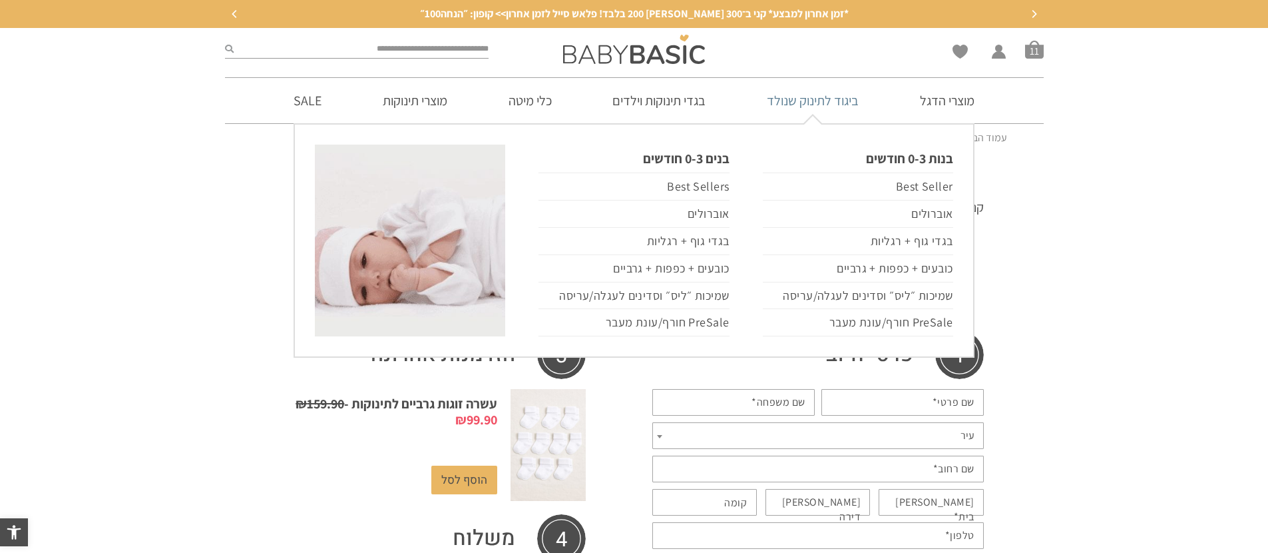
click at [828, 102] on link "ביגוד לתינוק שנולד" at bounding box center [813, 100] width 132 height 45
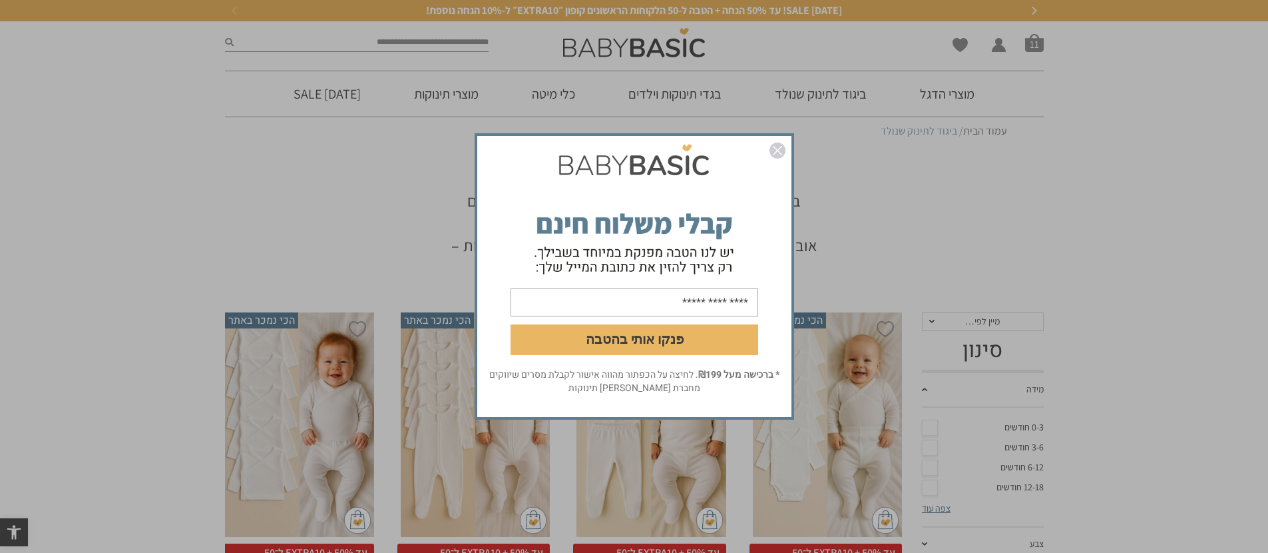
click at [777, 152] on img "סגור" at bounding box center [778, 150] width 16 height 16
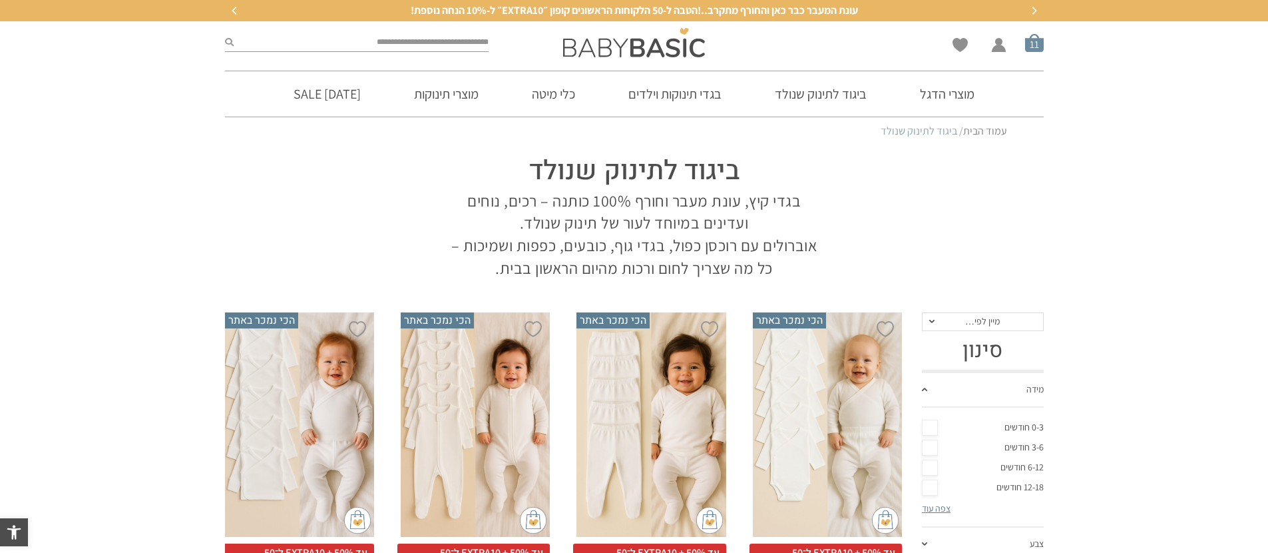
click at [1037, 47] on span "סל קניות" at bounding box center [1034, 42] width 19 height 19
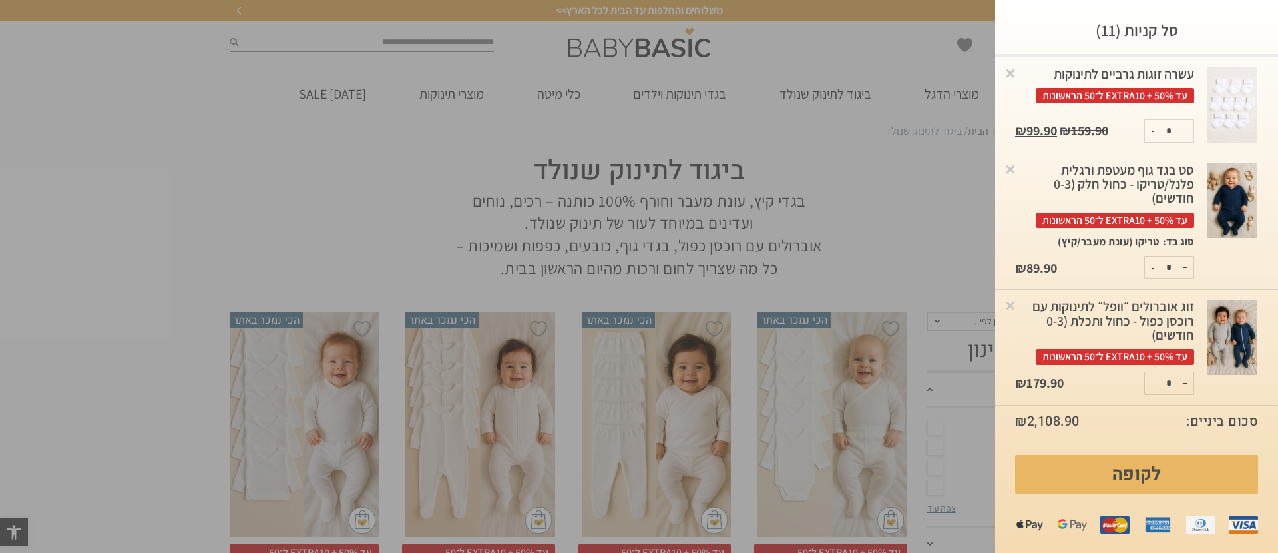
scroll to position [1059, 0]
click at [1160, 228] on span "עד 50% + EXTRA10 ל־50 הראשונות" at bounding box center [1115, 219] width 158 height 15
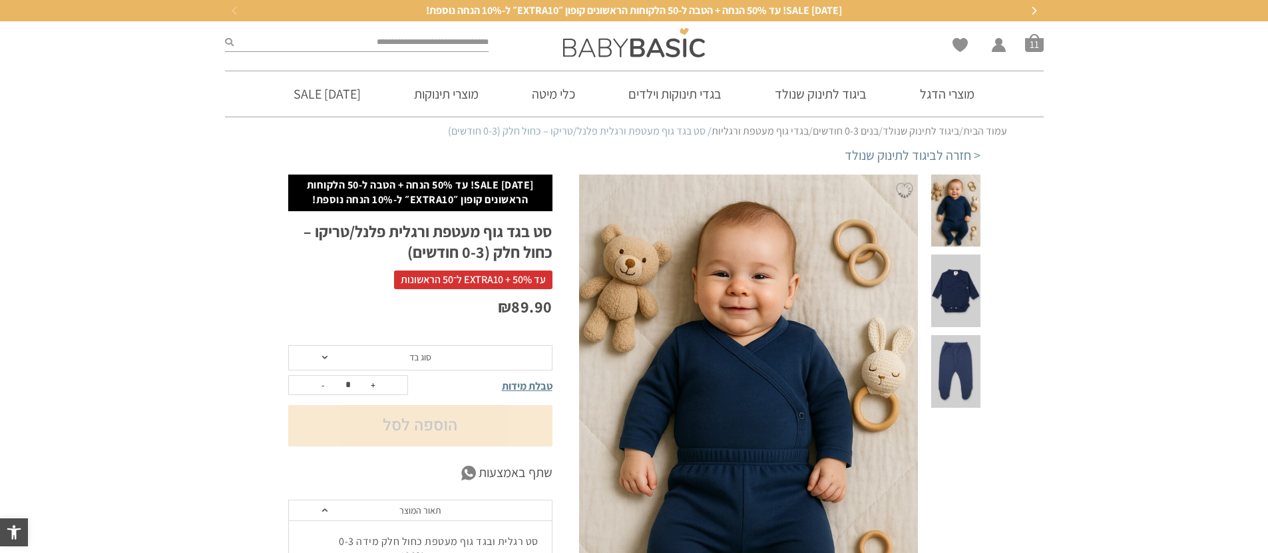
click at [473, 340] on div "₪ 89.90" at bounding box center [420, 320] width 264 height 49
click at [471, 354] on span "סוג בד" at bounding box center [420, 357] width 264 height 25
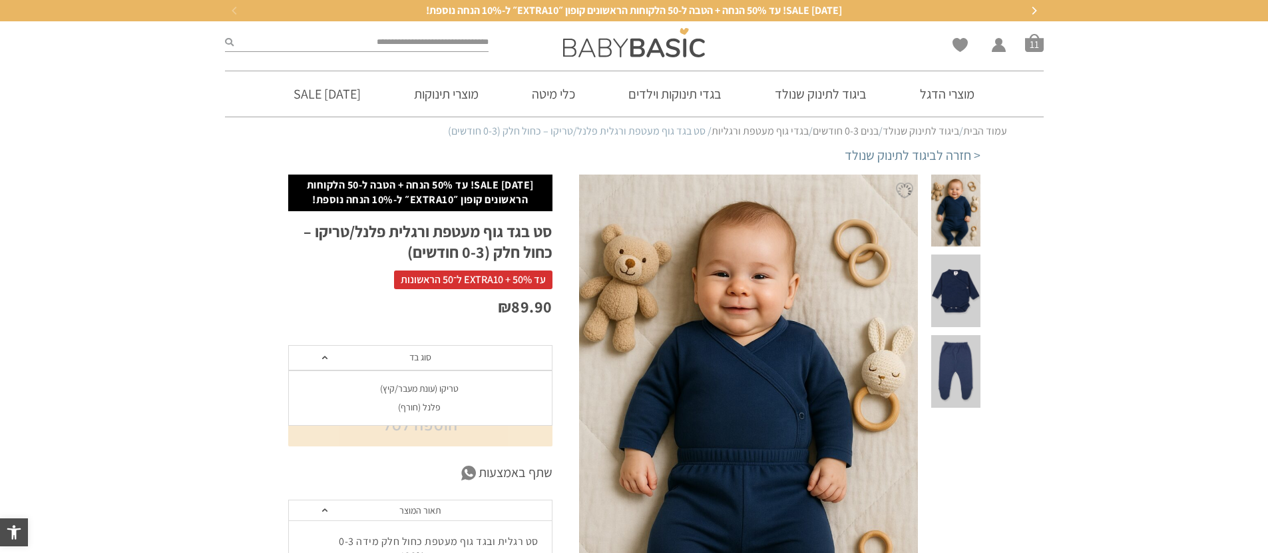
click at [452, 405] on div "פלנל (חורף)" at bounding box center [420, 406] width 264 height 11
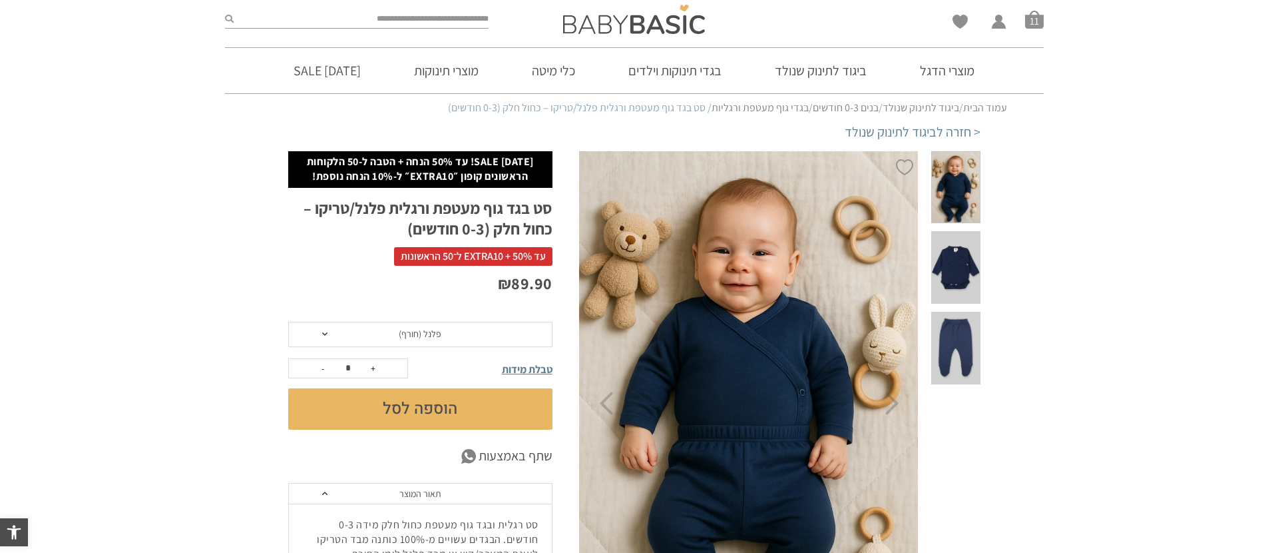
scroll to position [21, 0]
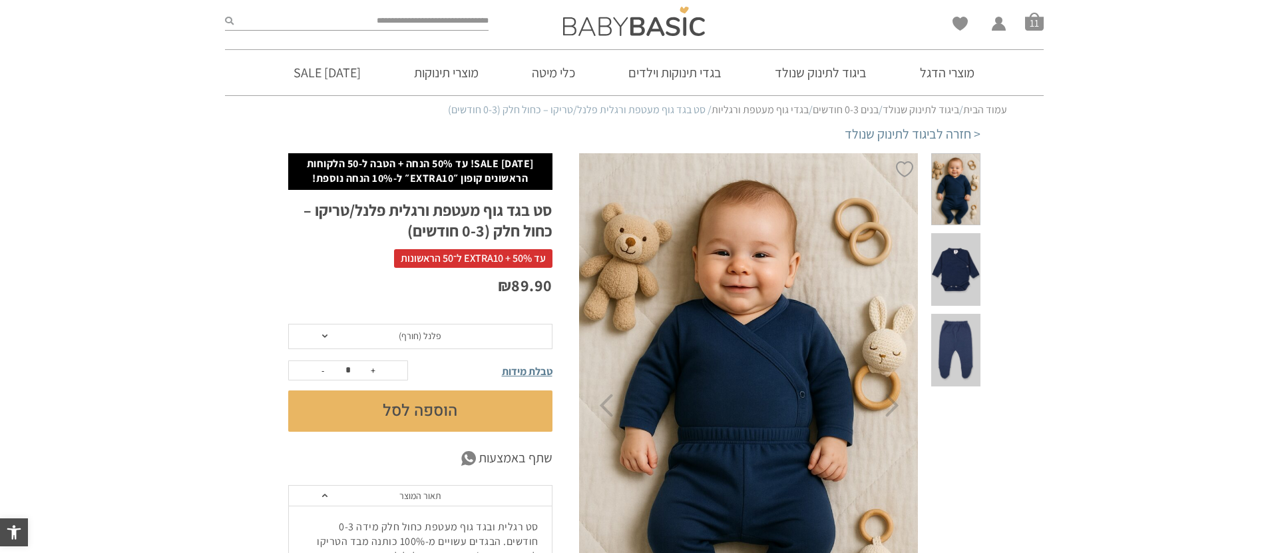
click at [969, 251] on span at bounding box center [955, 269] width 49 height 73
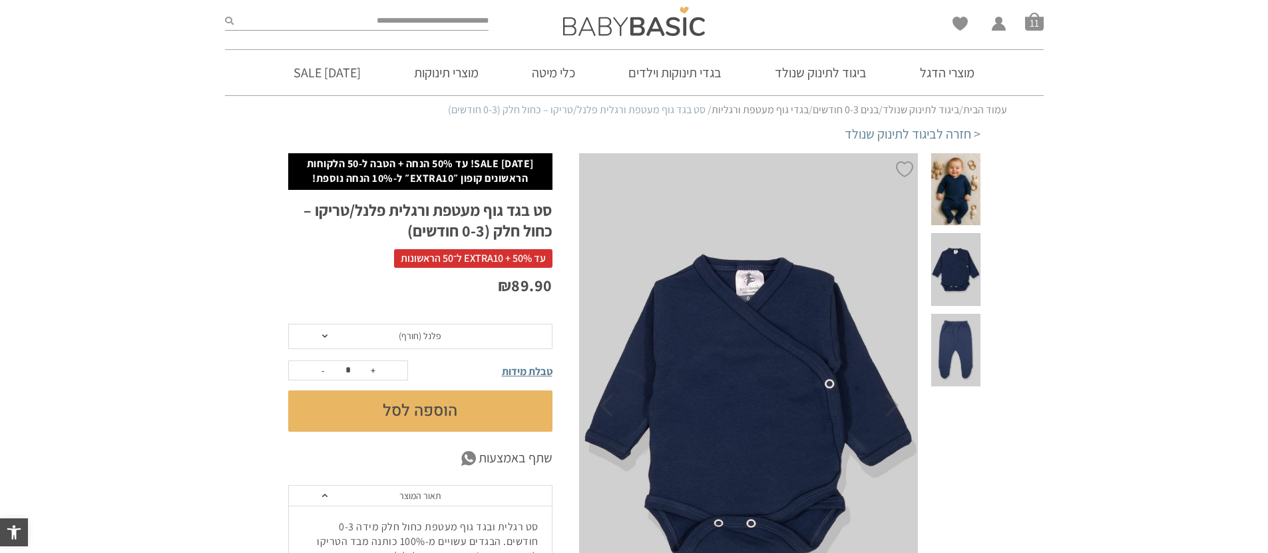
click at [958, 314] on span at bounding box center [955, 350] width 49 height 73
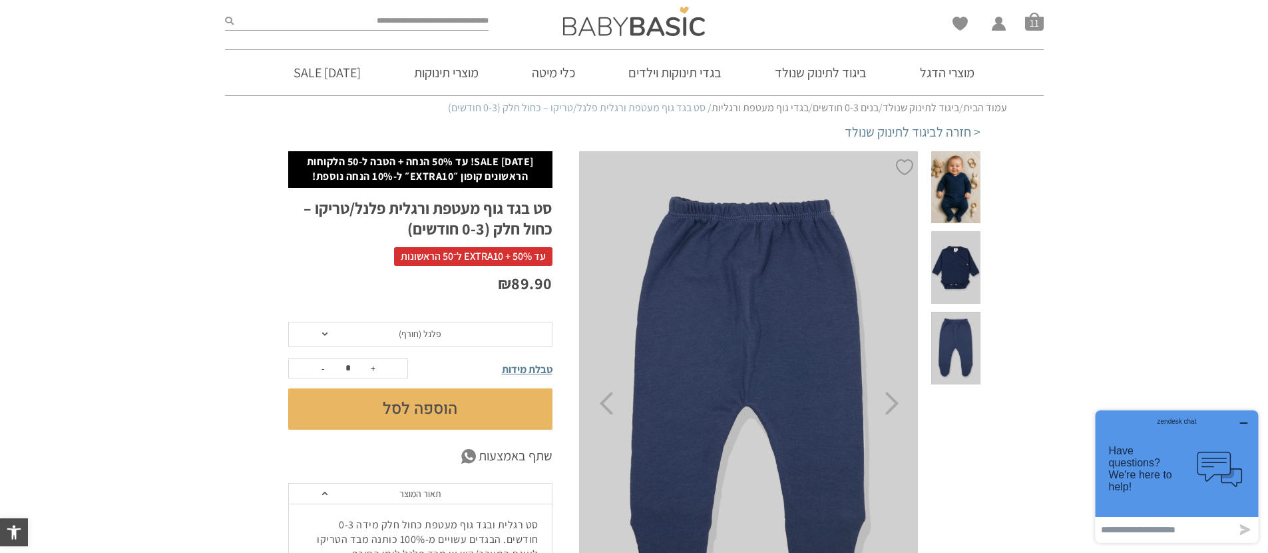
scroll to position [22, 0]
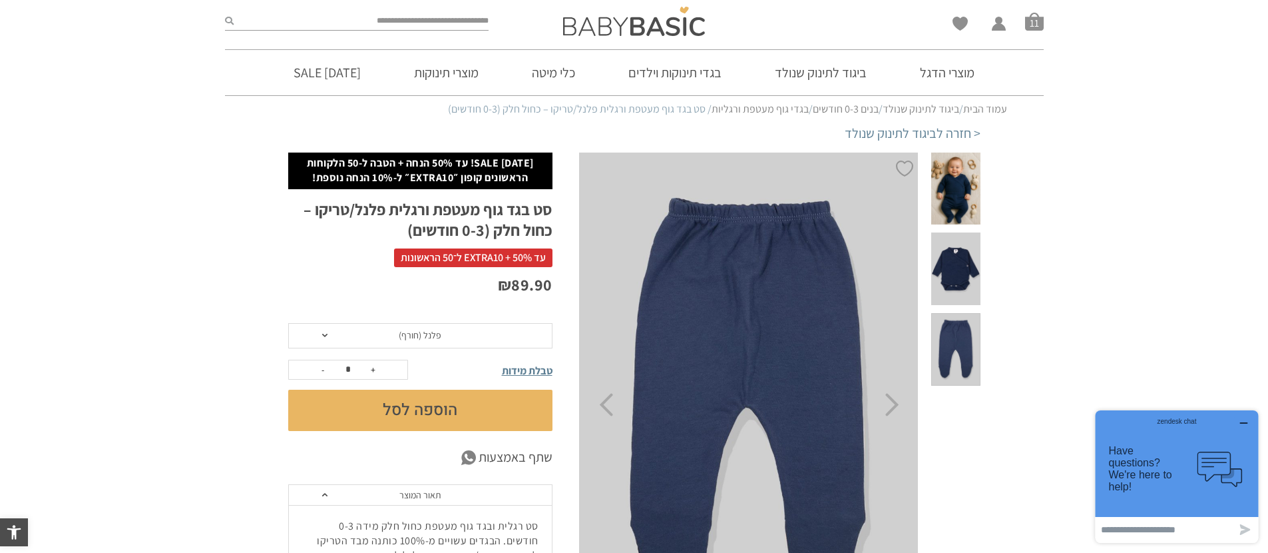
click at [958, 185] on span at bounding box center [955, 188] width 49 height 73
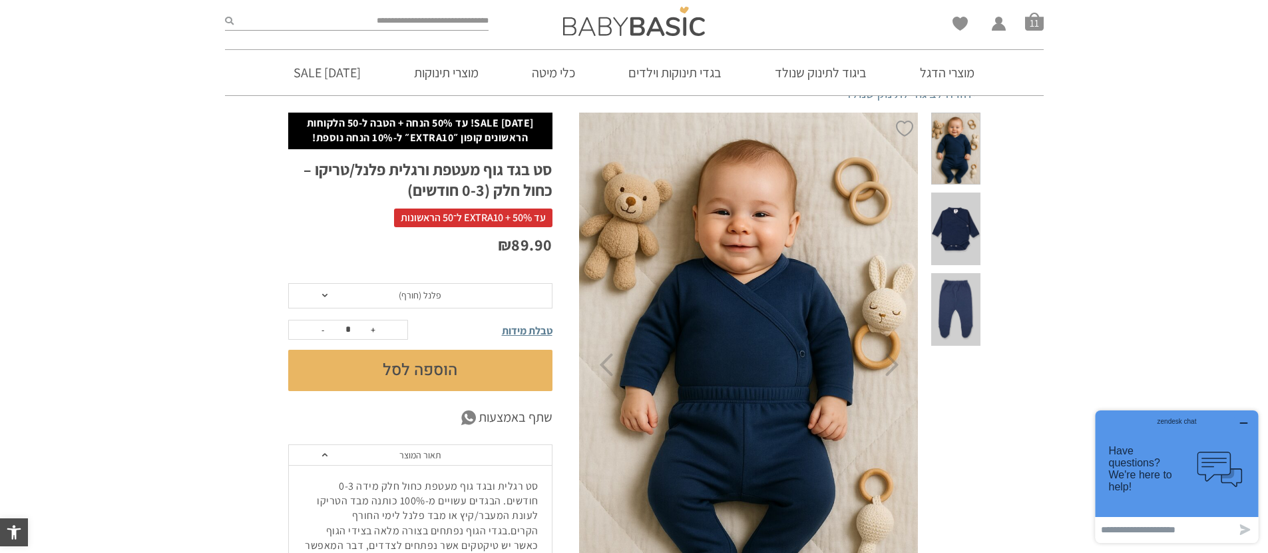
scroll to position [43, 0]
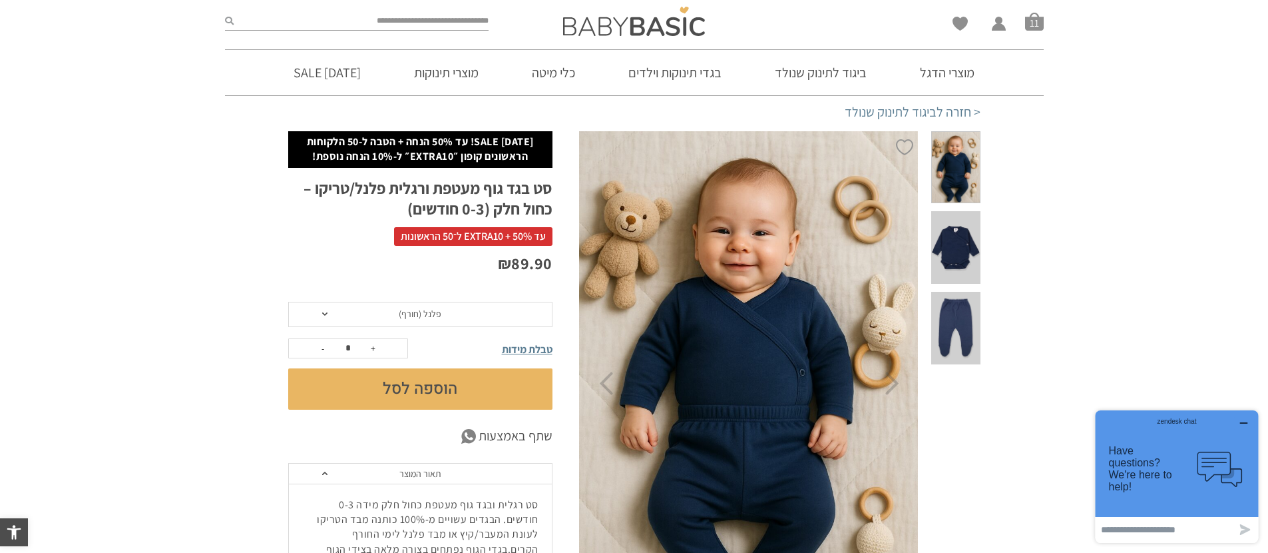
click at [485, 397] on button "הוספה לסל" at bounding box center [420, 388] width 264 height 41
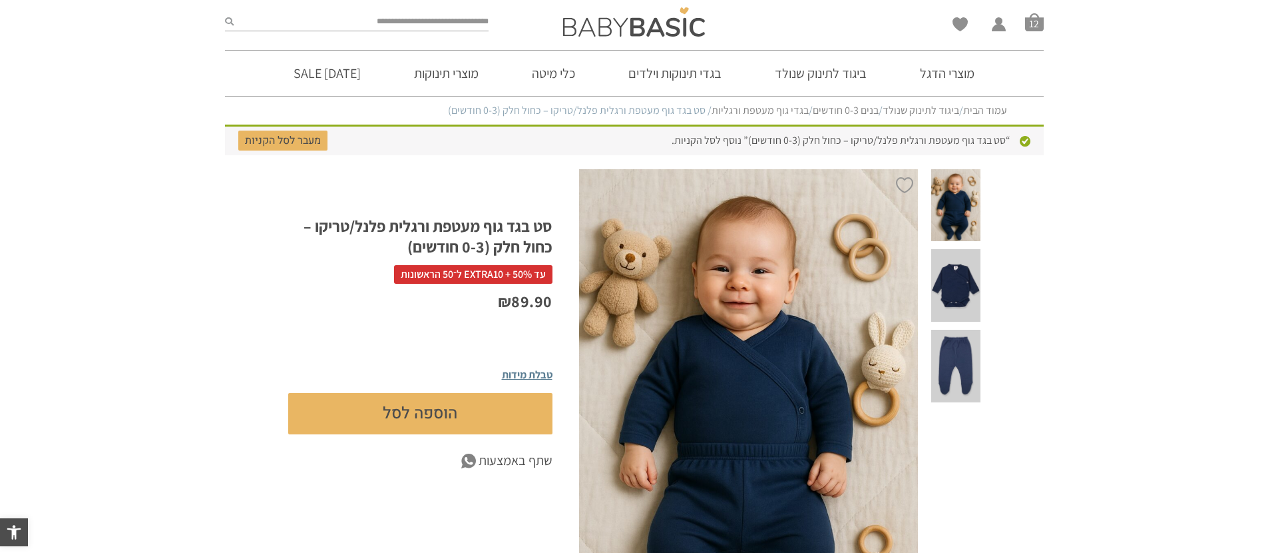
click at [1039, 24] on span "סל קניות" at bounding box center [1034, 22] width 19 height 19
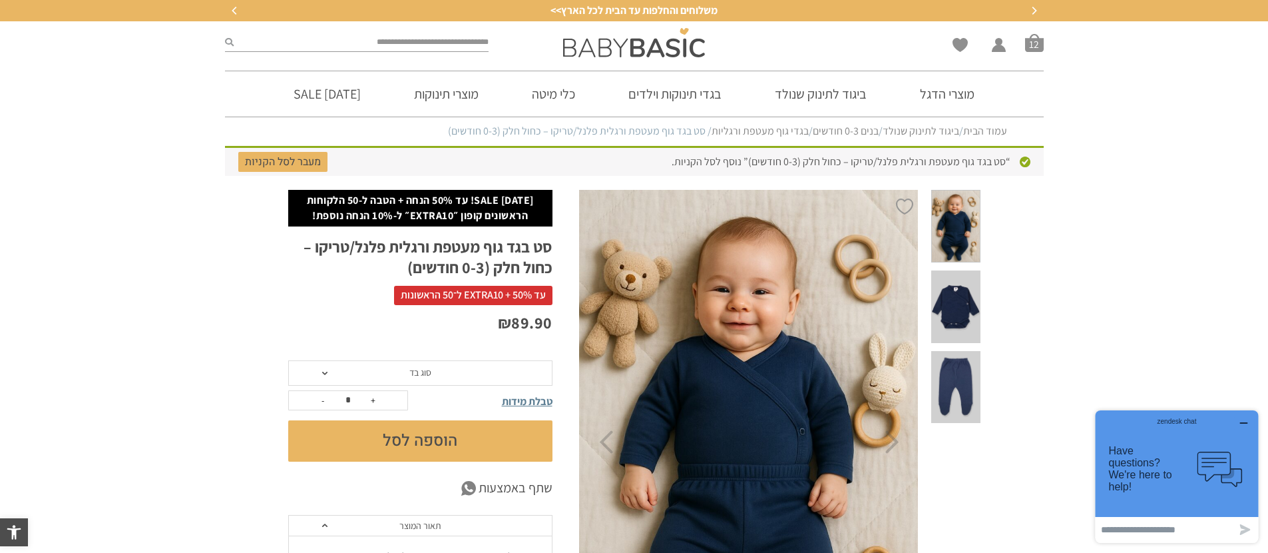
click at [1033, 46] on span "סל קניות" at bounding box center [1034, 42] width 19 height 19
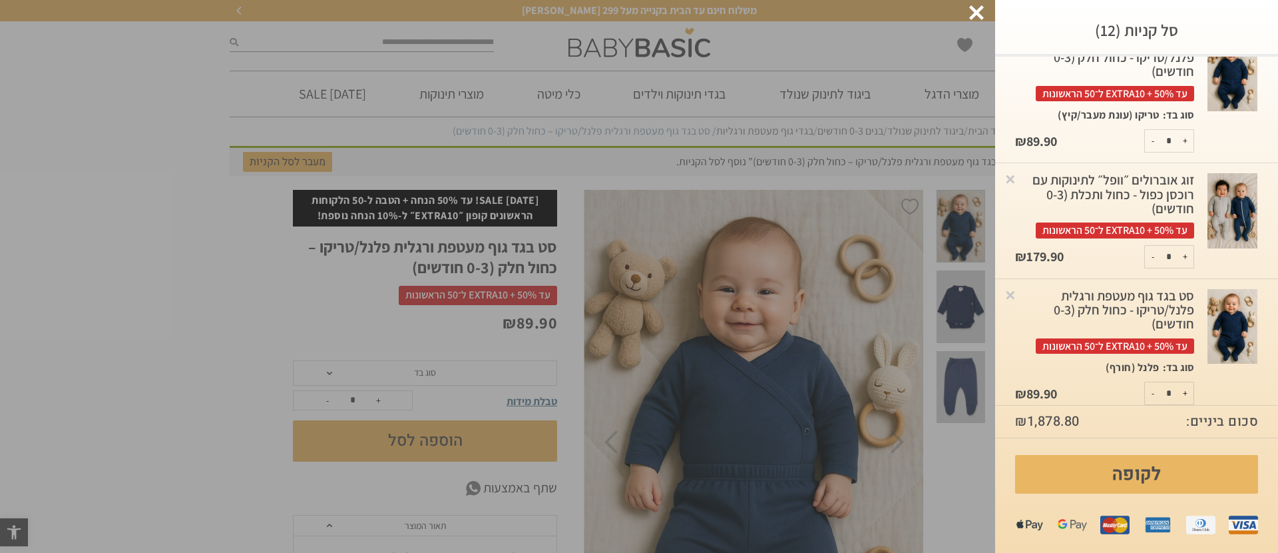
scroll to position [1081, 0]
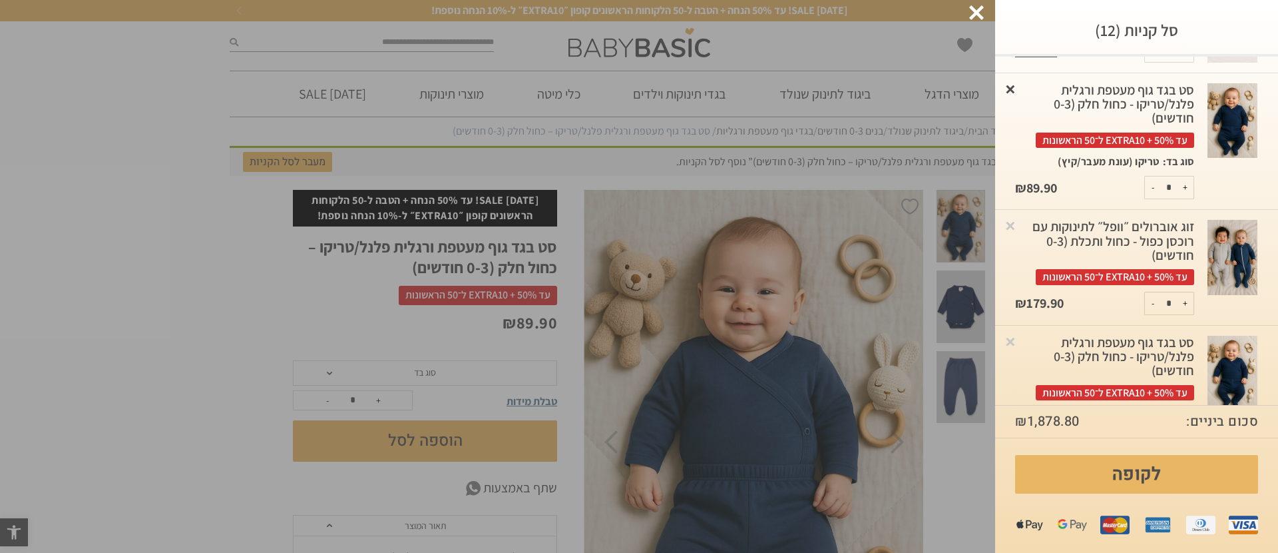
click at [1017, 95] on link "×" at bounding box center [1010, 88] width 13 height 13
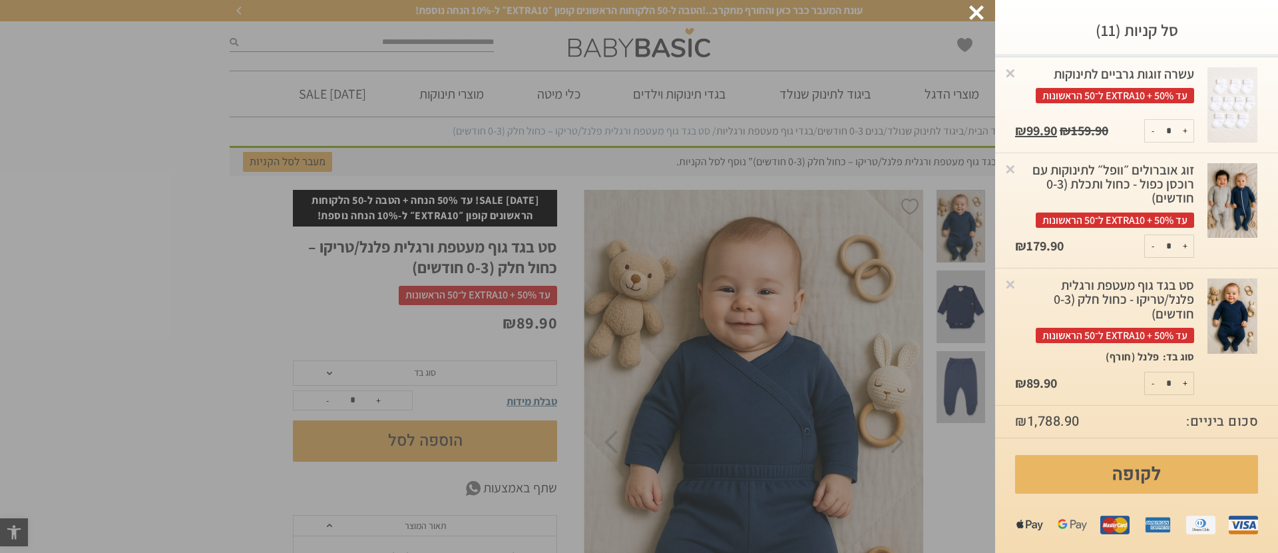
scroll to position [1123, 0]
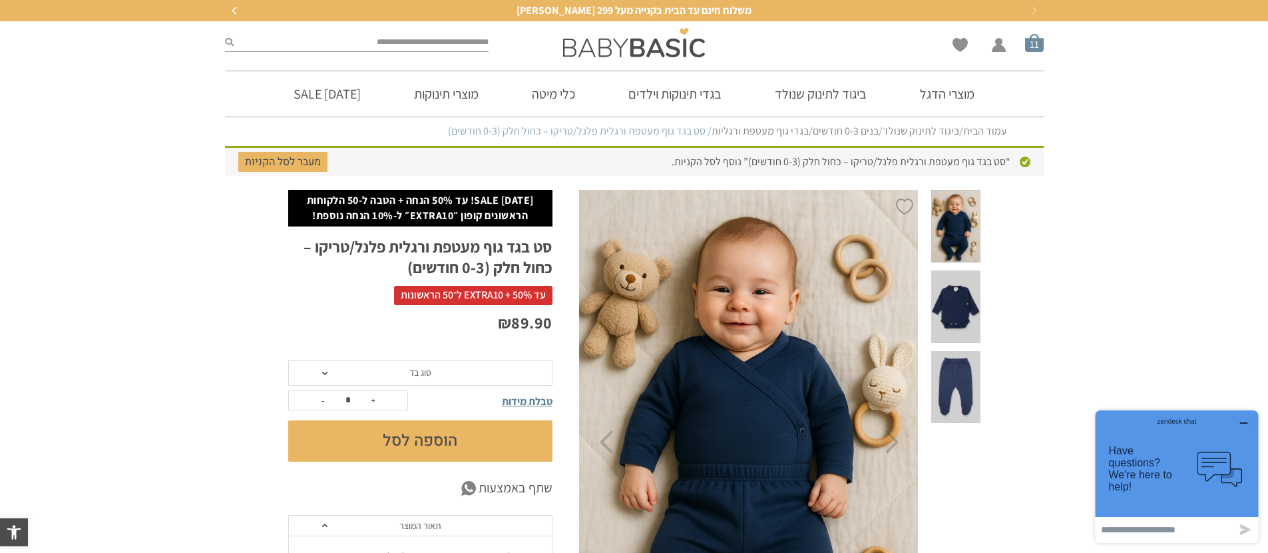
click at [1043, 49] on span "סל קניות" at bounding box center [1034, 42] width 19 height 19
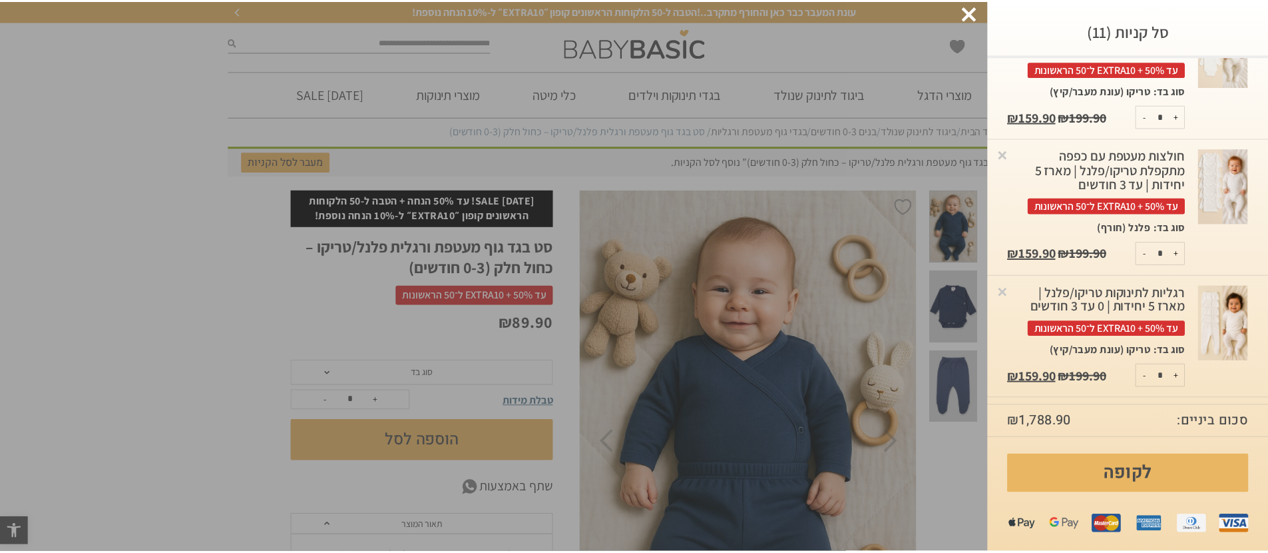
scroll to position [0, 0]
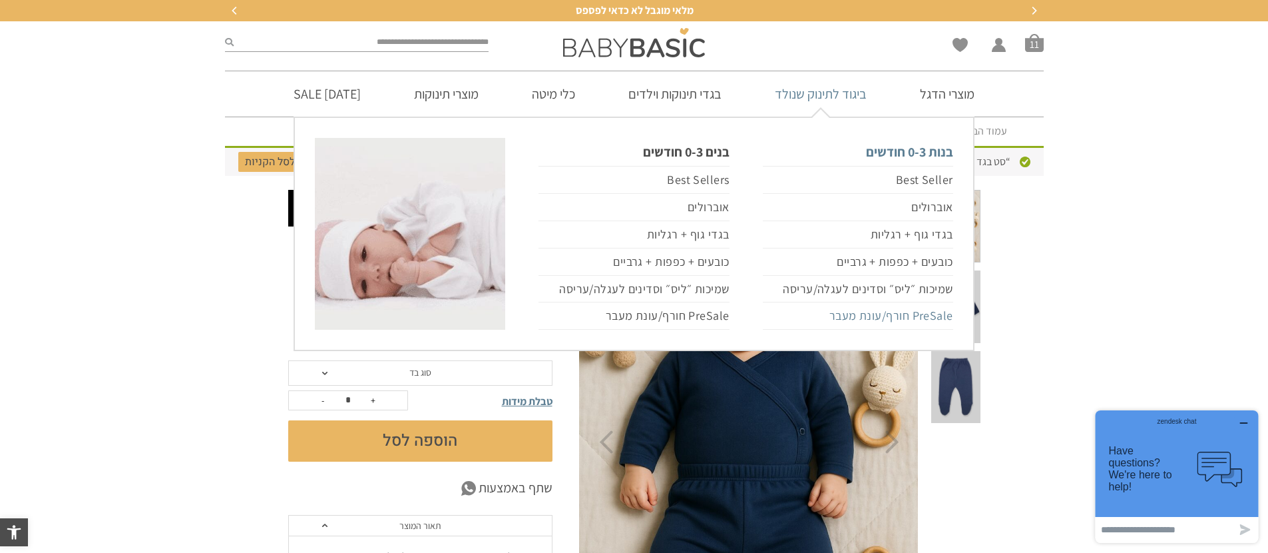
click at [903, 314] on link "PreSale חורף/עונת מעבר" at bounding box center [858, 315] width 190 height 27
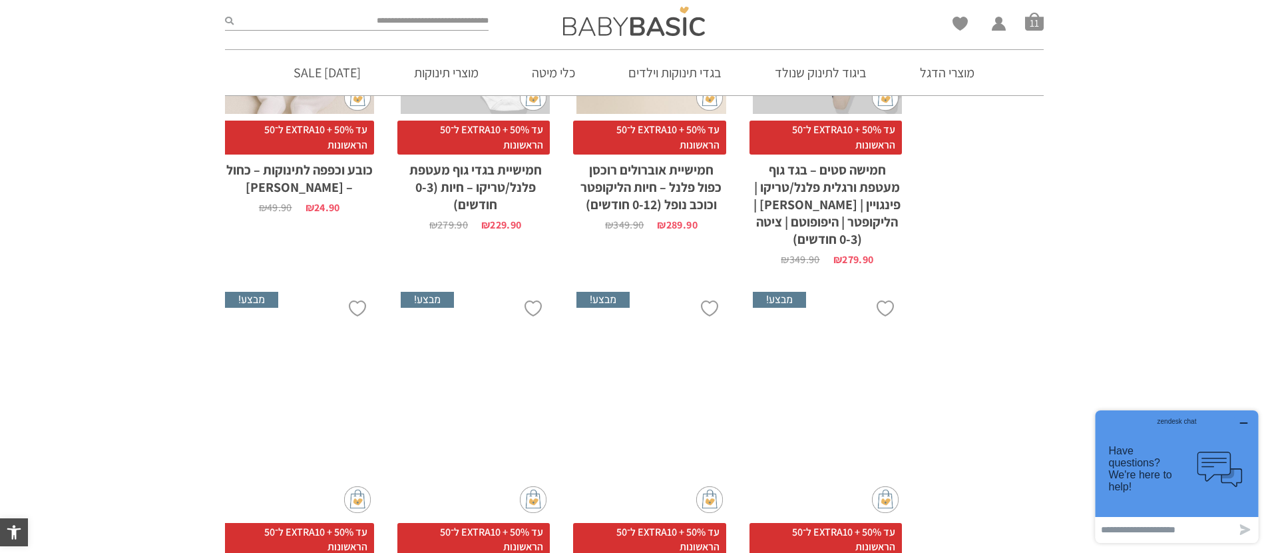
scroll to position [1901, 0]
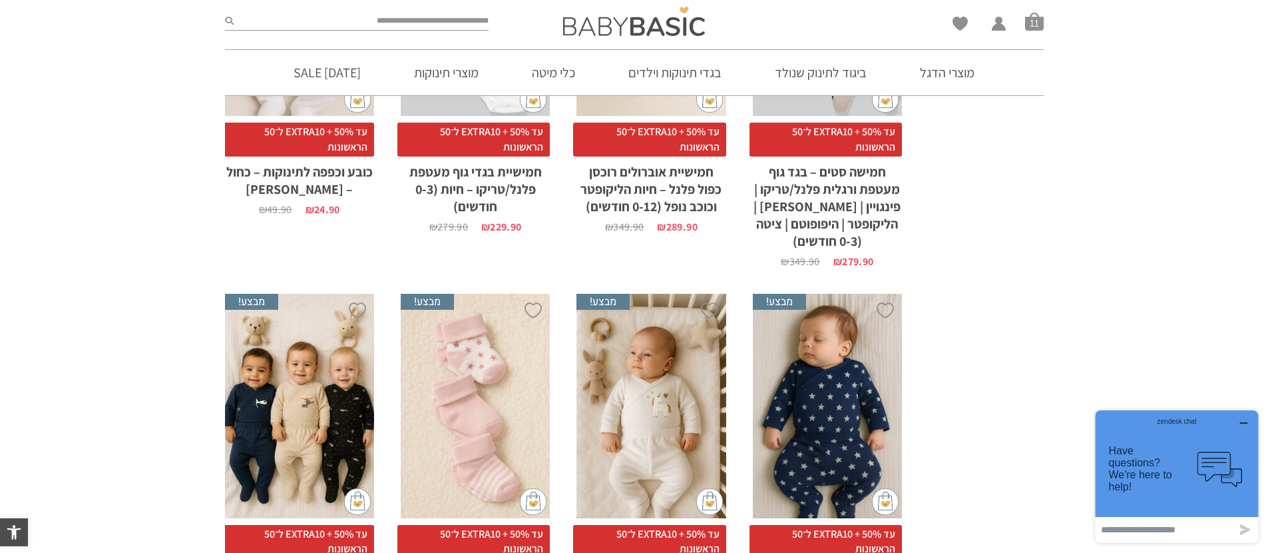
click at [840, 322] on div "x הוספה לסל" at bounding box center [827, 406] width 149 height 224
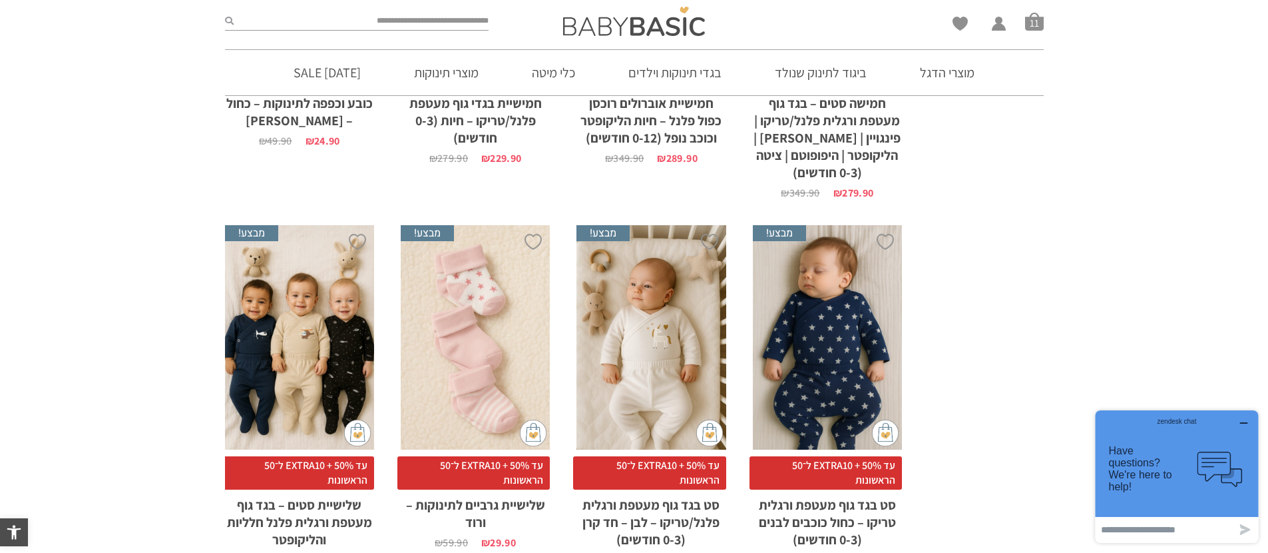
scroll to position [1976, 0]
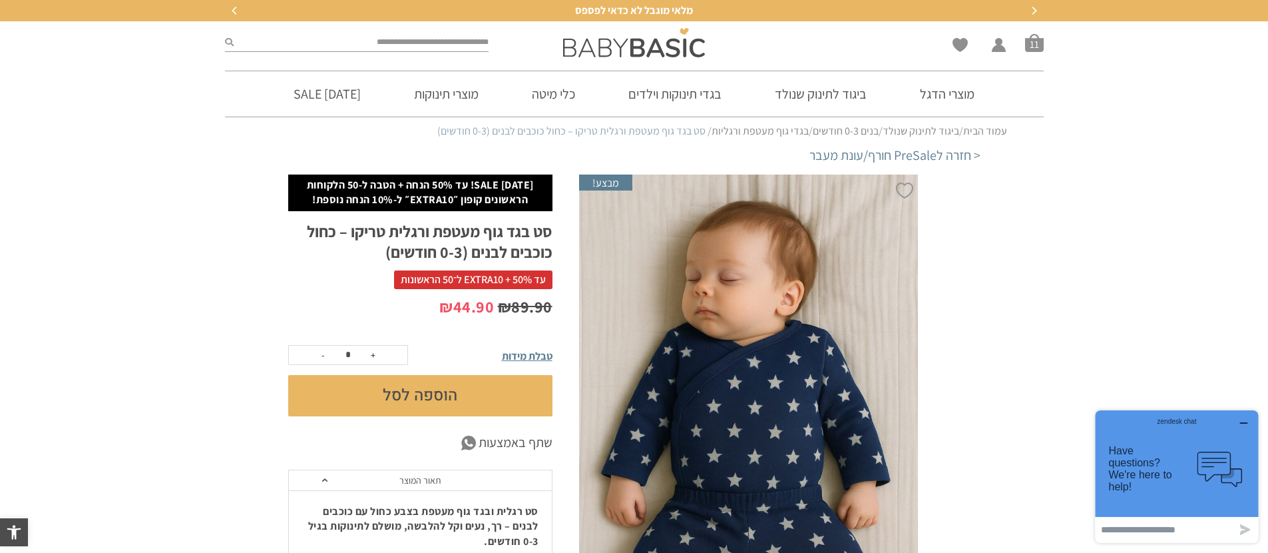
click at [473, 396] on button "הוספה לסל" at bounding box center [420, 395] width 264 height 41
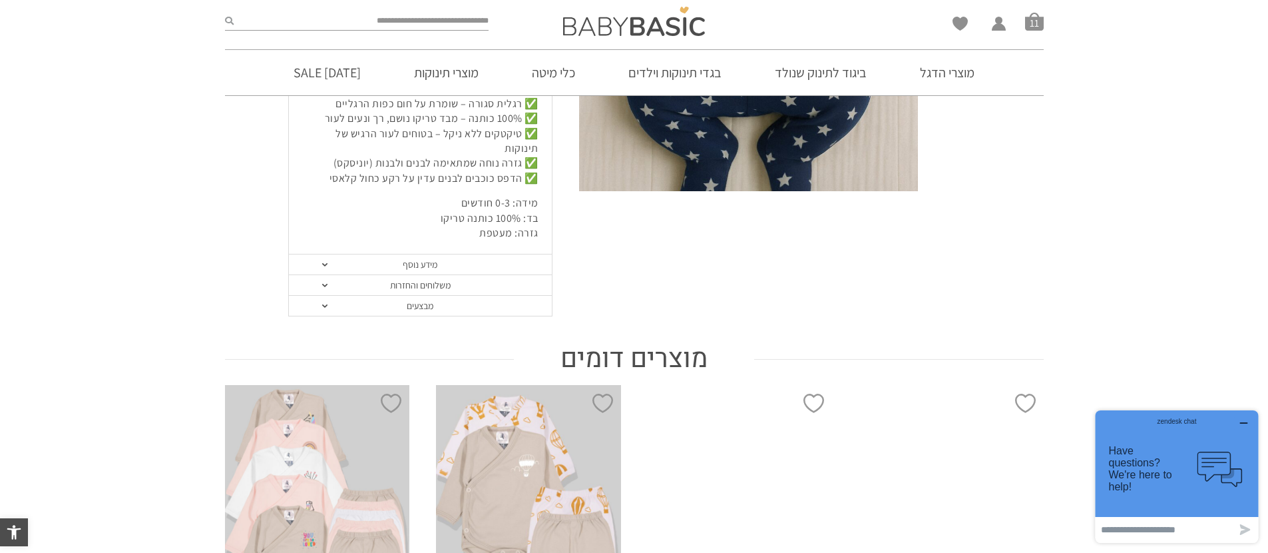
scroll to position [373, 0]
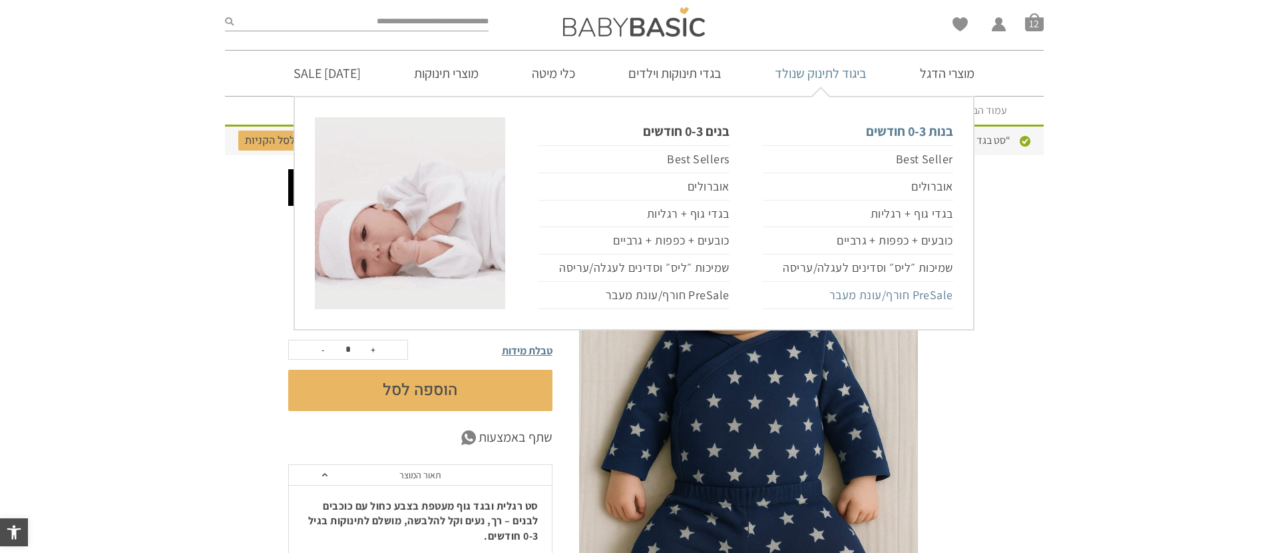
click at [894, 296] on link "PreSale חורף/עונת מעבר" at bounding box center [858, 295] width 190 height 27
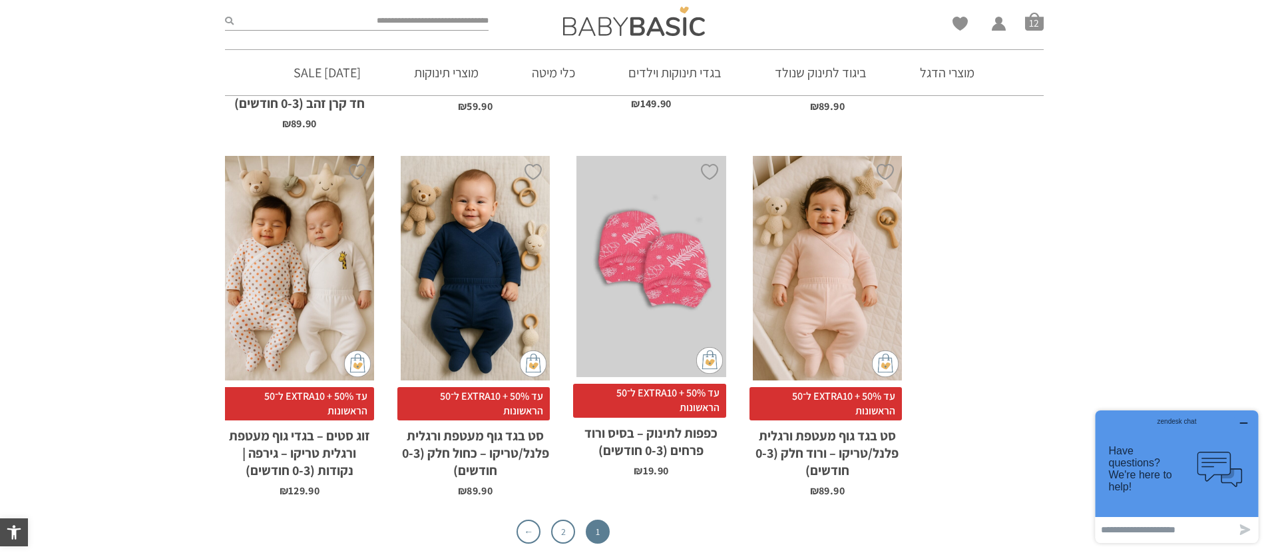
scroll to position [4311, 0]
click at [568, 519] on link "2" at bounding box center [563, 531] width 24 height 24
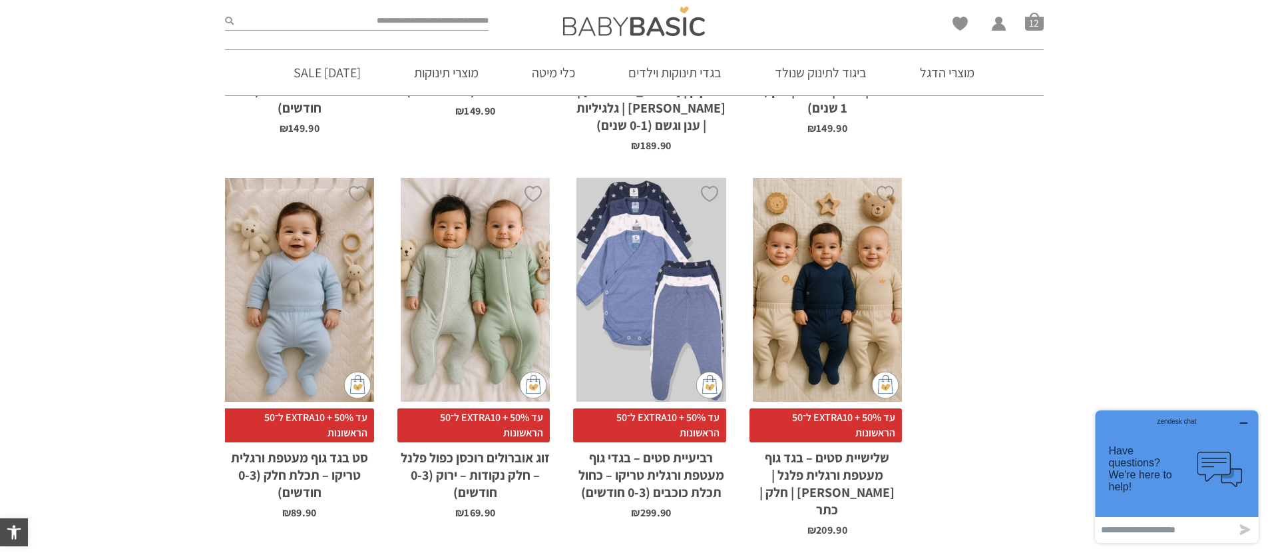
scroll to position [1174, 0]
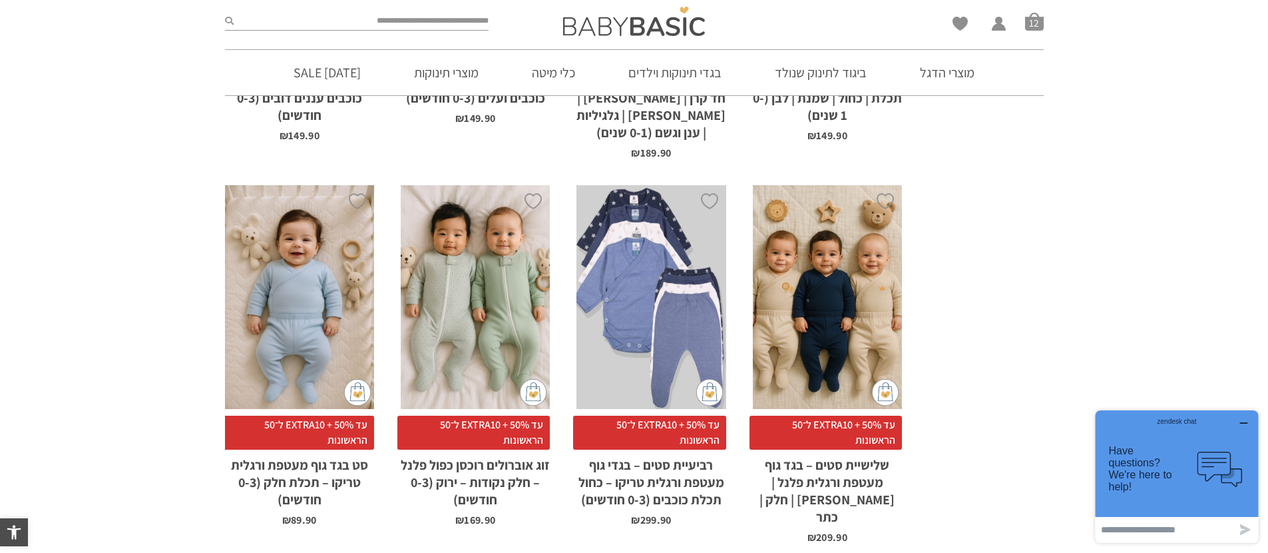
click at [497, 319] on div "x הוספה לסל" at bounding box center [475, 297] width 149 height 224
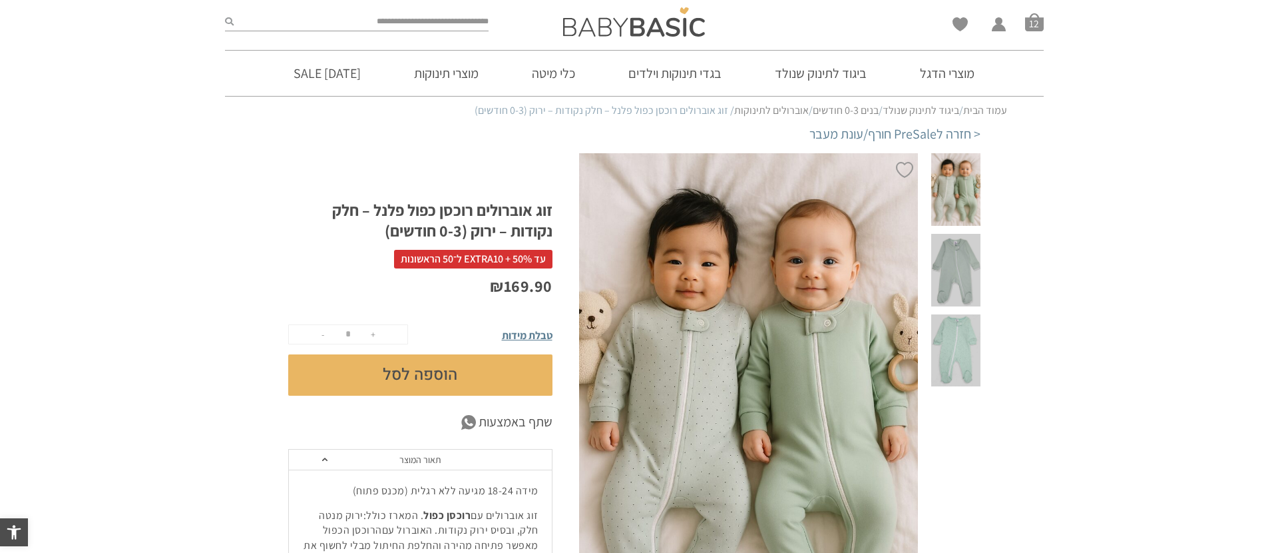
click at [966, 234] on span at bounding box center [955, 270] width 49 height 73
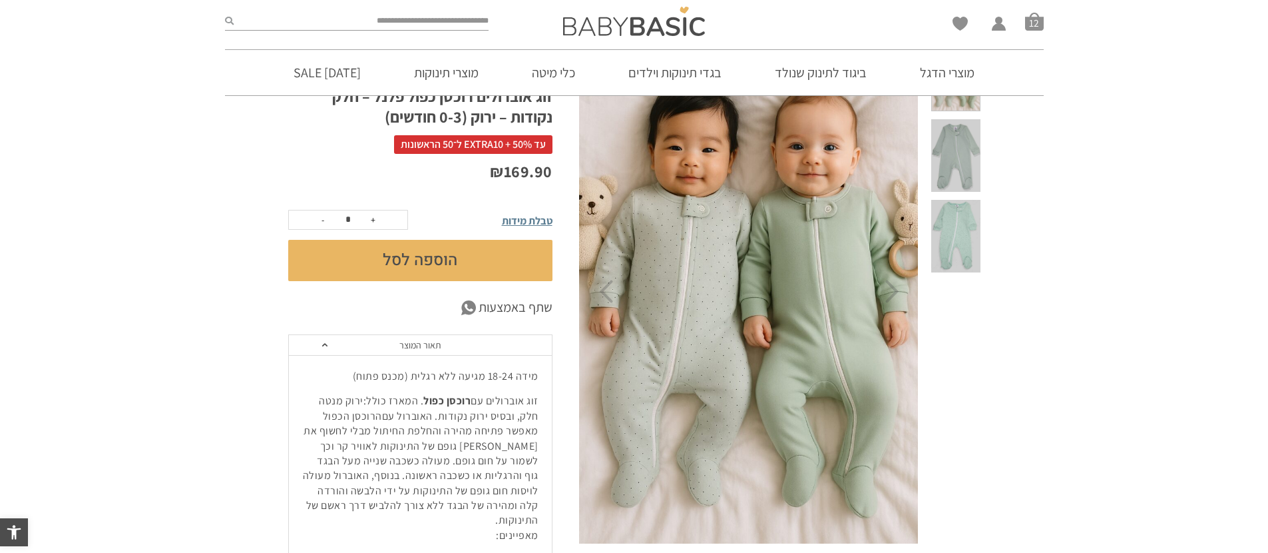
scroll to position [132, 0]
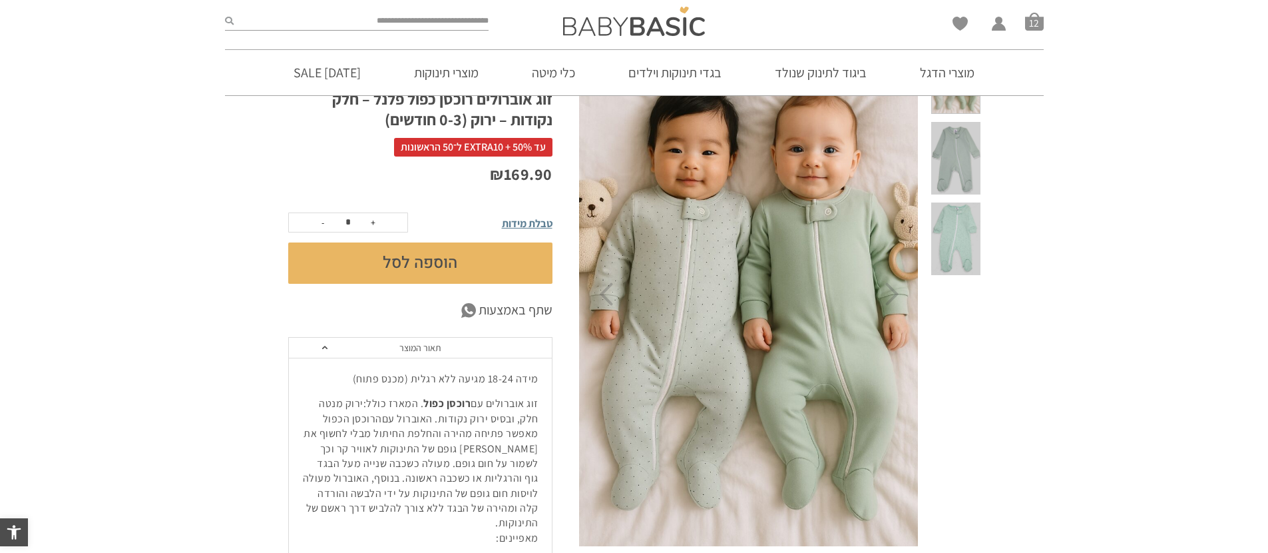
click at [979, 208] on span at bounding box center [955, 238] width 49 height 73
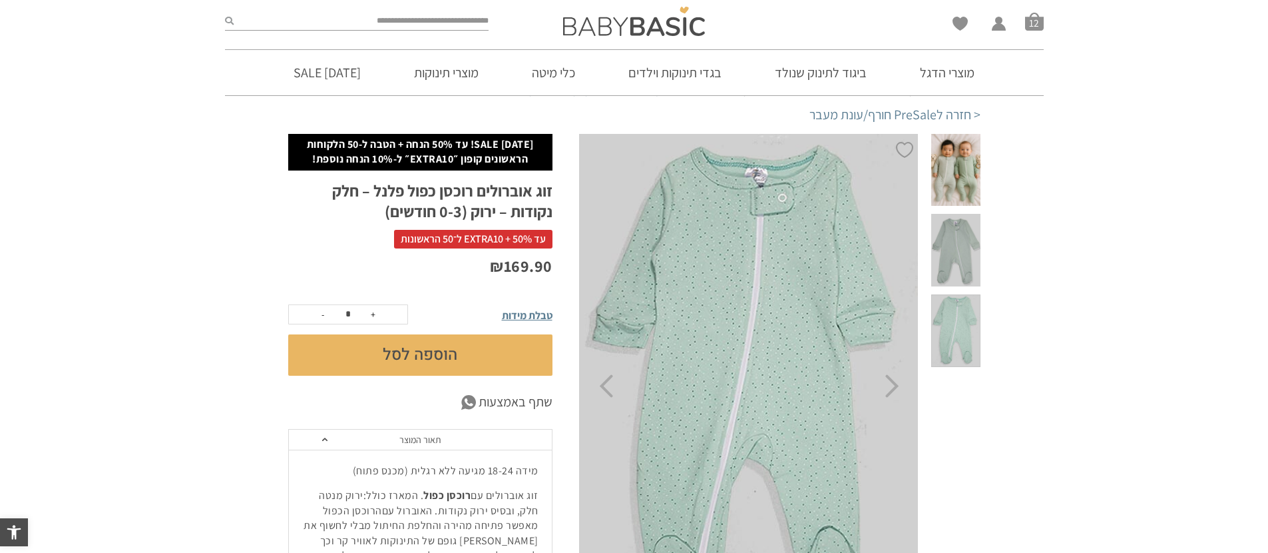
scroll to position [40, 0]
click at [967, 214] on span at bounding box center [955, 250] width 49 height 73
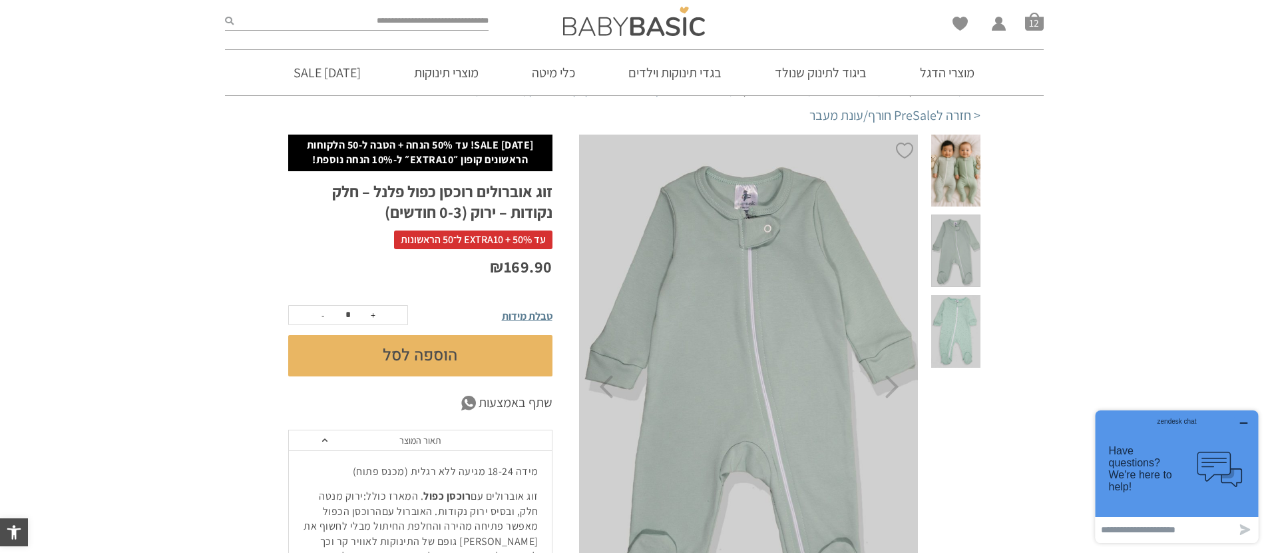
click at [973, 295] on span at bounding box center [955, 331] width 49 height 73
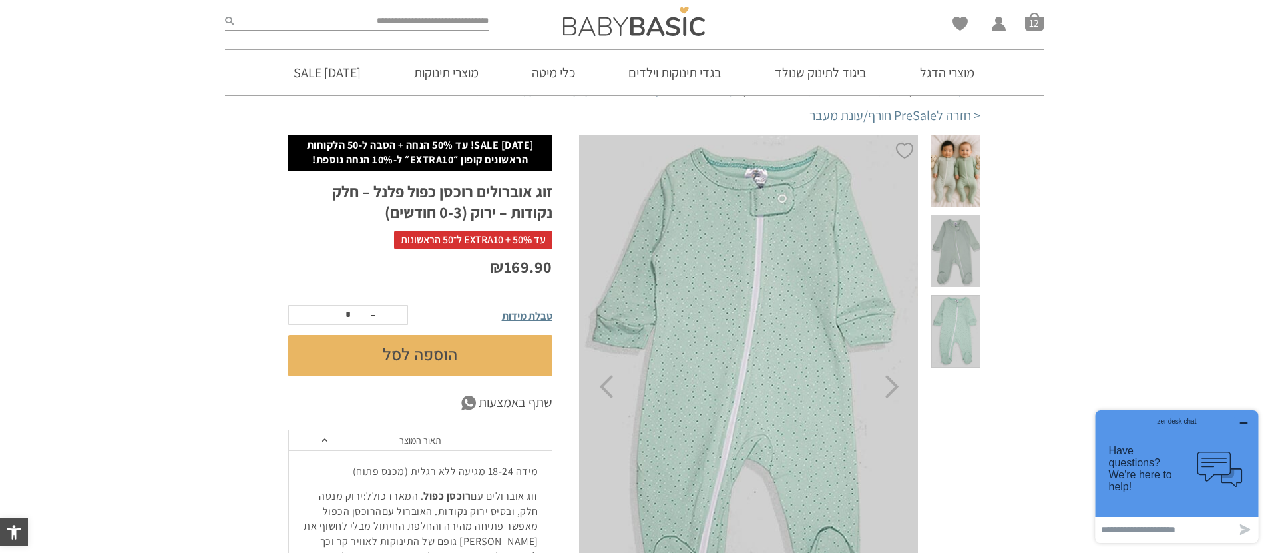
click at [965, 171] on span at bounding box center [955, 170] width 49 height 73
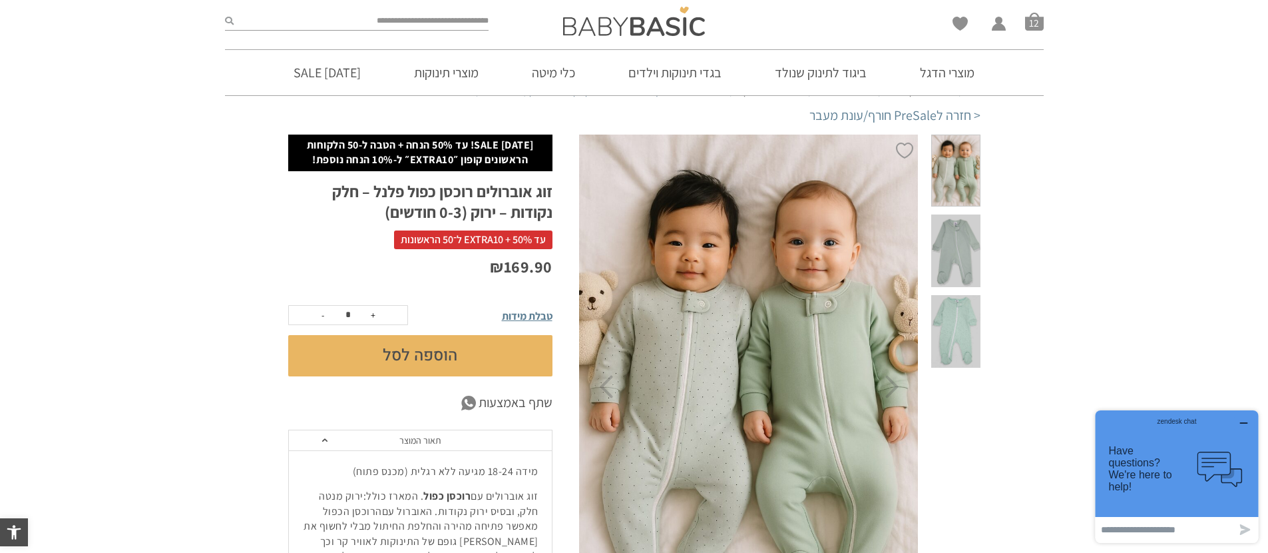
click at [961, 295] on span at bounding box center [955, 331] width 49 height 73
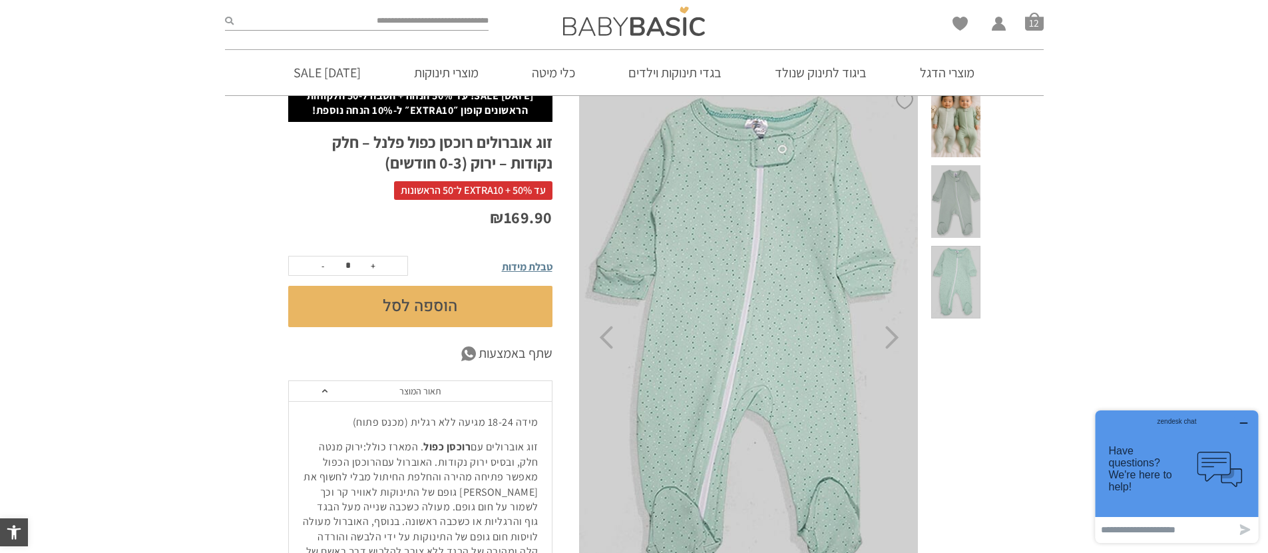
scroll to position [15, 0]
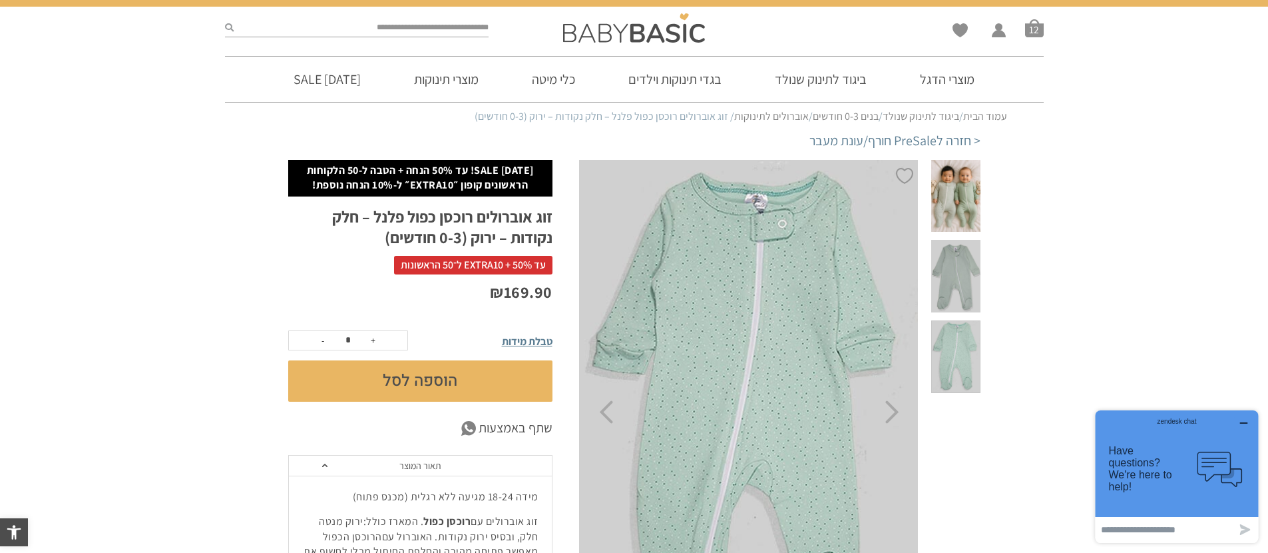
click at [972, 189] on span at bounding box center [955, 196] width 49 height 73
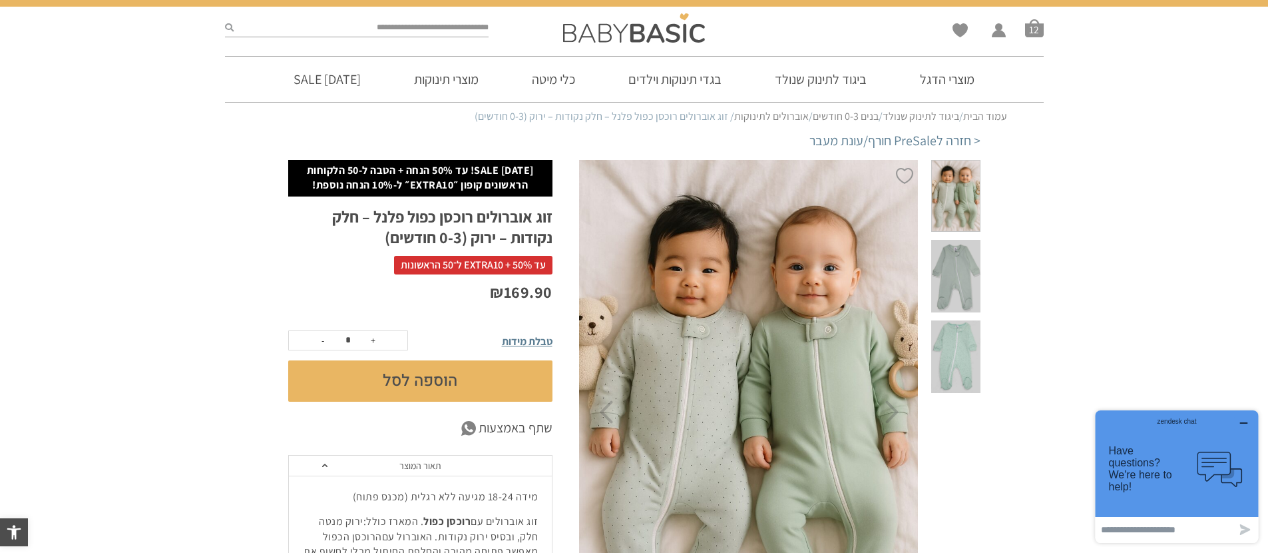
click at [965, 242] on span at bounding box center [955, 276] width 49 height 73
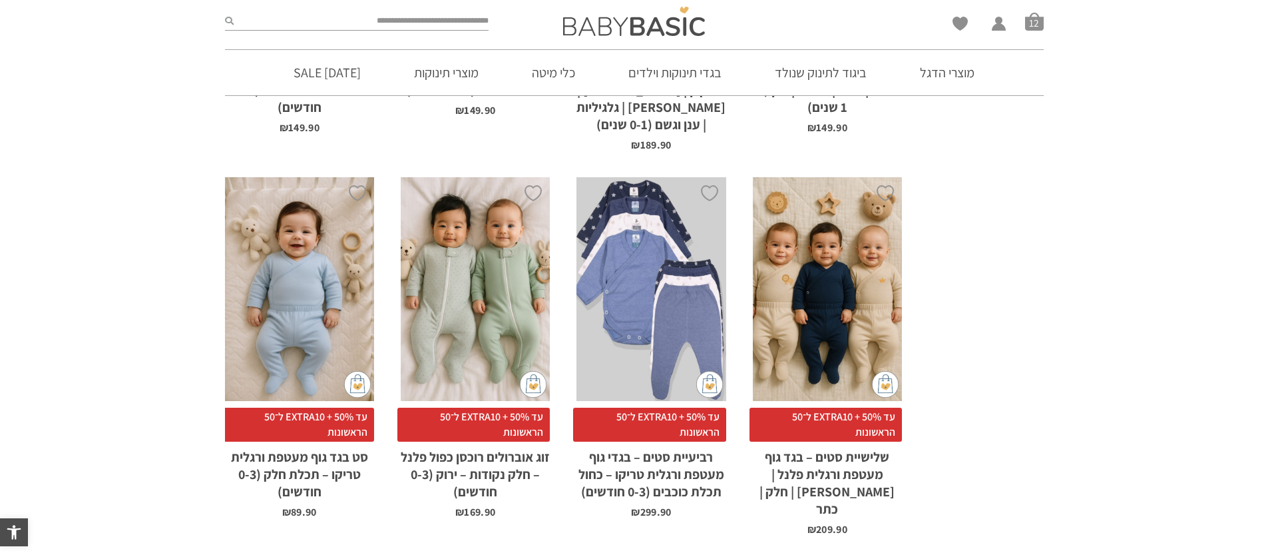
click at [646, 279] on div "x הוספה לסל" at bounding box center [651, 289] width 149 height 224
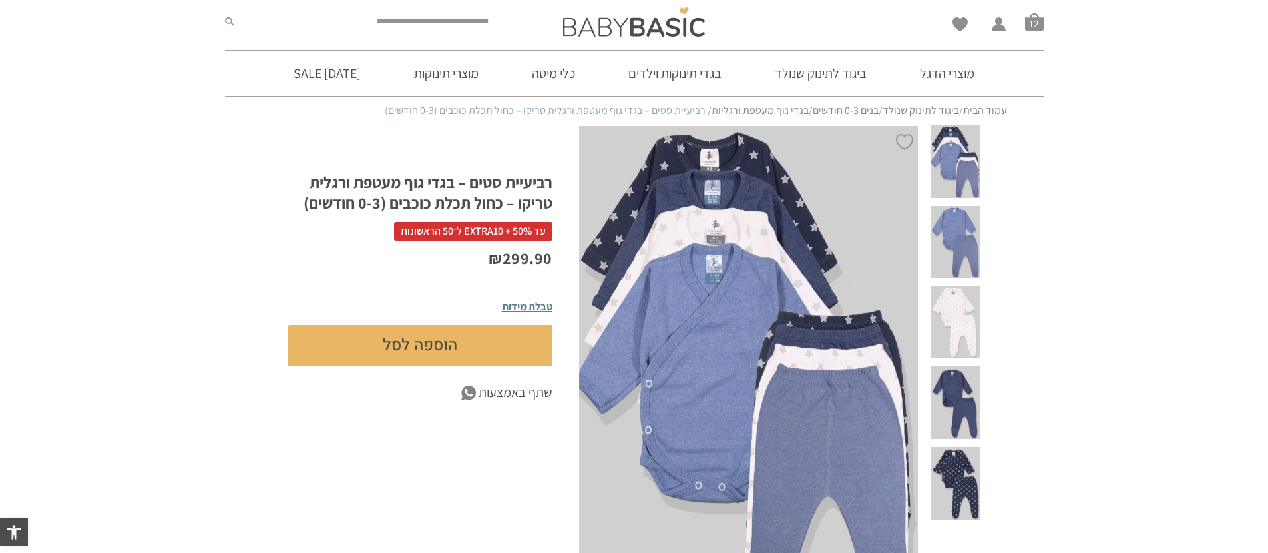
click at [967, 447] on span at bounding box center [955, 483] width 49 height 73
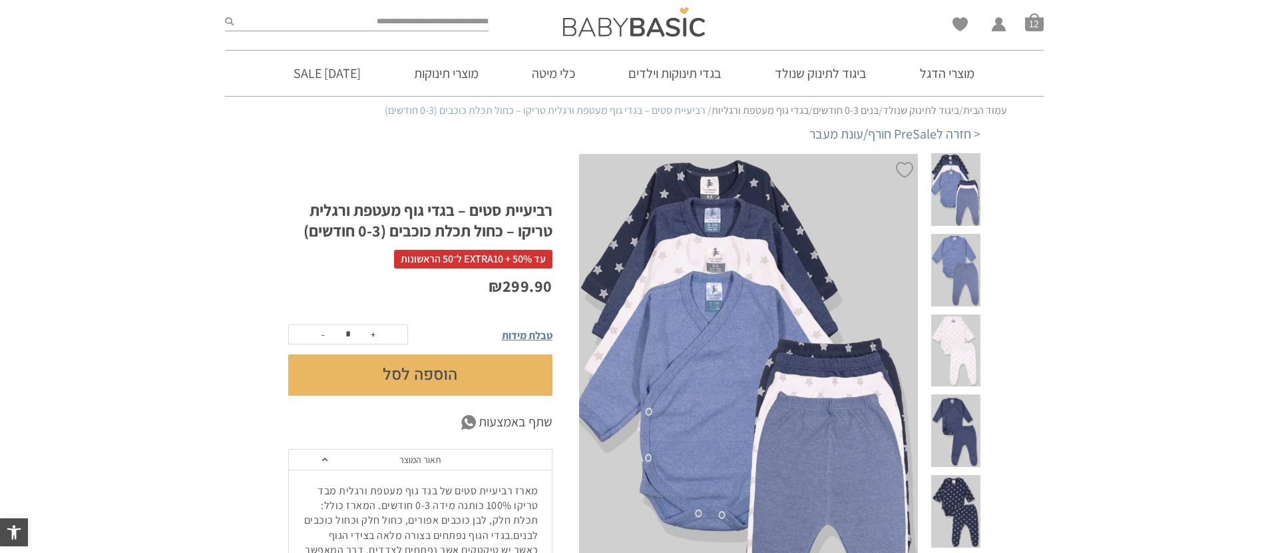
click at [961, 475] on span at bounding box center [955, 511] width 49 height 73
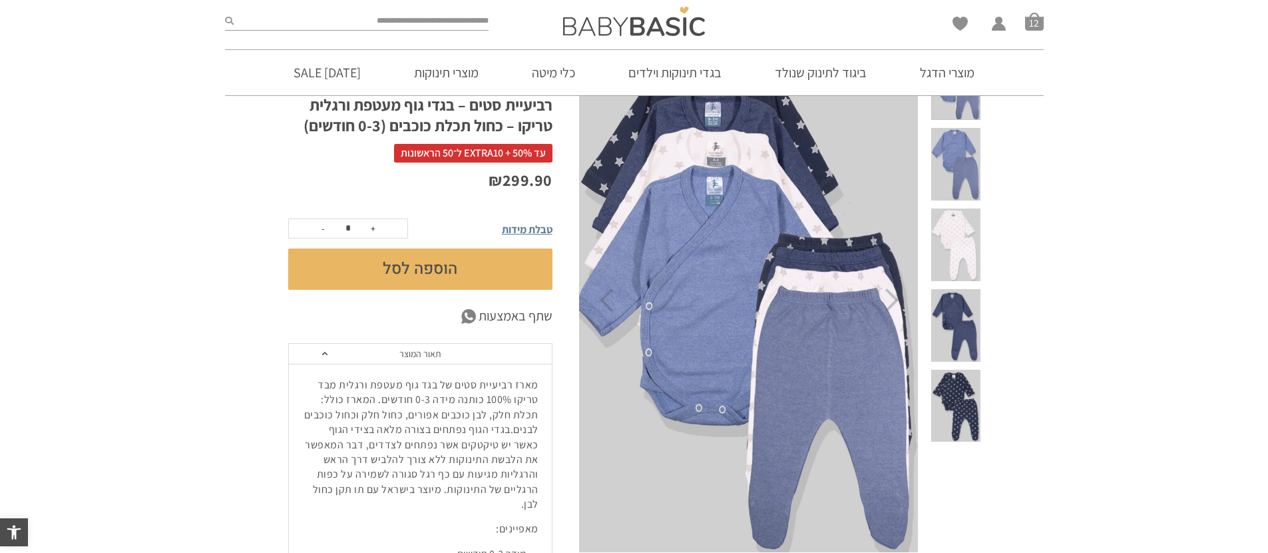
scroll to position [125, 0]
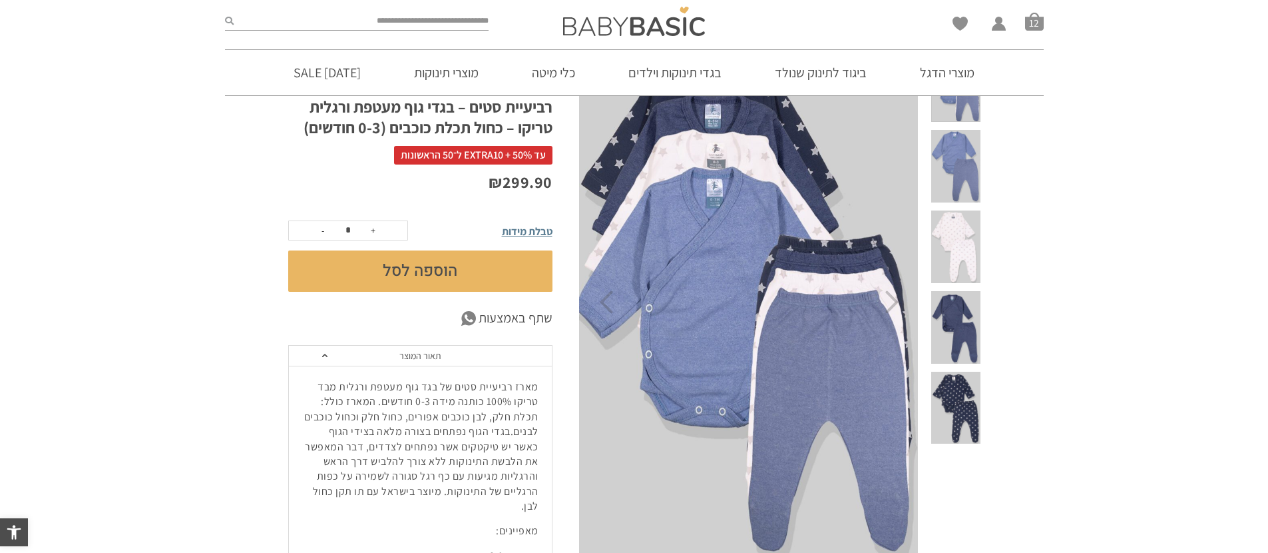
click at [952, 372] on span at bounding box center [955, 408] width 49 height 73
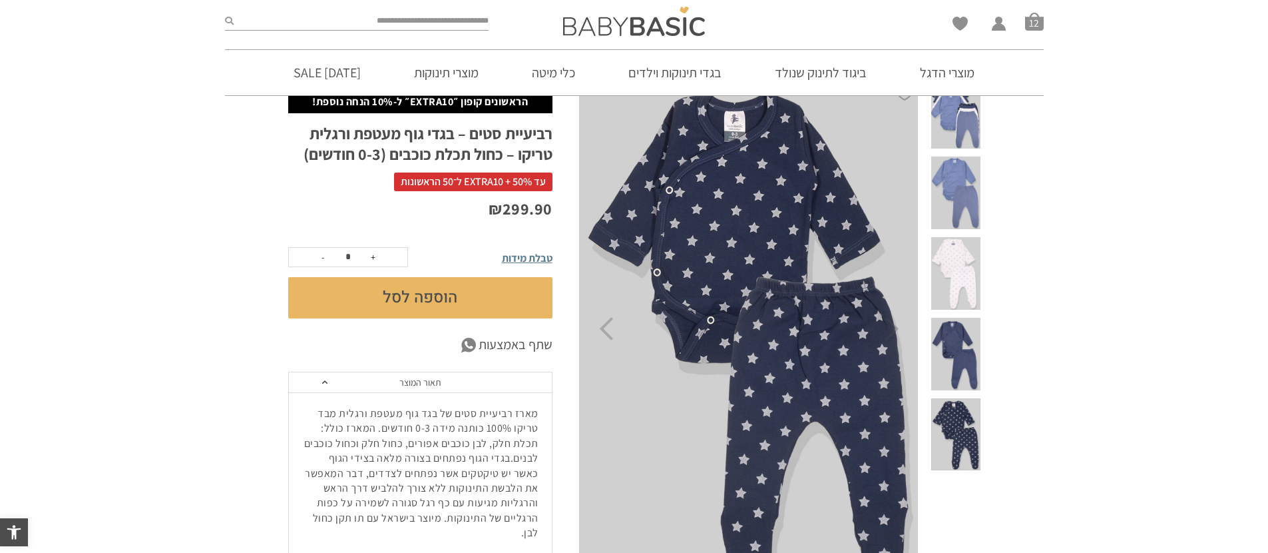
scroll to position [79, 0]
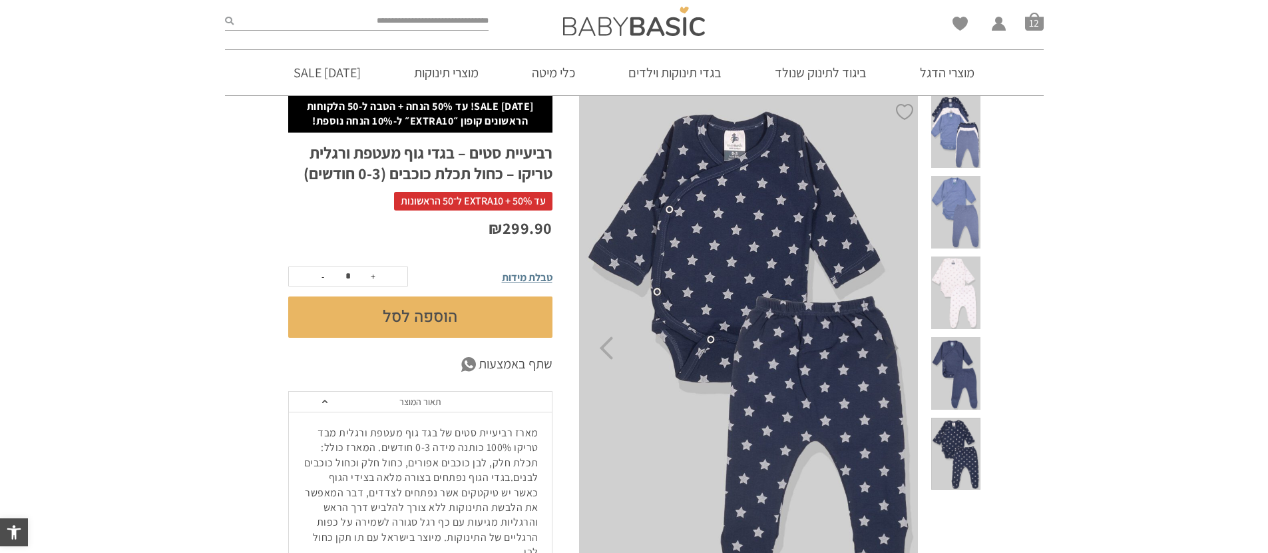
click at [954, 337] on span at bounding box center [955, 373] width 49 height 73
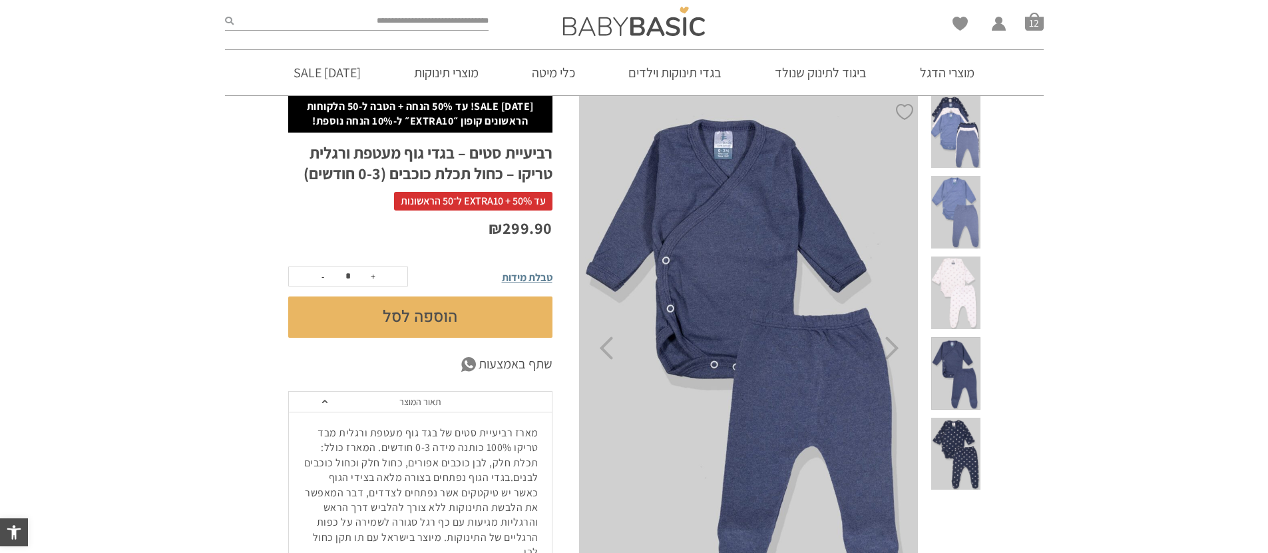
click at [955, 272] on span at bounding box center [955, 292] width 49 height 73
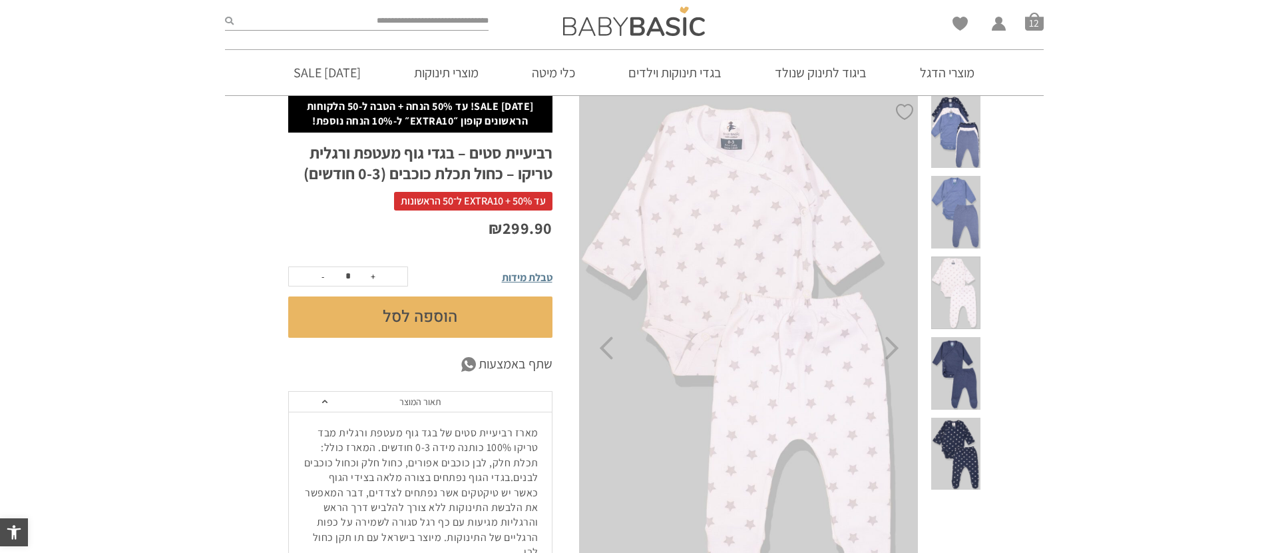
click at [956, 200] on span at bounding box center [955, 212] width 49 height 73
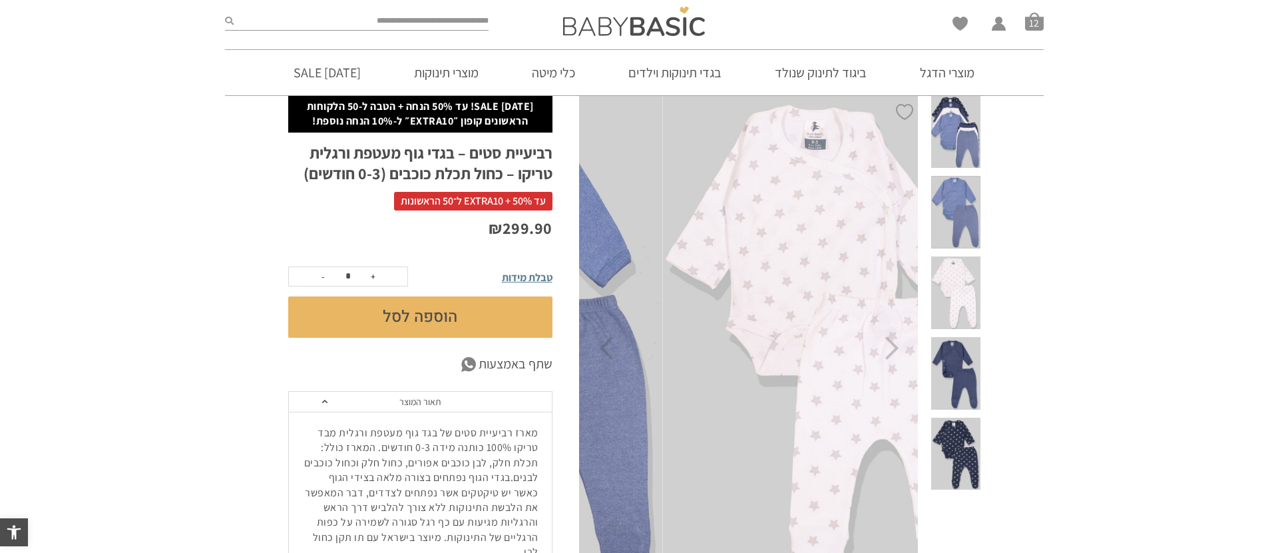
scroll to position [0, 0]
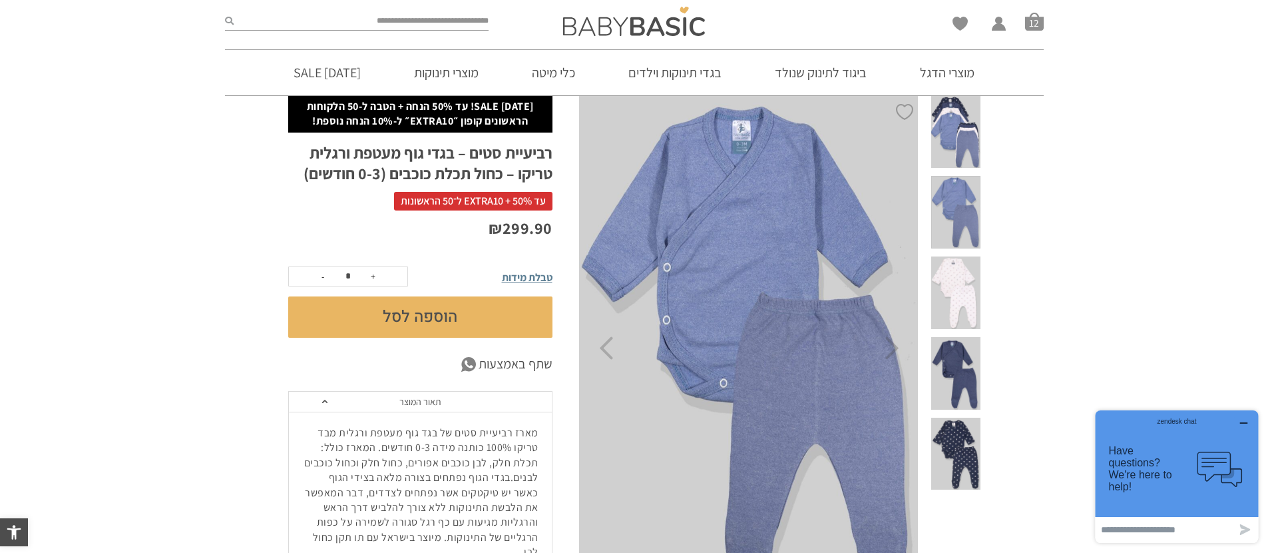
click at [953, 139] on span at bounding box center [955, 132] width 49 height 73
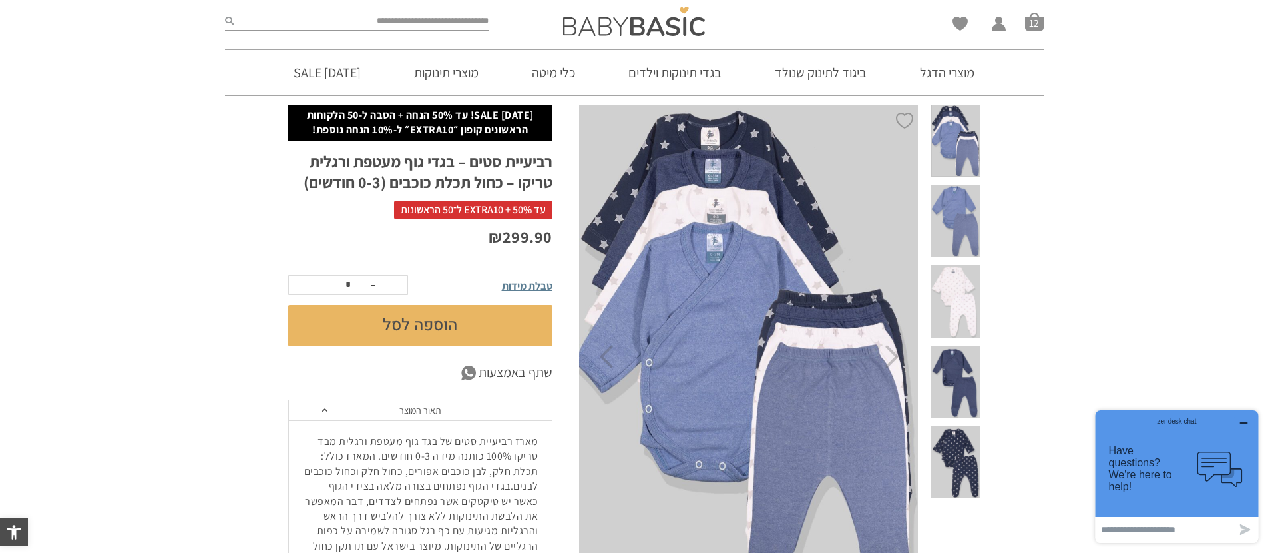
scroll to position [71, 0]
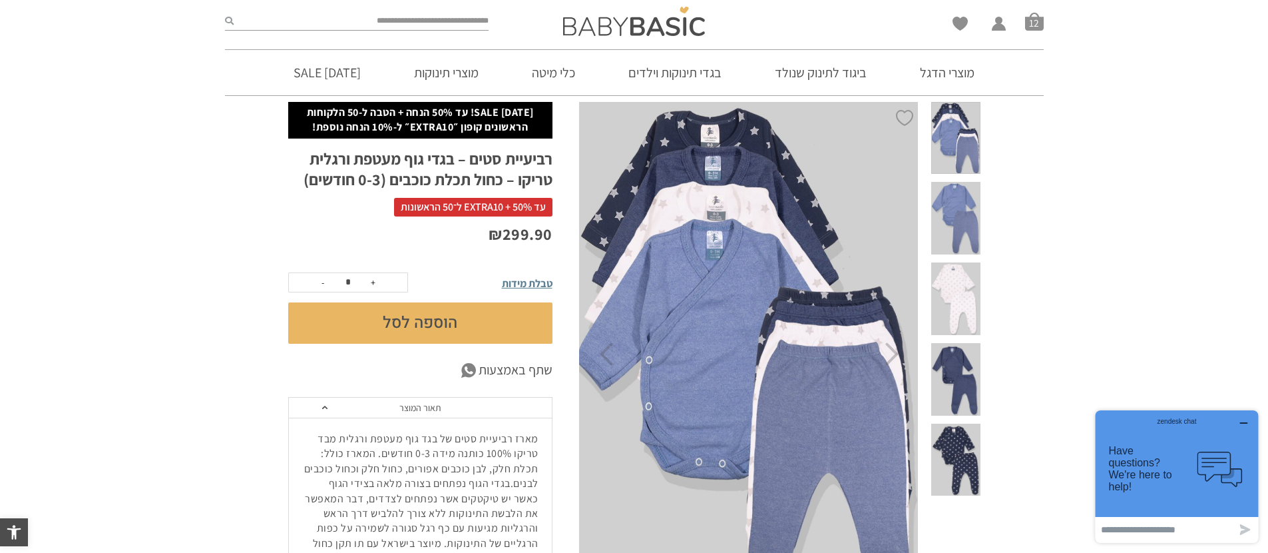
click at [506, 320] on button "הוספה לסל" at bounding box center [420, 322] width 264 height 41
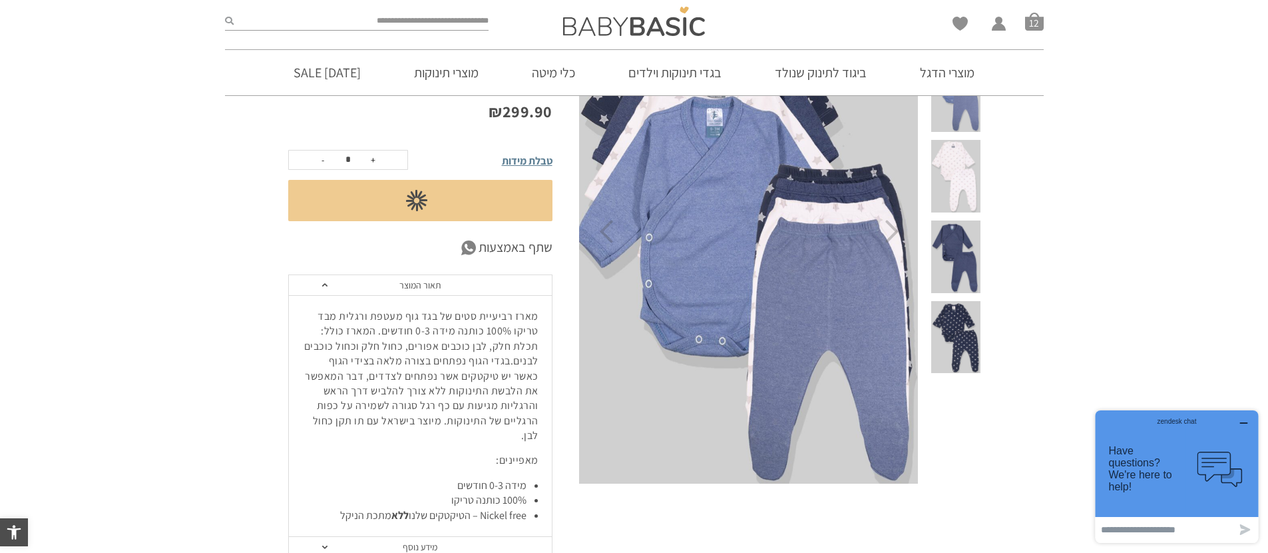
scroll to position [223, 0]
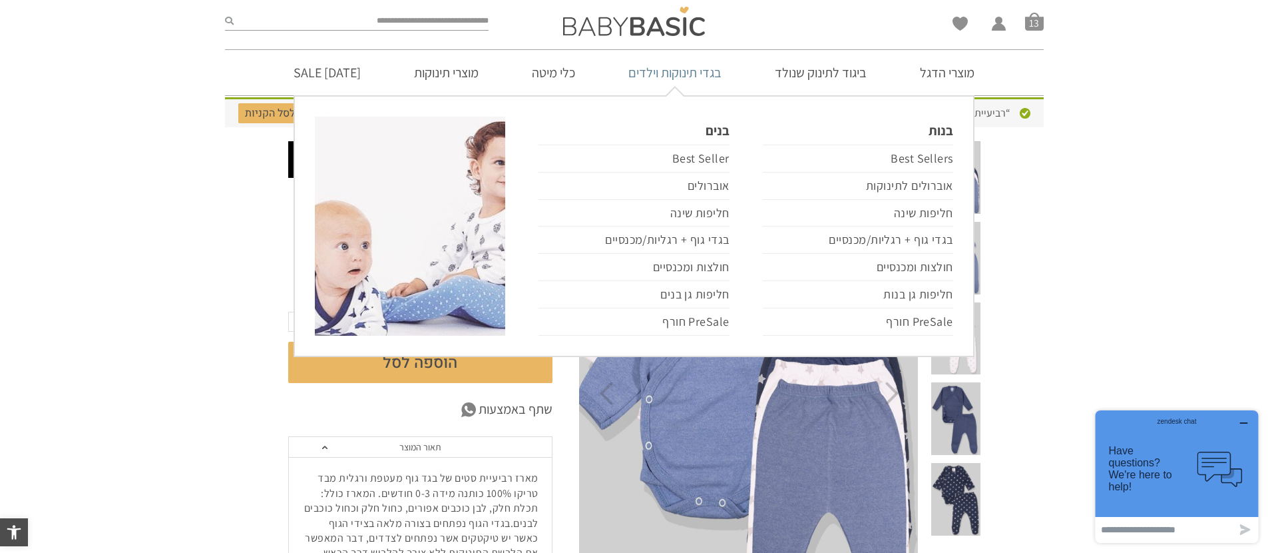
click at [662, 83] on link "בגדי תינוקות וילדים" at bounding box center [675, 72] width 133 height 45
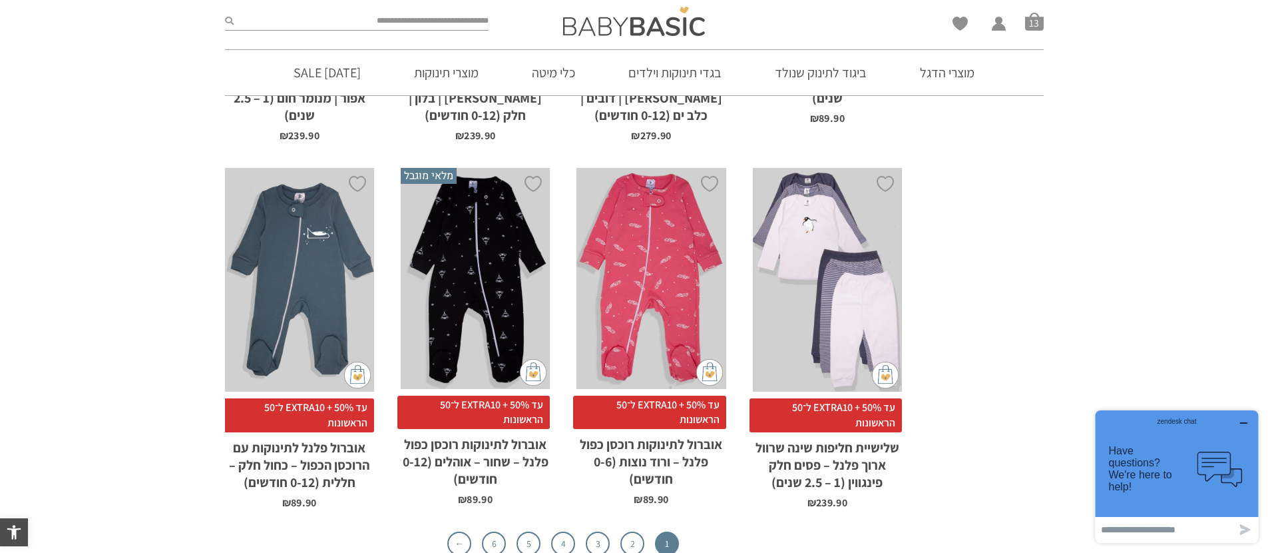
scroll to position [4401, 0]
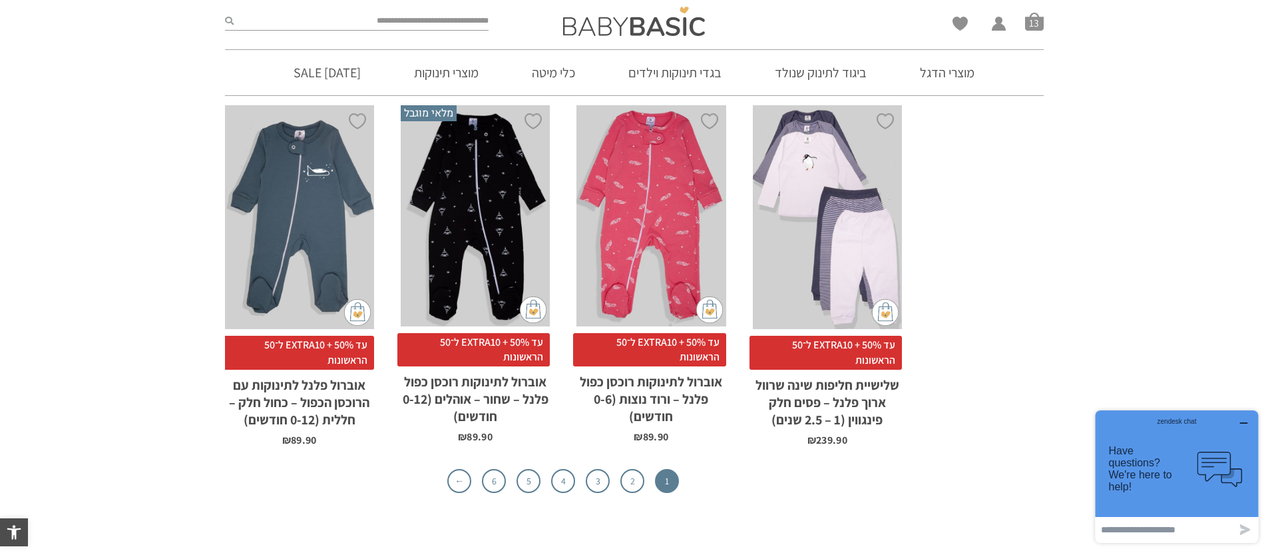
click at [632, 469] on link "2" at bounding box center [633, 481] width 24 height 24
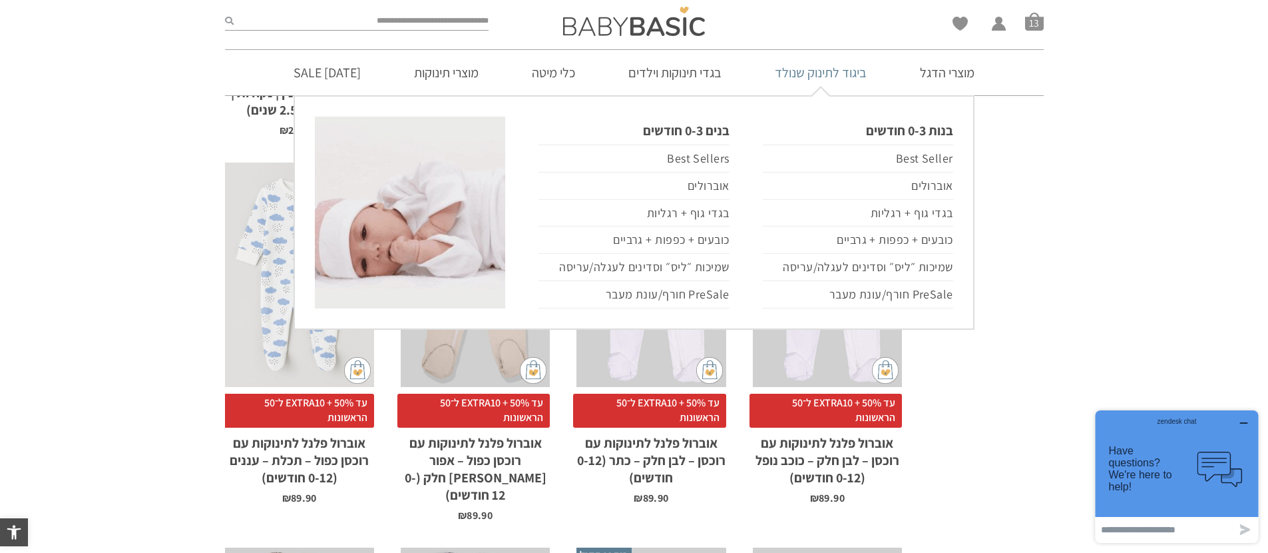
click at [808, 69] on link "ביגוד לתינוק שנולד" at bounding box center [821, 72] width 132 height 45
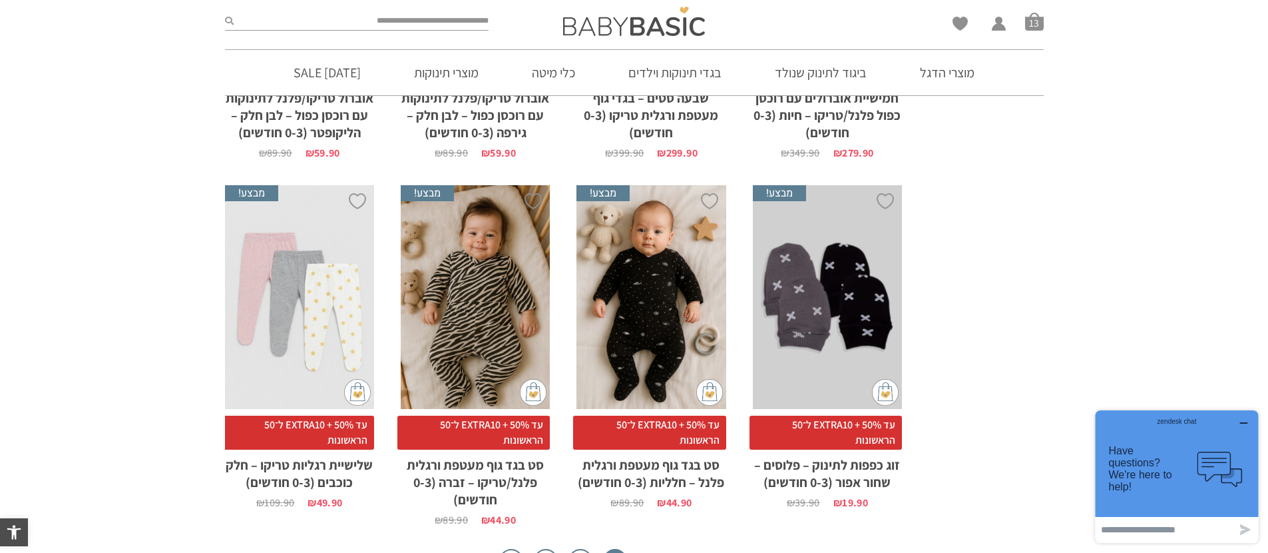
scroll to position [4391, 0]
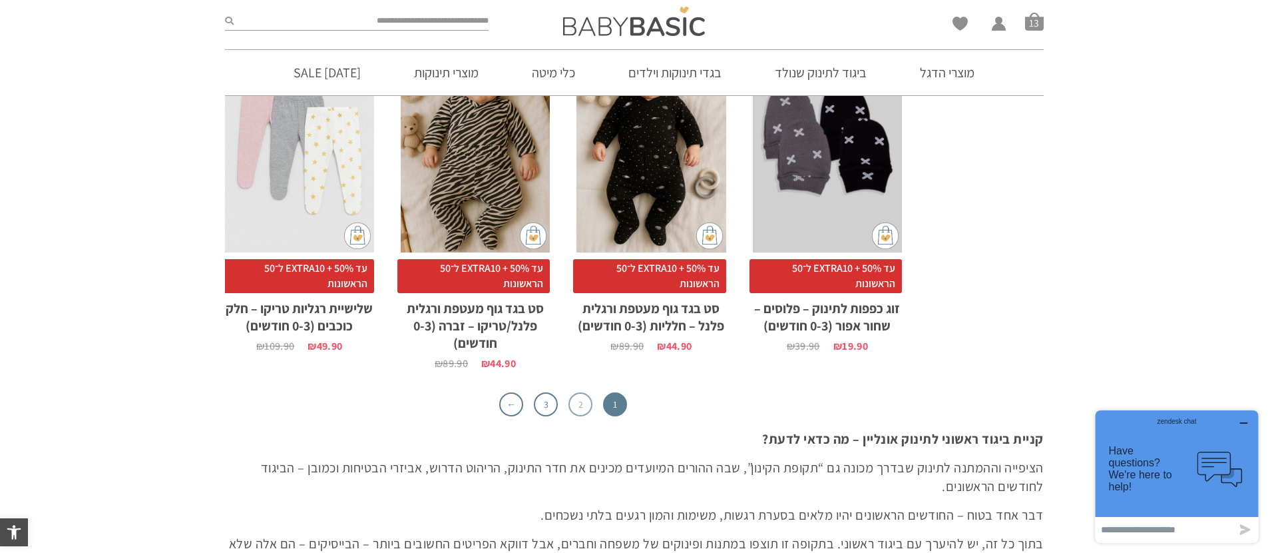
click at [581, 400] on link "2" at bounding box center [581, 404] width 24 height 24
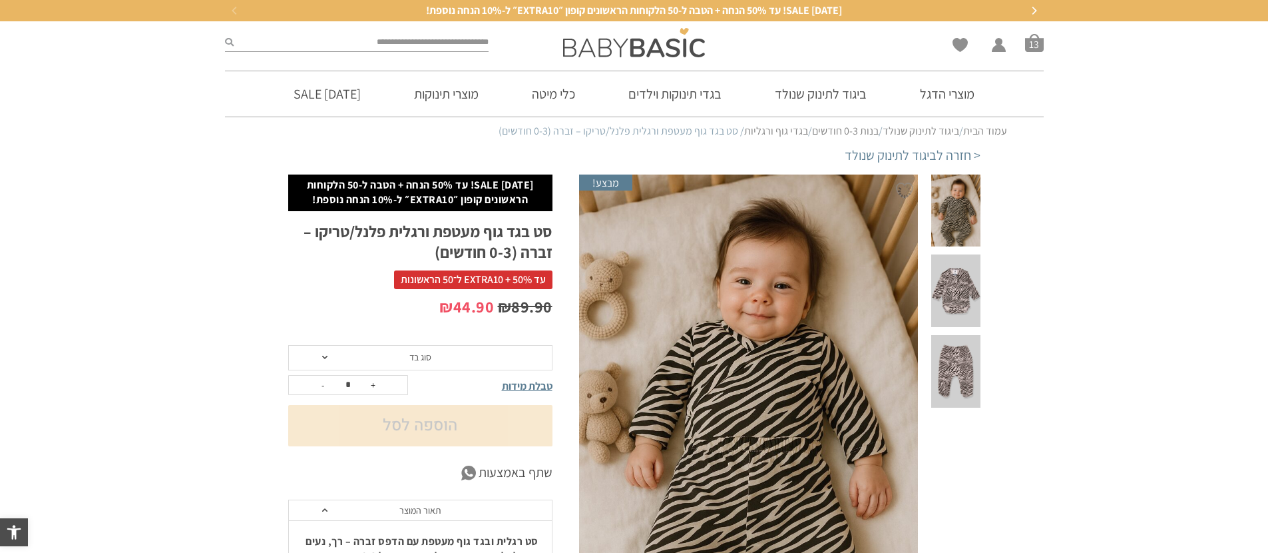
click at [954, 270] on span at bounding box center [955, 290] width 49 height 73
click at [958, 274] on span at bounding box center [955, 290] width 49 height 73
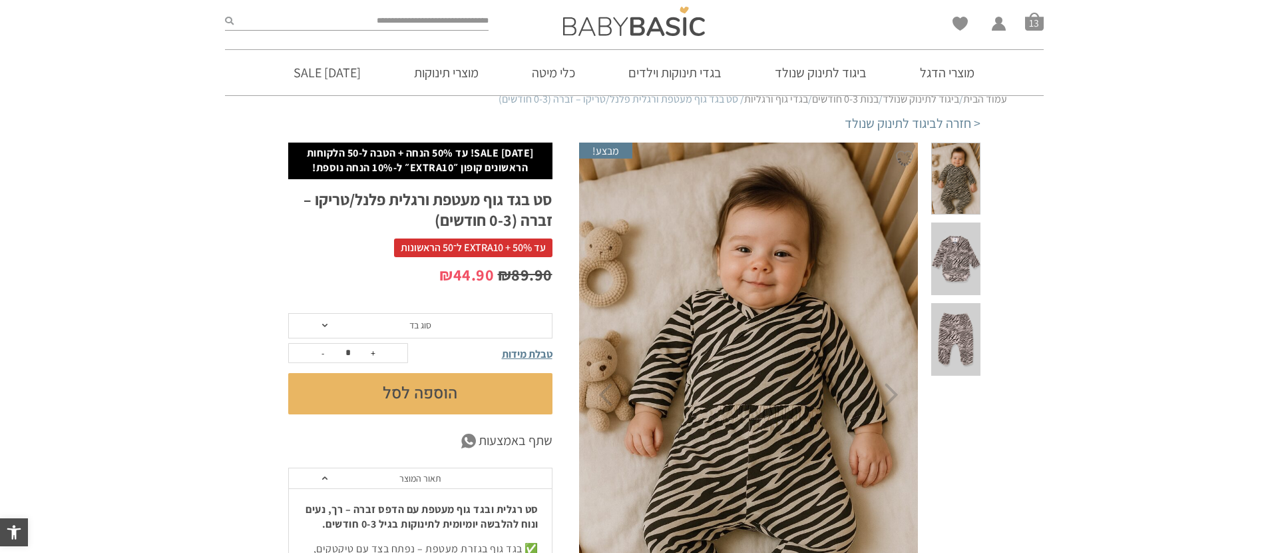
scroll to position [108, 0]
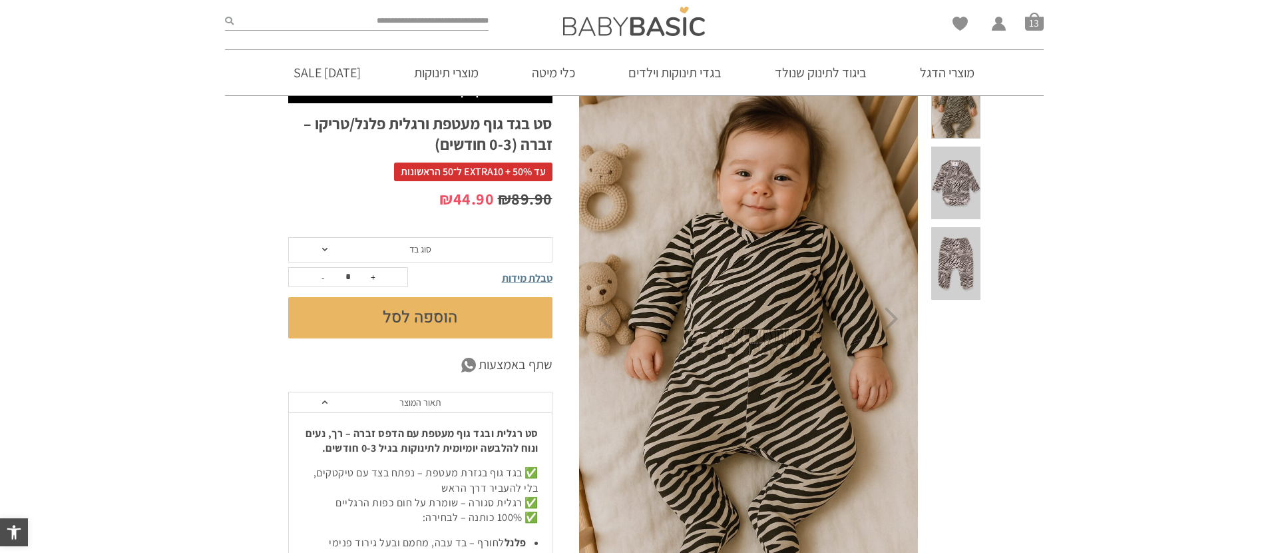
click at [954, 167] on span at bounding box center [955, 182] width 49 height 73
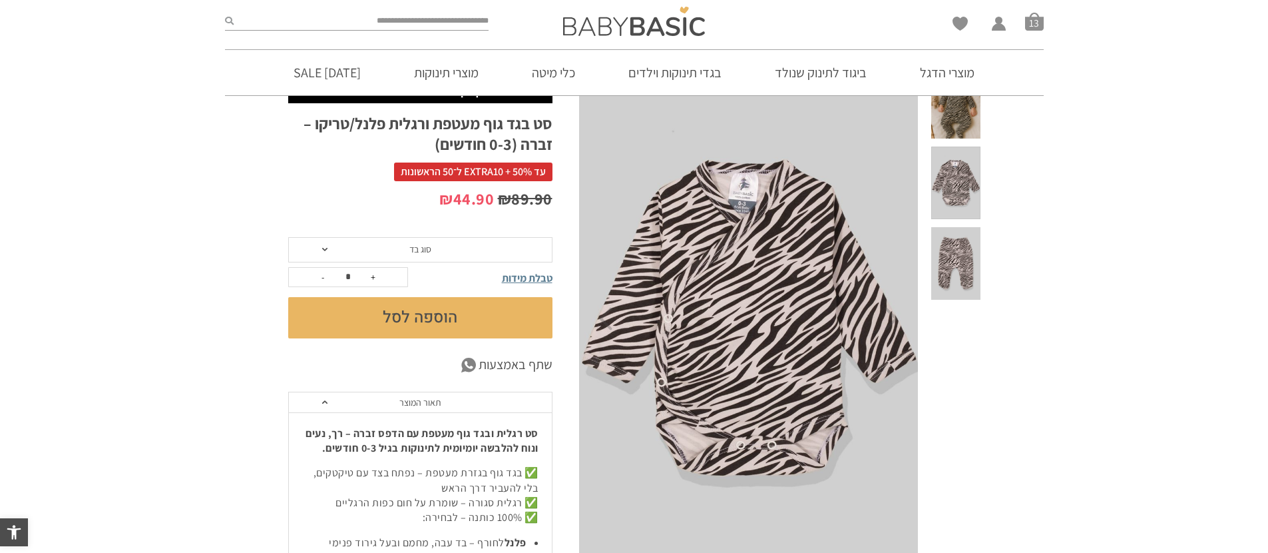
click at [961, 227] on span at bounding box center [955, 263] width 49 height 73
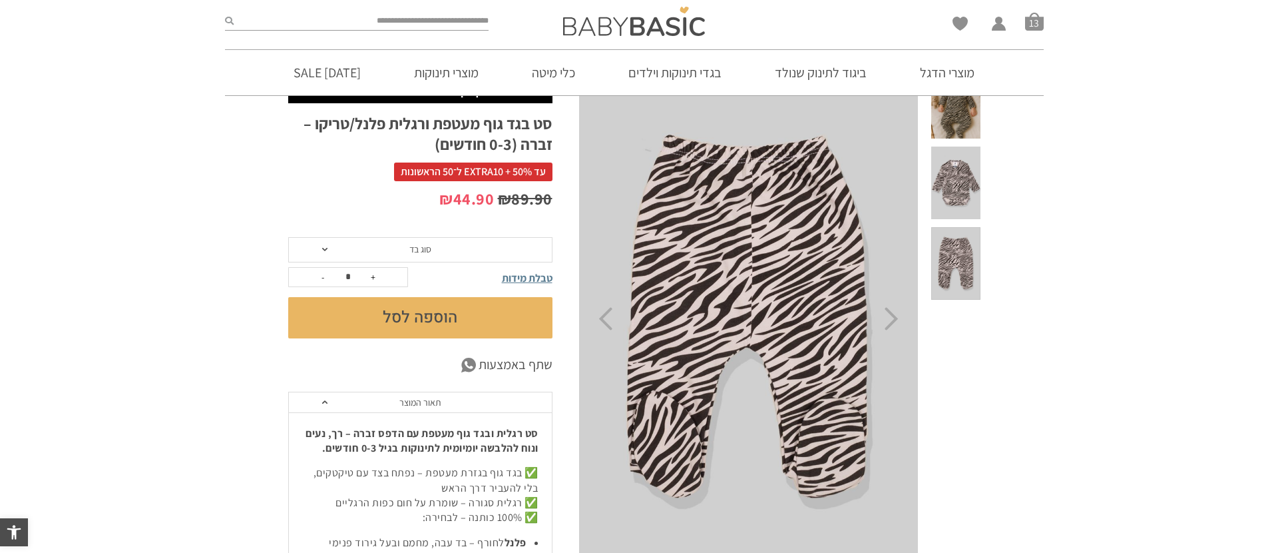
scroll to position [0, 0]
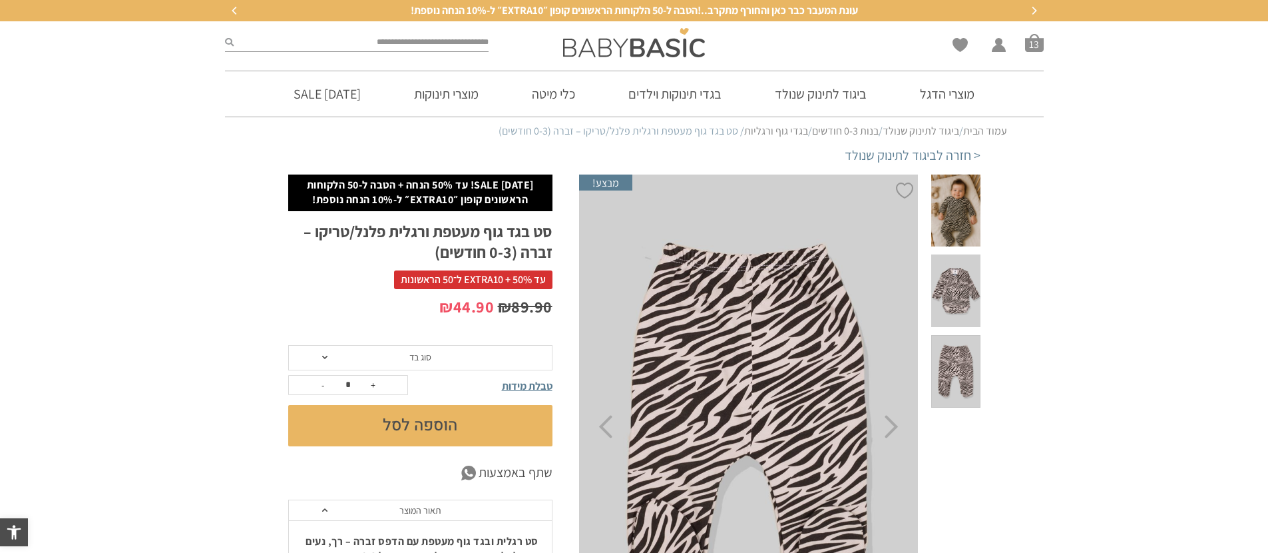
click at [961, 216] on span at bounding box center [955, 210] width 49 height 73
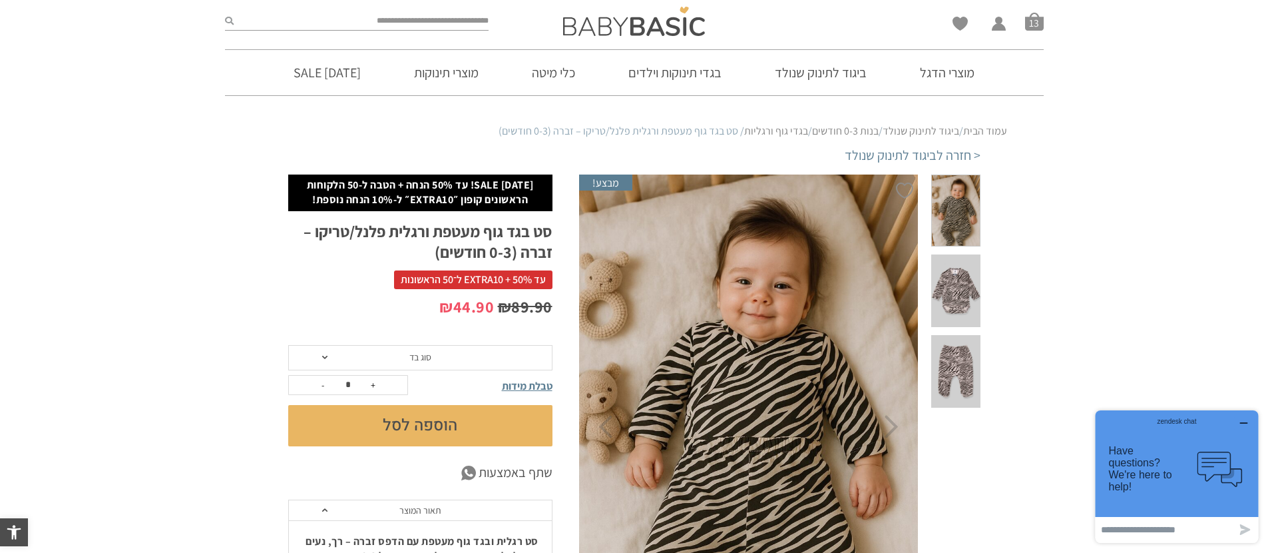
scroll to position [114, 0]
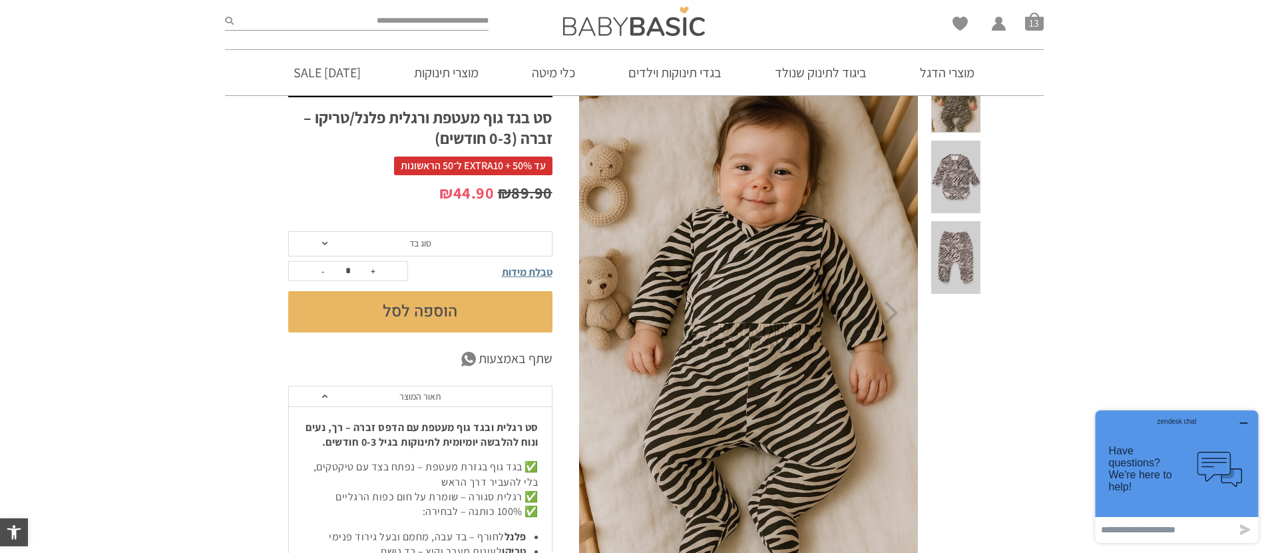
click at [421, 242] on span "סוג בד" at bounding box center [420, 243] width 22 height 12
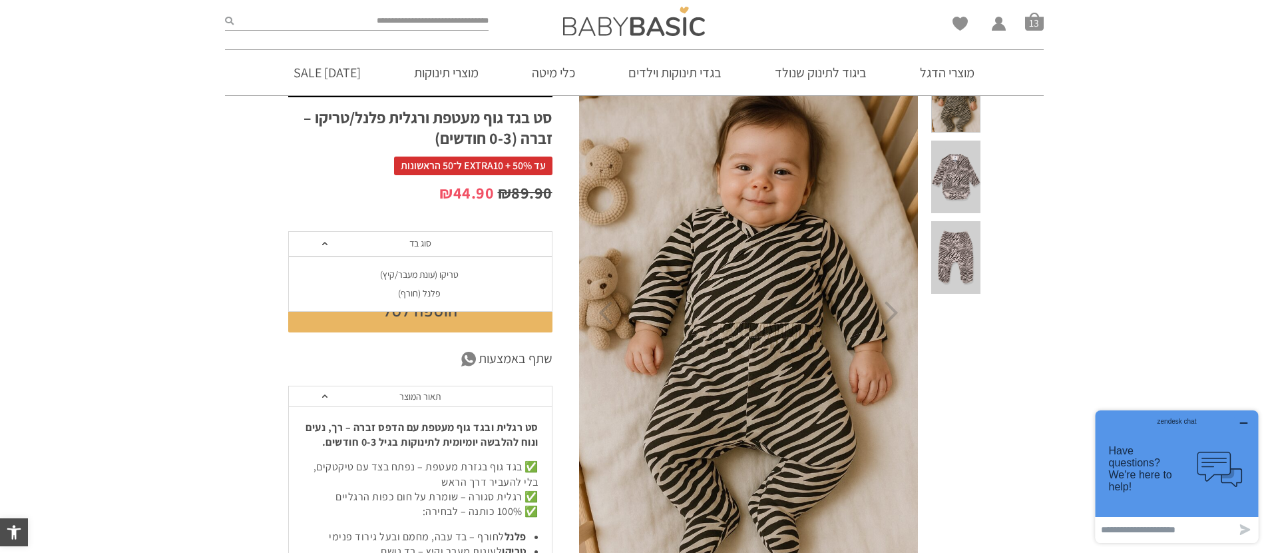
click at [439, 294] on div "פלנל (חורף)" at bounding box center [420, 293] width 264 height 11
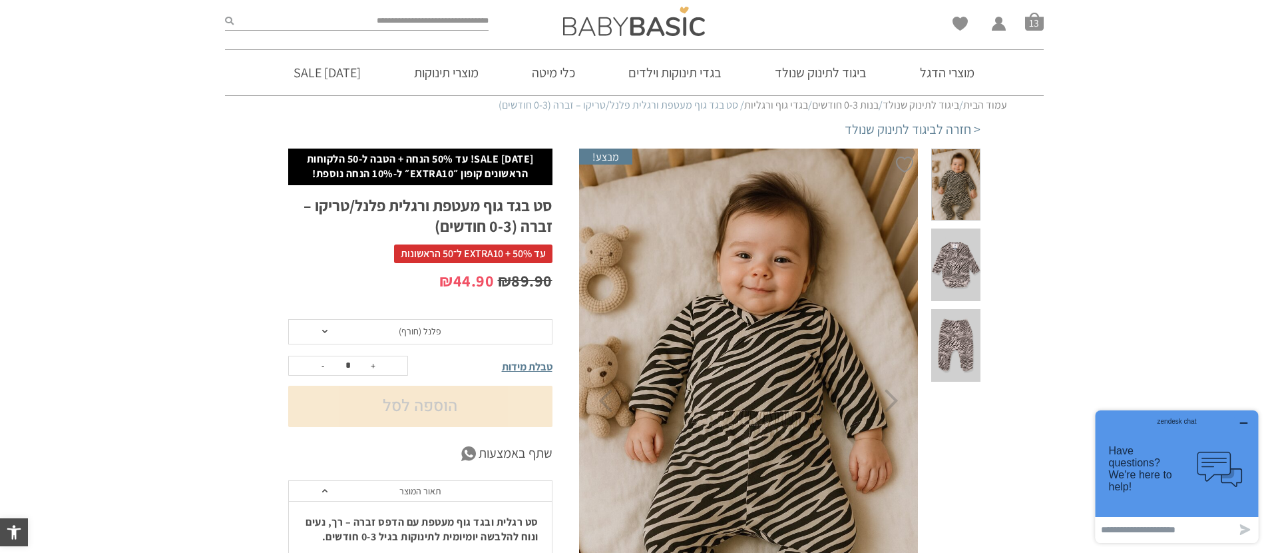
scroll to position [107, 0]
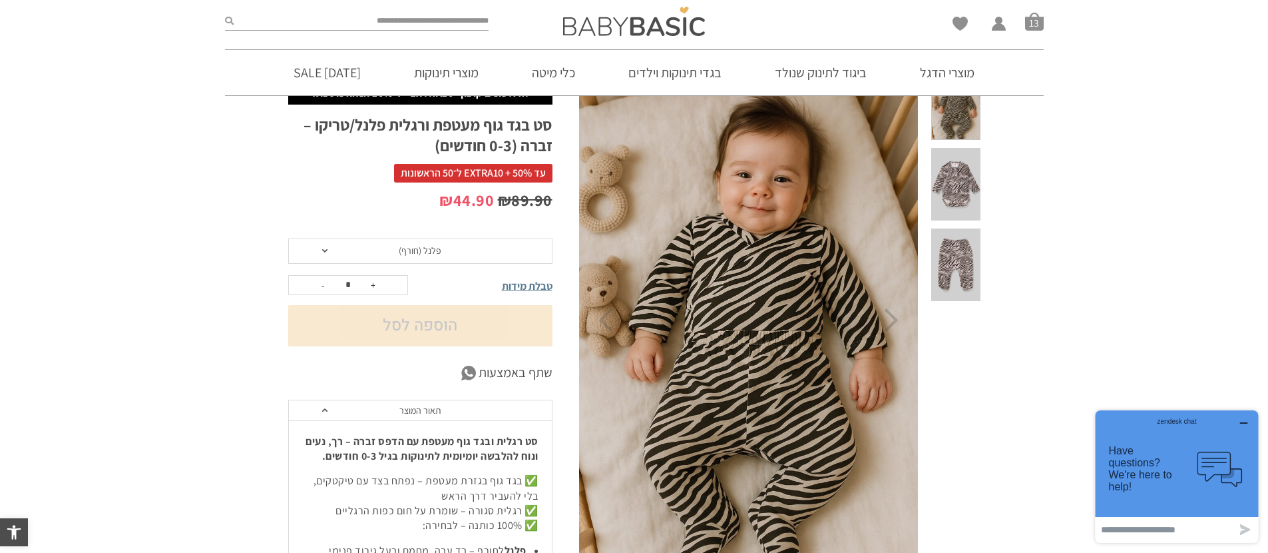
click at [445, 324] on button "הוספה לסל" at bounding box center [420, 325] width 264 height 41
click at [397, 253] on span "פלנל (חורף)" at bounding box center [420, 250] width 264 height 25
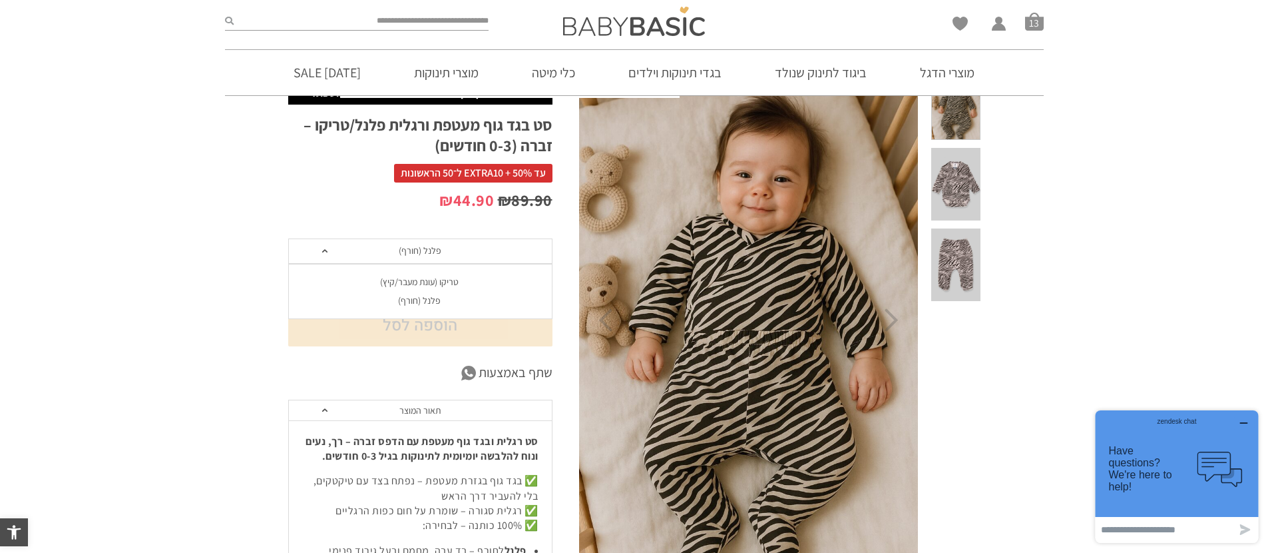
click at [419, 282] on div "טריקו (עונת מעבר/קיץ)" at bounding box center [420, 281] width 264 height 11
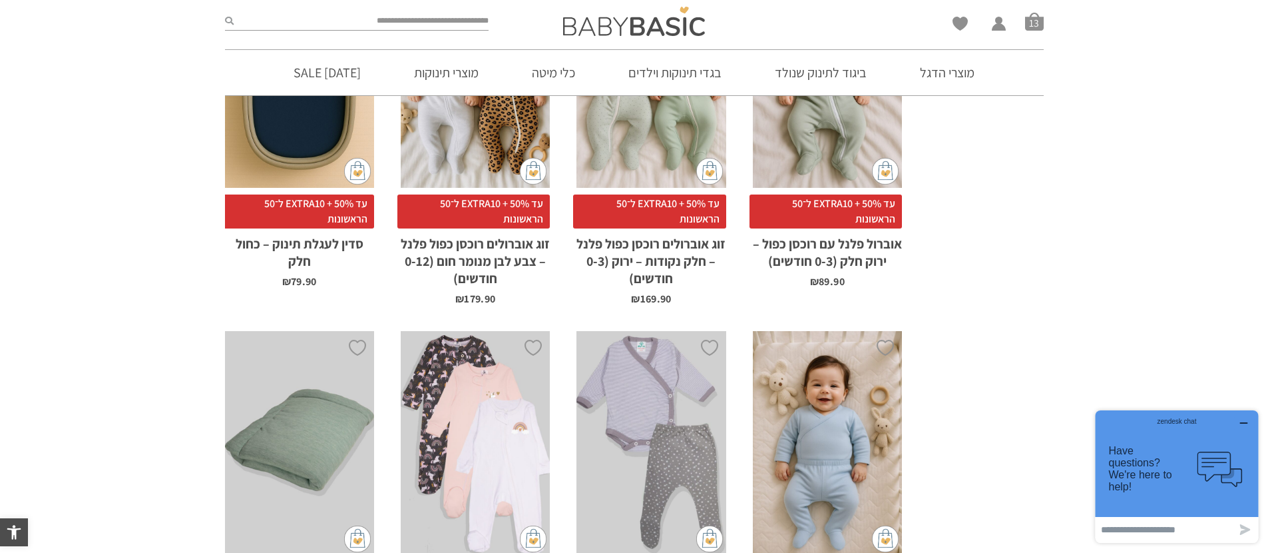
scroll to position [3797, 0]
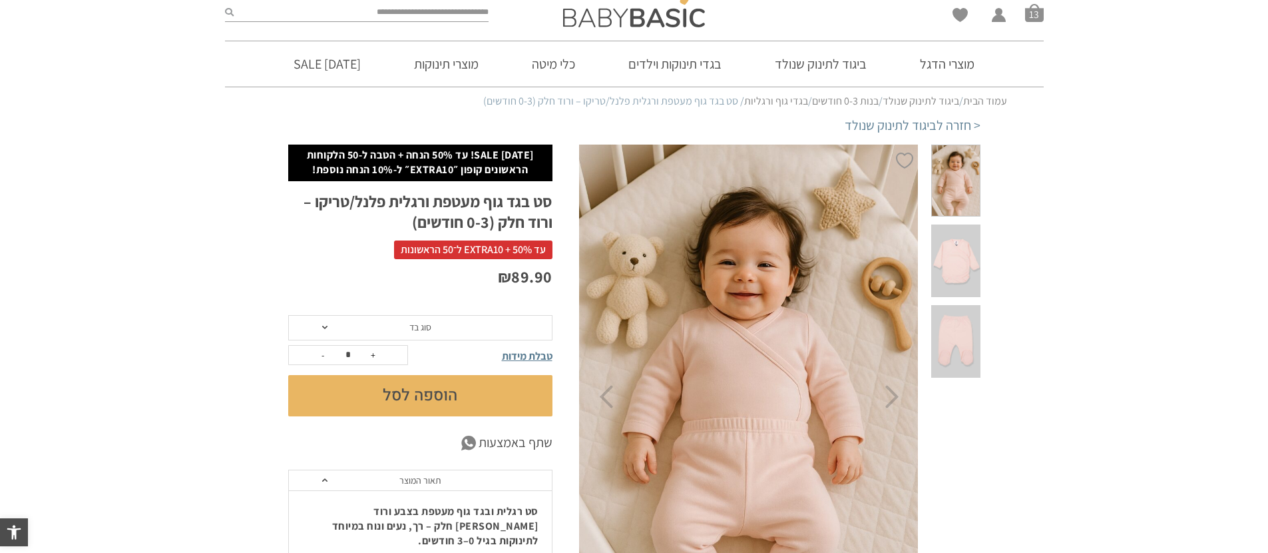
scroll to position [21, 0]
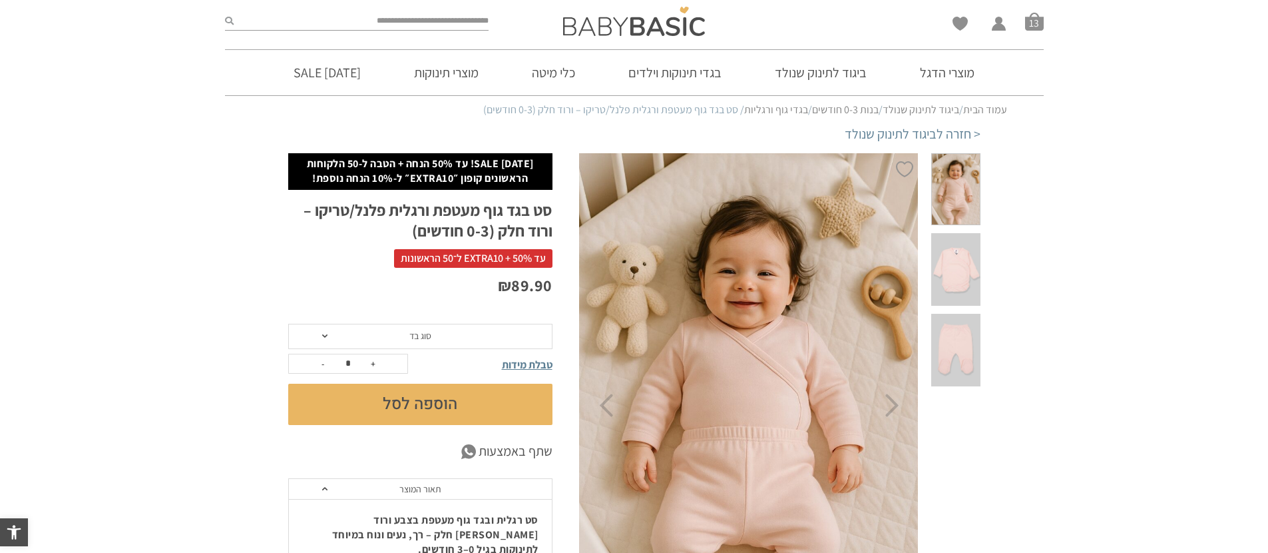
click at [965, 314] on span at bounding box center [955, 350] width 49 height 73
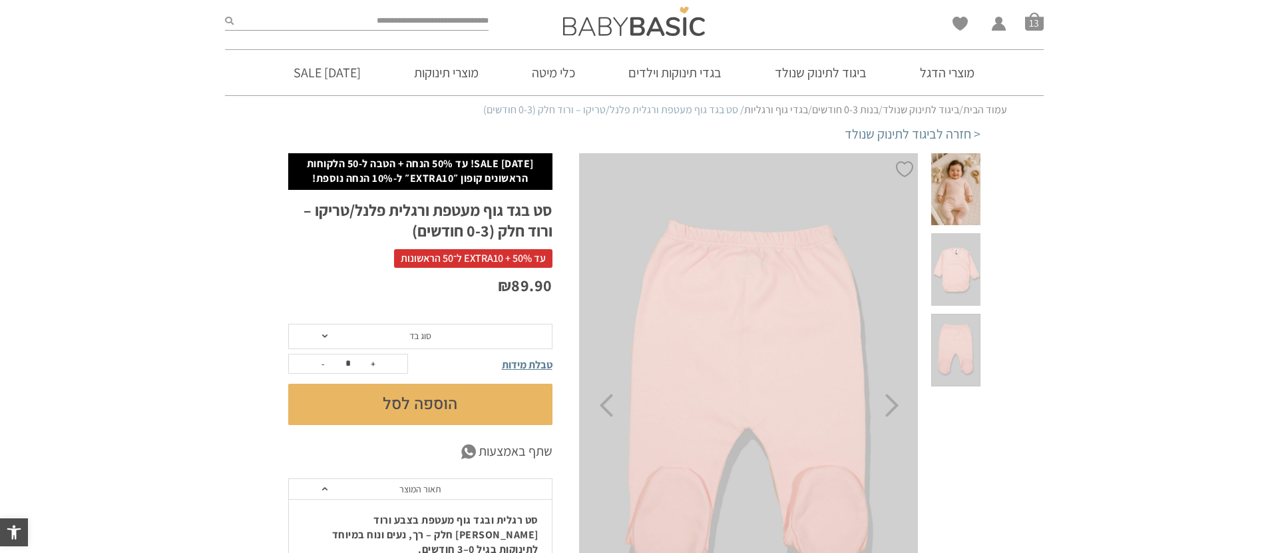
click at [959, 248] on span at bounding box center [955, 269] width 49 height 73
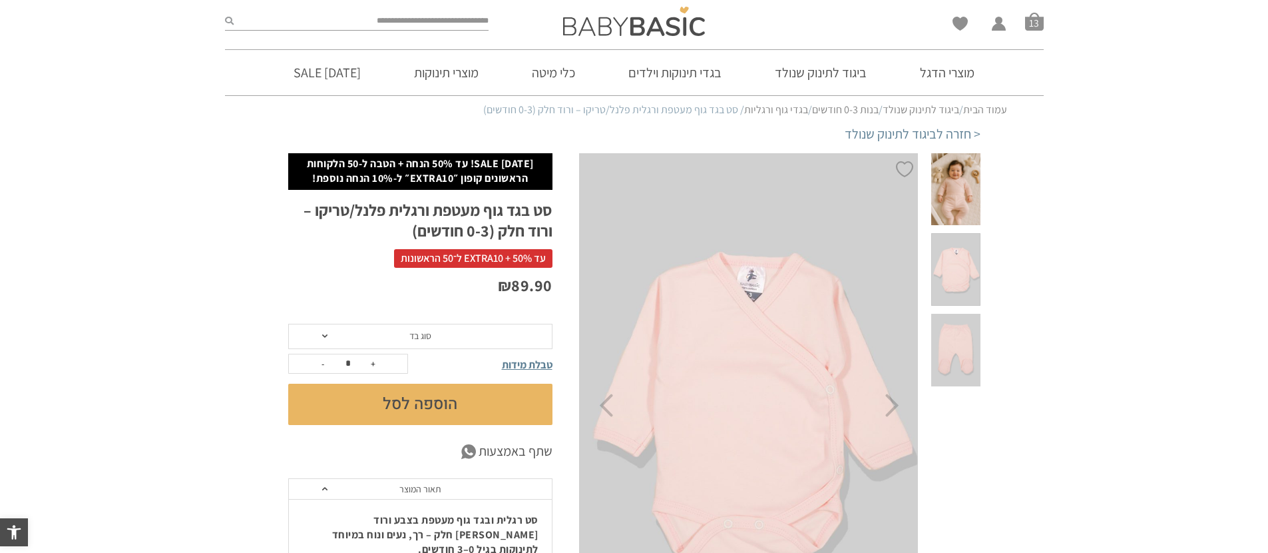
scroll to position [0, 0]
click at [950, 175] on span at bounding box center [955, 189] width 49 height 73
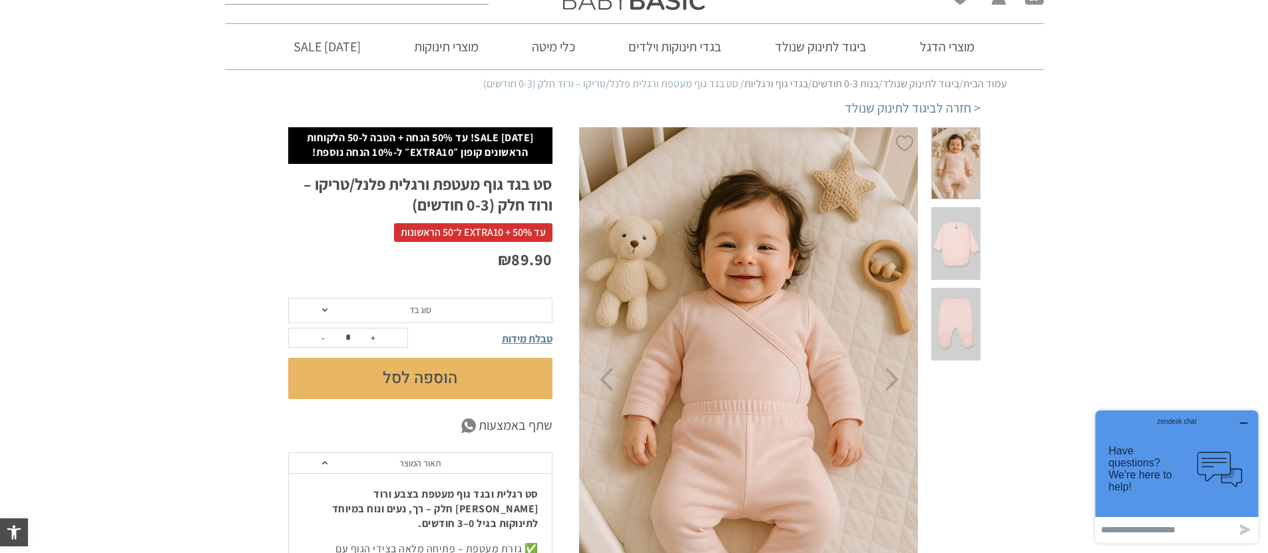
scroll to position [87, 0]
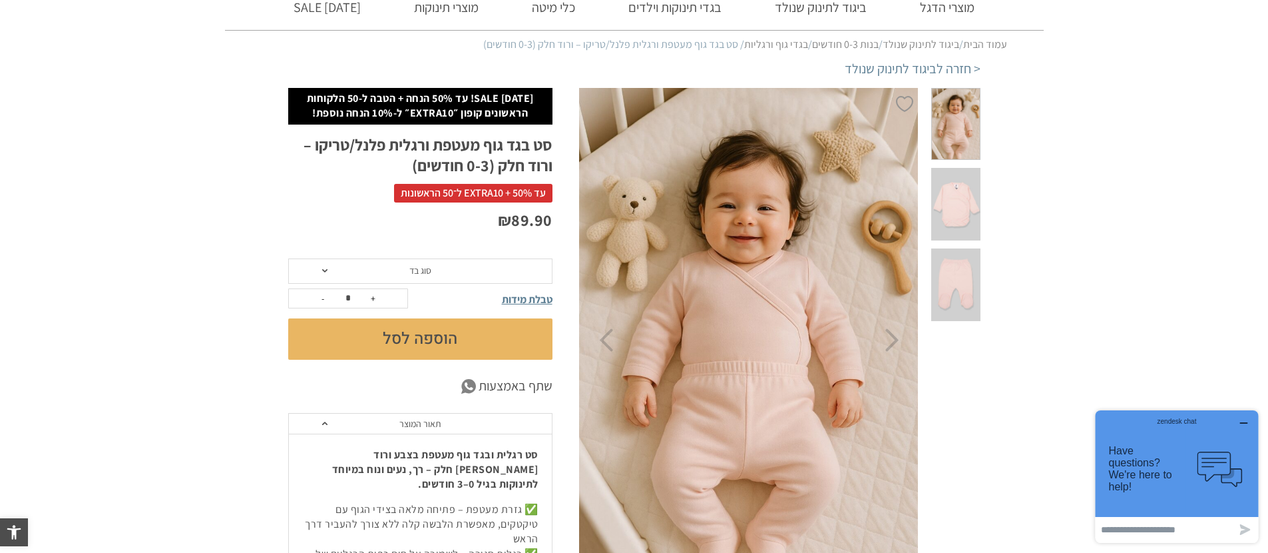
click at [503, 282] on span "סוג בד" at bounding box center [420, 270] width 264 height 25
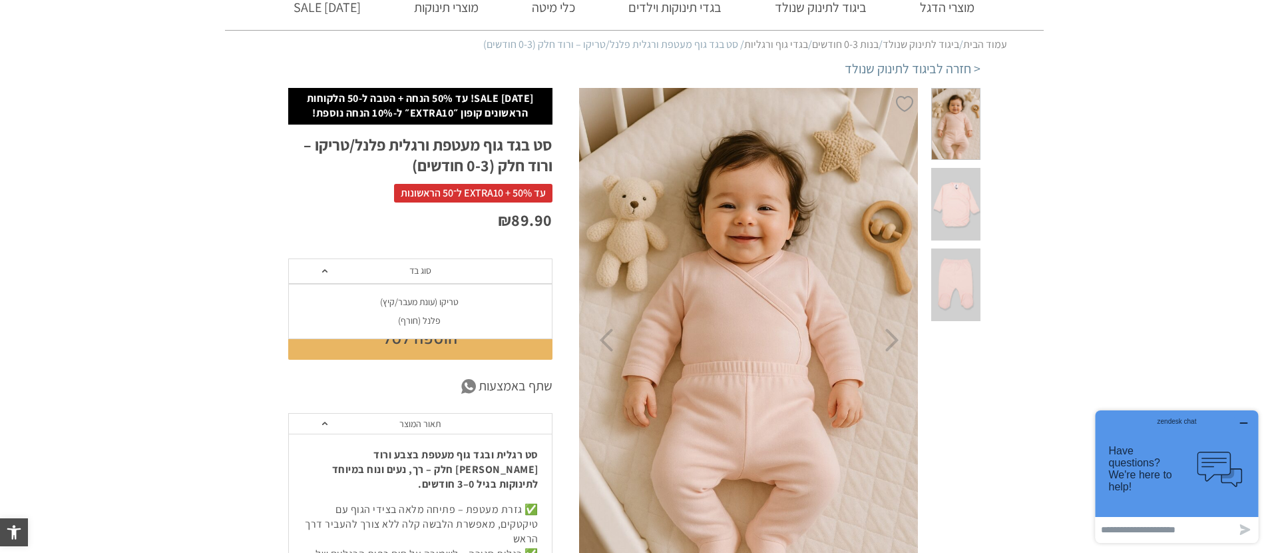
click at [489, 318] on div "פלנל (חורף)" at bounding box center [420, 320] width 264 height 11
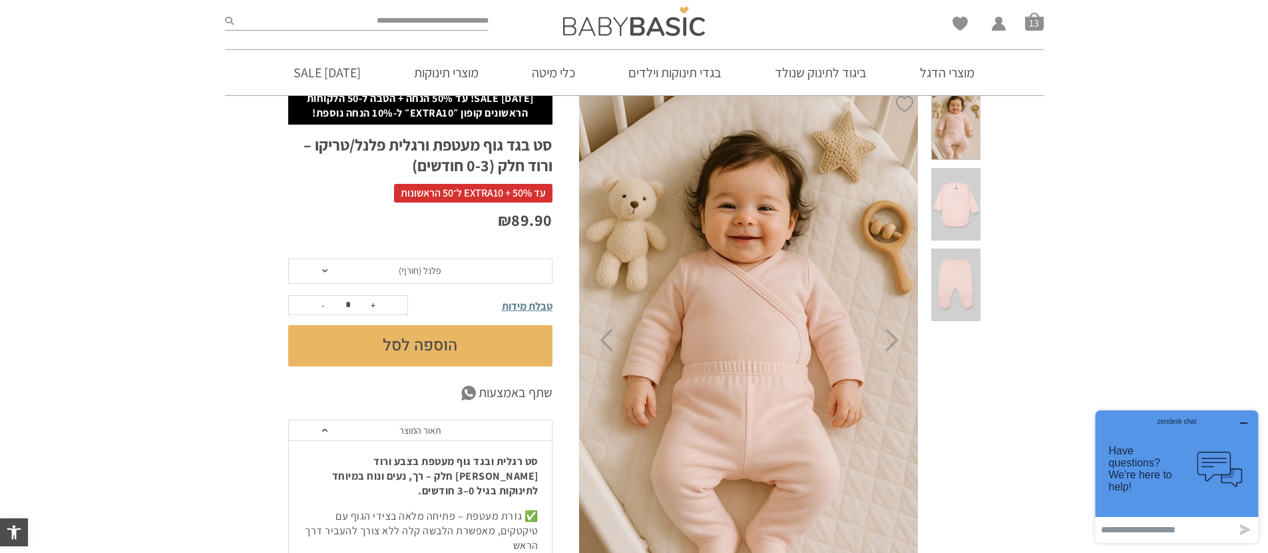
click at [503, 357] on button "הוספה לסל" at bounding box center [420, 345] width 264 height 41
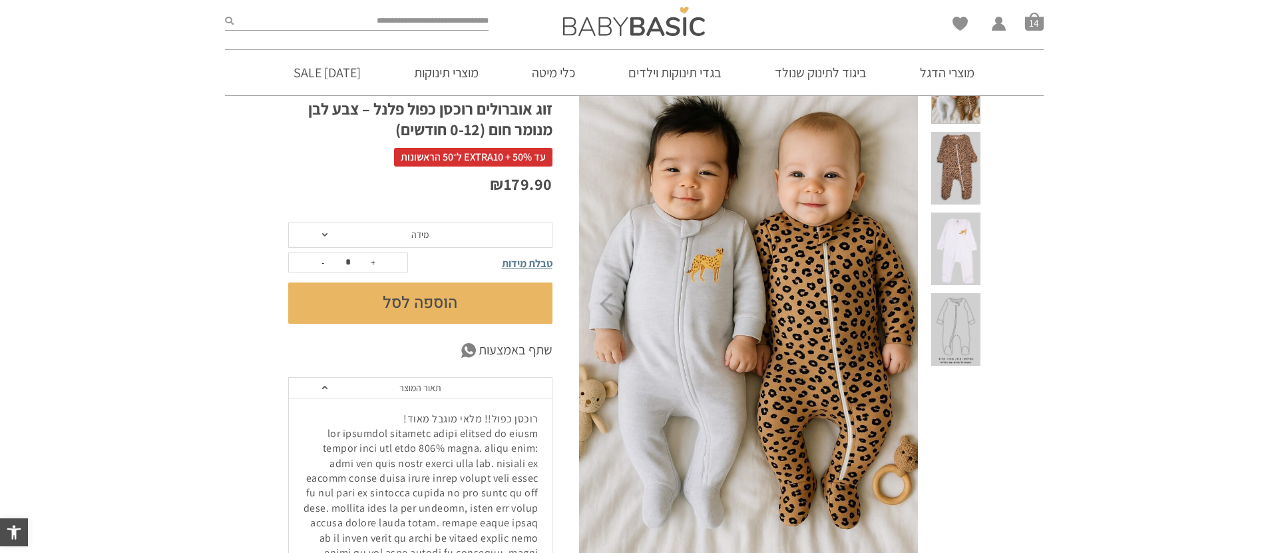
click at [957, 293] on span at bounding box center [955, 329] width 49 height 73
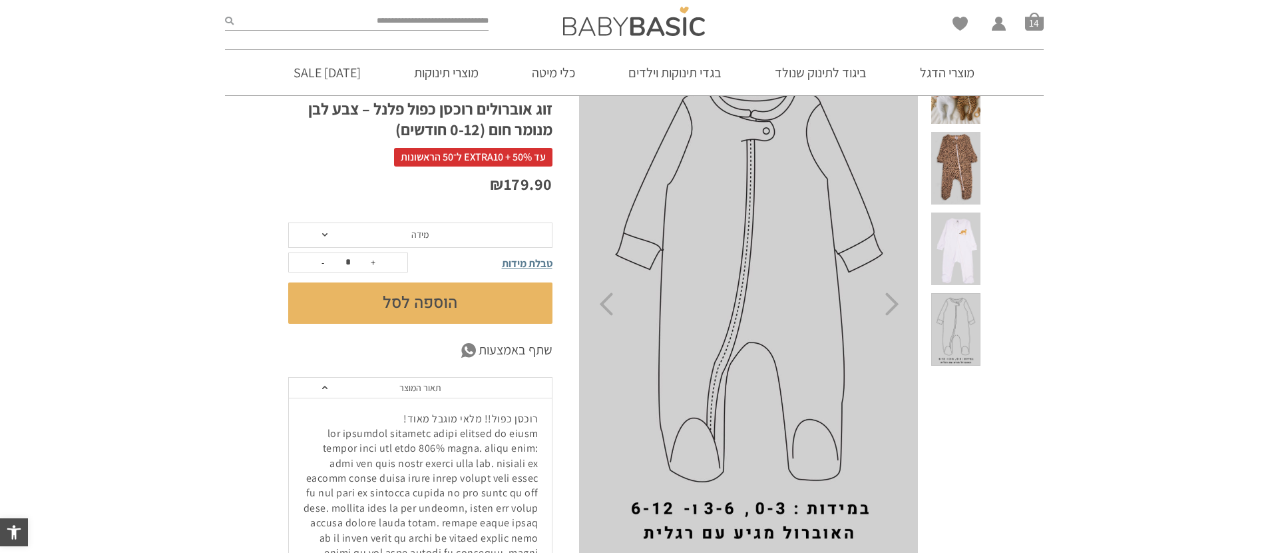
scroll to position [120, 0]
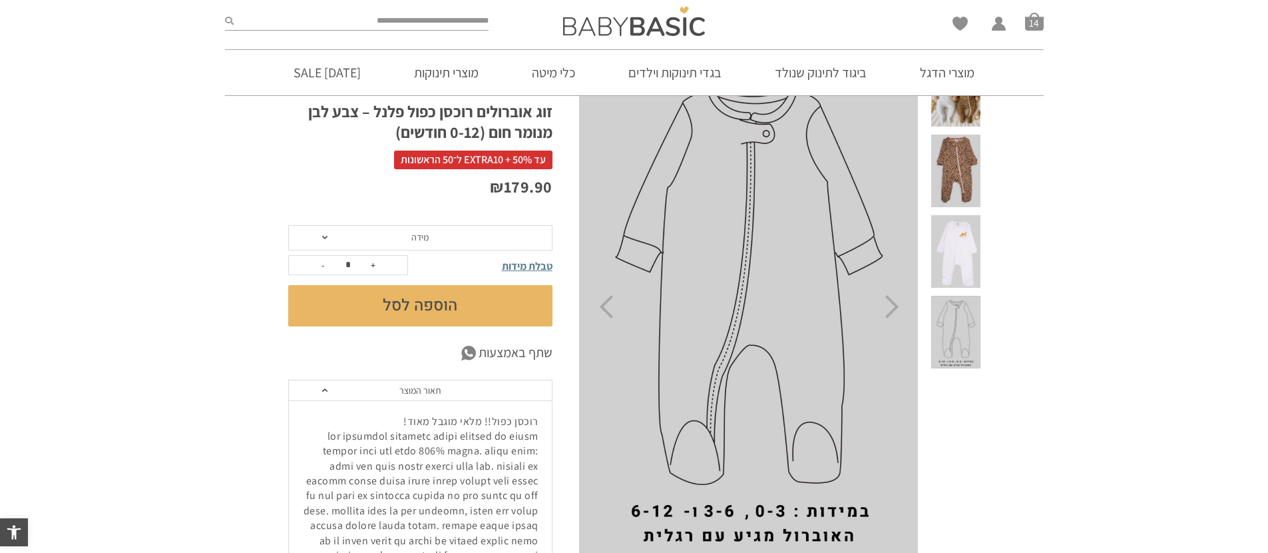
click at [969, 226] on span at bounding box center [955, 251] width 49 height 73
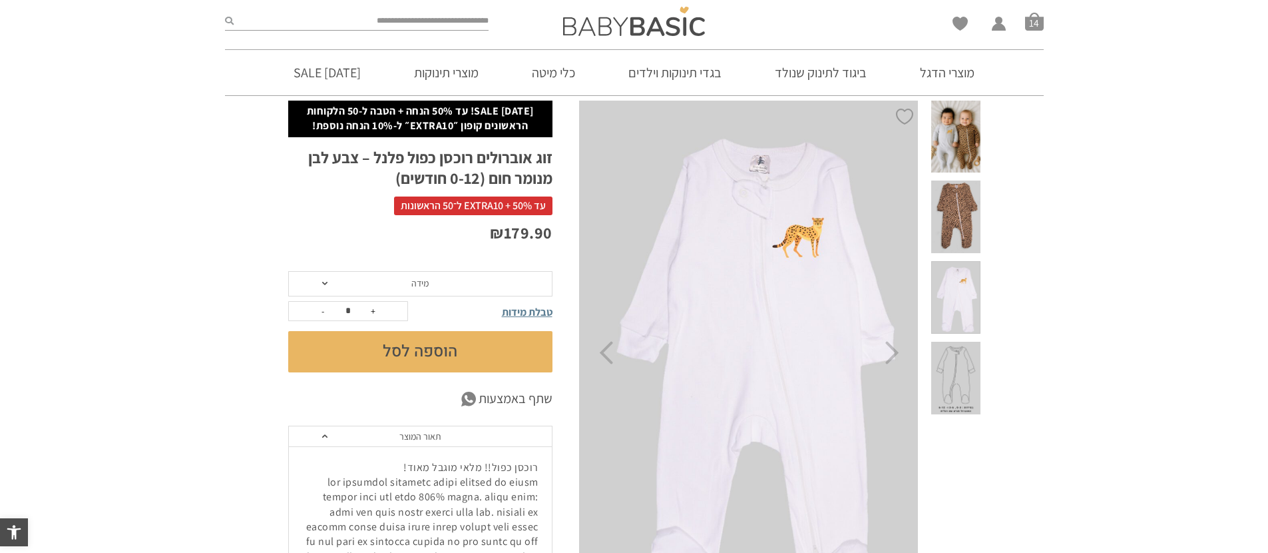
scroll to position [67, 0]
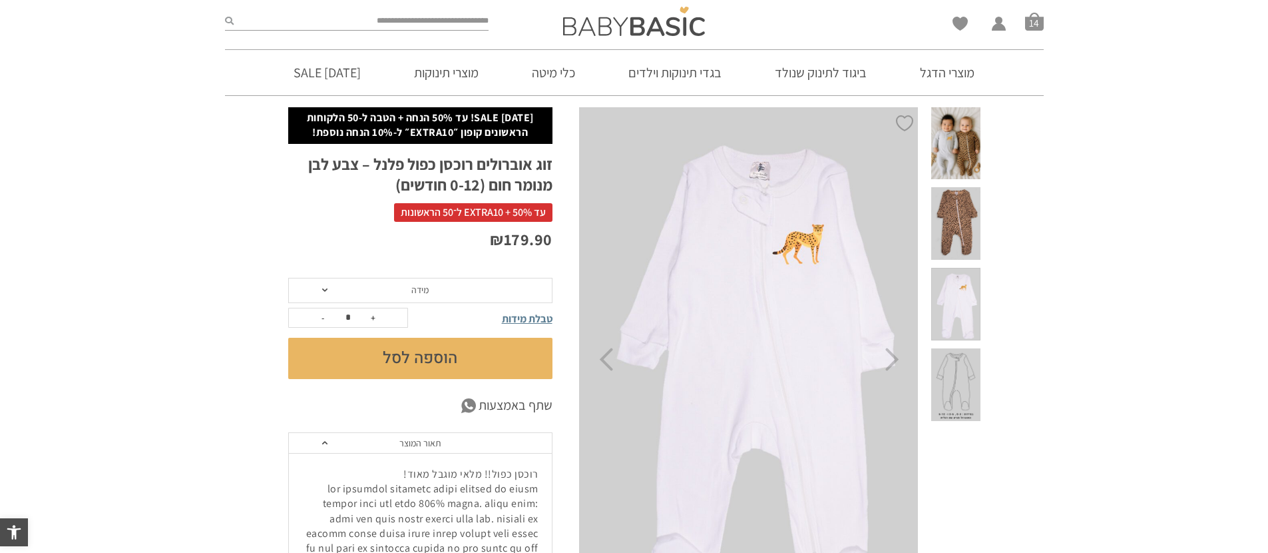
click at [967, 225] on span at bounding box center [955, 223] width 49 height 73
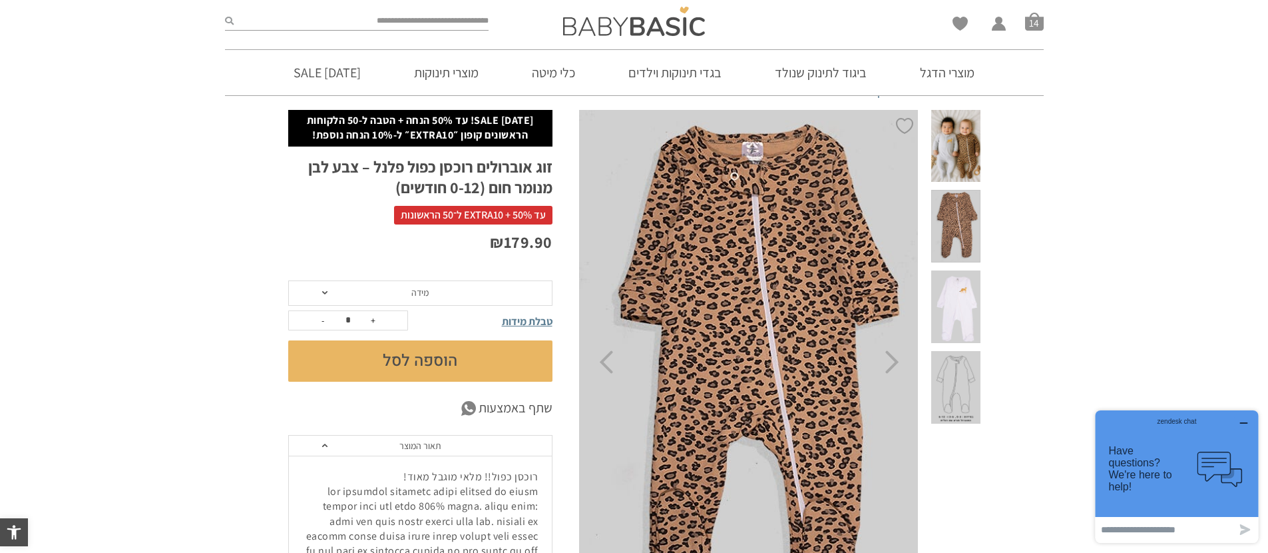
scroll to position [49, 0]
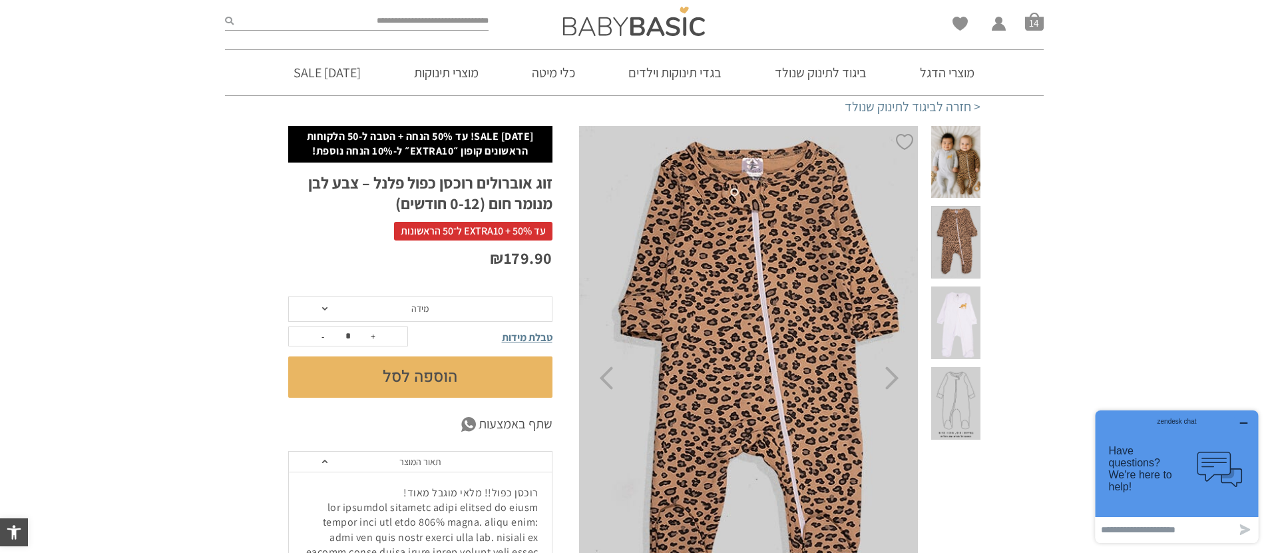
click at [962, 174] on span at bounding box center [955, 162] width 49 height 73
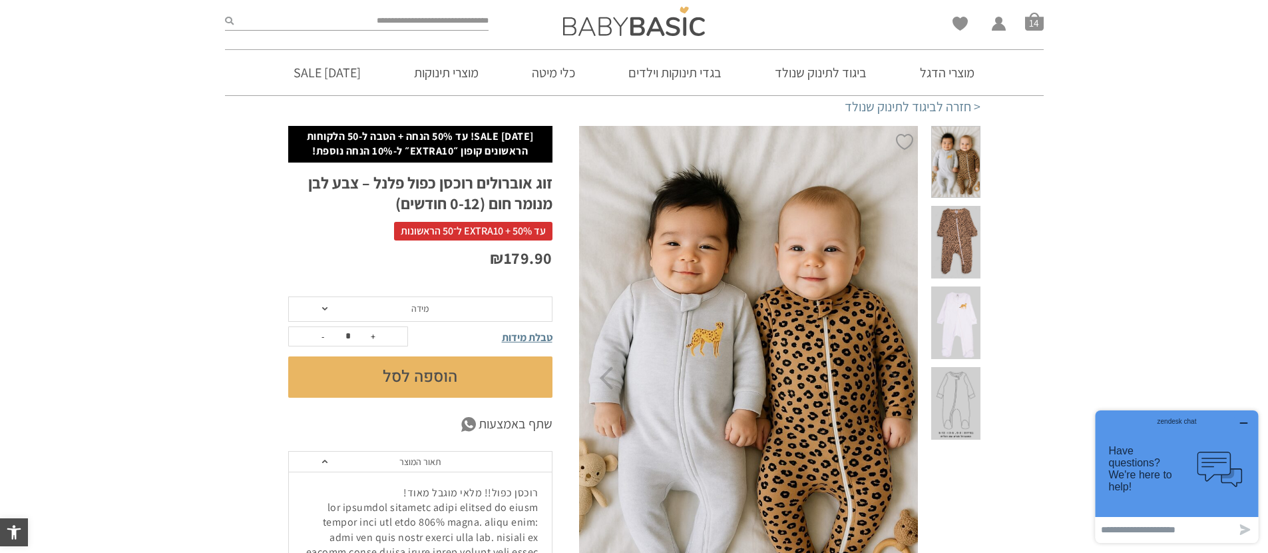
click at [472, 314] on span "מידה" at bounding box center [420, 308] width 264 height 25
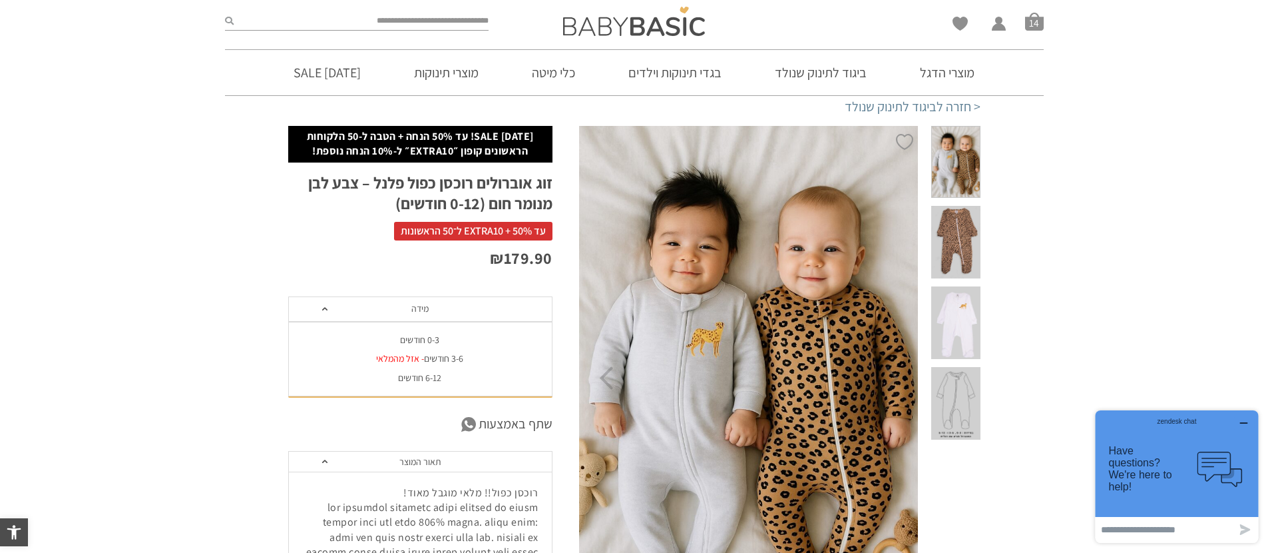
click at [440, 340] on div "0-3 חודשים" at bounding box center [420, 339] width 264 height 11
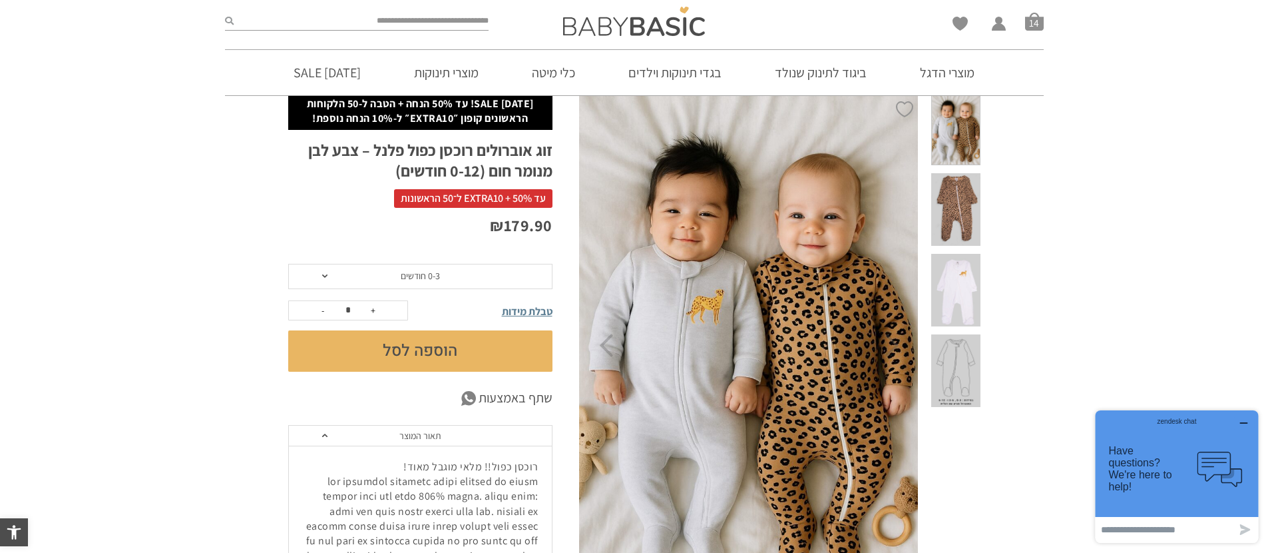
scroll to position [90, 0]
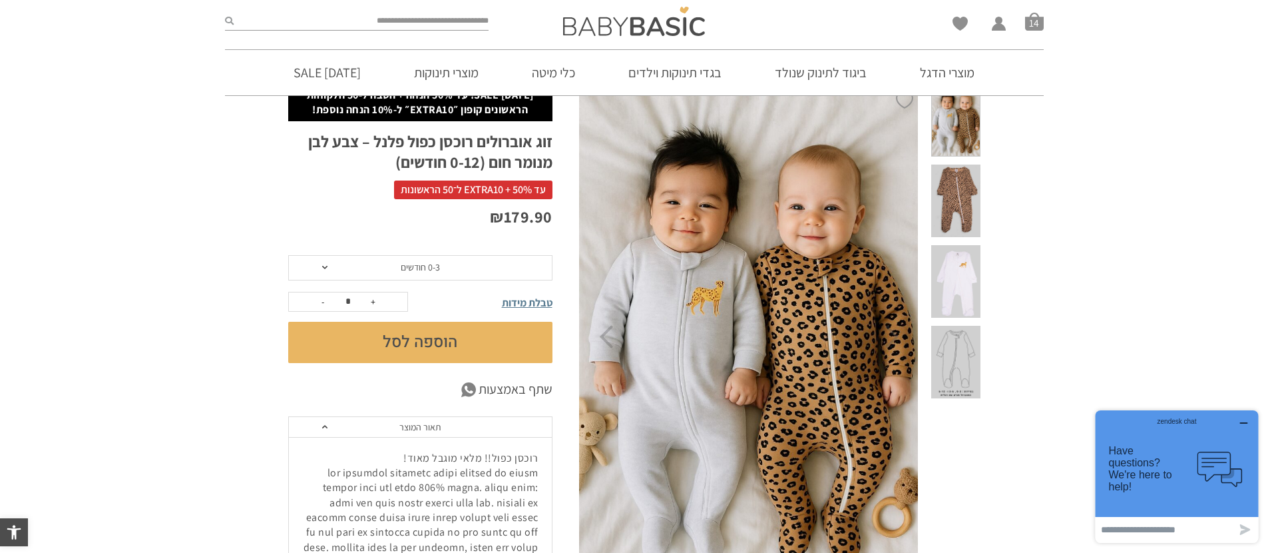
click at [959, 245] on span at bounding box center [955, 281] width 49 height 73
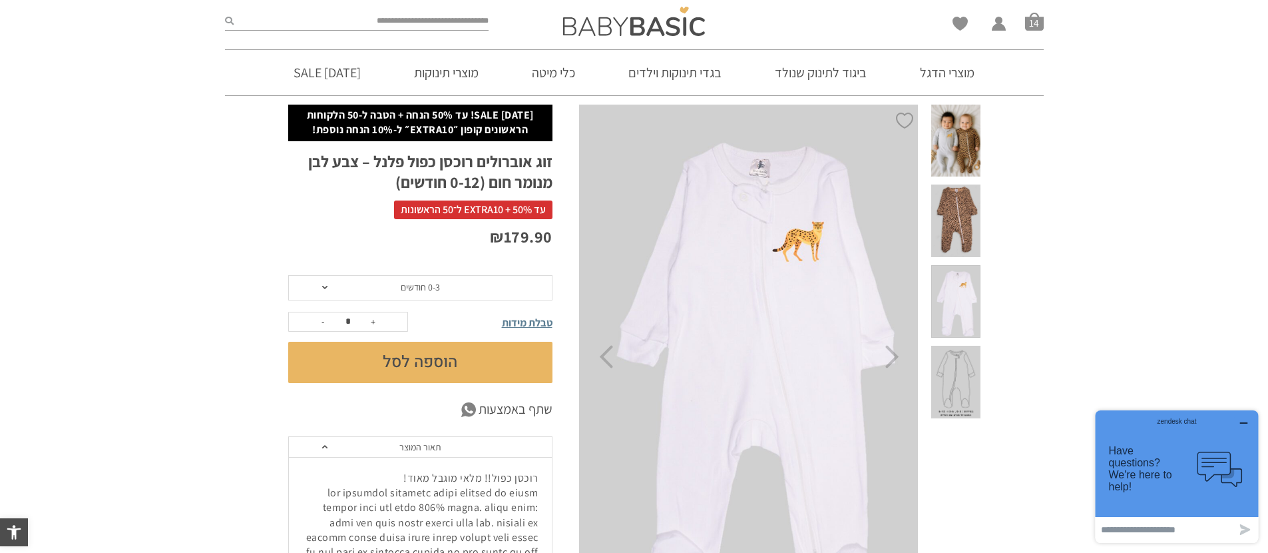
scroll to position [68, 0]
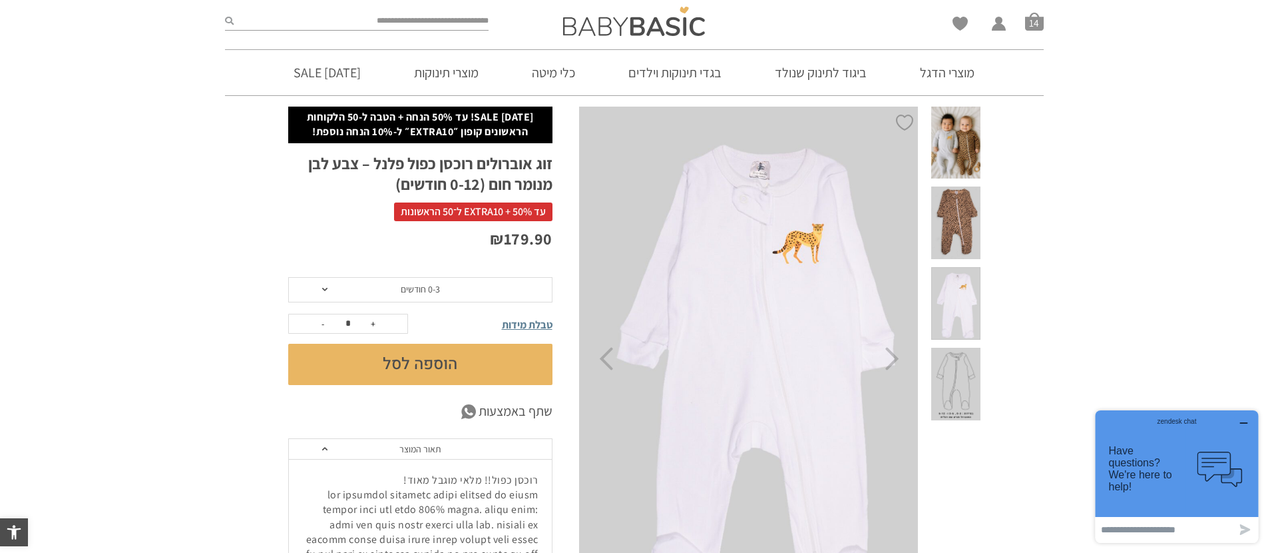
click at [954, 215] on span at bounding box center [955, 222] width 49 height 73
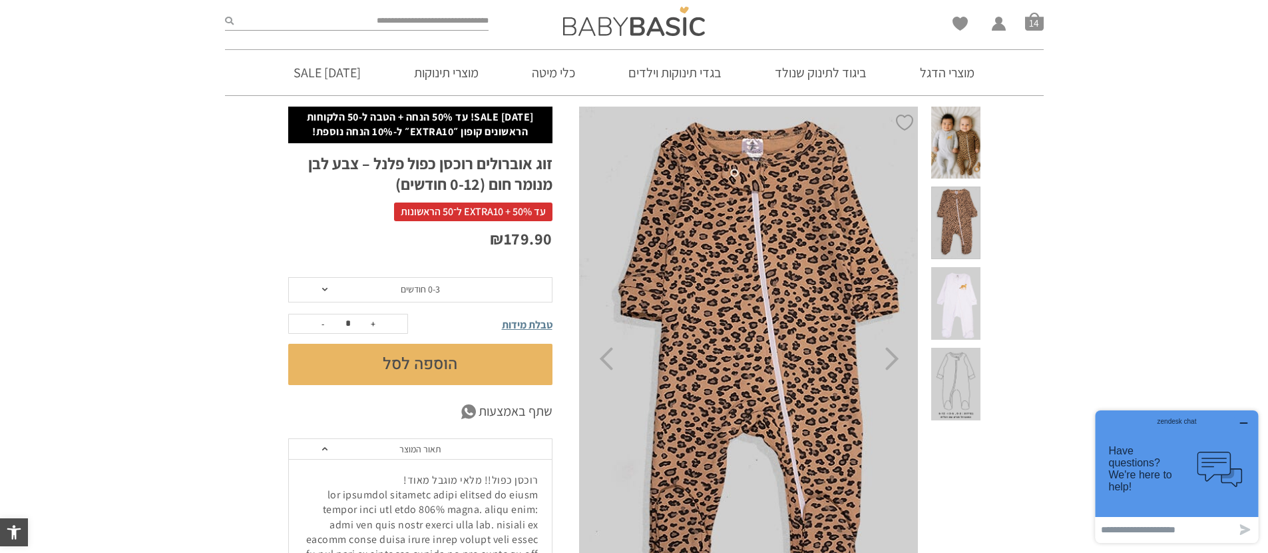
drag, startPoint x: 1240, startPoint y: 422, endPoint x: 2067, endPoint y: 803, distance: 911.0
click at [1240, 422] on div "zendesk chat" at bounding box center [1177, 418] width 131 height 13
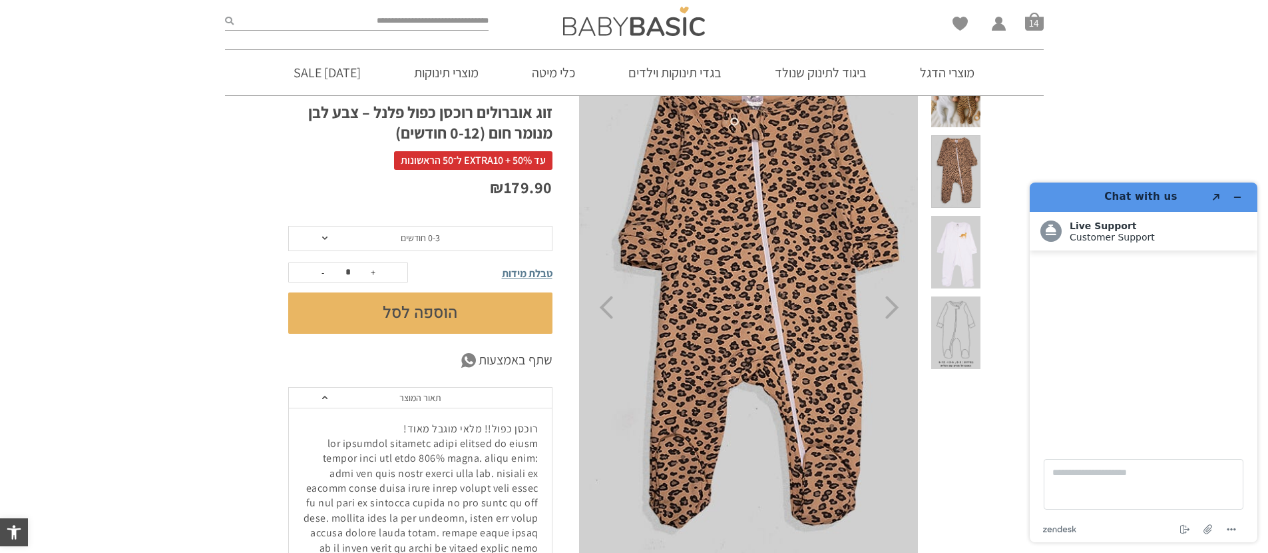
scroll to position [0, 0]
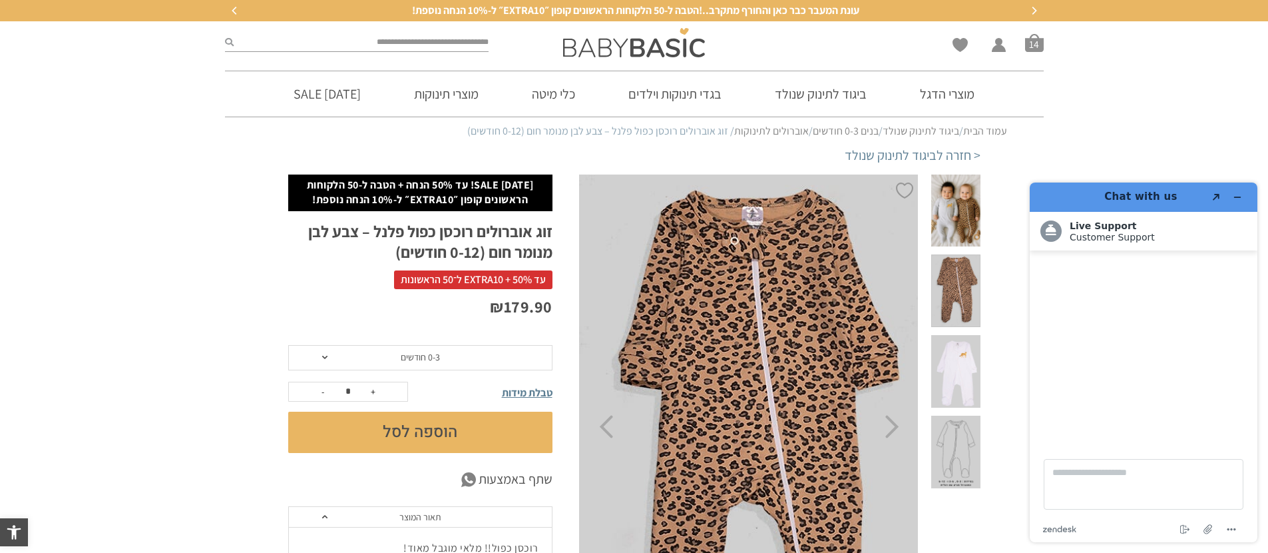
click at [799, 365] on img at bounding box center [749, 426] width 341 height 504
click at [1239, 198] on icon "Minimize widget" at bounding box center [1237, 196] width 9 height 9
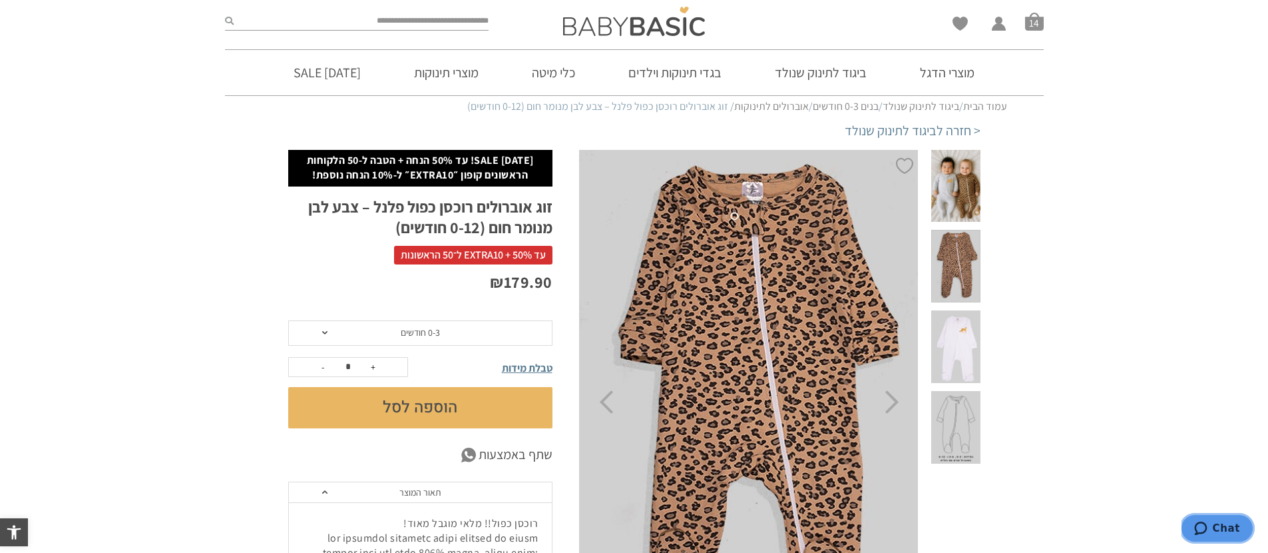
scroll to position [43, 0]
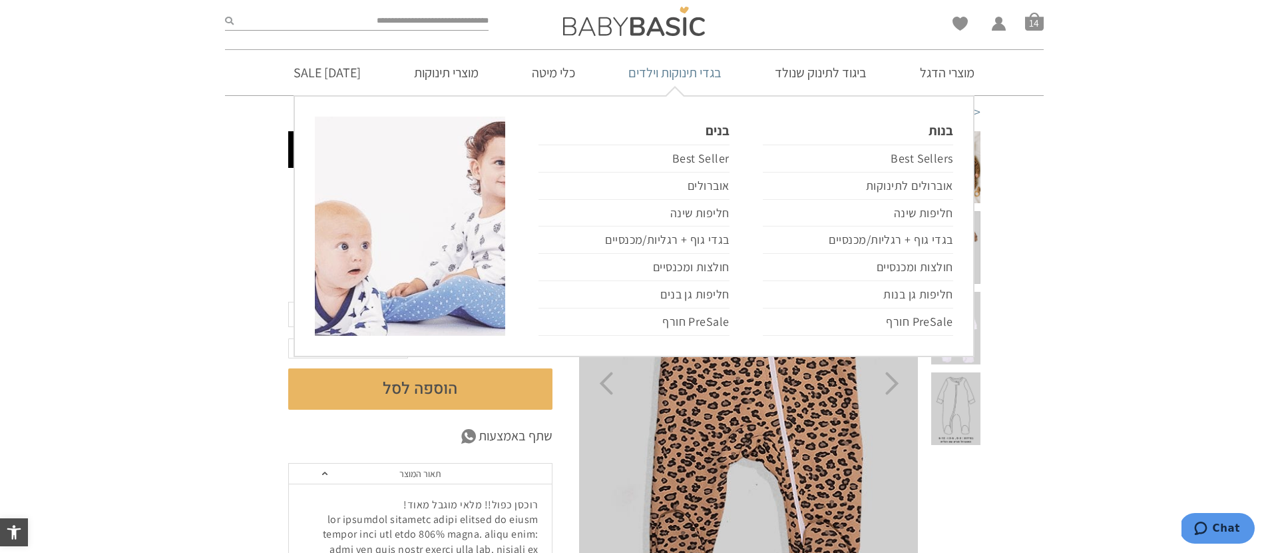
click at [692, 78] on link "בגדי תינוקות וילדים" at bounding box center [675, 72] width 133 height 45
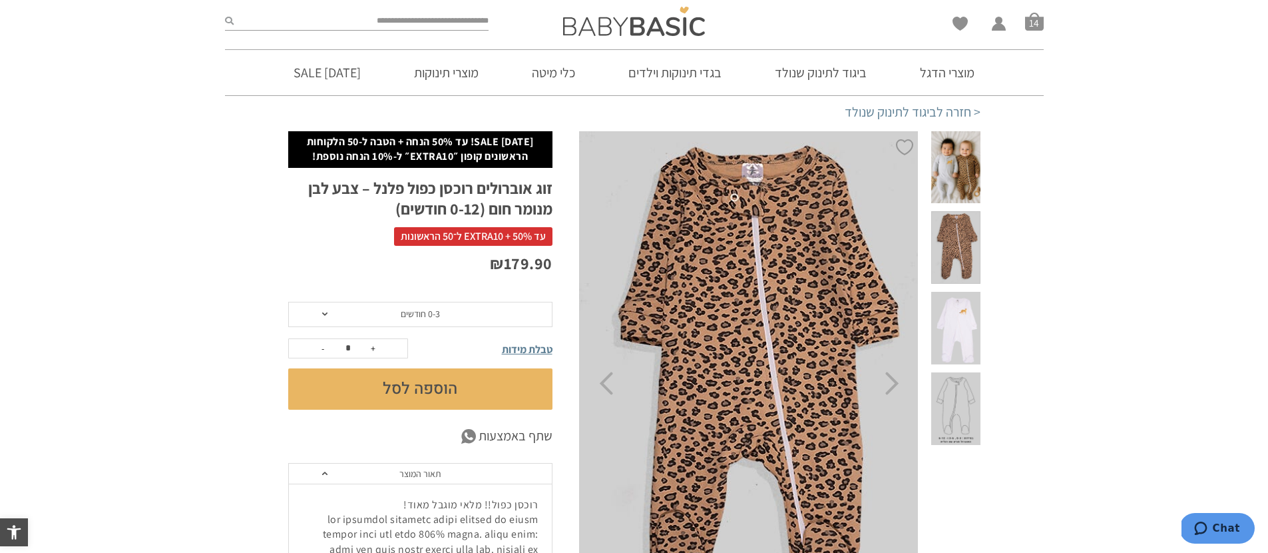
scroll to position [46, 0]
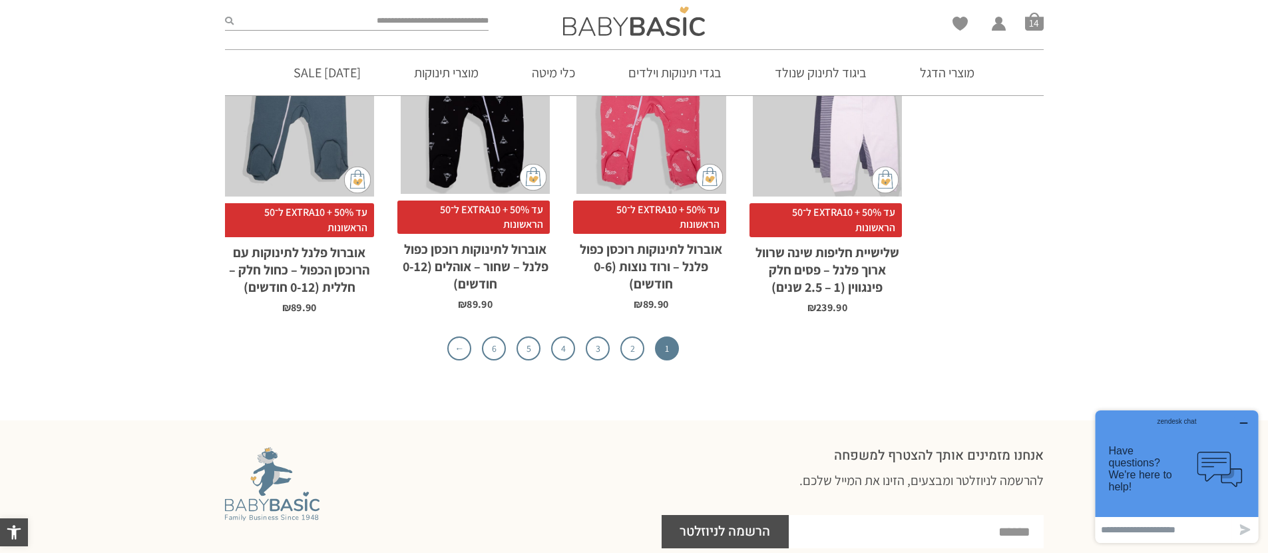
scroll to position [4402, 0]
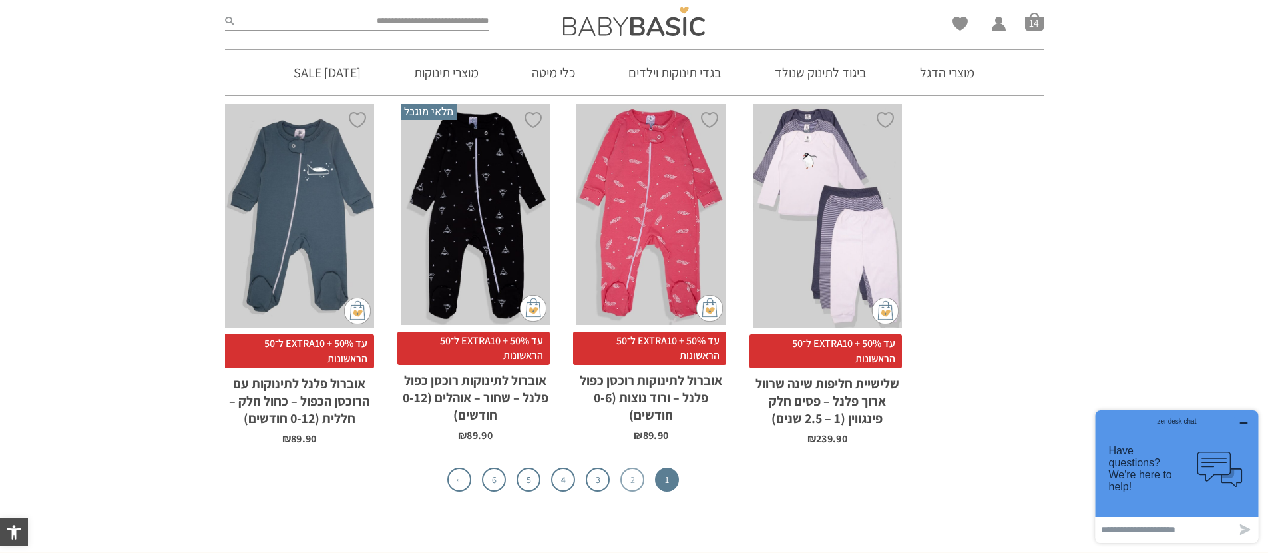
drag, startPoint x: 632, startPoint y: 407, endPoint x: 661, endPoint y: 397, distance: 30.7
click at [632, 467] on link "2" at bounding box center [633, 479] width 24 height 24
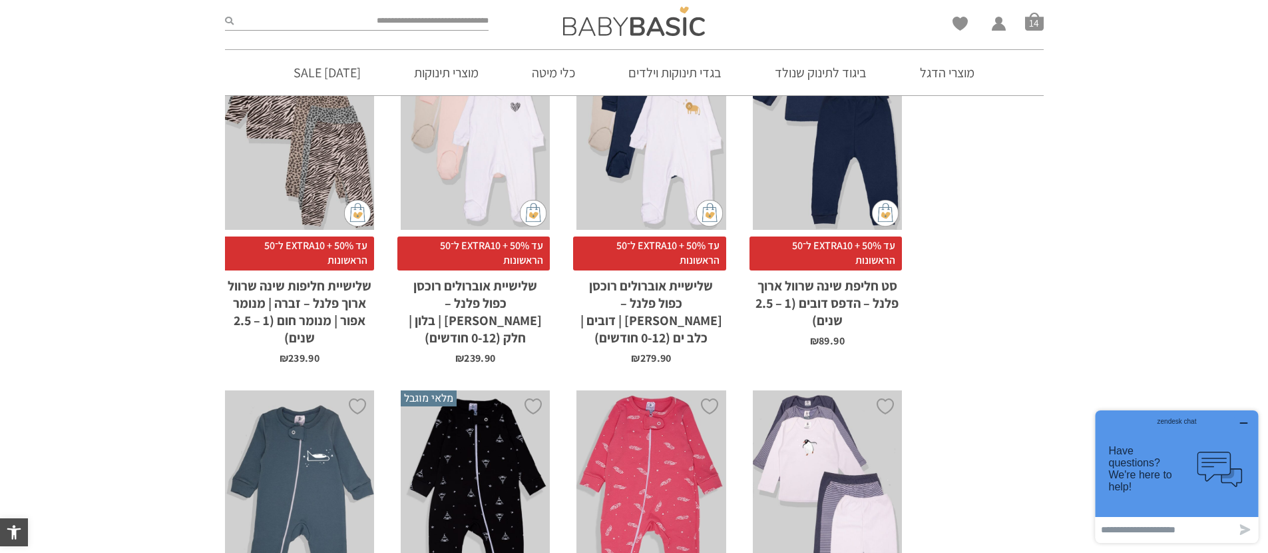
scroll to position [4084, 0]
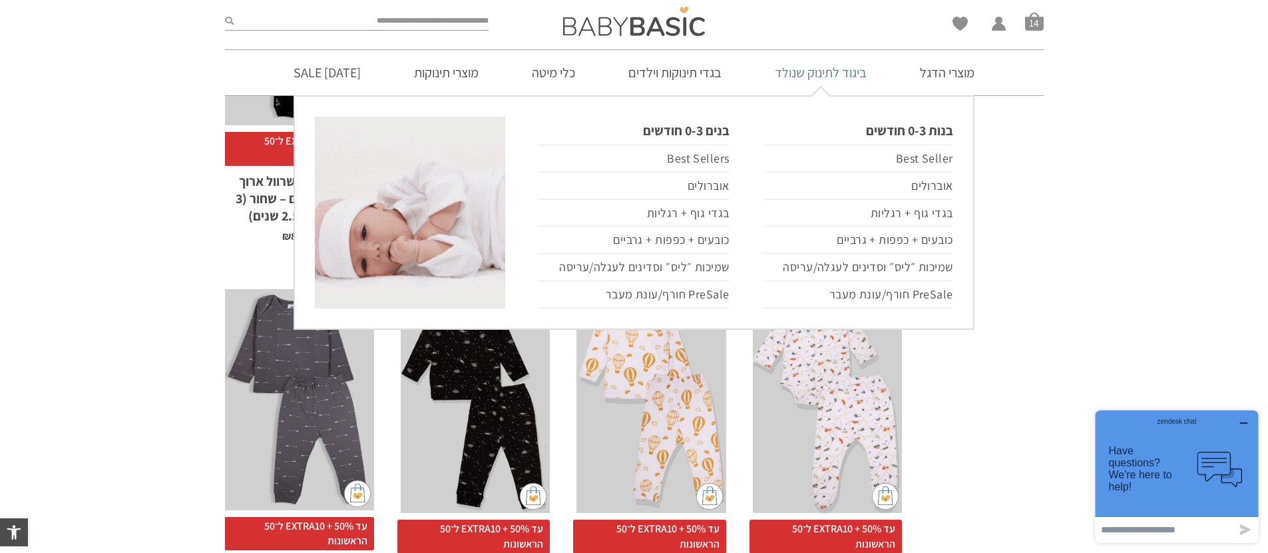
click at [830, 67] on link "ביגוד לתינוק שנולד" at bounding box center [821, 72] width 132 height 45
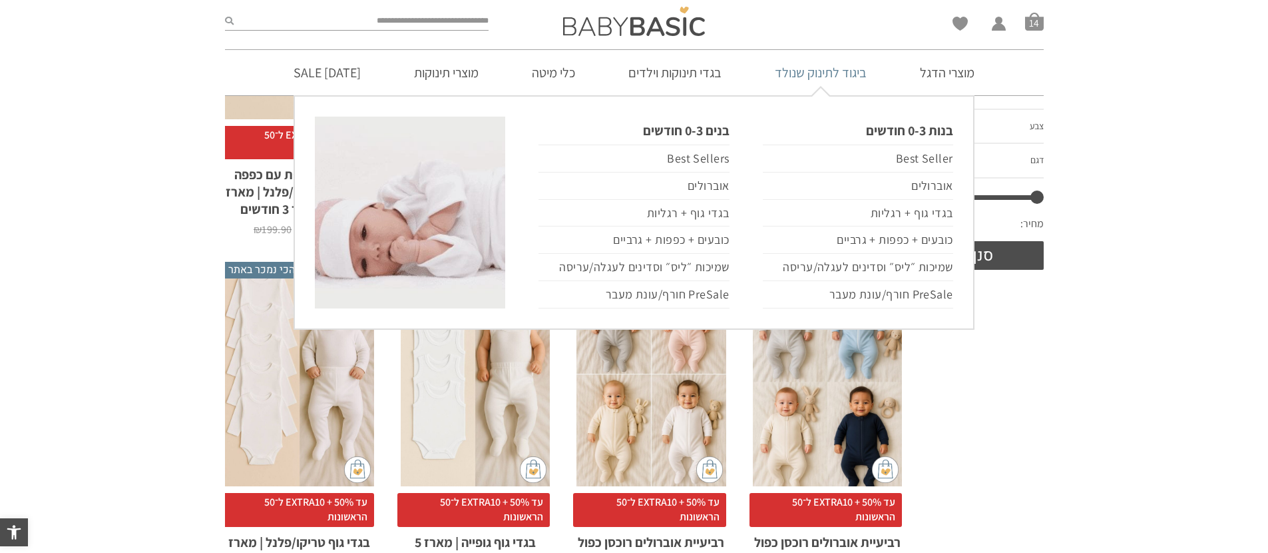
click at [855, 71] on link "ביגוד לתינוק שנולד" at bounding box center [821, 72] width 132 height 45
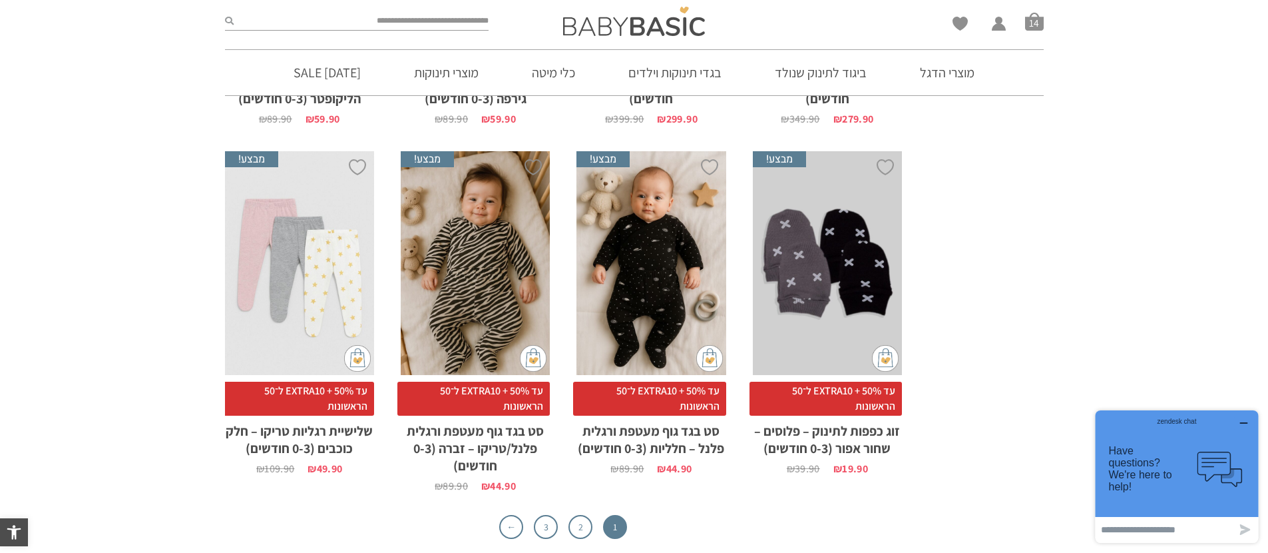
scroll to position [4285, 0]
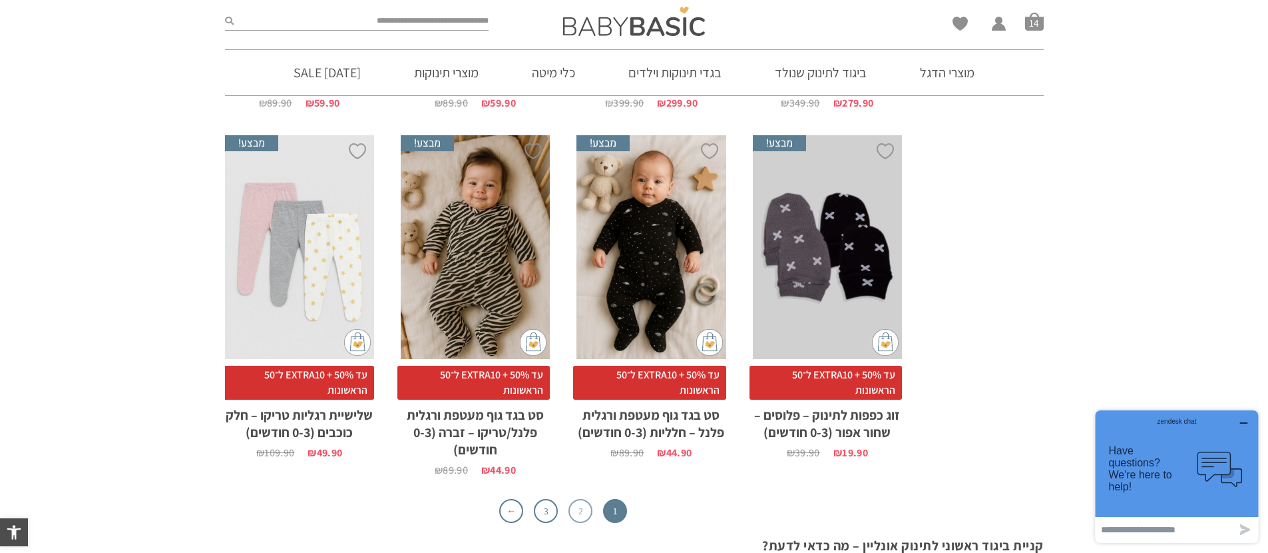
click at [579, 503] on link "2" at bounding box center [581, 511] width 24 height 24
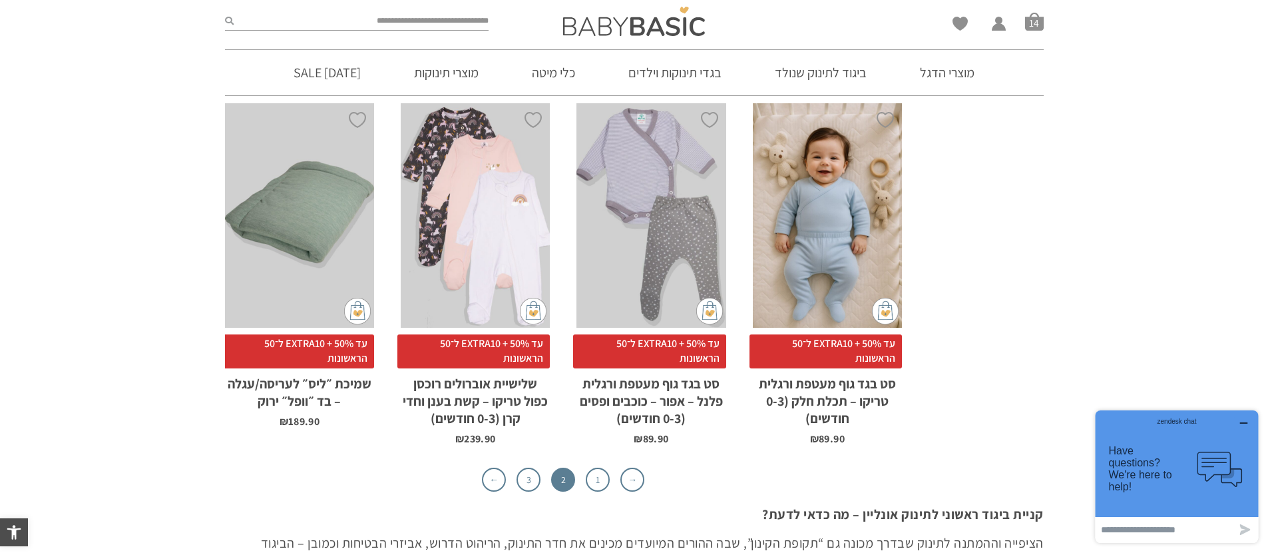
scroll to position [4447, 0]
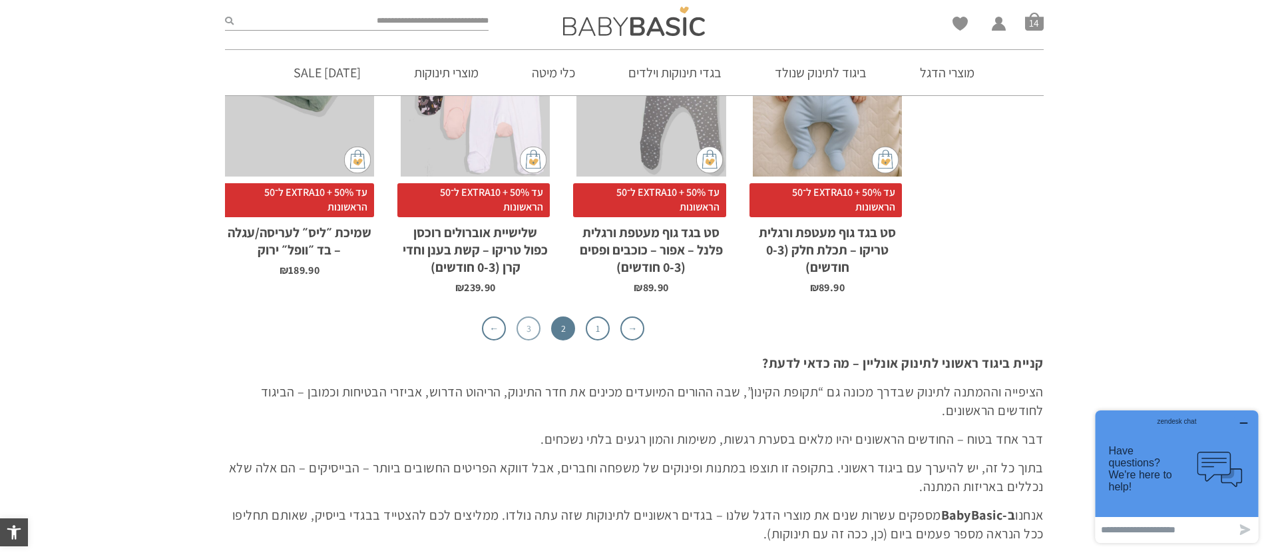
click at [528, 316] on link "3" at bounding box center [529, 328] width 24 height 24
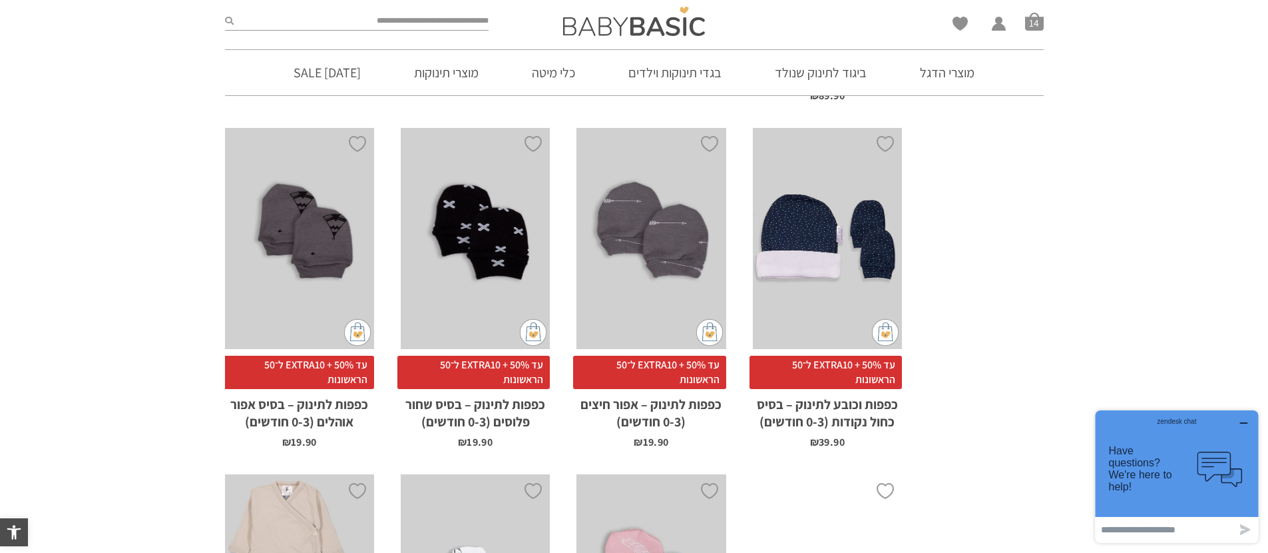
scroll to position [3307, 0]
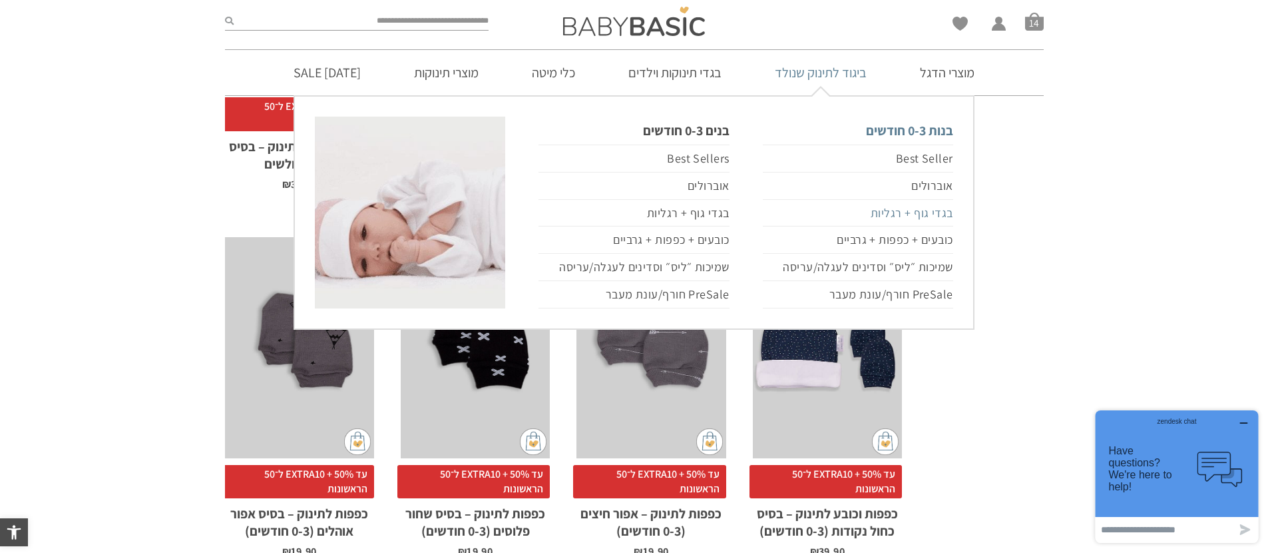
click at [908, 213] on link "בגדי גוף + רגליות" at bounding box center [858, 213] width 190 height 27
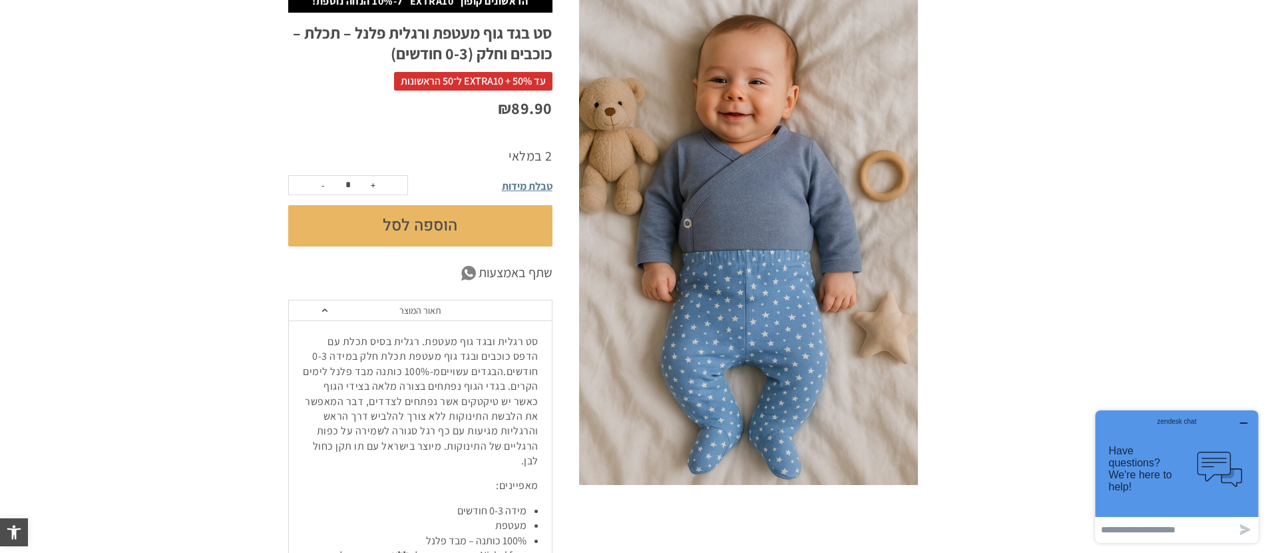
click at [703, 332] on img at bounding box center [749, 230] width 340 height 509
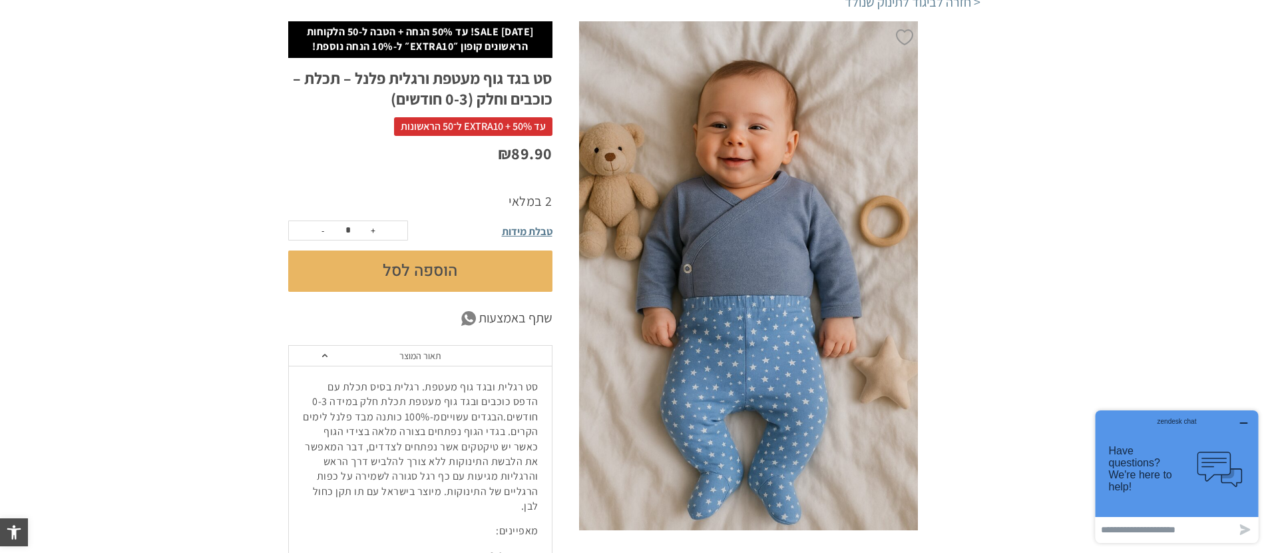
scroll to position [13, 0]
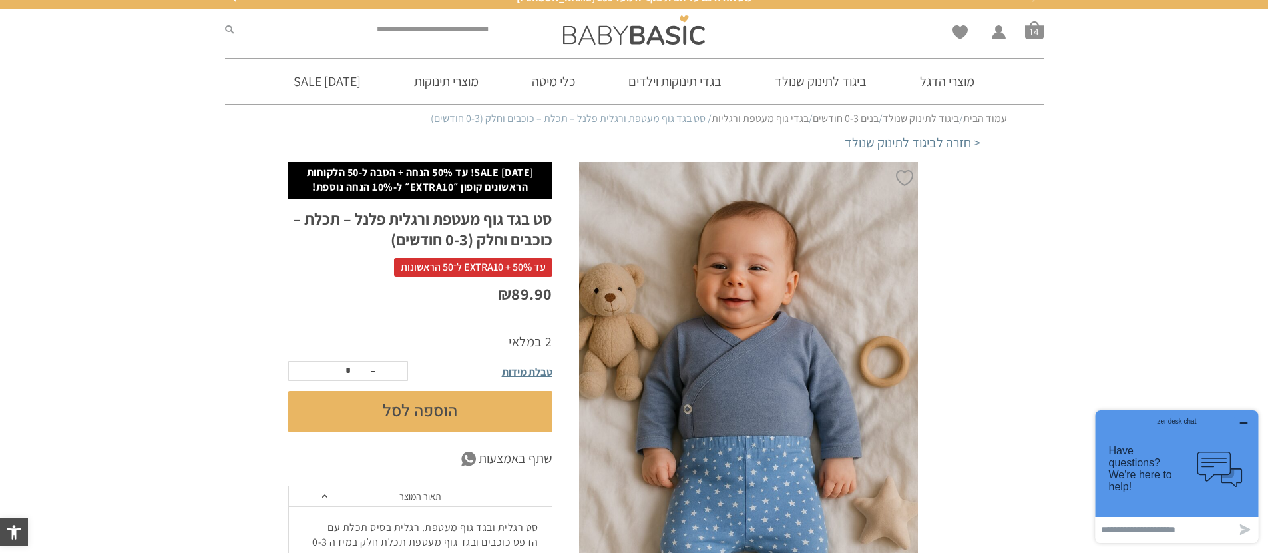
click at [497, 416] on button "הוספה לסל" at bounding box center [420, 411] width 264 height 41
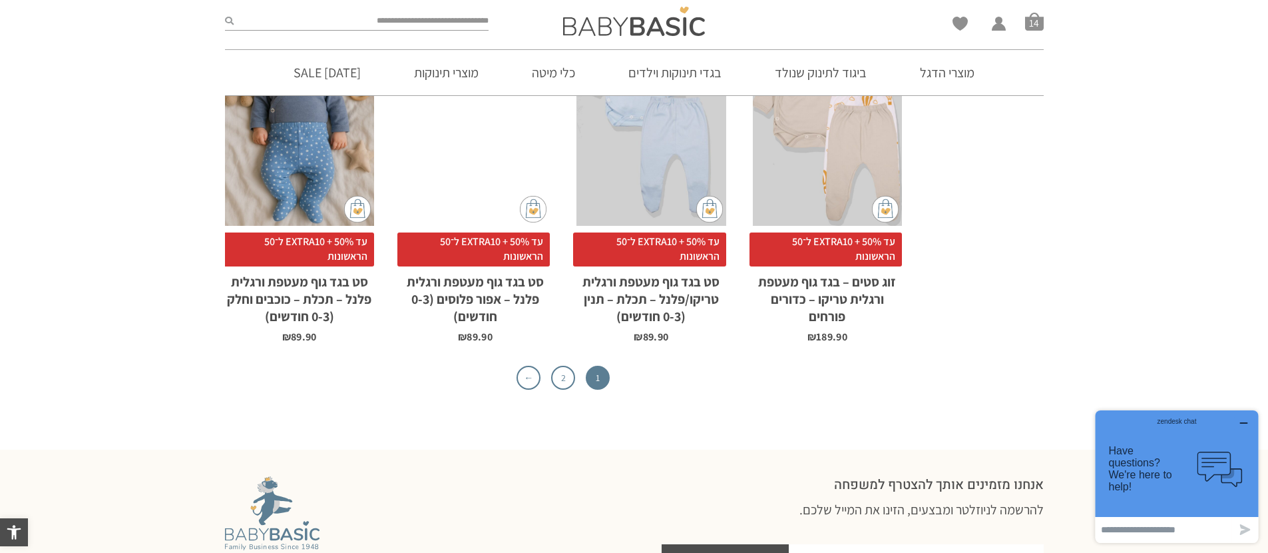
scroll to position [4410, 0]
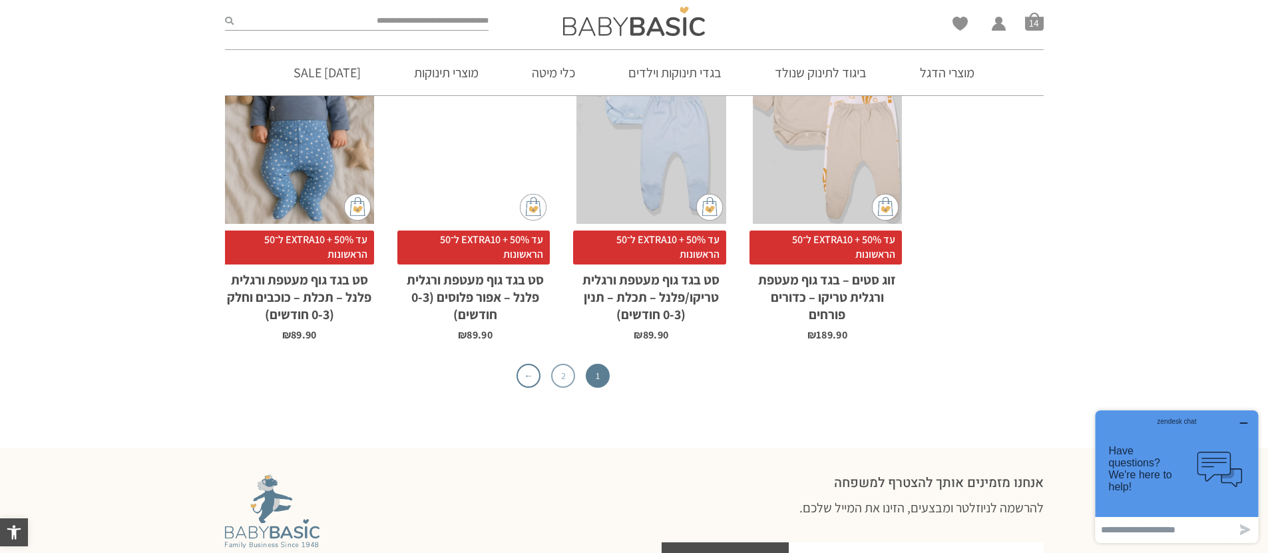
click at [562, 364] on link "2" at bounding box center [563, 376] width 24 height 24
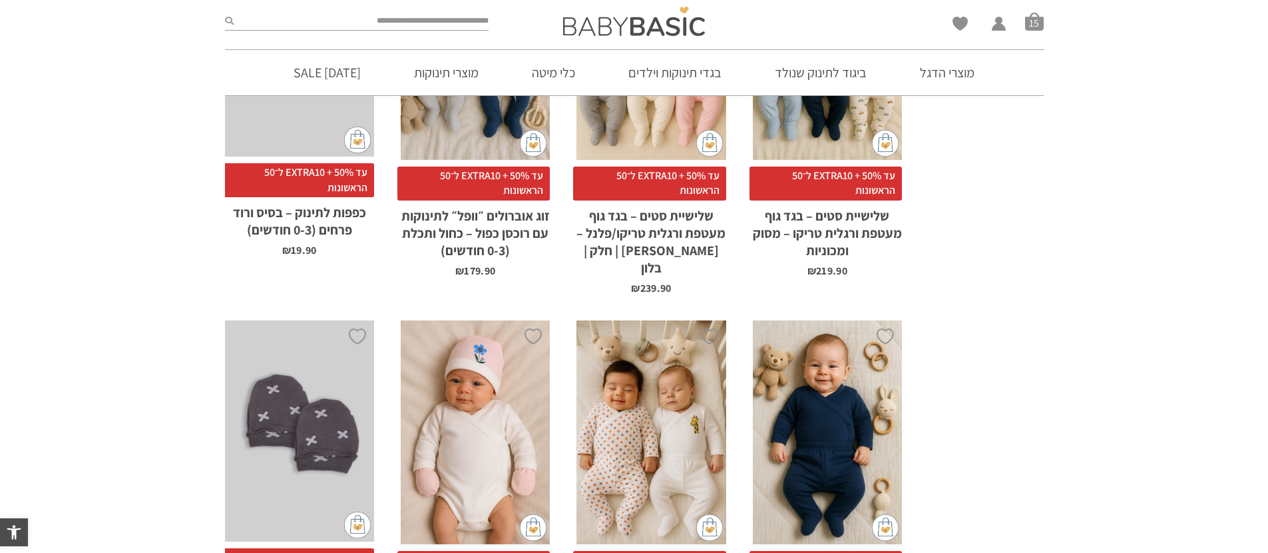
scroll to position [2063, 0]
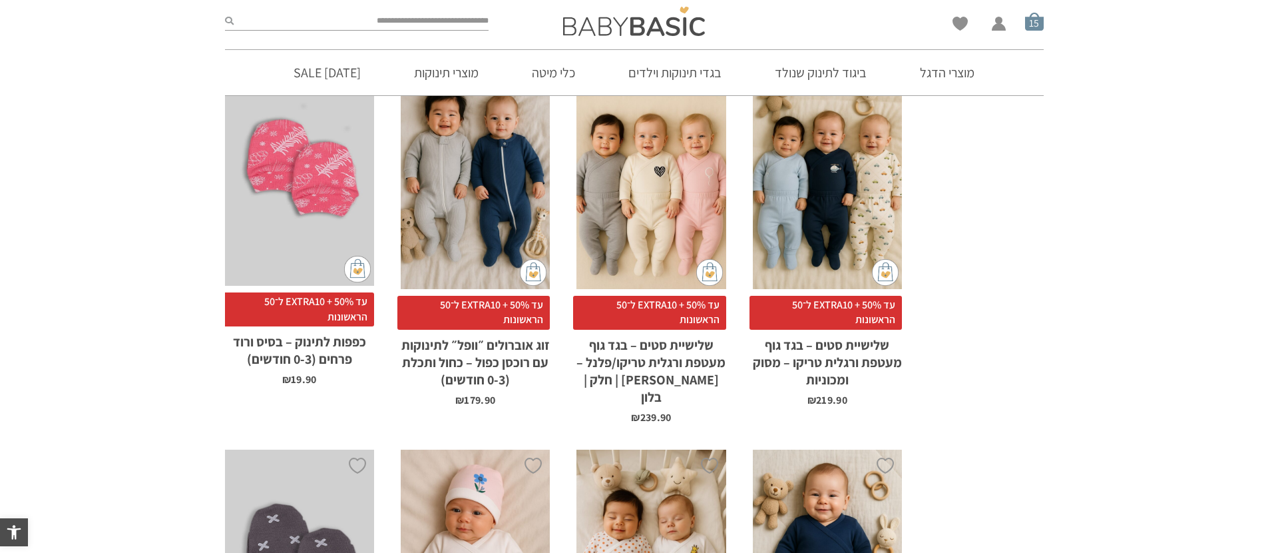
click at [1035, 27] on span "סל קניות" at bounding box center [1034, 21] width 19 height 19
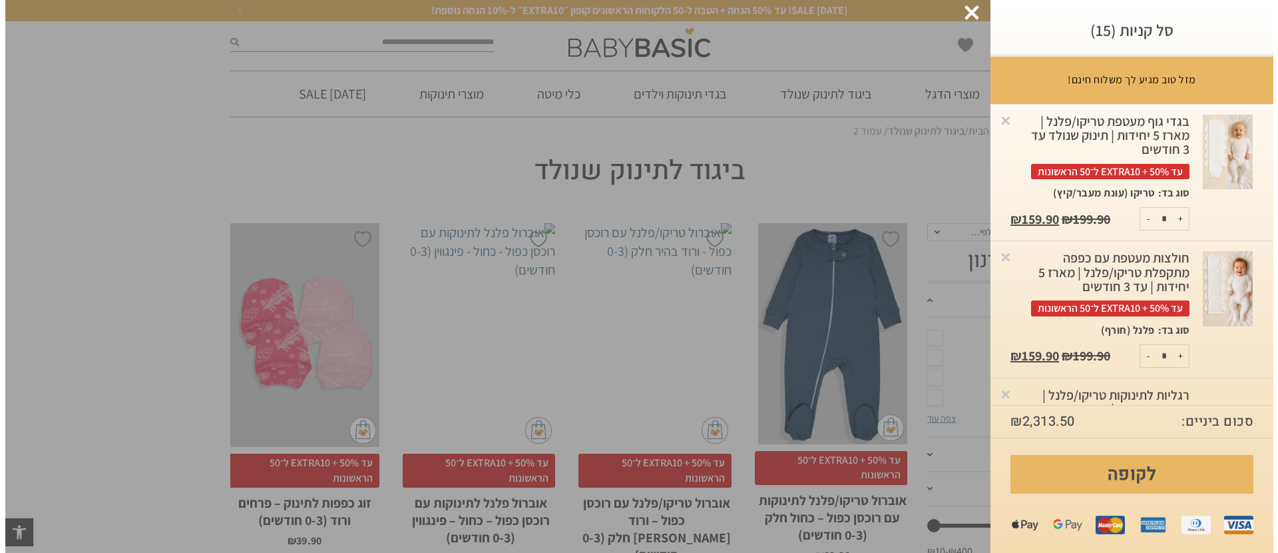
scroll to position [0, 0]
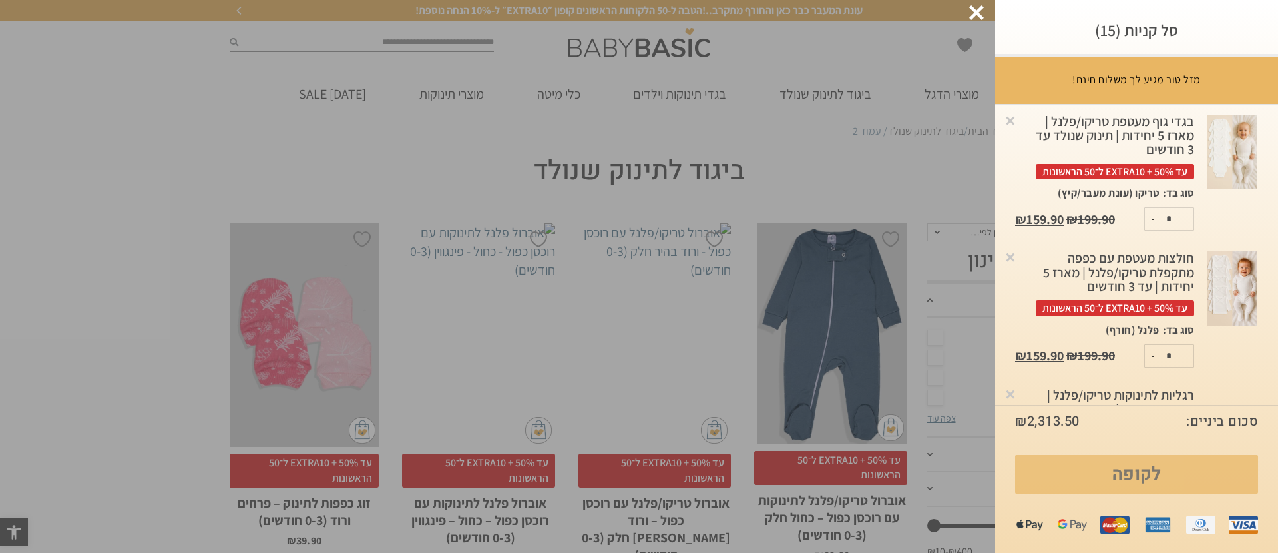
click at [1111, 469] on link "לקופה" at bounding box center [1136, 474] width 243 height 39
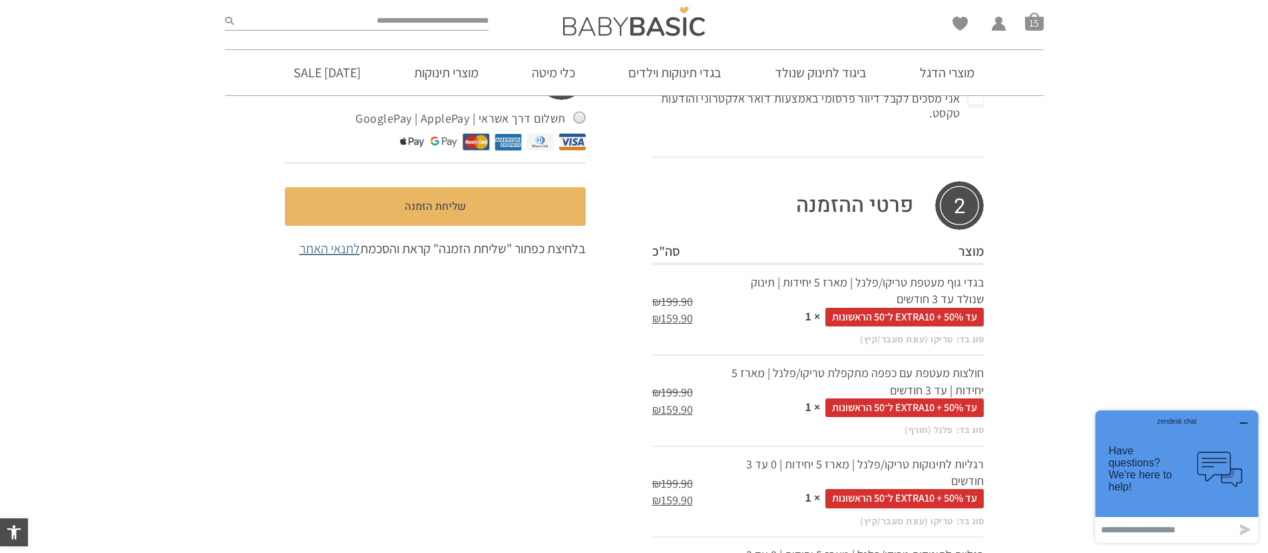
scroll to position [402, 0]
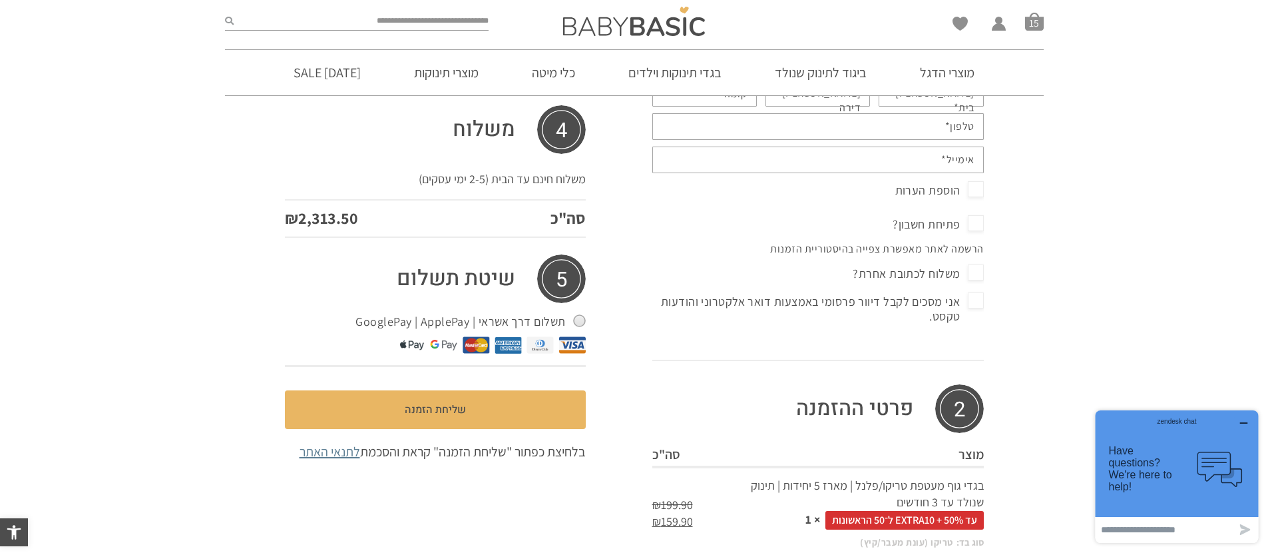
click at [1246, 422] on icon "button" at bounding box center [1244, 422] width 11 height 11
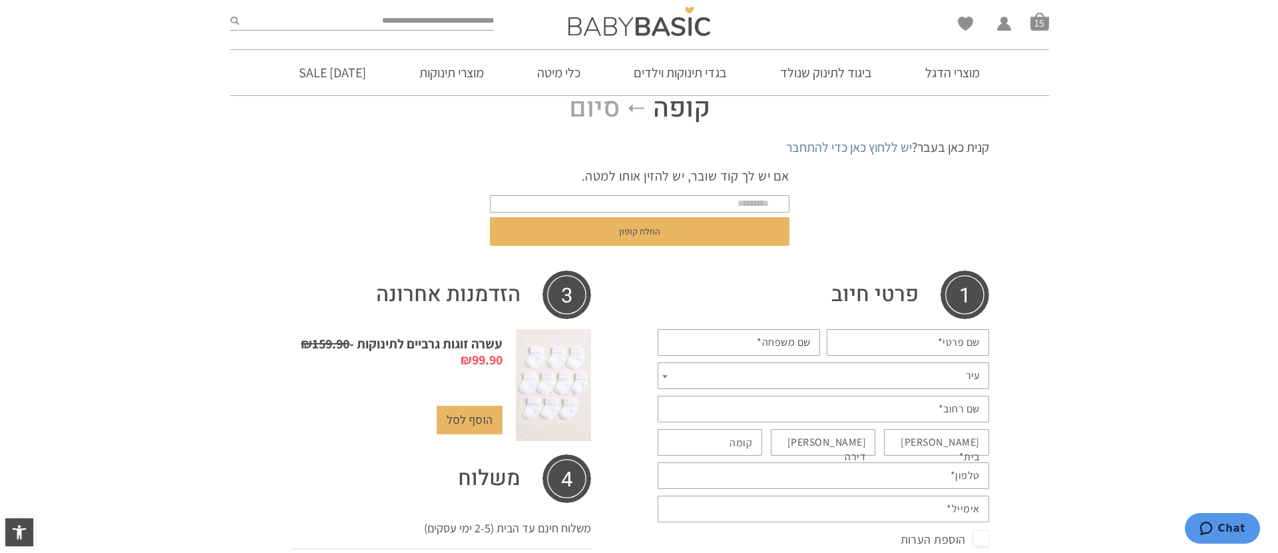
scroll to position [0, 0]
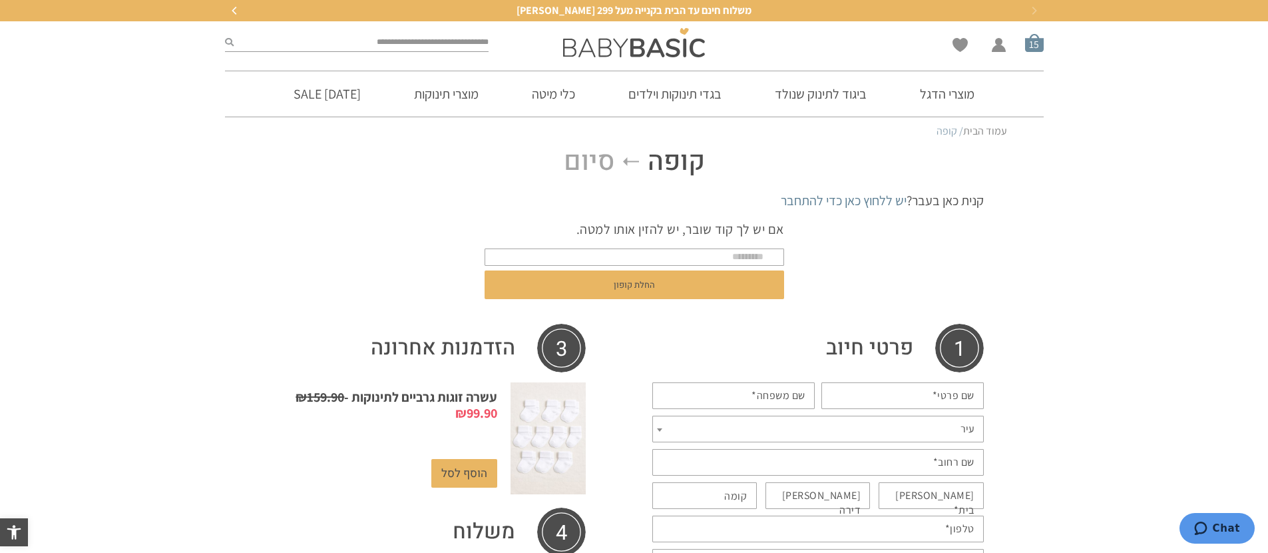
click at [1029, 42] on span "סל קניות" at bounding box center [1034, 42] width 19 height 19
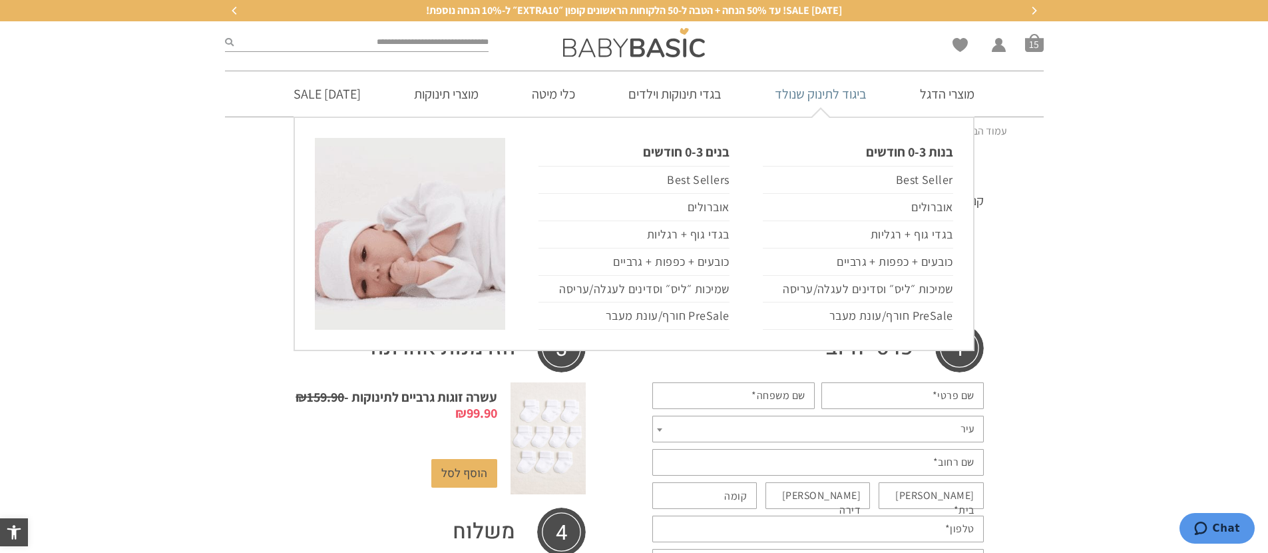
click at [784, 95] on link "ביגוד לתינוק שנולד" at bounding box center [821, 93] width 132 height 45
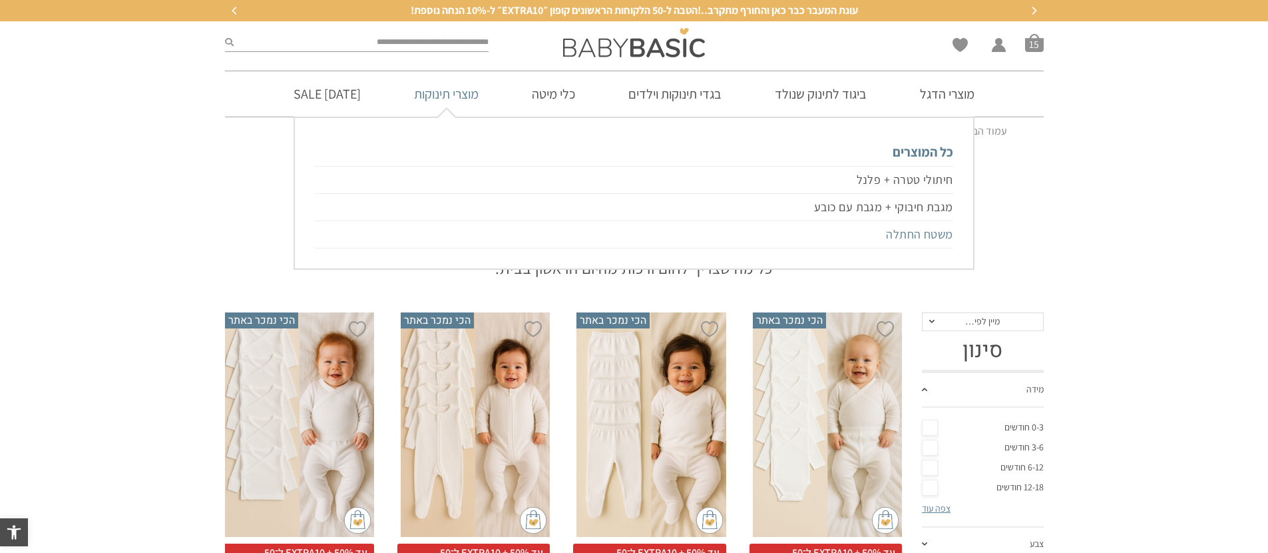
click at [898, 230] on link "משטח החתלה" at bounding box center [634, 234] width 638 height 27
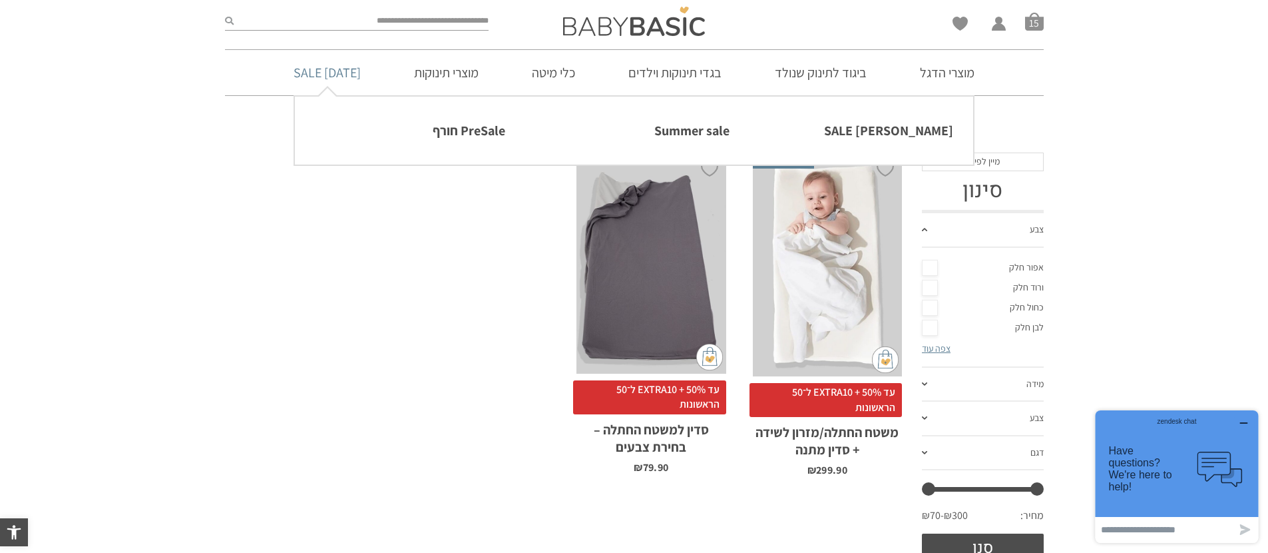
click at [355, 71] on link "[DATE] SALE" at bounding box center [327, 72] width 107 height 45
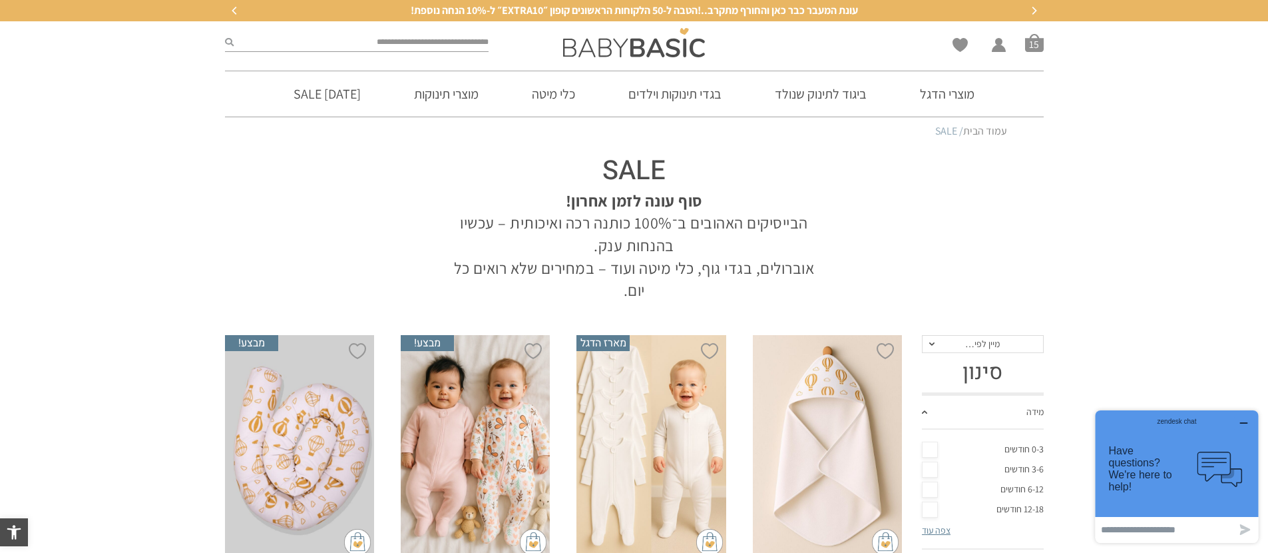
click at [884, 172] on link "חיתולי טטרה + פלנל" at bounding box center [634, 158] width 638 height 28
click at [1244, 421] on icon "button" at bounding box center [1244, 422] width 11 height 11
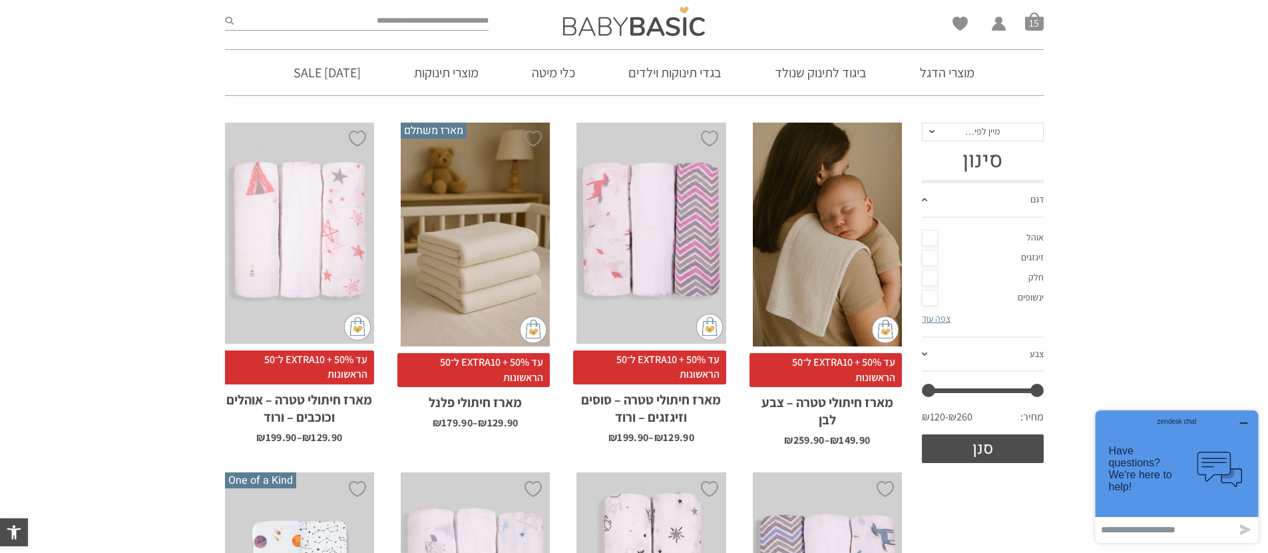
scroll to position [147, 0]
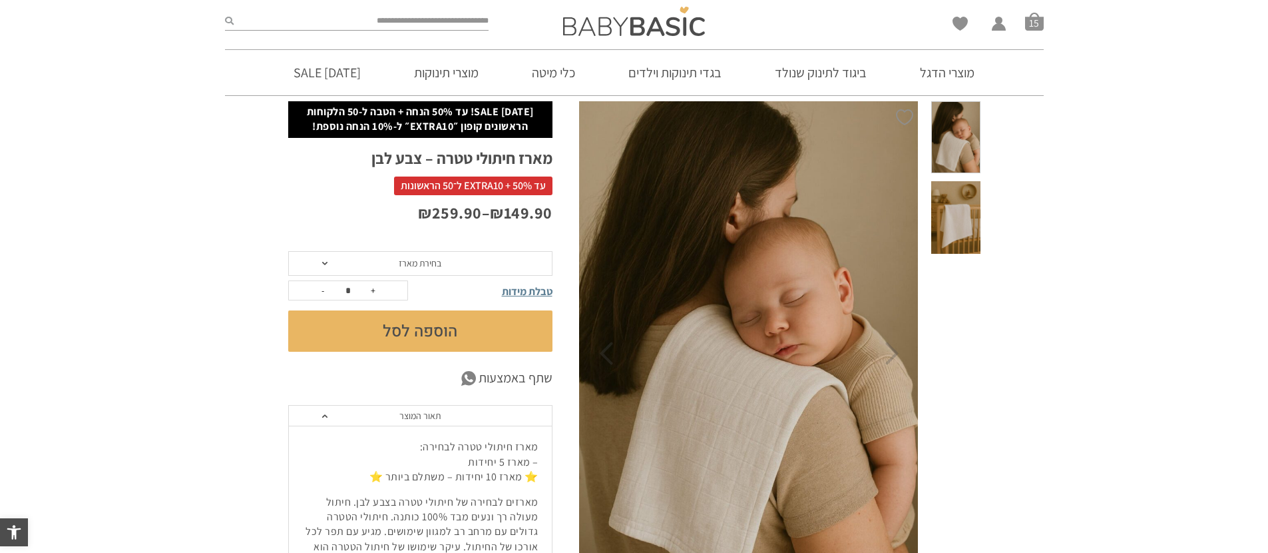
scroll to position [117, 0]
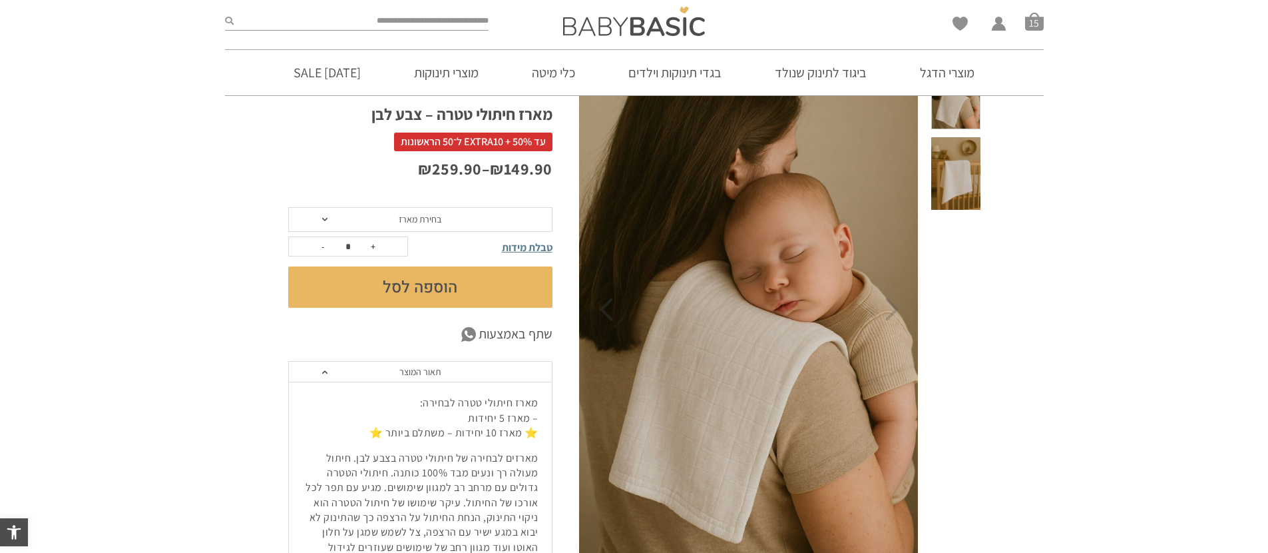
click at [974, 165] on span at bounding box center [955, 173] width 49 height 73
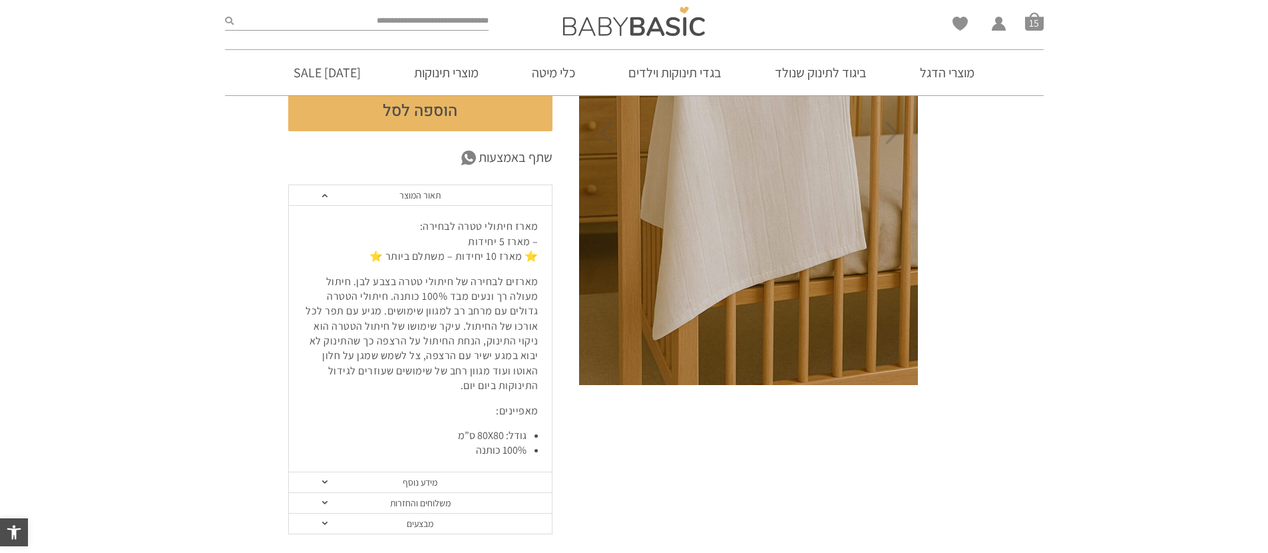
scroll to position [0, 0]
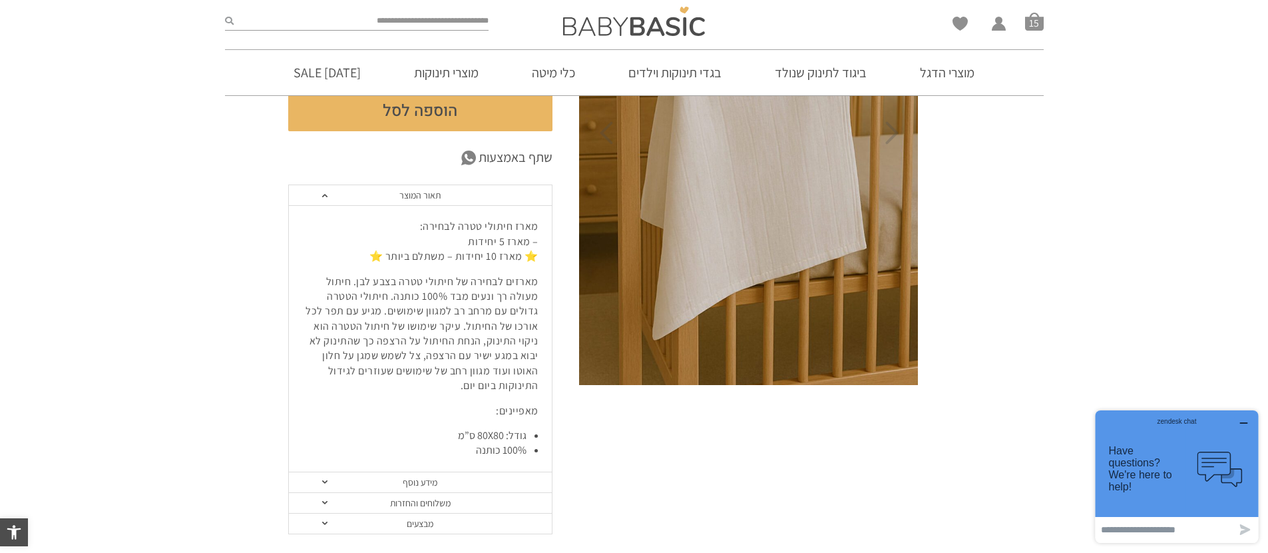
click at [339, 484] on link "מידע נוסף" at bounding box center [420, 482] width 263 height 21
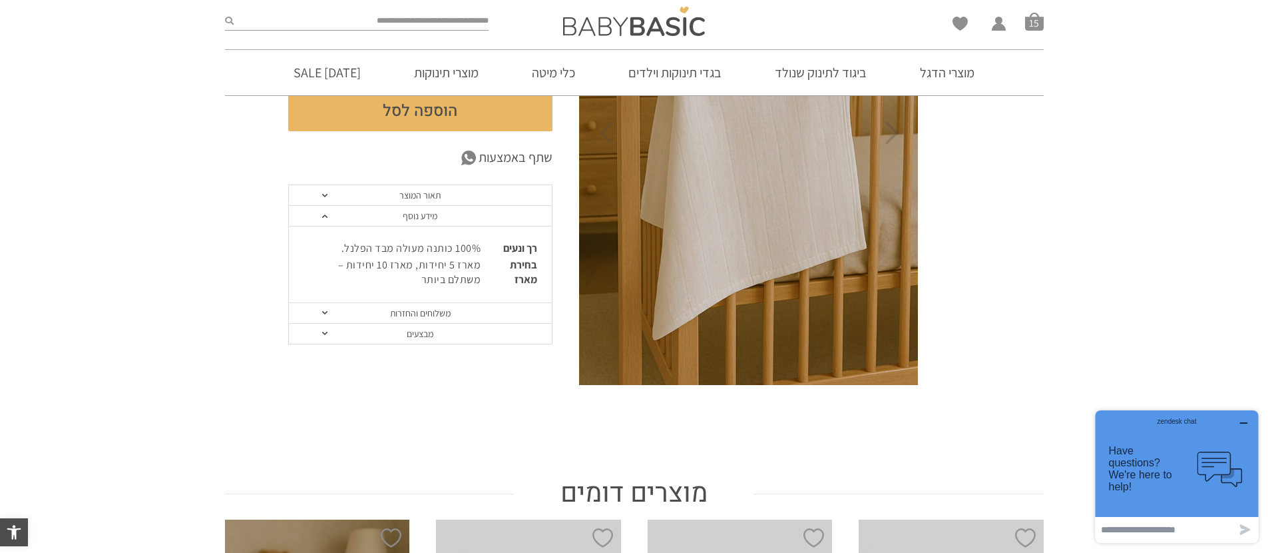
click at [324, 217] on span at bounding box center [324, 215] width 5 height 3
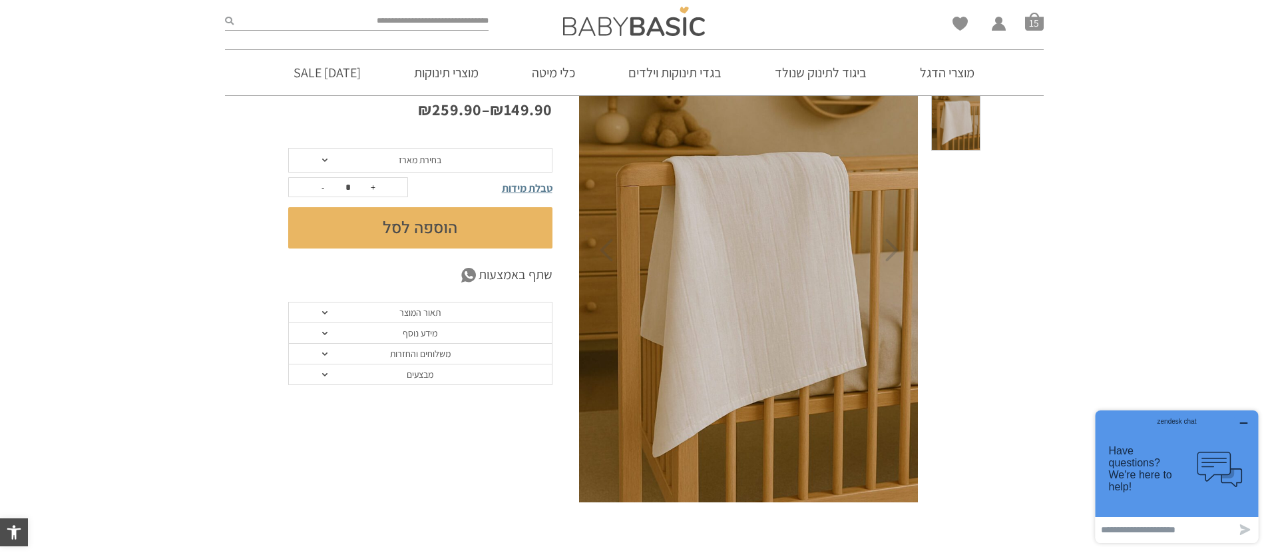
scroll to position [37, 0]
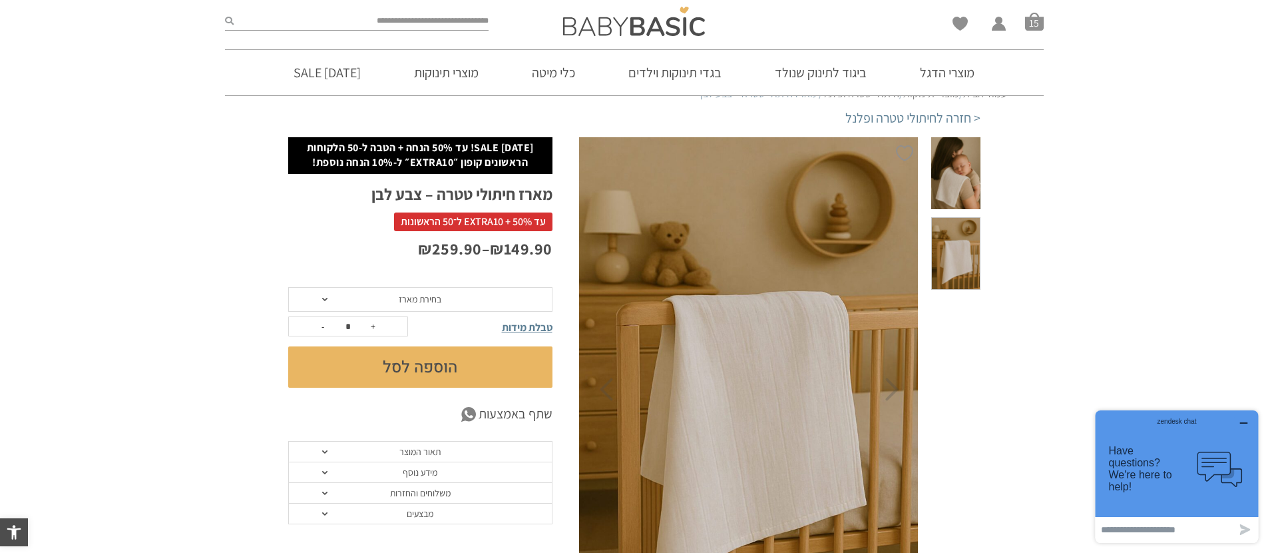
click at [967, 234] on span at bounding box center [955, 253] width 49 height 73
click at [964, 169] on span at bounding box center [955, 173] width 49 height 73
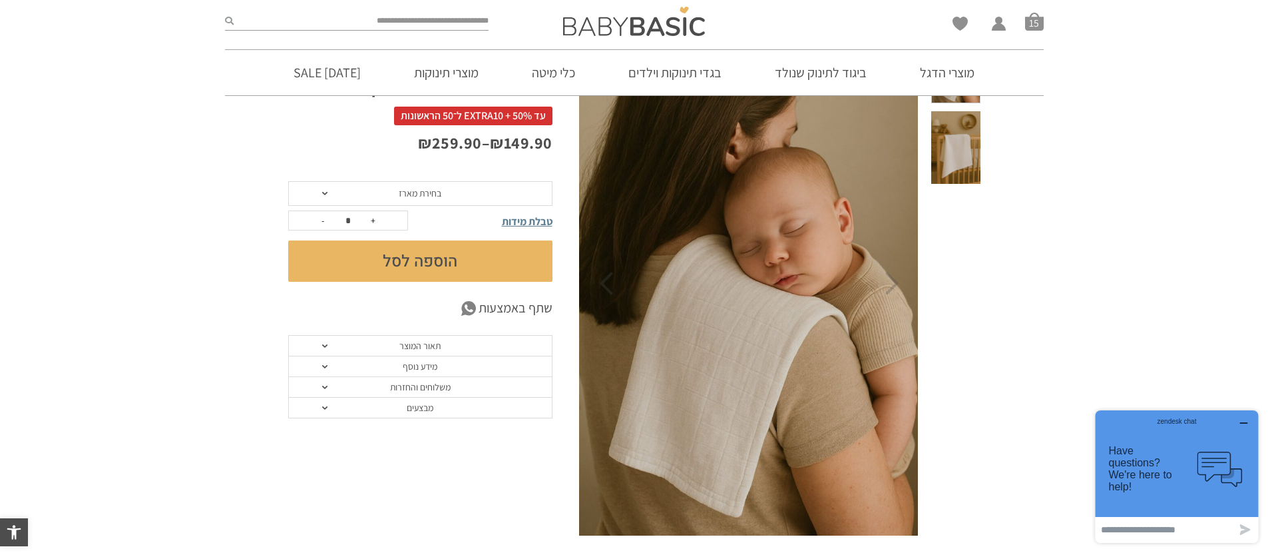
scroll to position [160, 0]
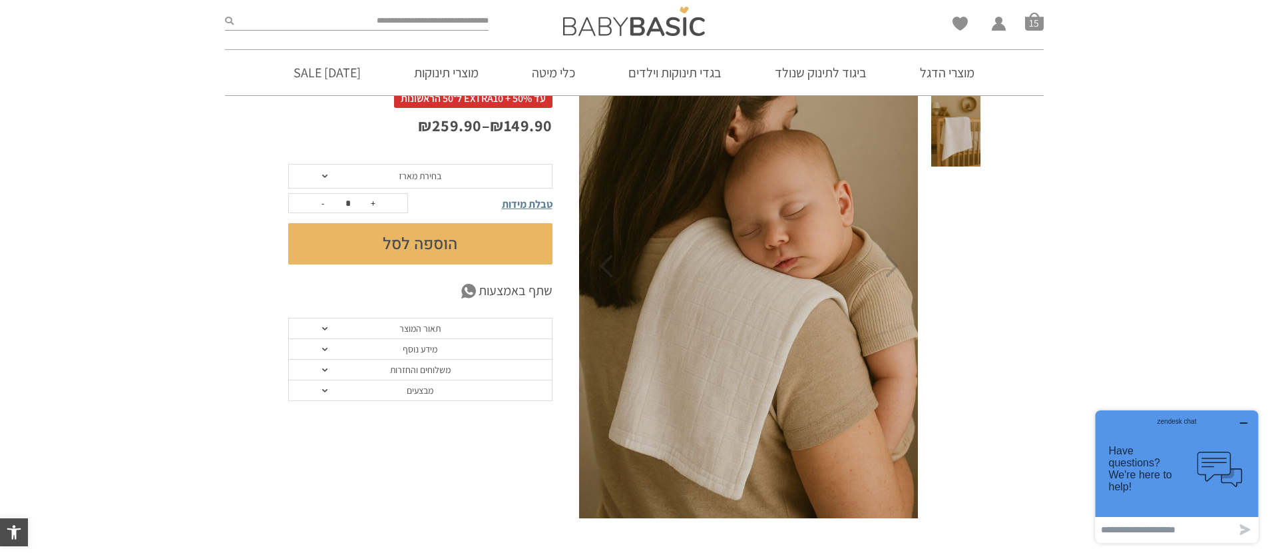
click at [405, 335] on link "תאור המוצר" at bounding box center [420, 328] width 263 height 21
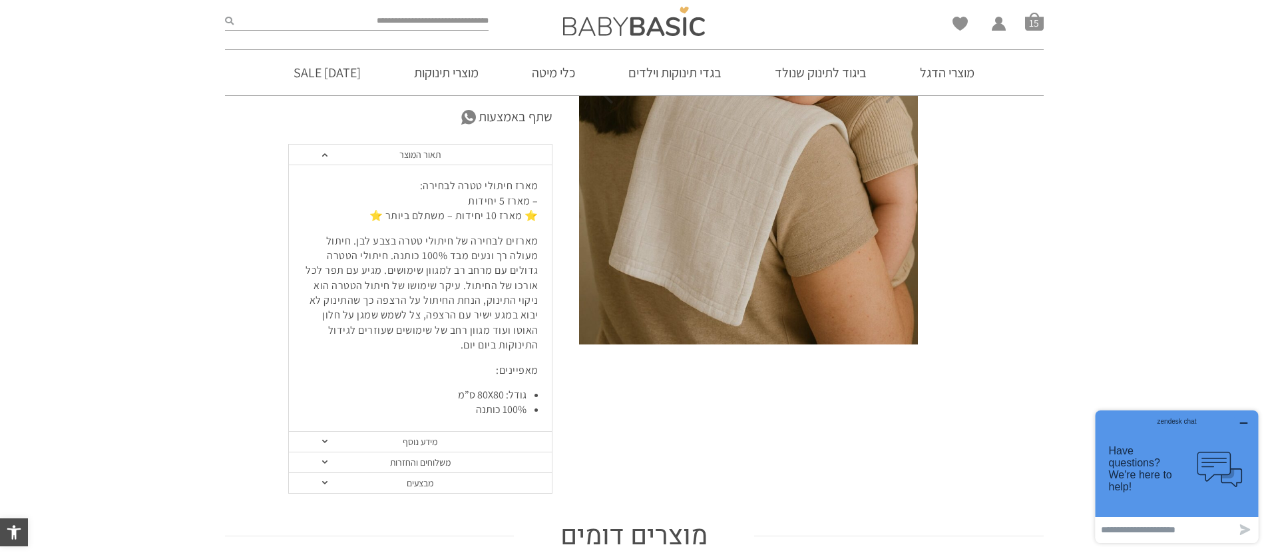
scroll to position [390, 0]
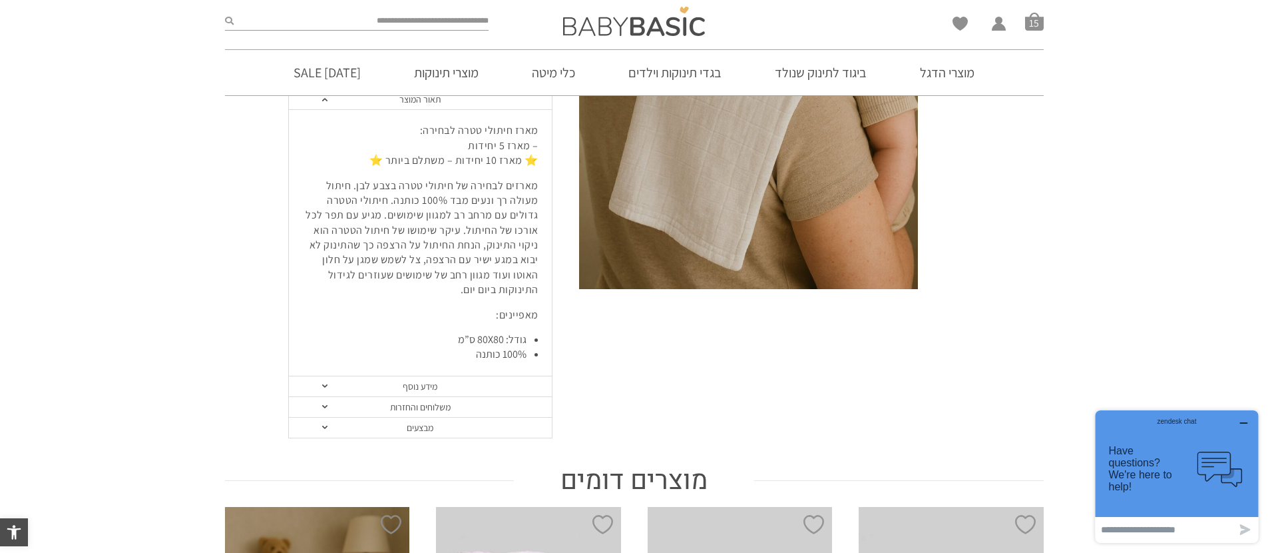
click at [447, 380] on link "מידע נוסף" at bounding box center [420, 386] width 263 height 21
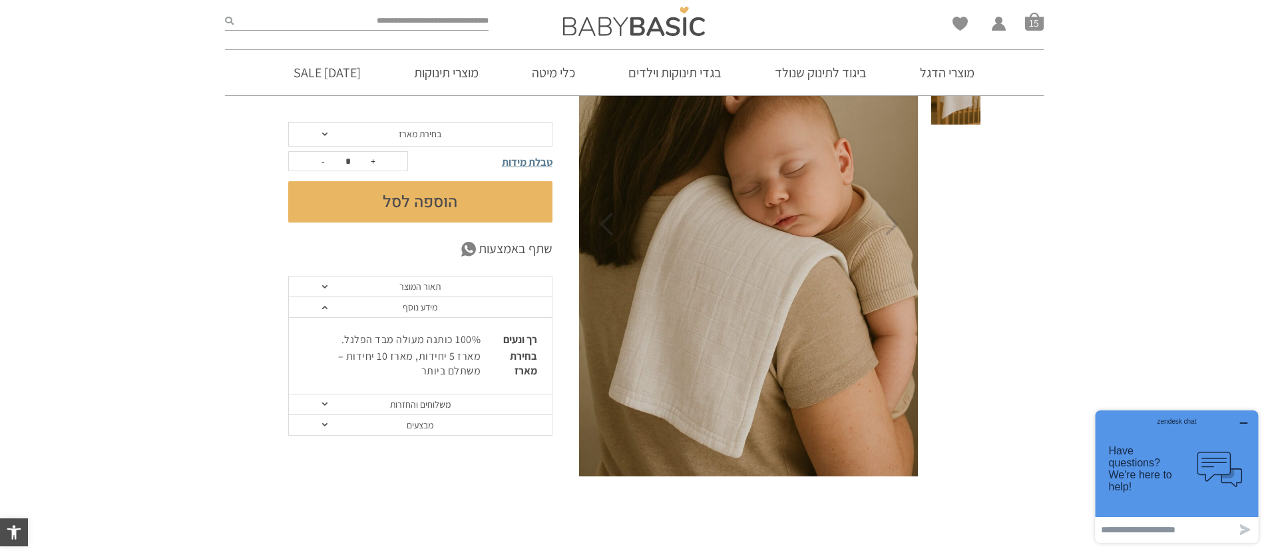
scroll to position [267, 0]
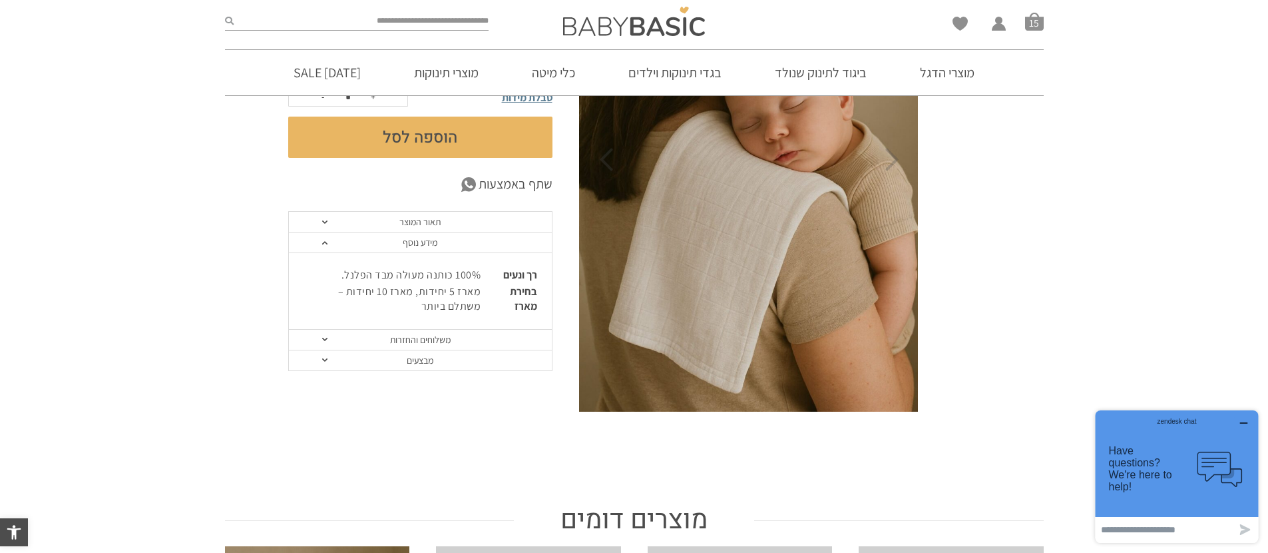
click at [499, 223] on link "תאור המוצר" at bounding box center [420, 222] width 263 height 21
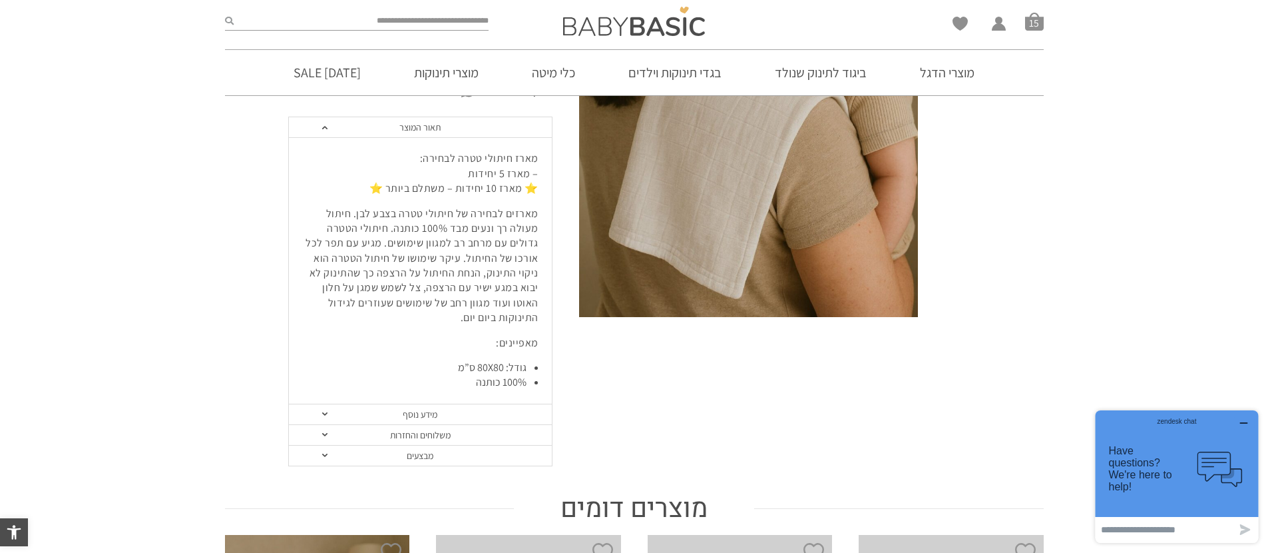
scroll to position [0, 0]
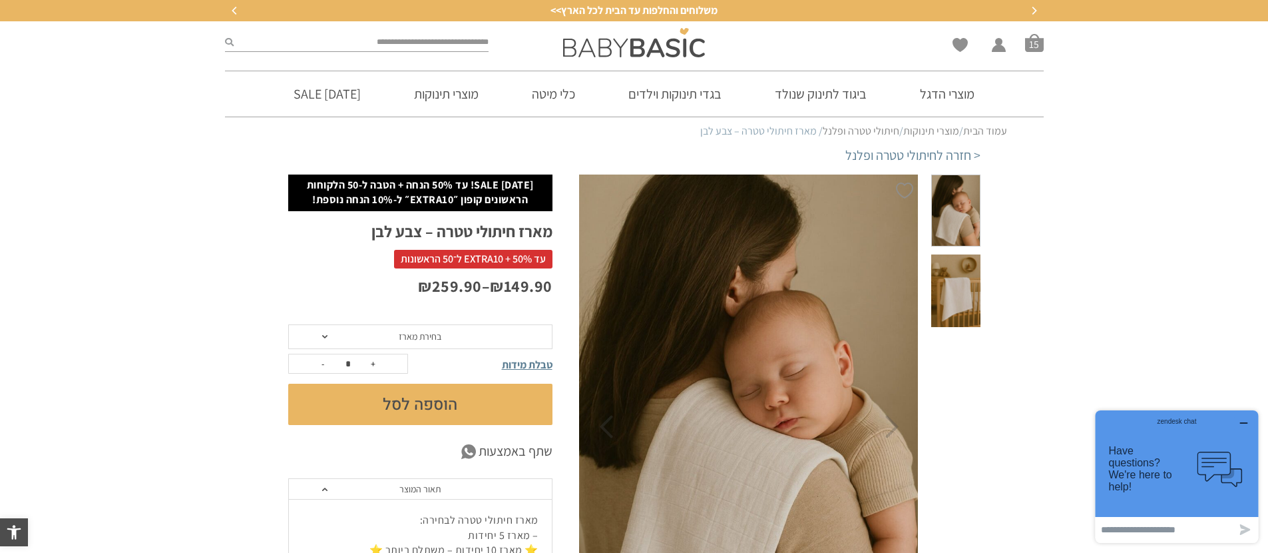
click at [441, 342] on span "בחירת מארז" at bounding box center [420, 336] width 264 height 25
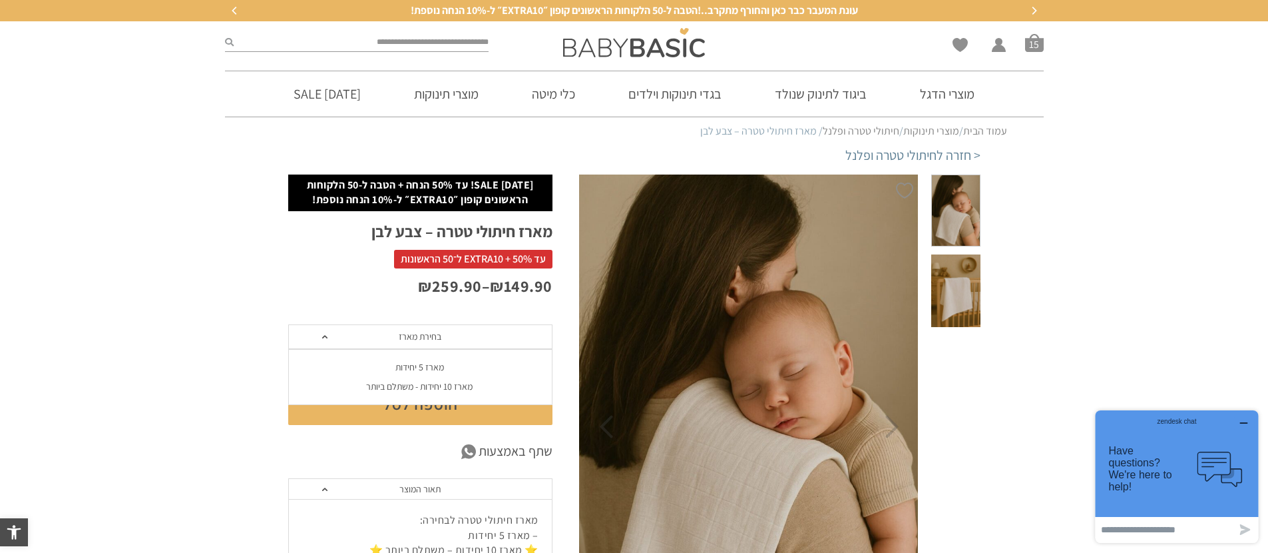
click at [437, 367] on div "מארז 5 יחידות" at bounding box center [420, 367] width 264 height 11
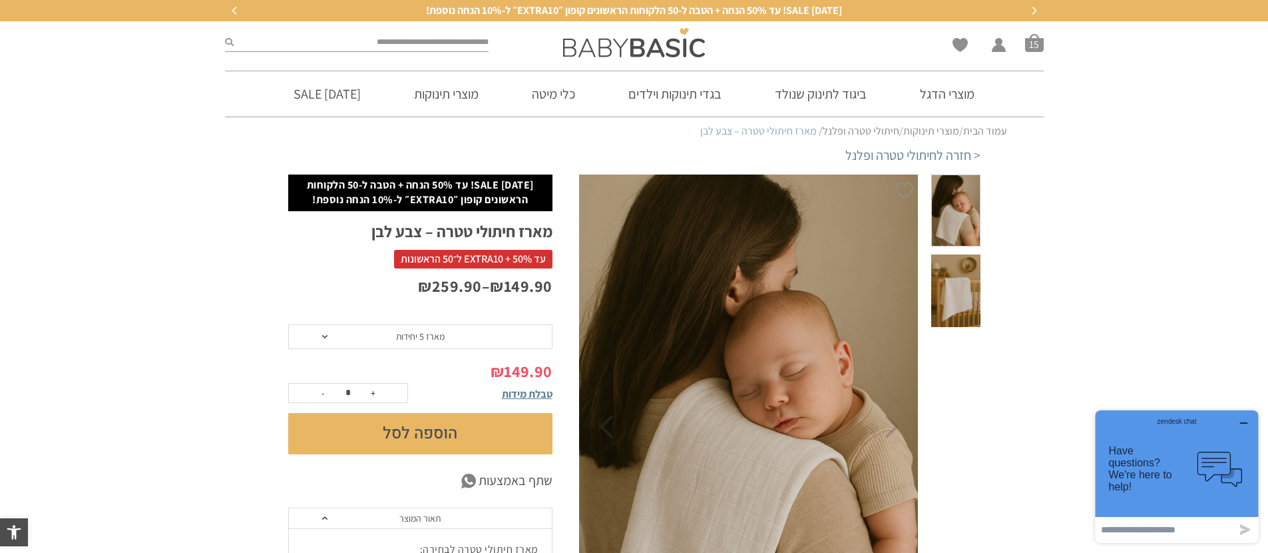
click at [475, 444] on button "הוספה לסל" at bounding box center [420, 433] width 264 height 41
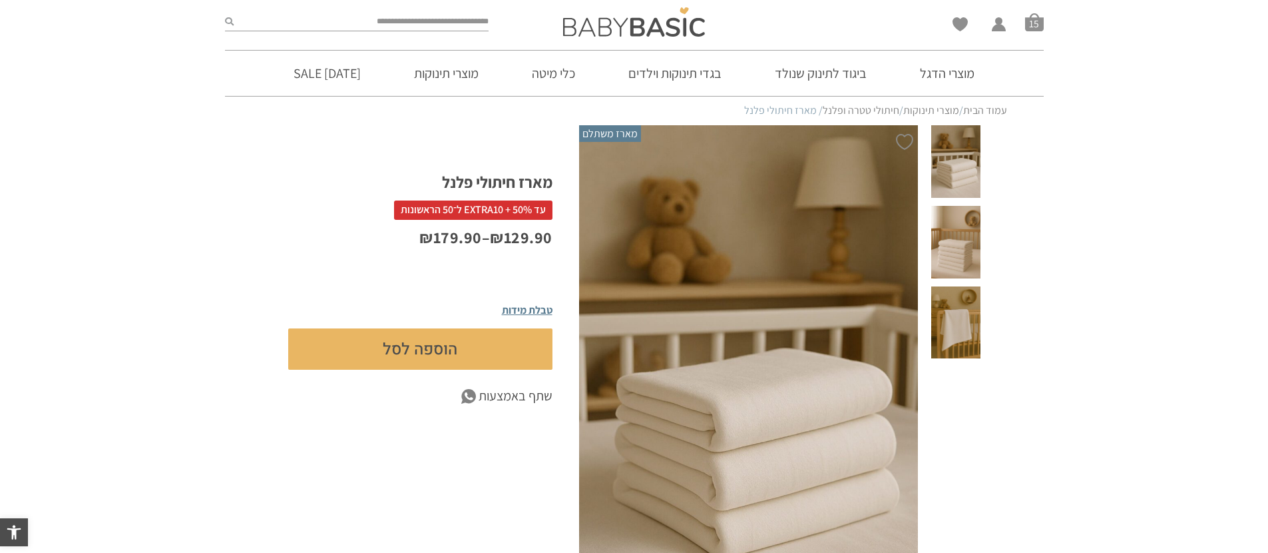
click at [957, 206] on span at bounding box center [955, 242] width 49 height 73
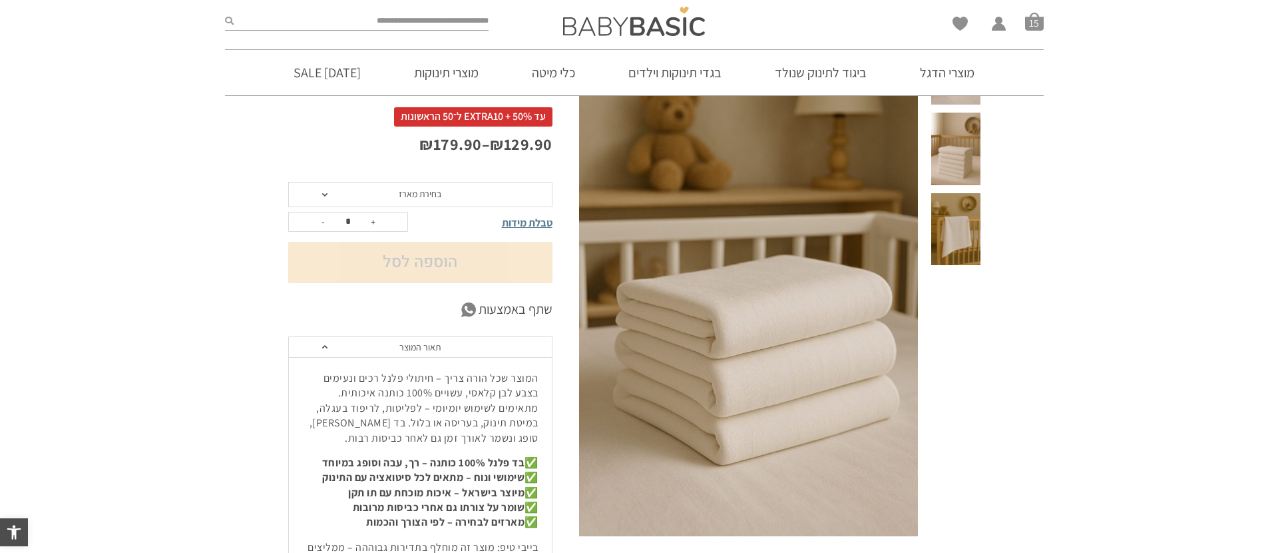
click at [955, 142] on span at bounding box center [955, 149] width 49 height 73
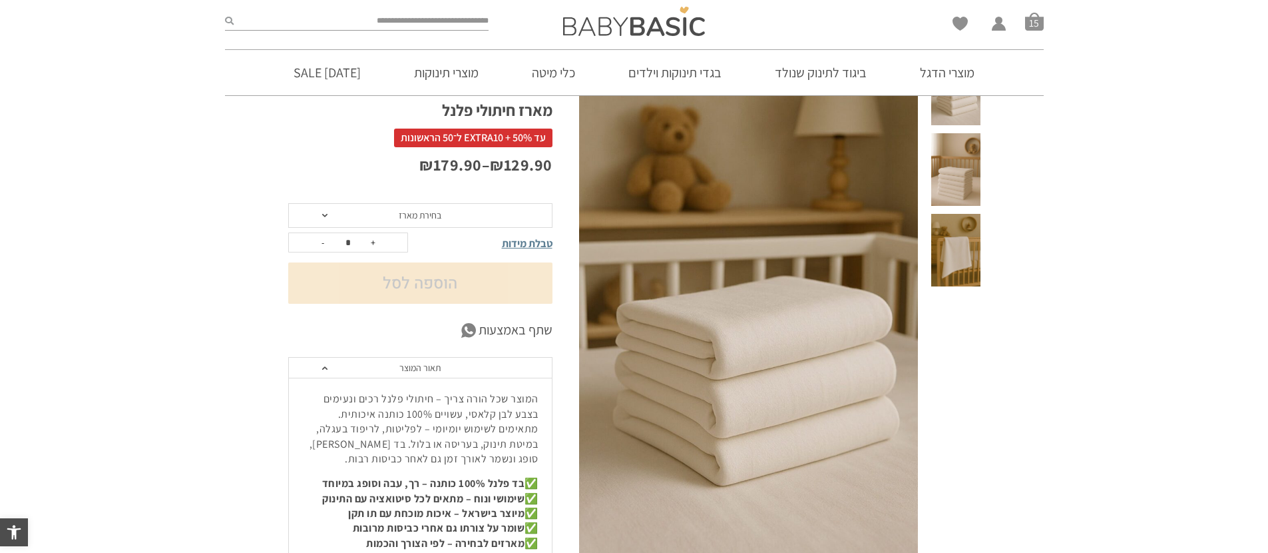
scroll to position [142, 0]
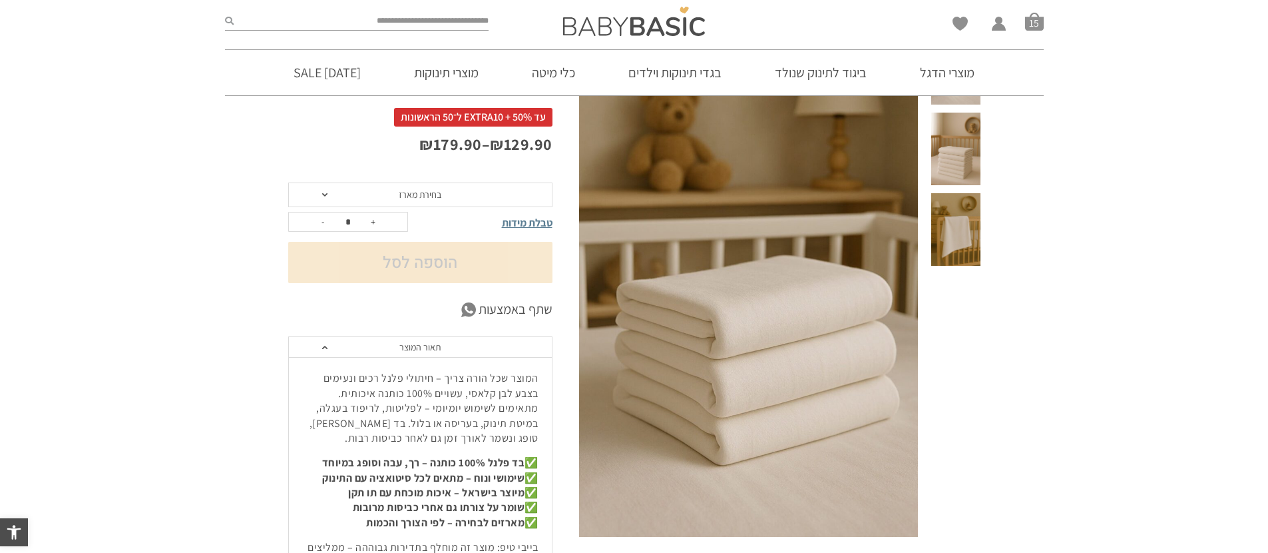
click at [954, 193] on span at bounding box center [955, 229] width 49 height 73
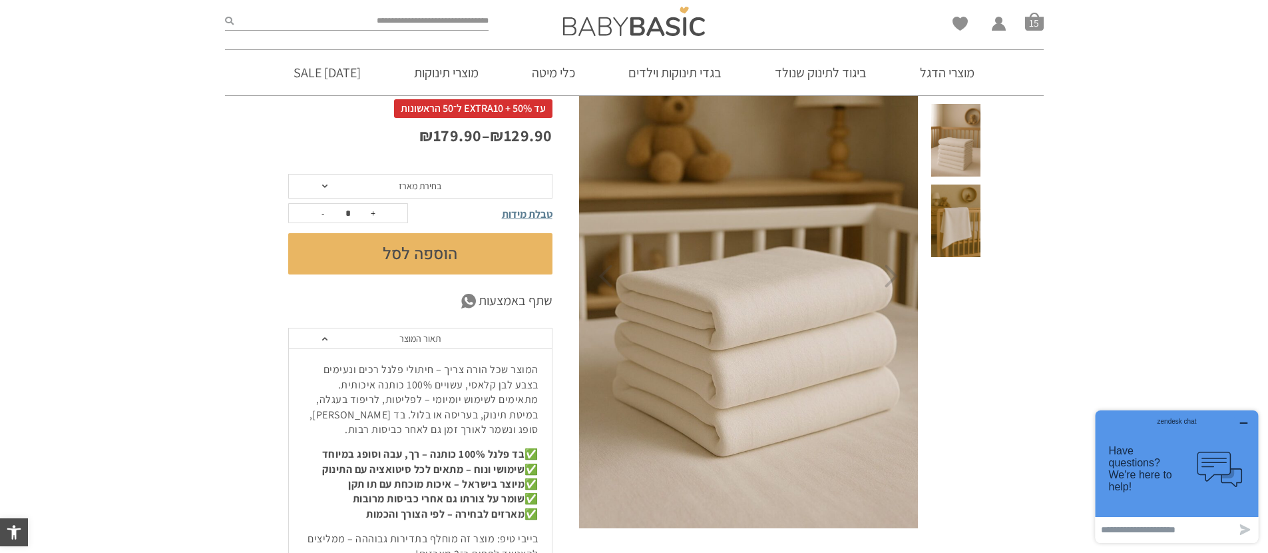
scroll to position [0, 0]
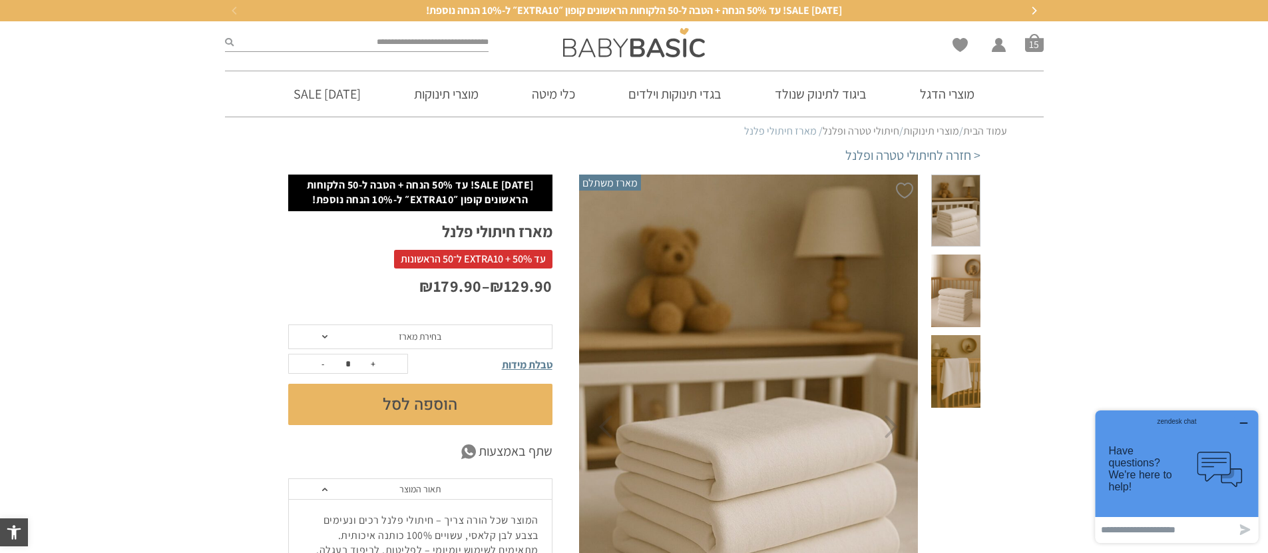
click at [510, 338] on span "בחירת מארז" at bounding box center [420, 336] width 264 height 25
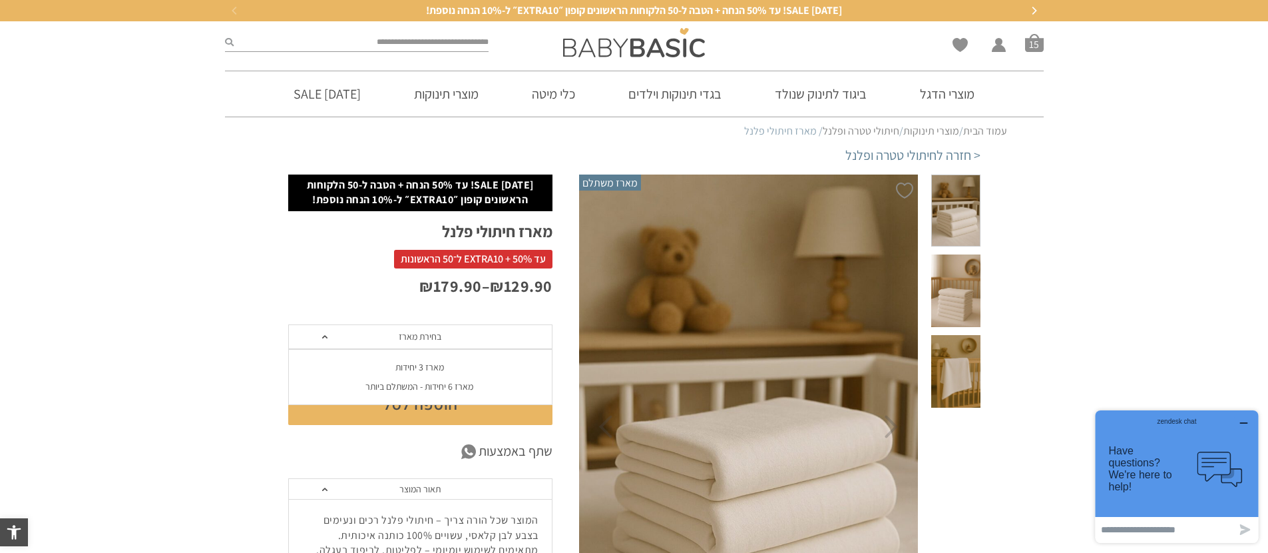
click at [509, 335] on span "בחירת מארז" at bounding box center [420, 336] width 264 height 25
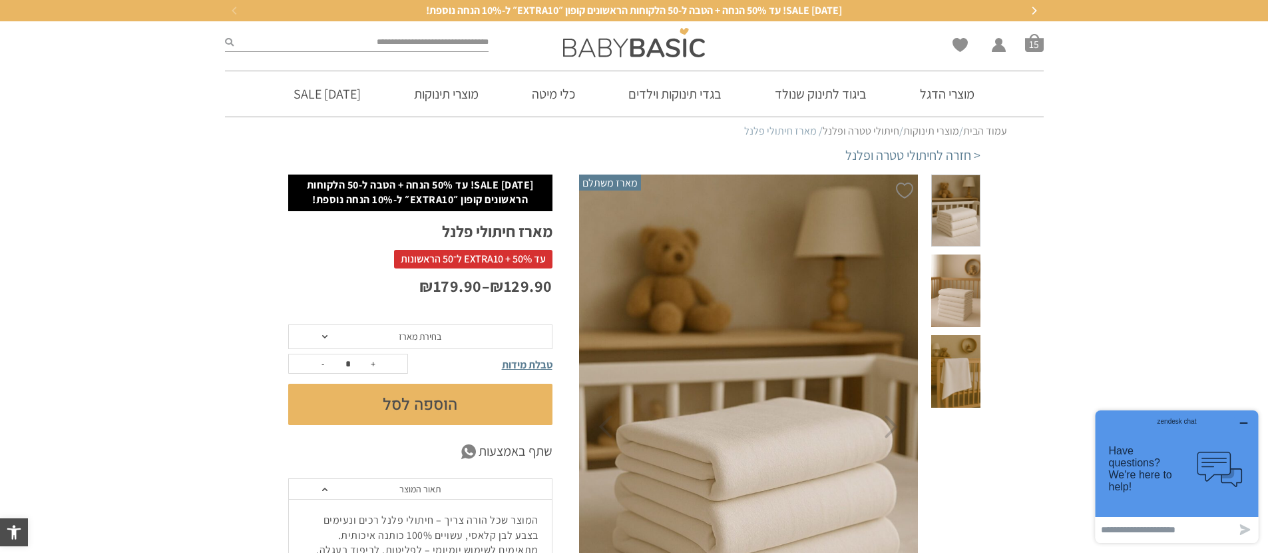
click at [965, 335] on span at bounding box center [955, 371] width 49 height 73
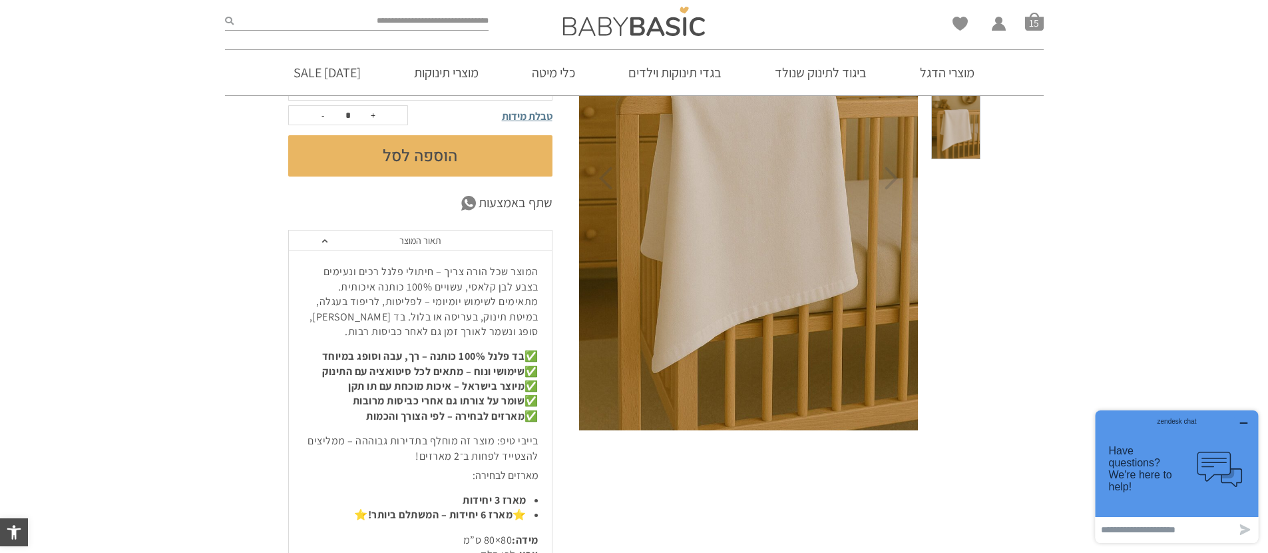
scroll to position [25, 0]
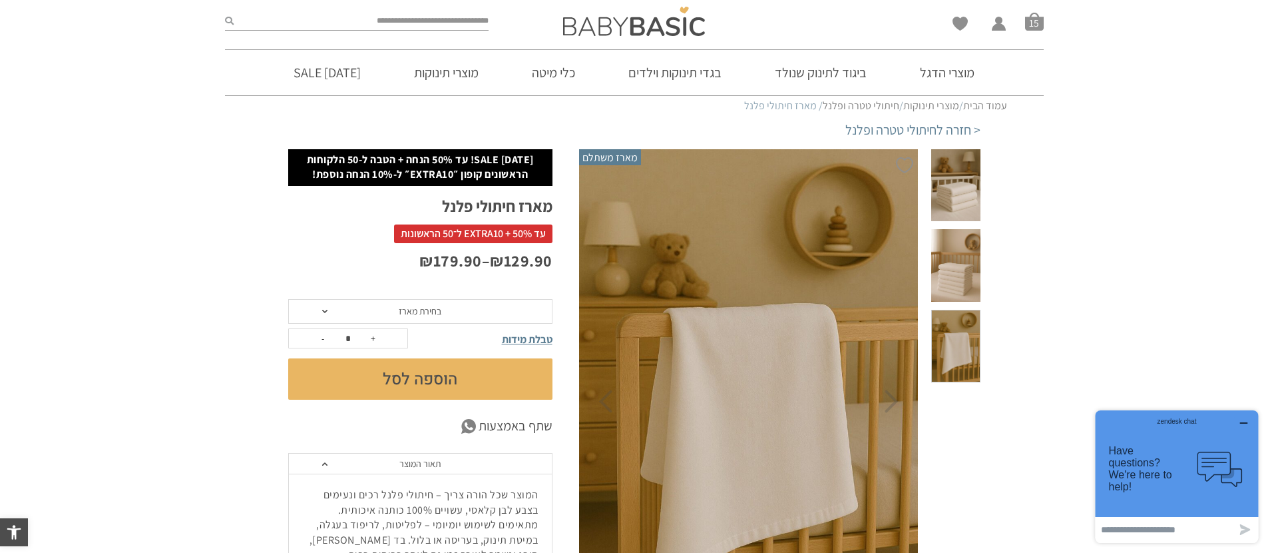
click at [949, 267] on span at bounding box center [955, 265] width 49 height 73
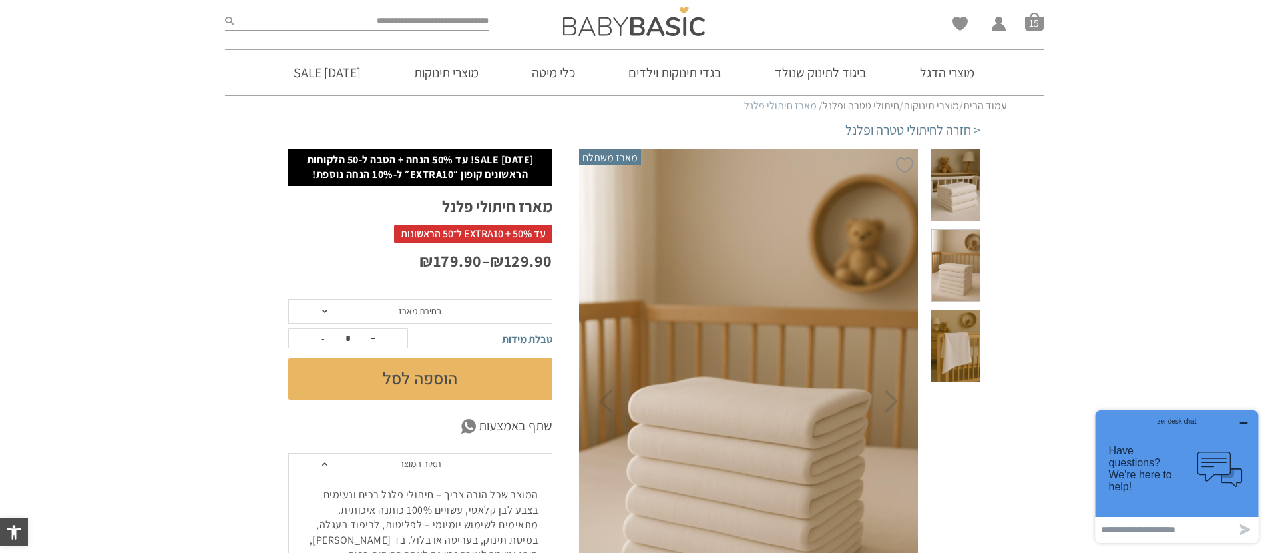
click at [455, 314] on span "בחירת מארז" at bounding box center [420, 311] width 264 height 25
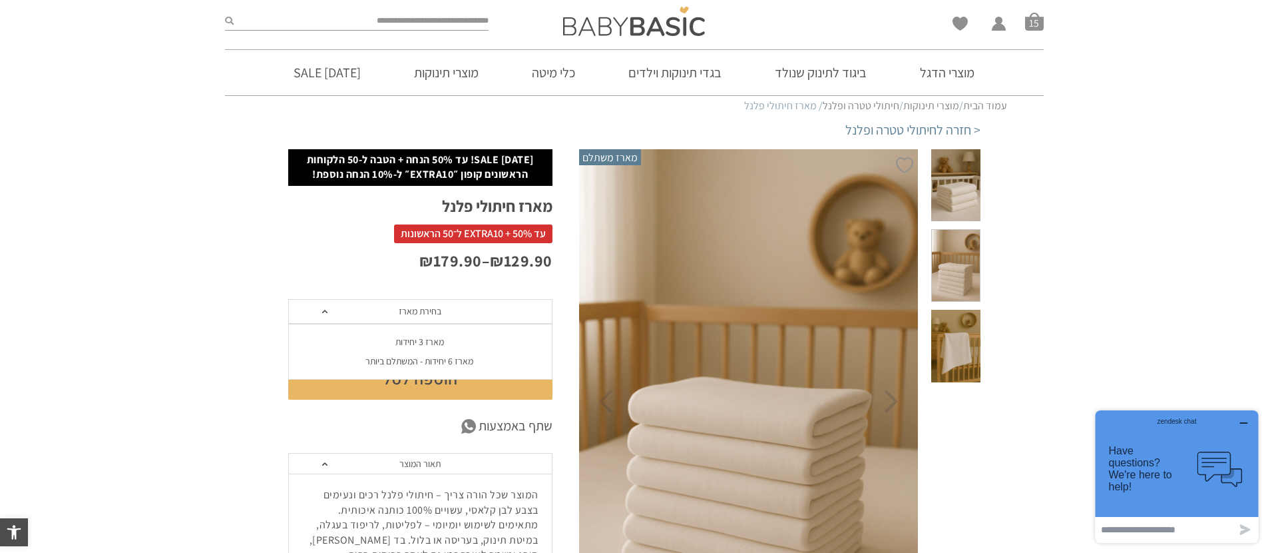
click at [452, 344] on div "מארז 3 יחידות" at bounding box center [420, 341] width 264 height 11
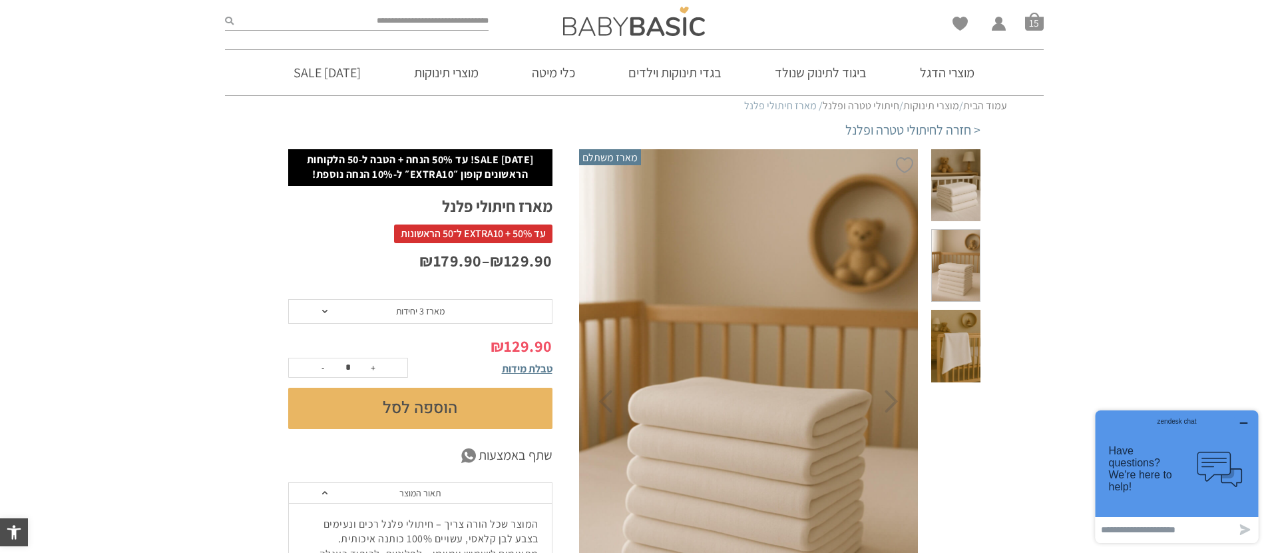
click at [955, 254] on span at bounding box center [955, 265] width 49 height 73
click at [968, 314] on span at bounding box center [955, 346] width 49 height 73
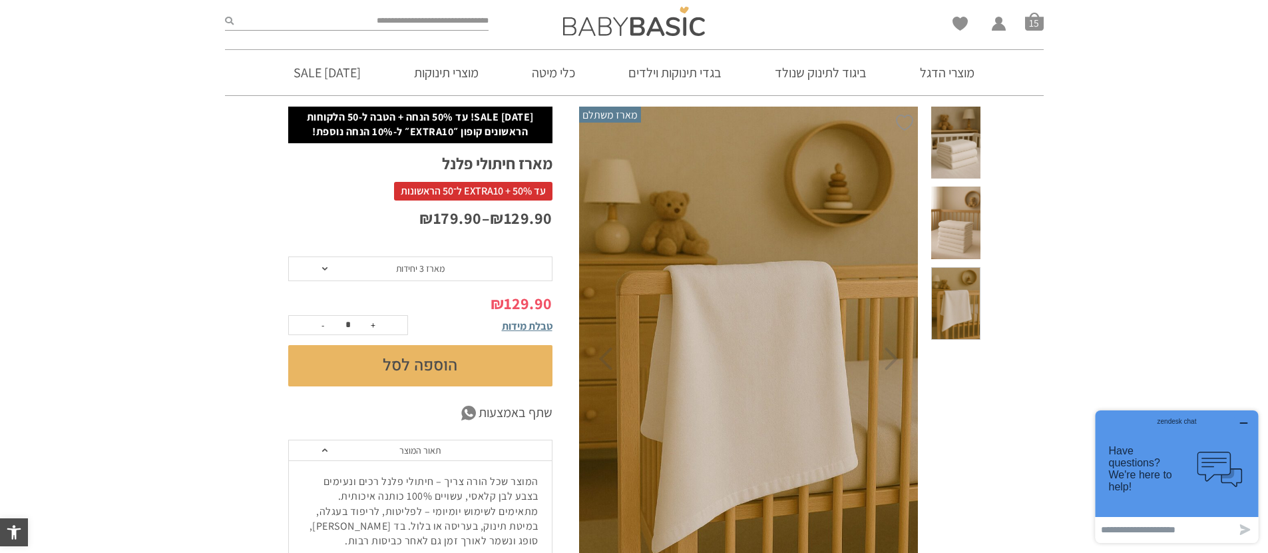
scroll to position [140, 0]
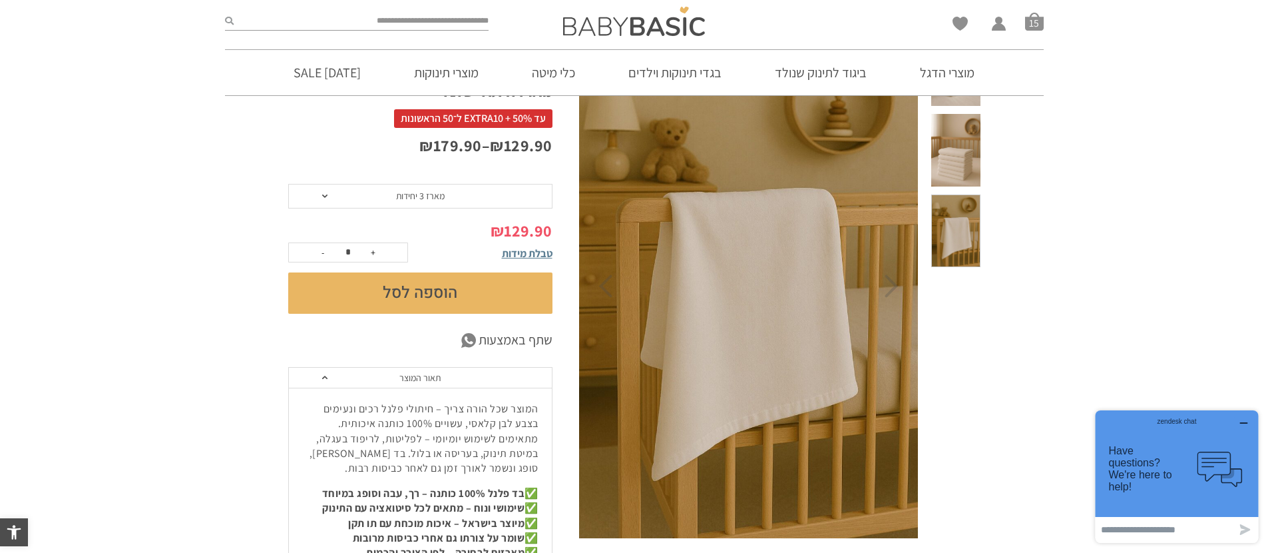
click at [959, 127] on span at bounding box center [955, 150] width 49 height 73
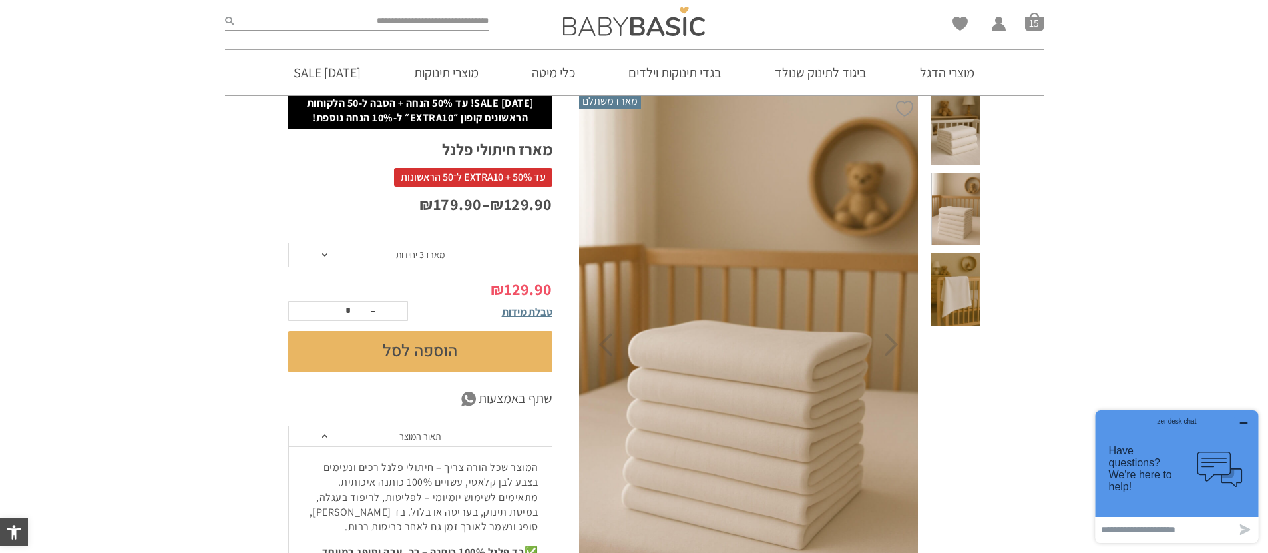
scroll to position [97, 0]
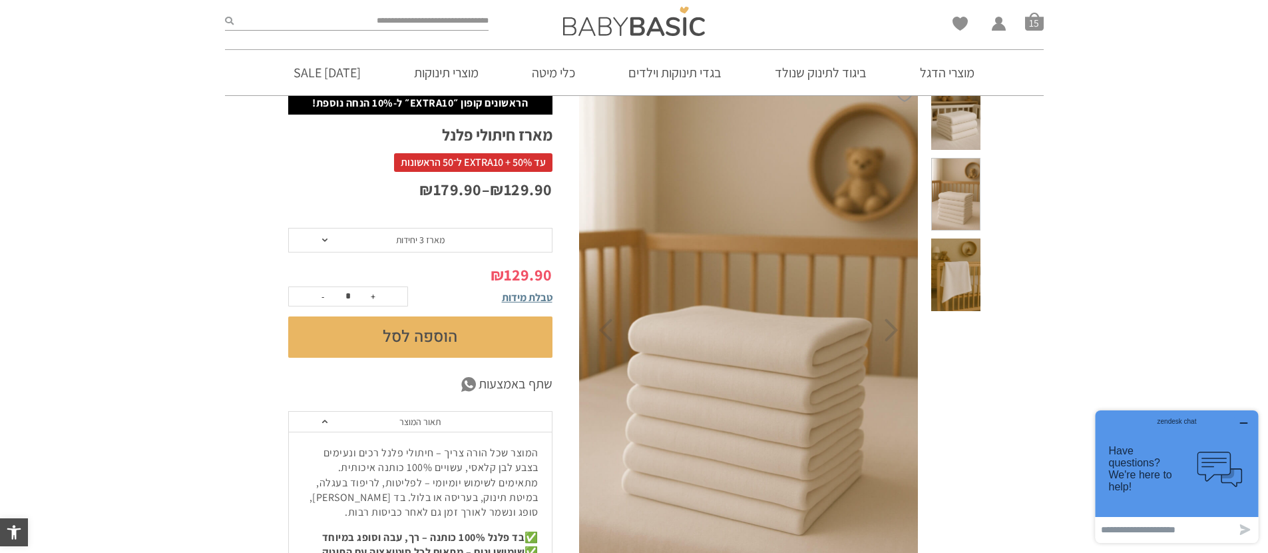
click at [464, 337] on button "הוספה לסל" at bounding box center [420, 336] width 264 height 41
click at [1033, 29] on span "סל קניות" at bounding box center [1034, 21] width 19 height 19
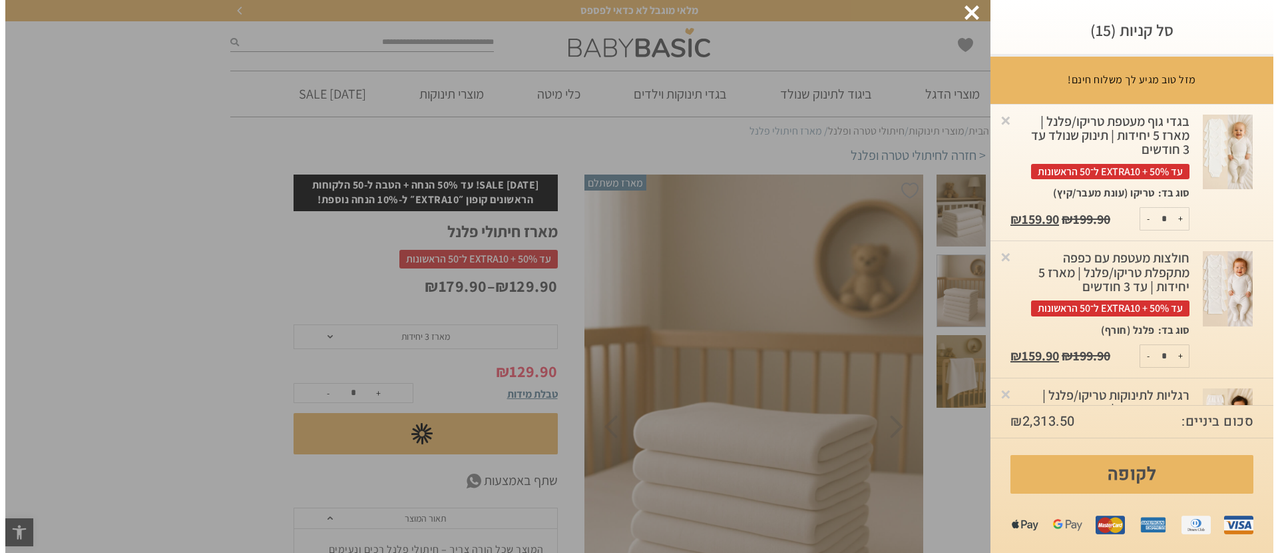
scroll to position [0, 0]
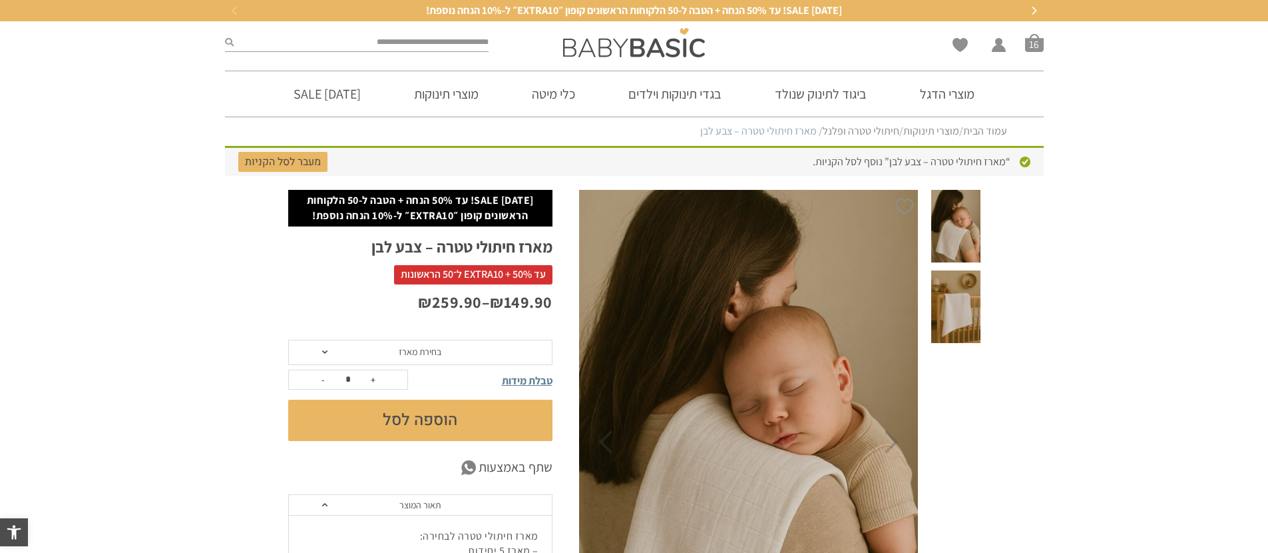
scroll to position [0, -1]
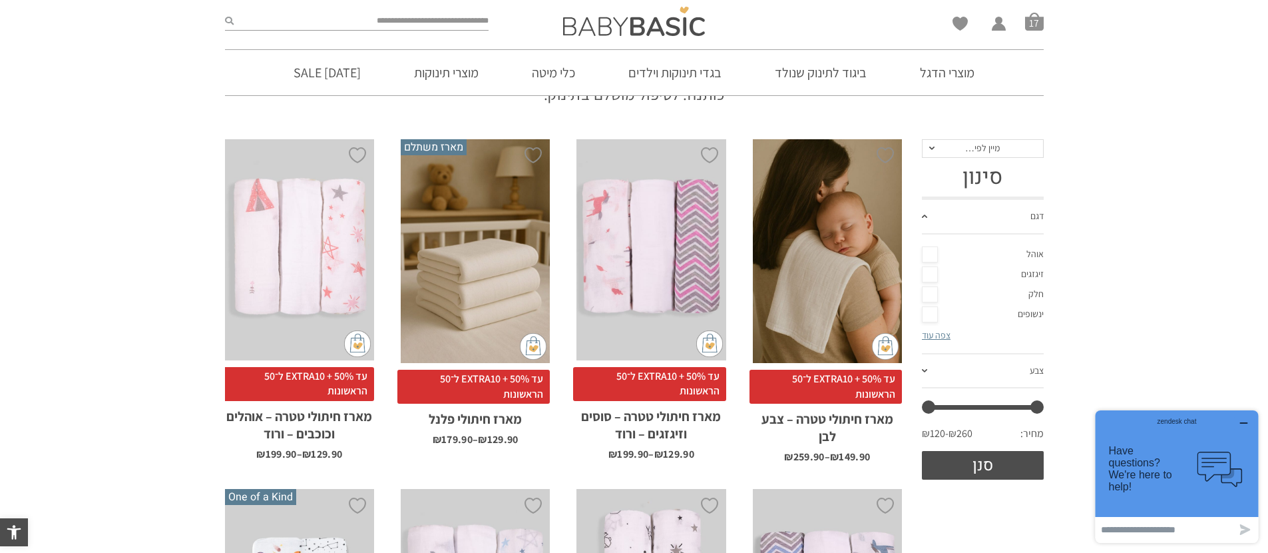
scroll to position [63, 0]
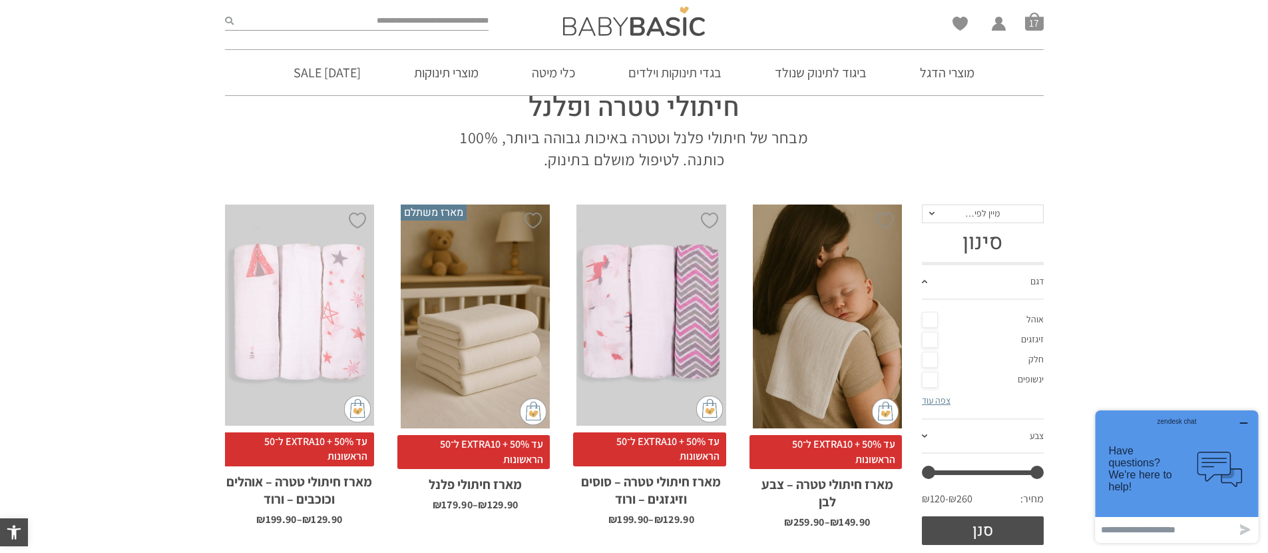
drag, startPoint x: 1239, startPoint y: 420, endPoint x: 2224, endPoint y: 774, distance: 1046.3
click at [1239, 420] on div "zendesk chat" at bounding box center [1177, 418] width 131 height 13
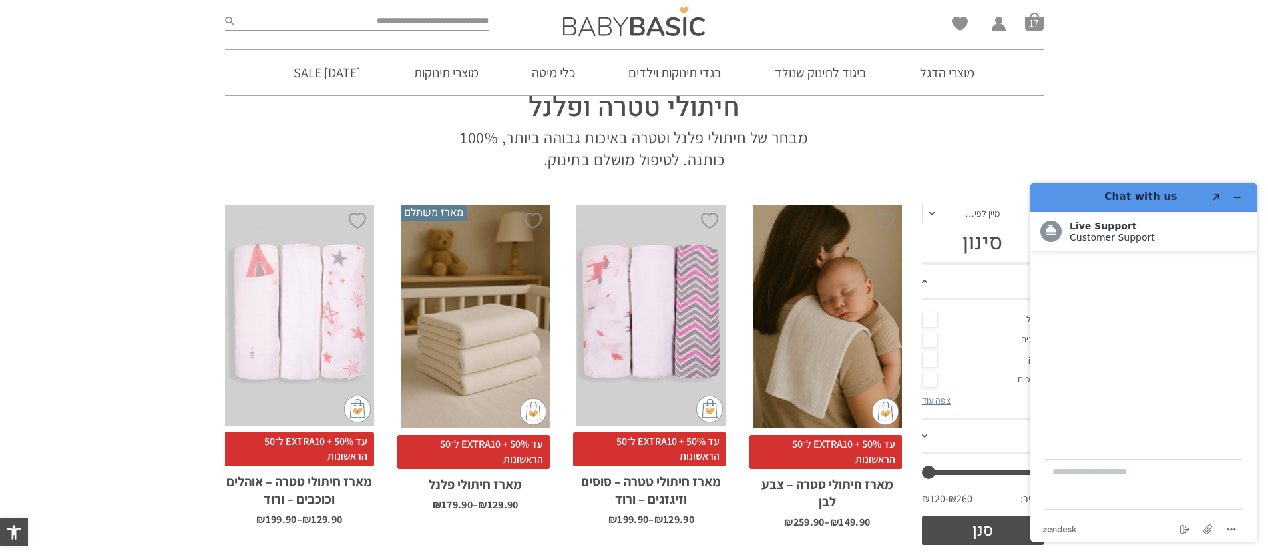
scroll to position [0, 0]
click at [1240, 197] on icon "Minimize widget" at bounding box center [1238, 197] width 6 height 0
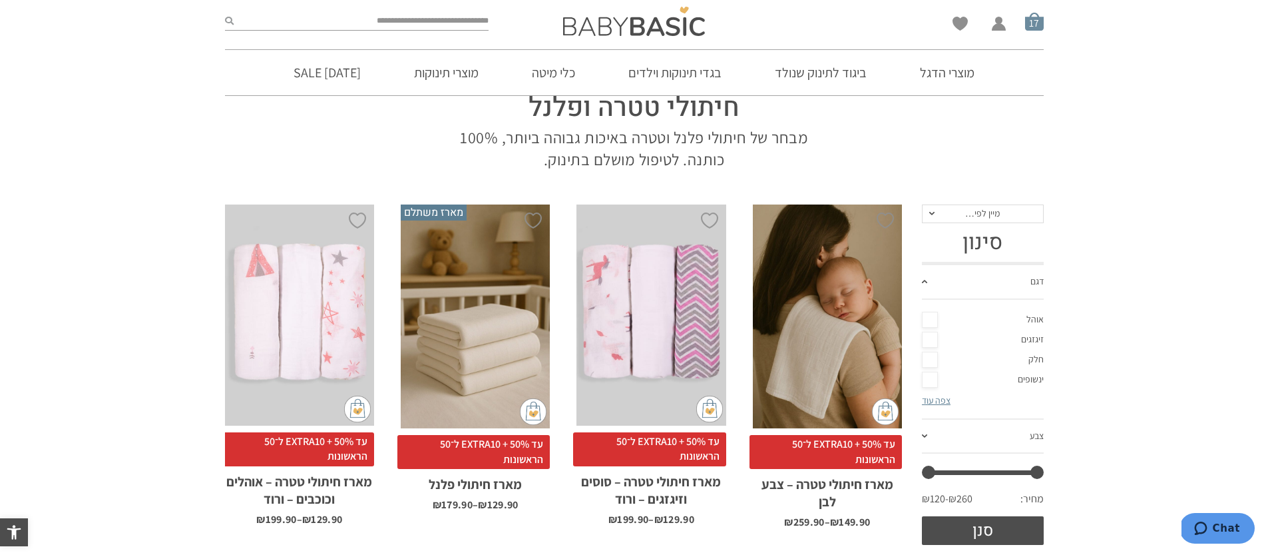
click at [1032, 27] on span "סל קניות" at bounding box center [1034, 21] width 19 height 19
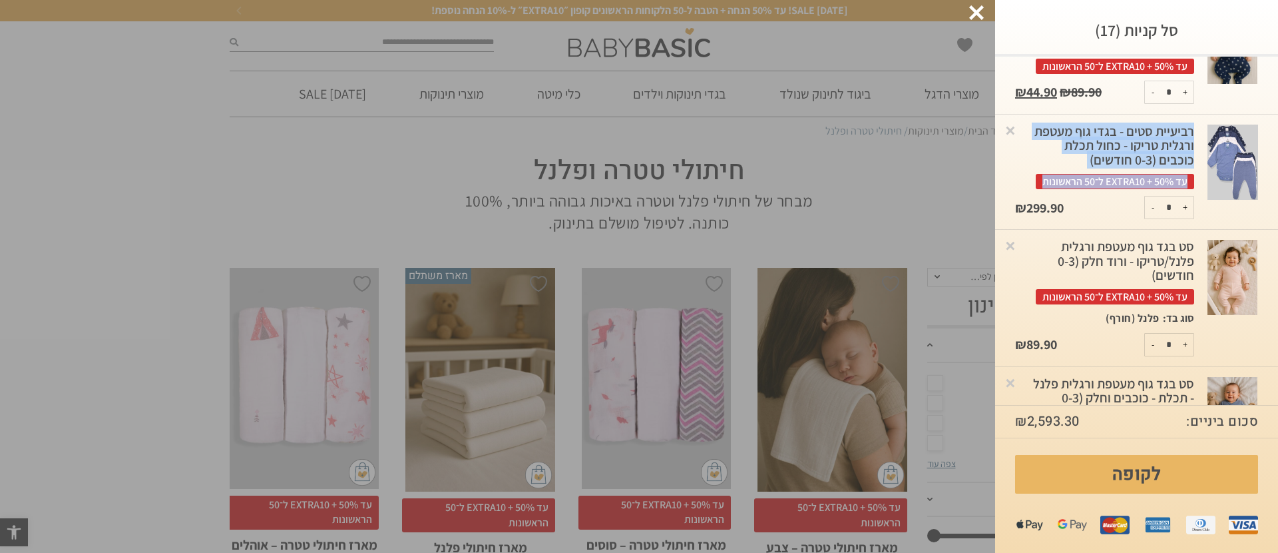
scroll to position [1406, 0]
click at [1017, 23] on link "×" at bounding box center [1010, 15] width 13 height 13
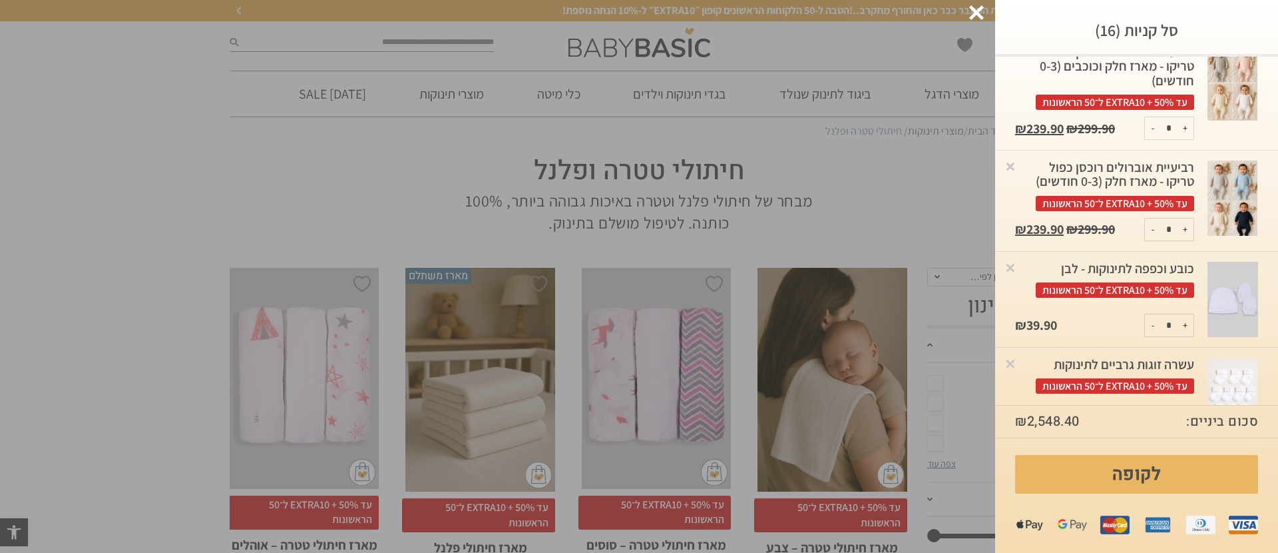
scroll to position [830, 0]
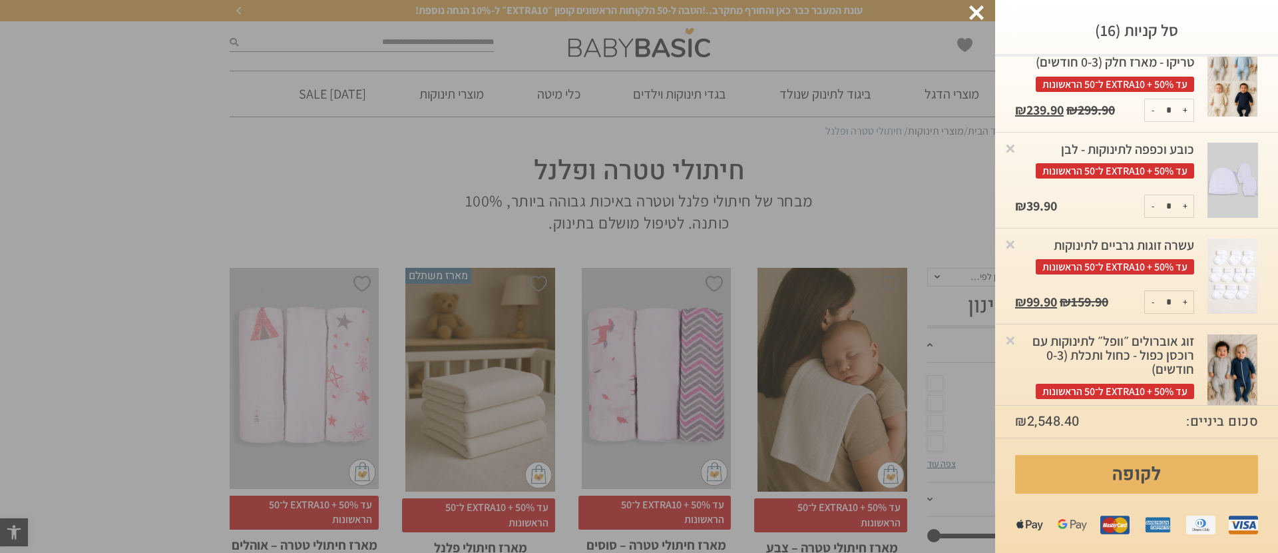
click at [1017, 53] on link "×" at bounding box center [1010, 46] width 13 height 13
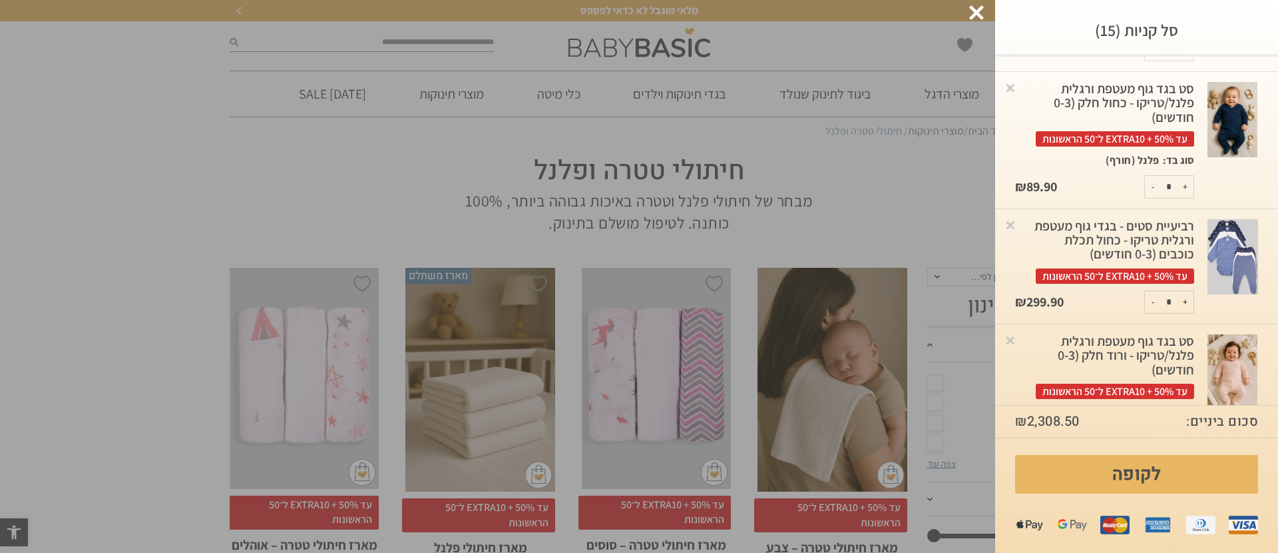
scroll to position [1094, 0]
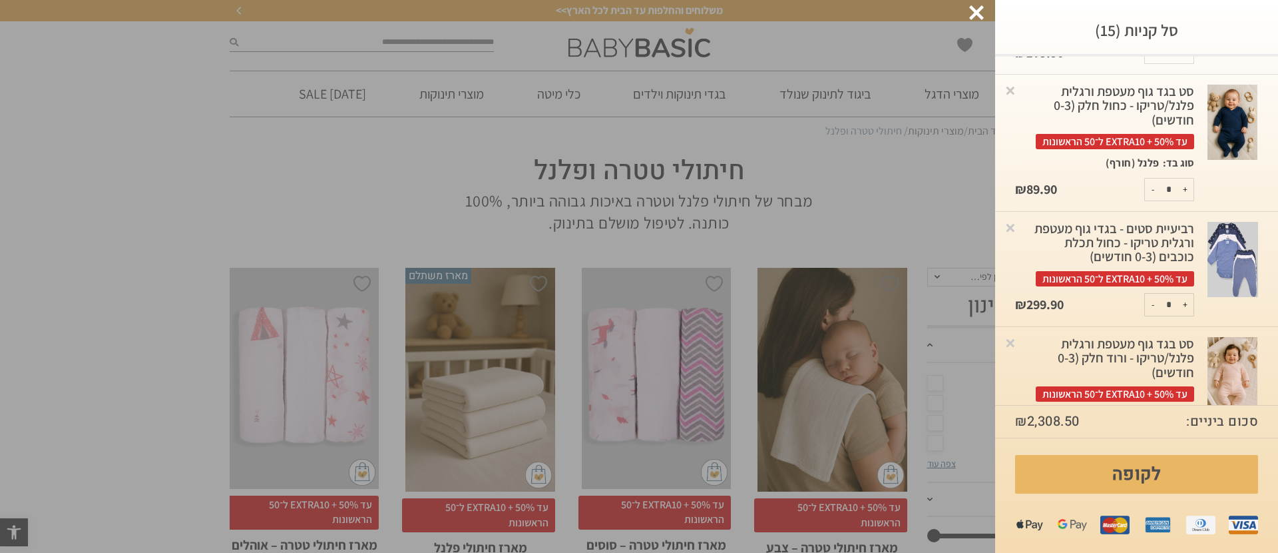
click at [1166, 149] on div "סט בגד גוף מעטפת ורגלית פלנל/טריקו - כחול חלק (0-3 חודשים) עד 50% + EXTRA10 ל־5…" at bounding box center [1104, 117] width 179 height 65
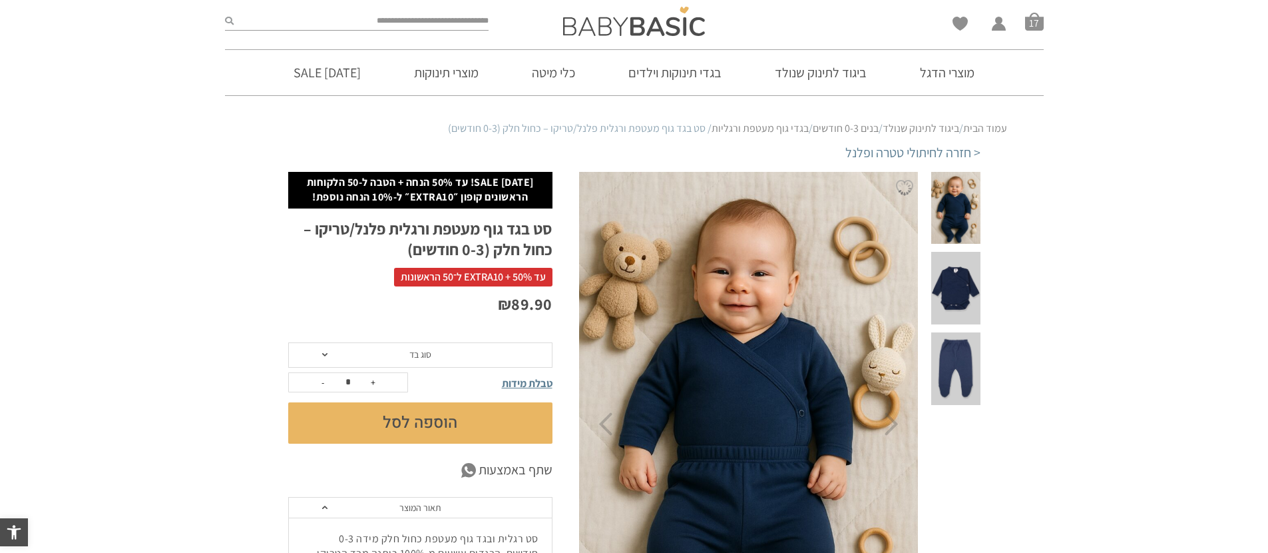
scroll to position [0, -1]
click at [972, 258] on span at bounding box center [955, 288] width 49 height 73
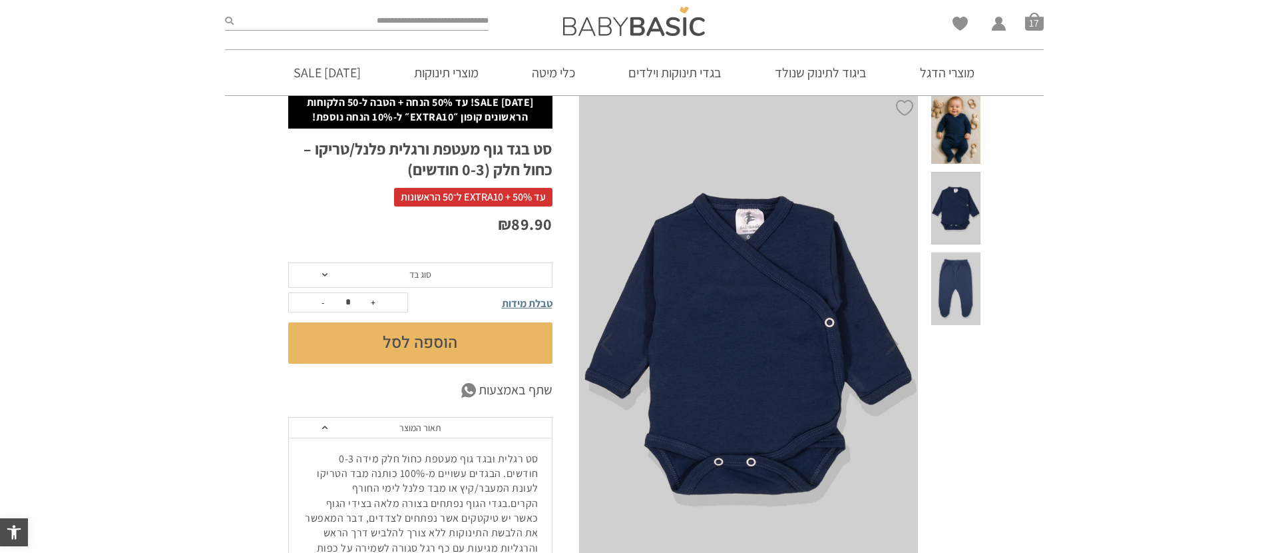
click at [961, 277] on span at bounding box center [955, 288] width 49 height 73
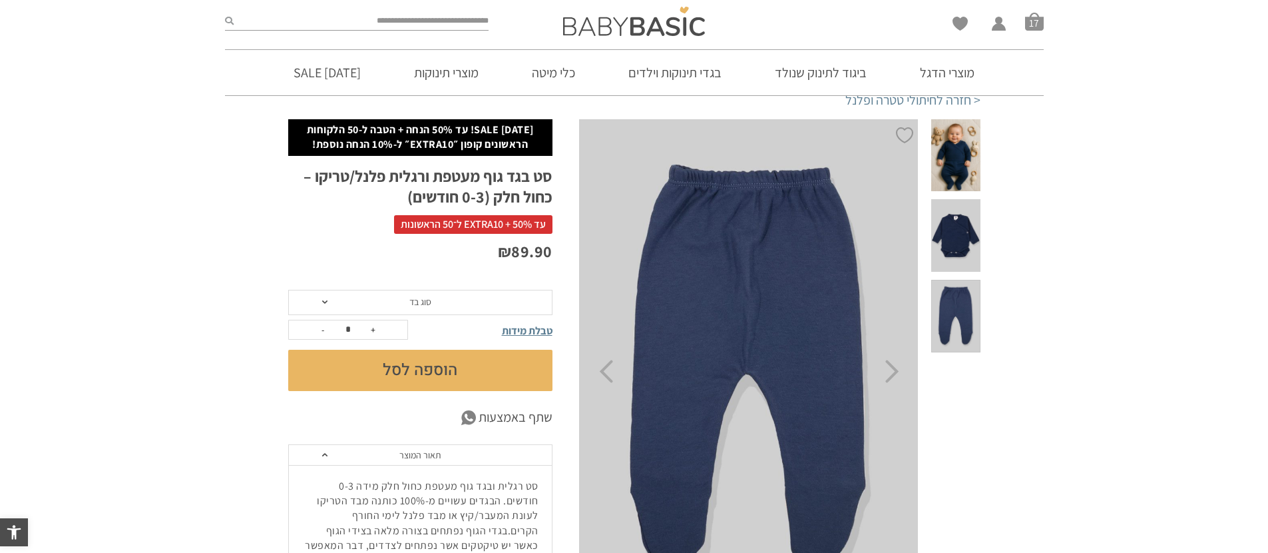
scroll to position [47, 0]
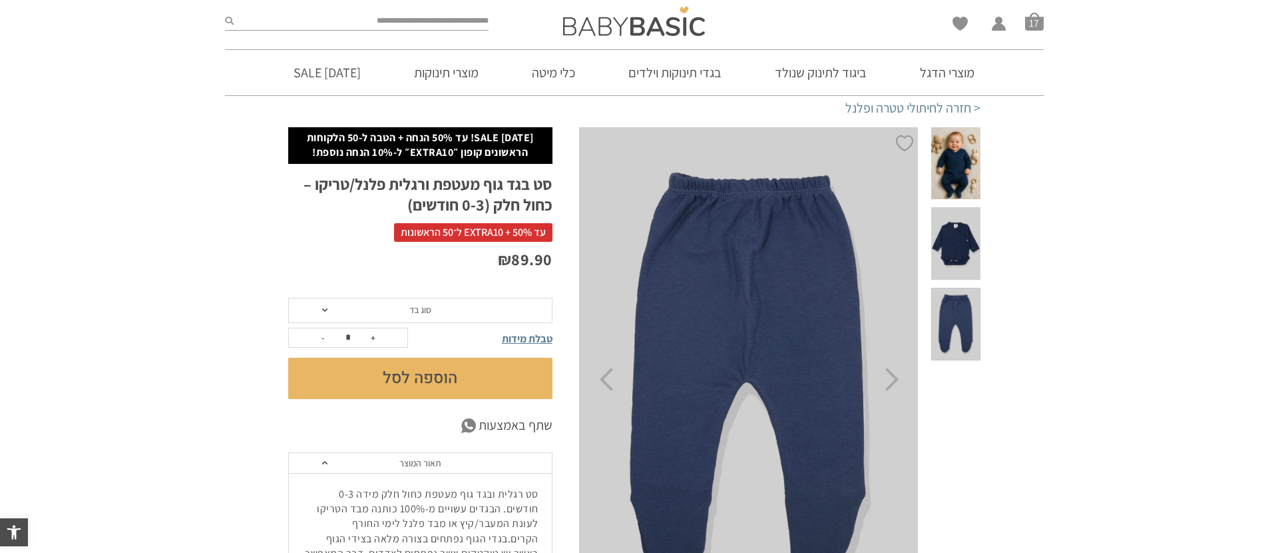
click at [961, 152] on span at bounding box center [955, 163] width 49 height 73
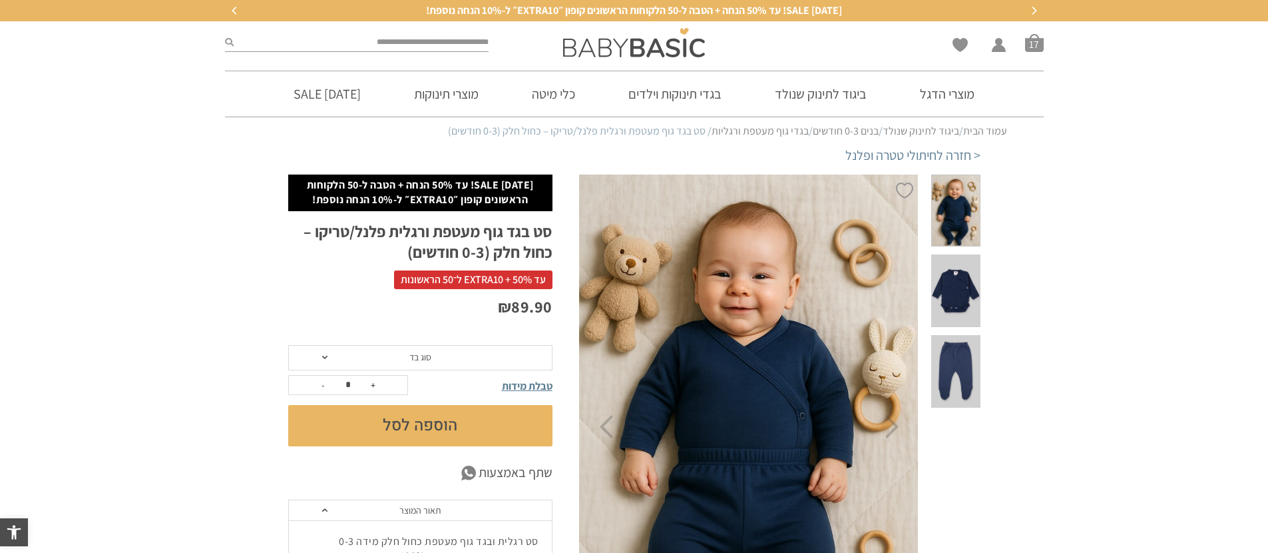
scroll to position [0, 0]
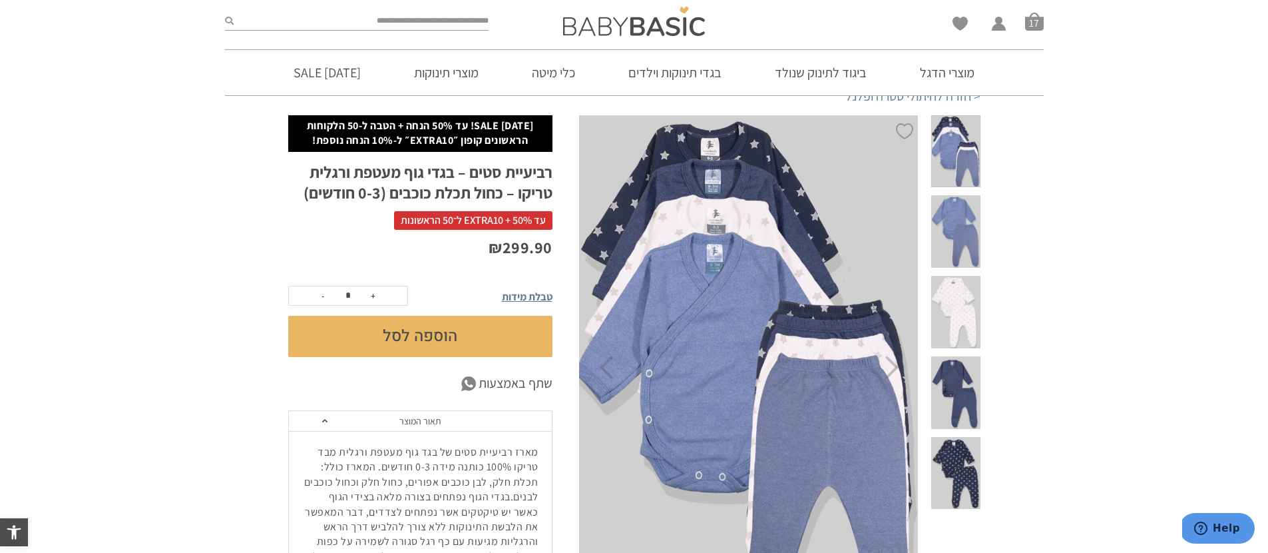
click at [960, 437] on span at bounding box center [955, 473] width 49 height 73
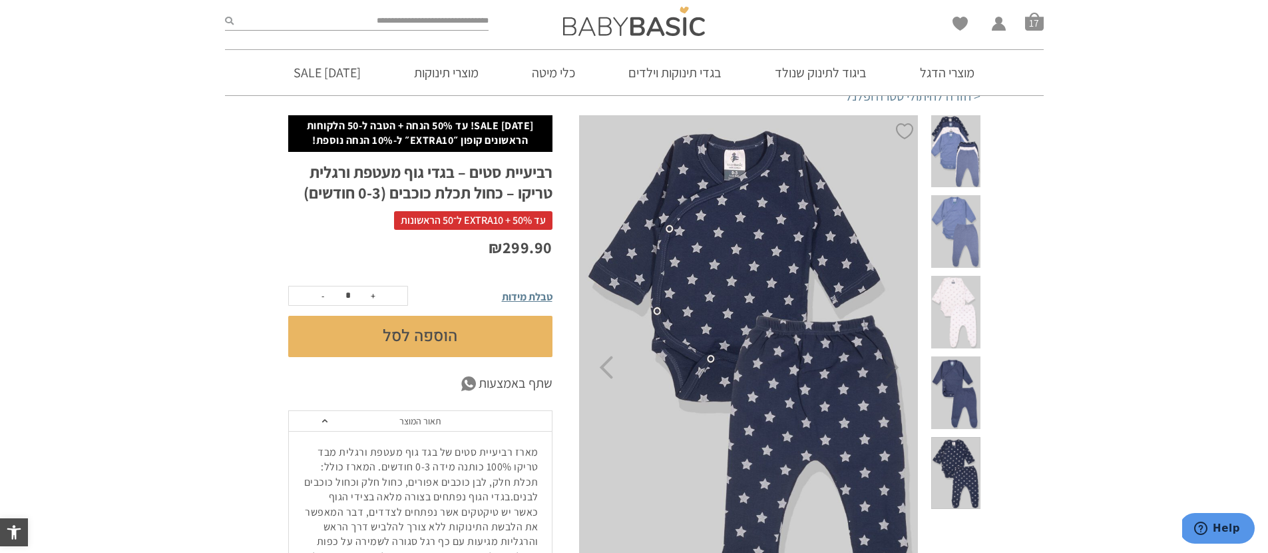
click at [959, 356] on span at bounding box center [955, 392] width 49 height 73
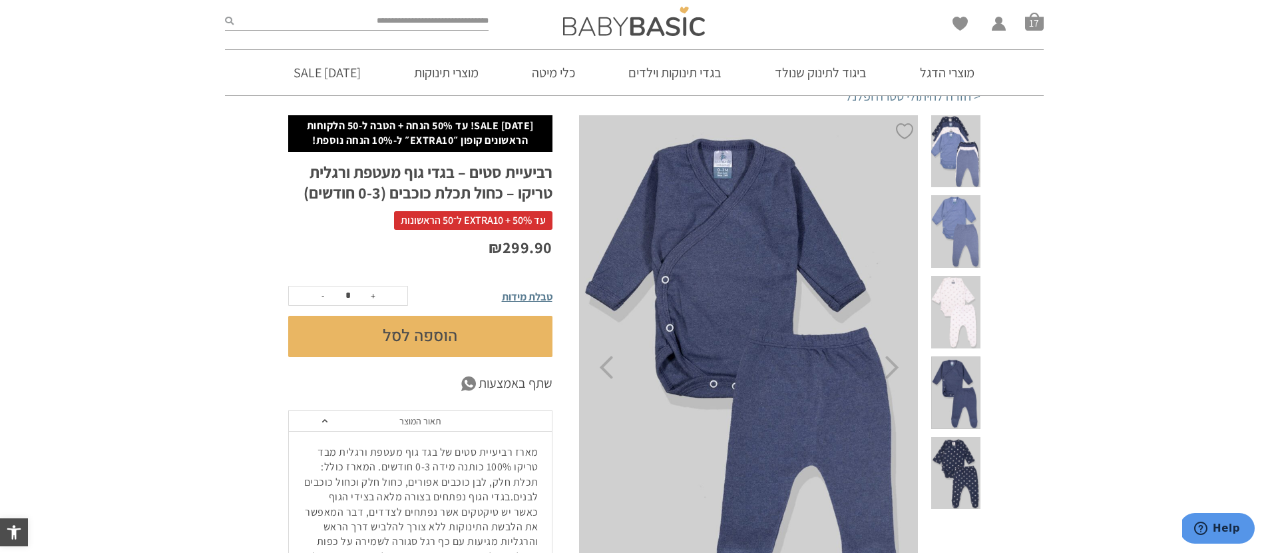
click at [947, 276] on span at bounding box center [955, 312] width 49 height 73
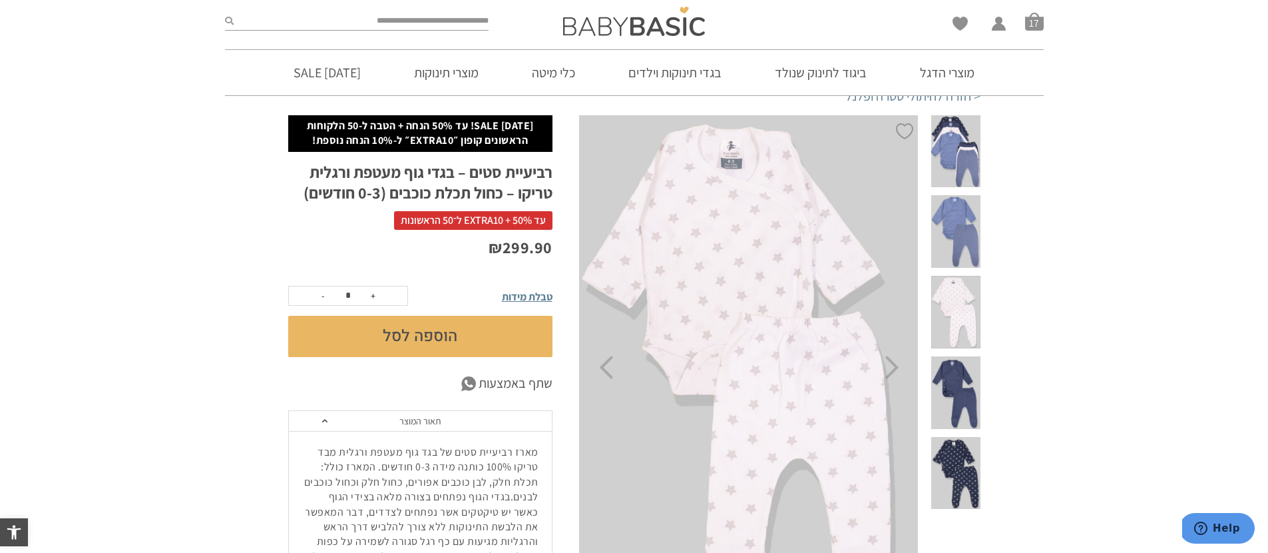
click at [952, 214] on span at bounding box center [955, 231] width 49 height 73
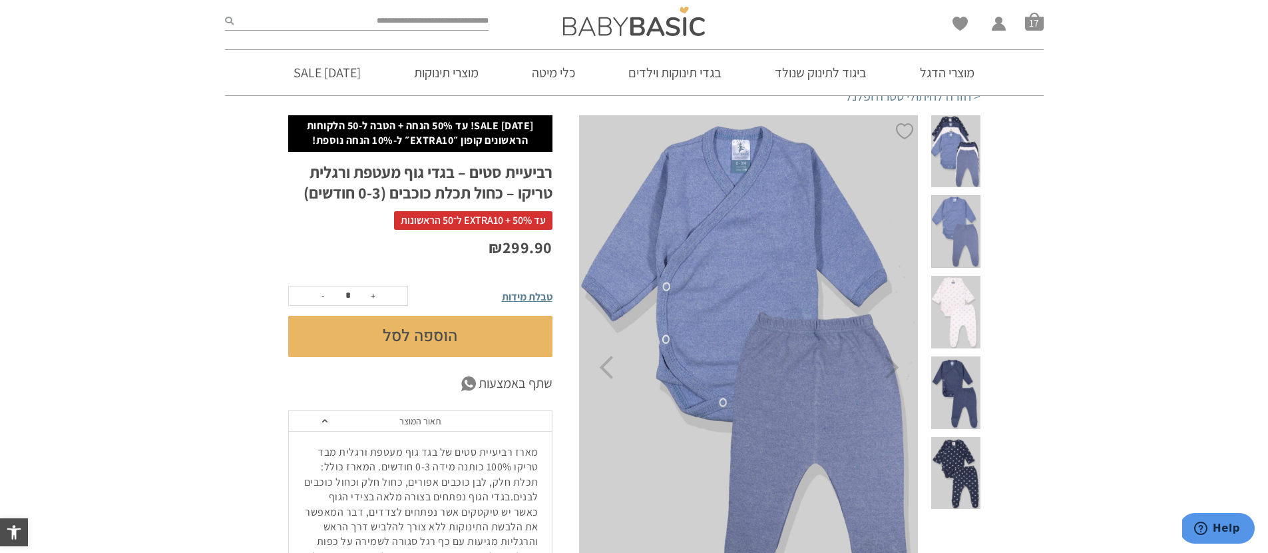
click at [958, 144] on span at bounding box center [955, 151] width 49 height 73
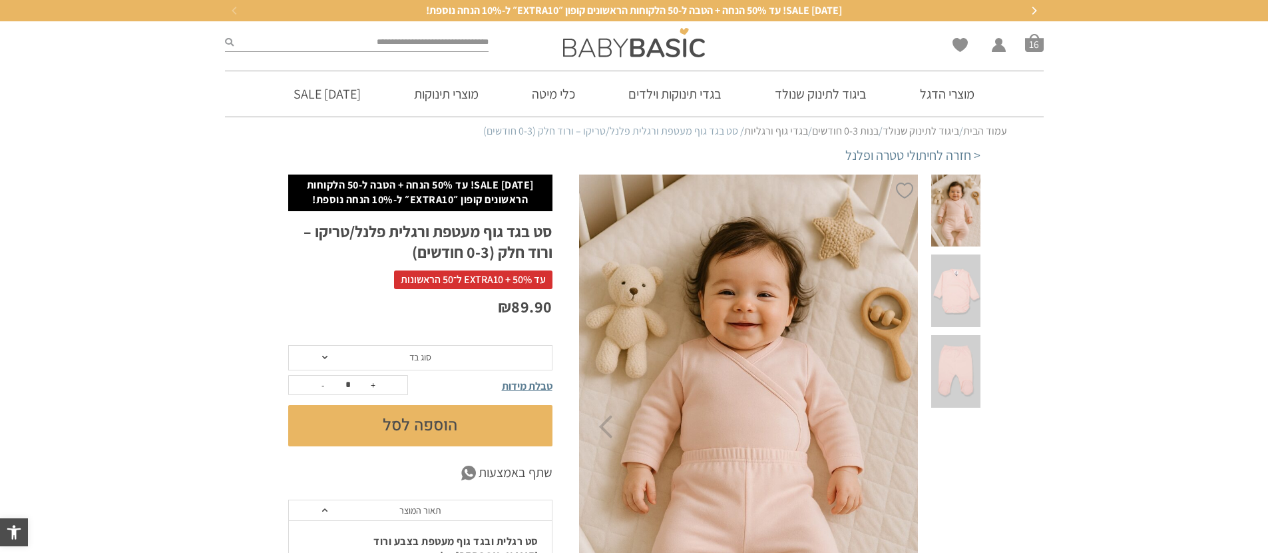
scroll to position [0, -1]
click at [966, 254] on span at bounding box center [955, 290] width 49 height 73
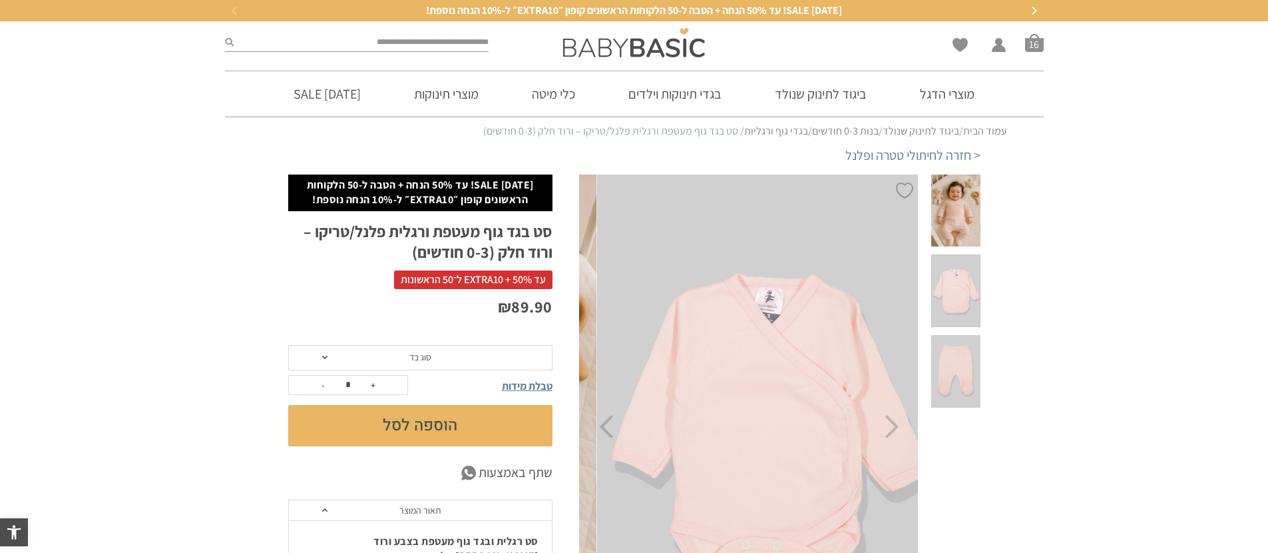
click at [963, 335] on span at bounding box center [955, 371] width 49 height 73
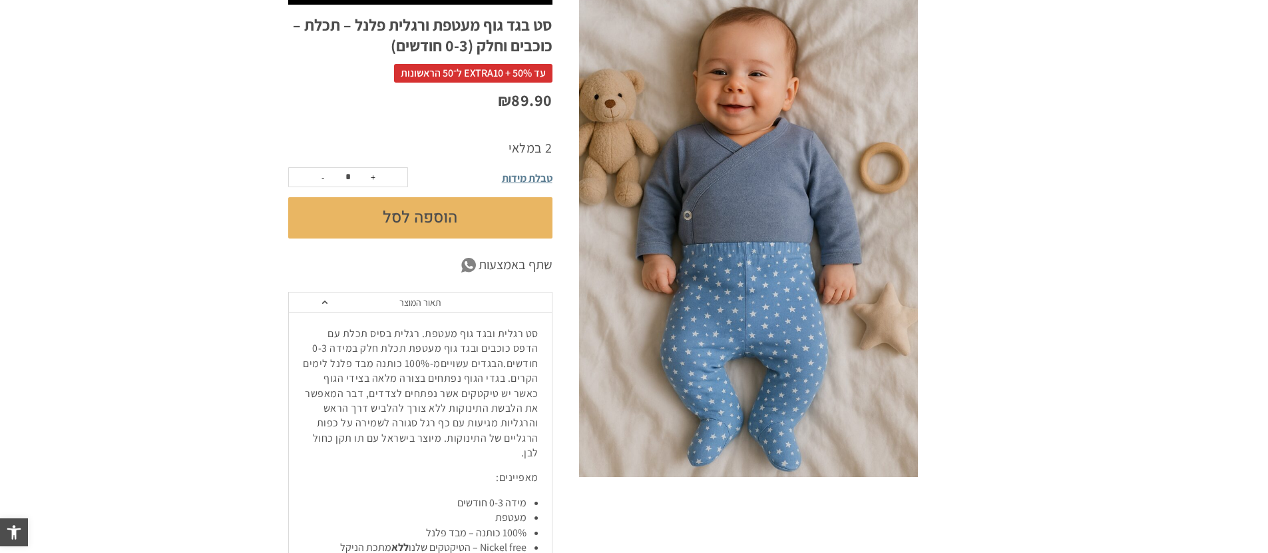
scroll to position [29, 0]
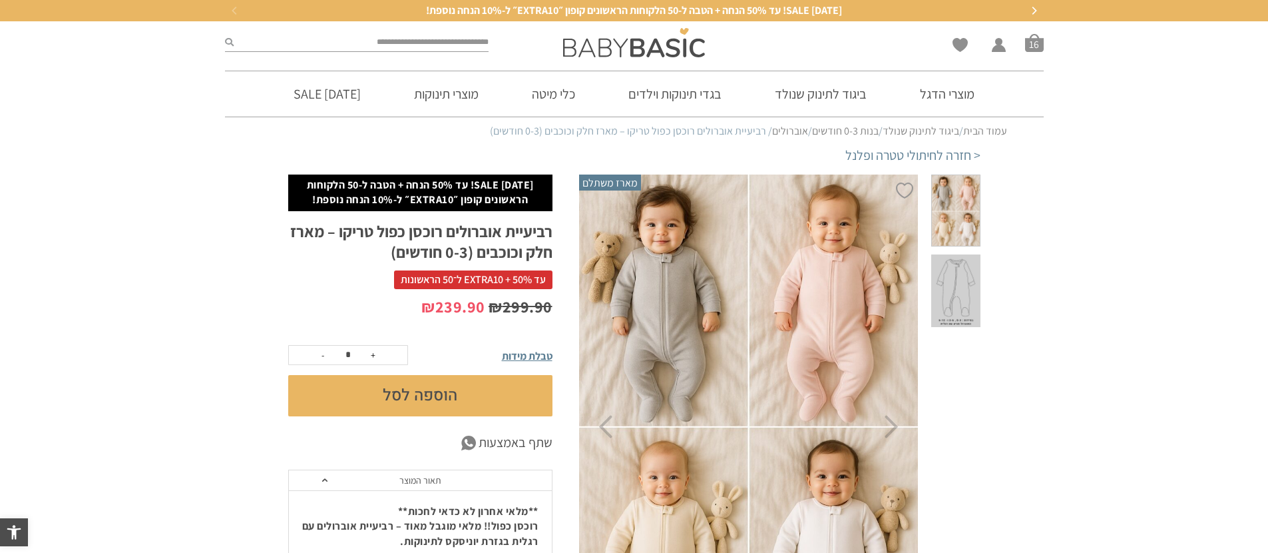
click at [851, 280] on img at bounding box center [749, 426] width 341 height 511
click at [959, 267] on span at bounding box center [955, 290] width 49 height 73
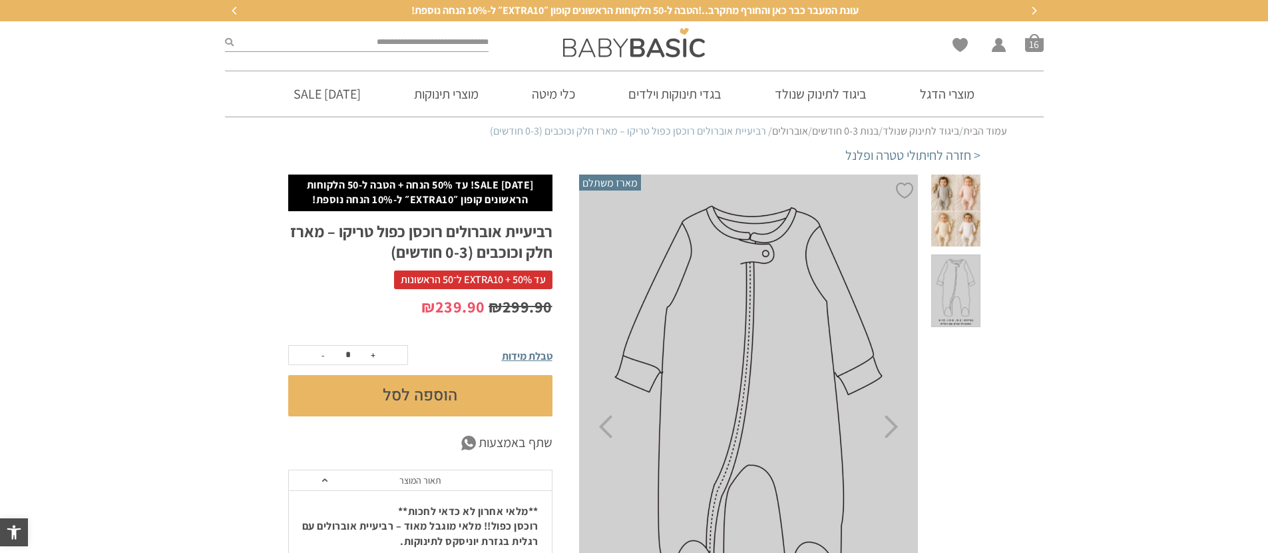
click at [953, 198] on span at bounding box center [955, 210] width 49 height 73
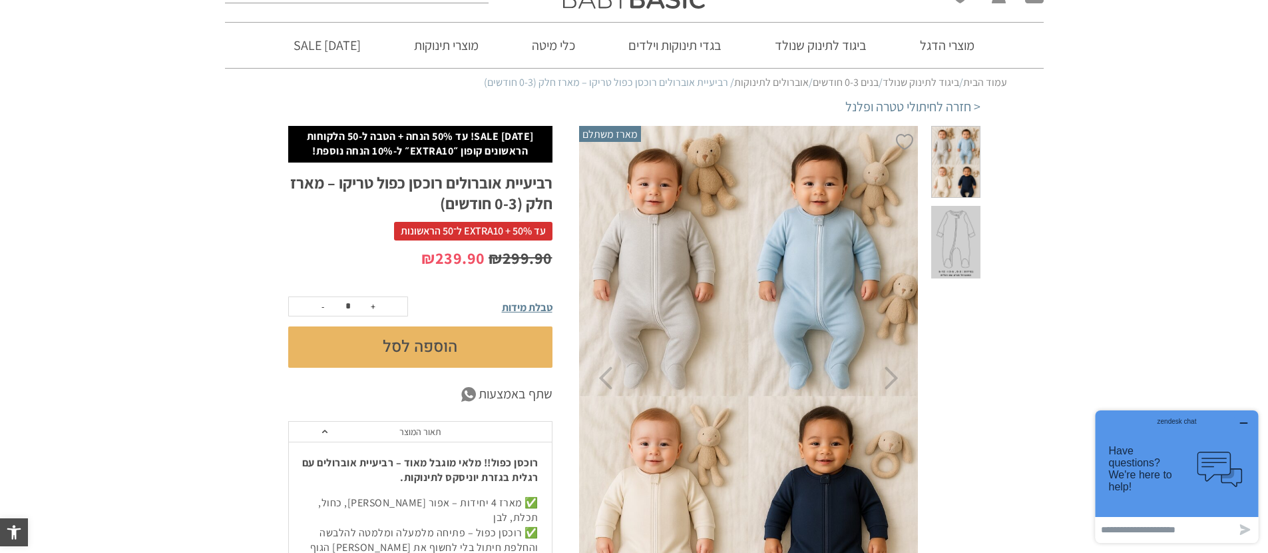
scroll to position [31, 0]
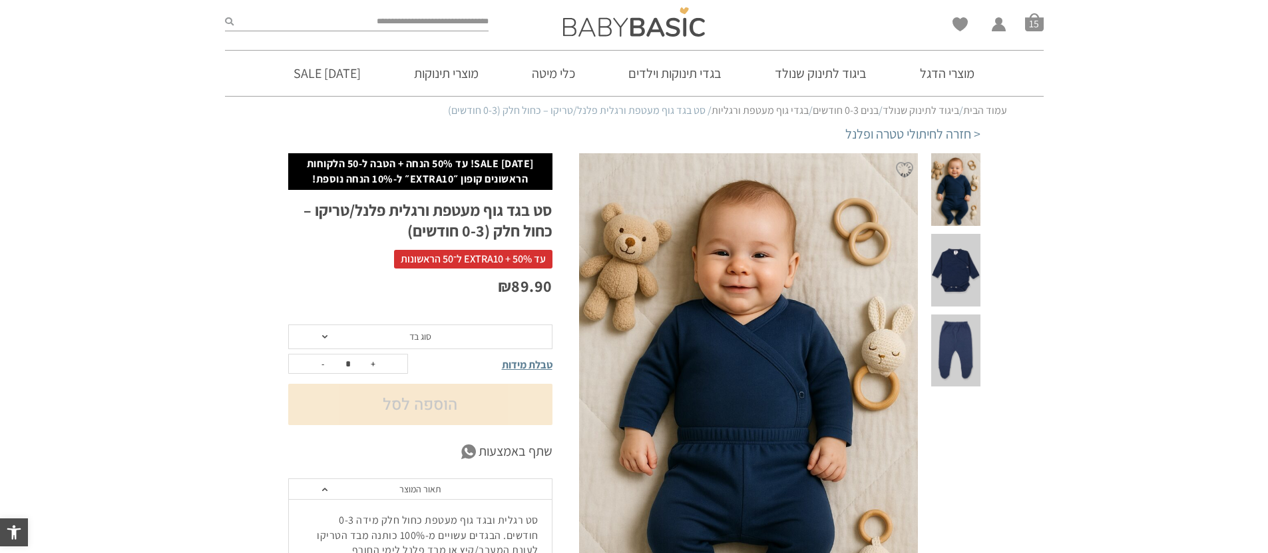
click at [955, 242] on span at bounding box center [955, 270] width 49 height 73
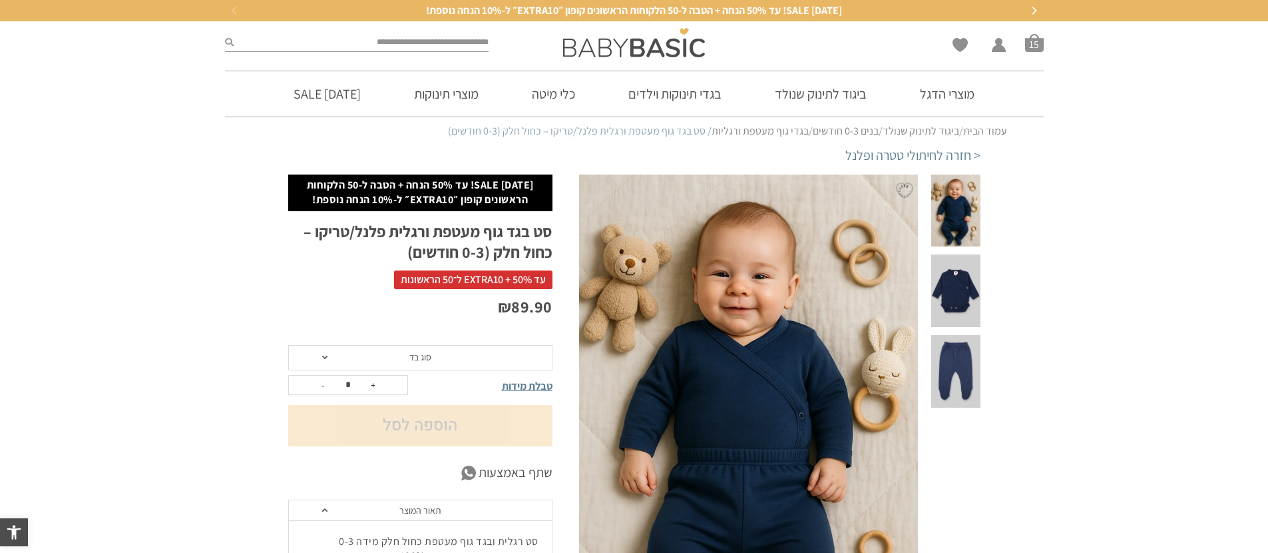
click at [954, 335] on span at bounding box center [955, 371] width 49 height 73
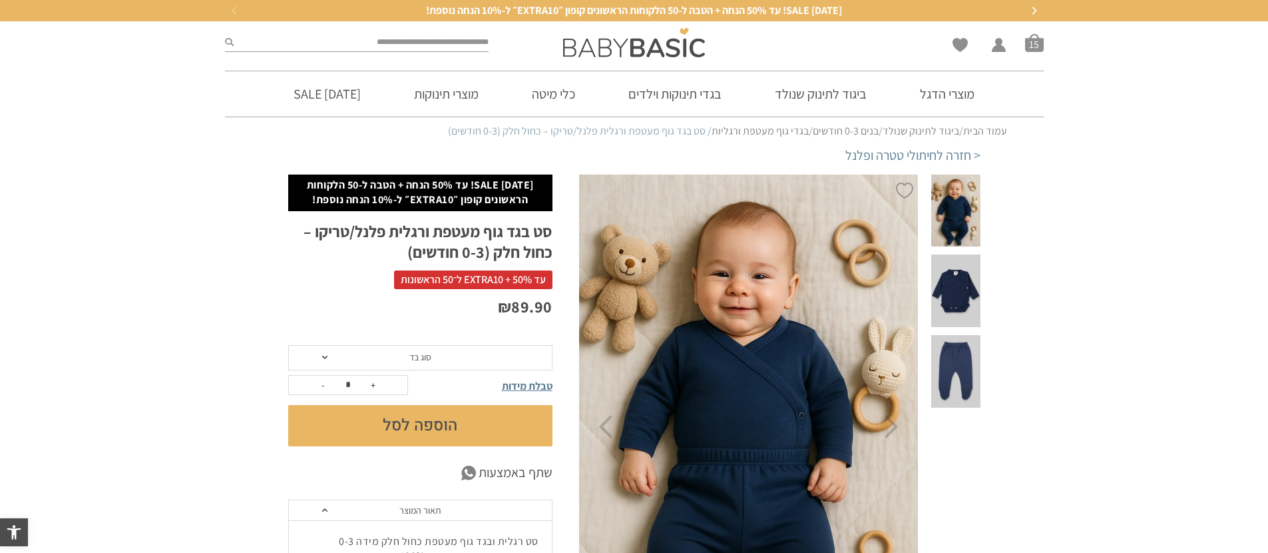
scroll to position [0, -1]
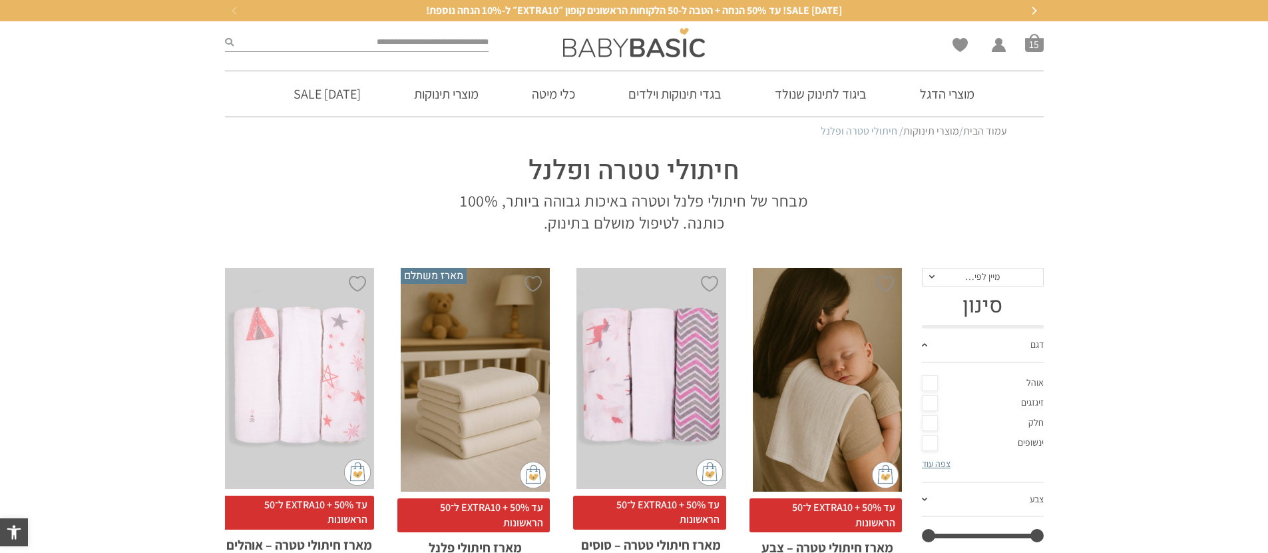
click at [1031, 28] on div "Wishlist החשבון שלי החשבון שלי הזמנות פרטי חשבון סל קניות 15" at bounding box center [912, 42] width 278 height 43
click at [1041, 45] on span "סל קניות" at bounding box center [1034, 42] width 19 height 19
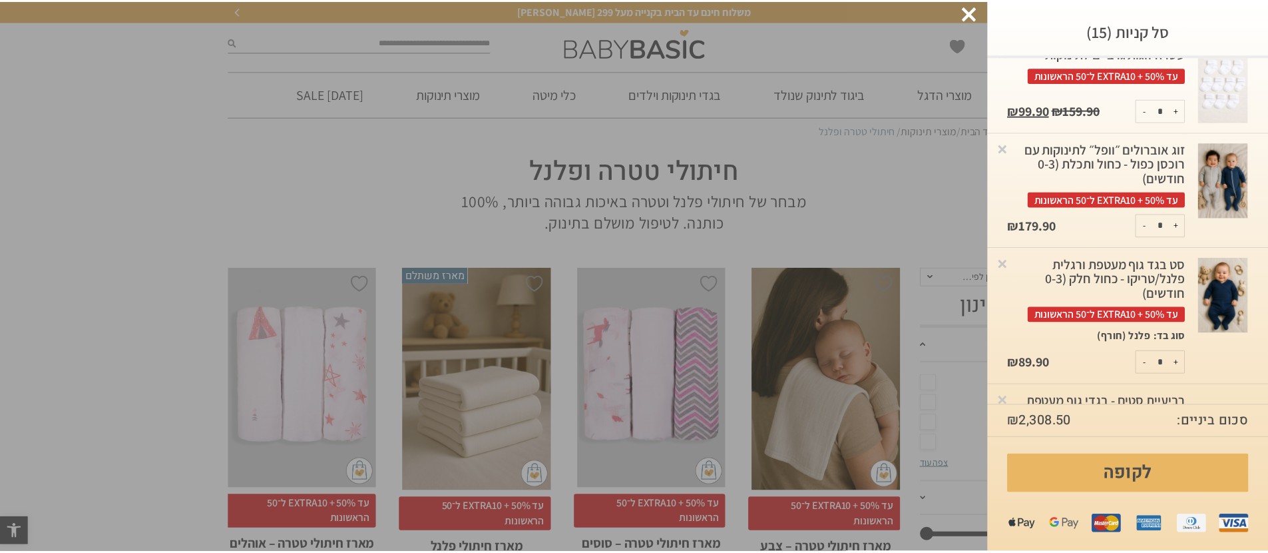
scroll to position [1080, 0]
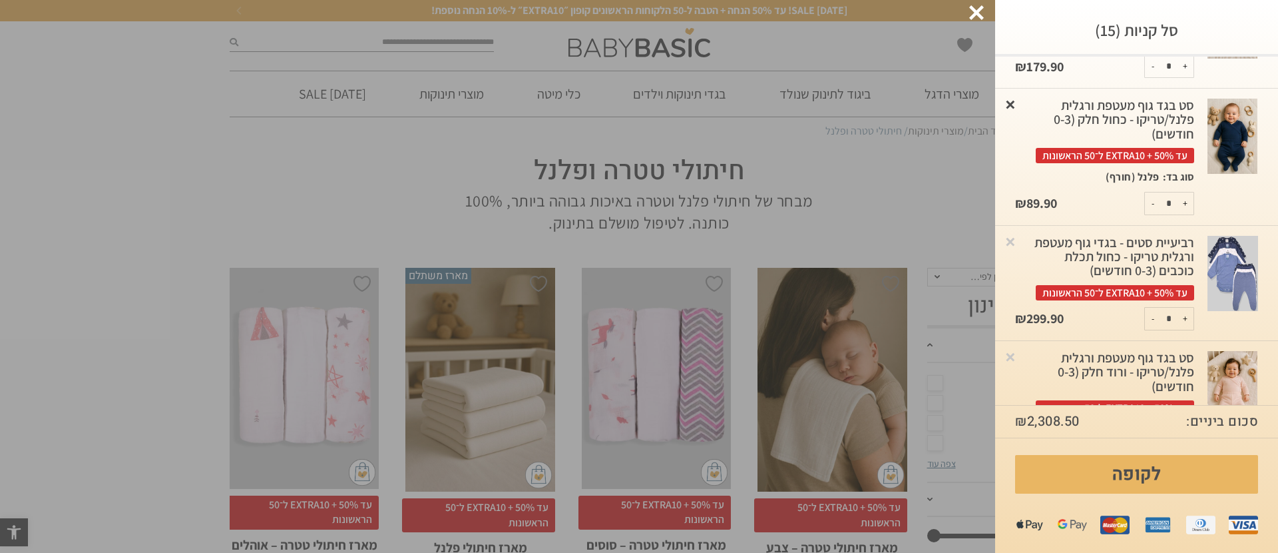
click at [1017, 111] on link "×" at bounding box center [1010, 103] width 13 height 13
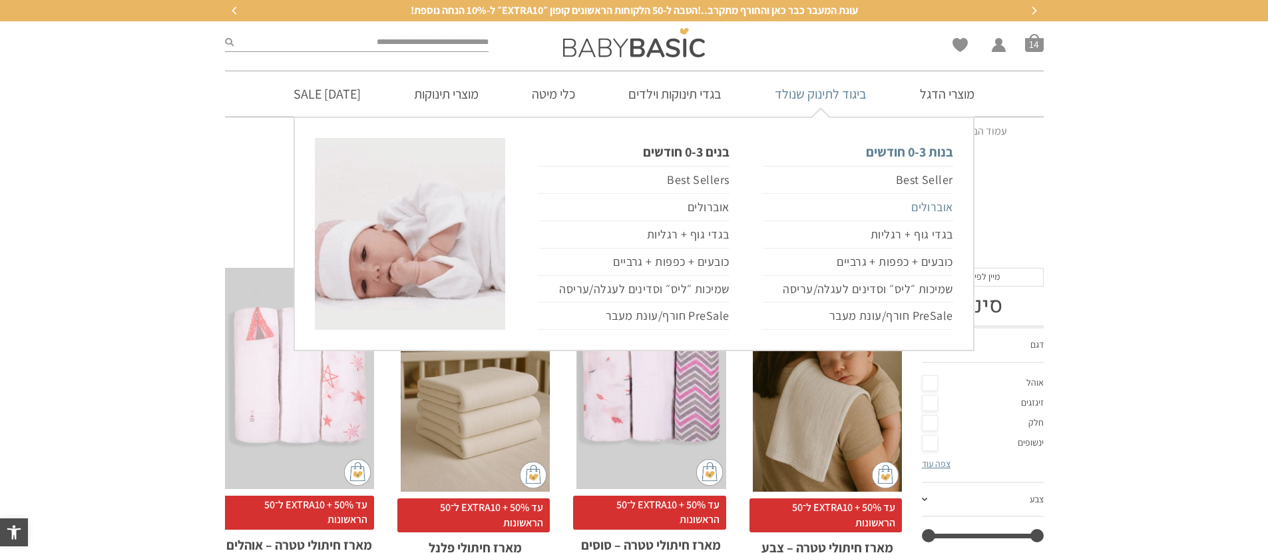
click at [935, 209] on link "אוברולים" at bounding box center [858, 207] width 190 height 27
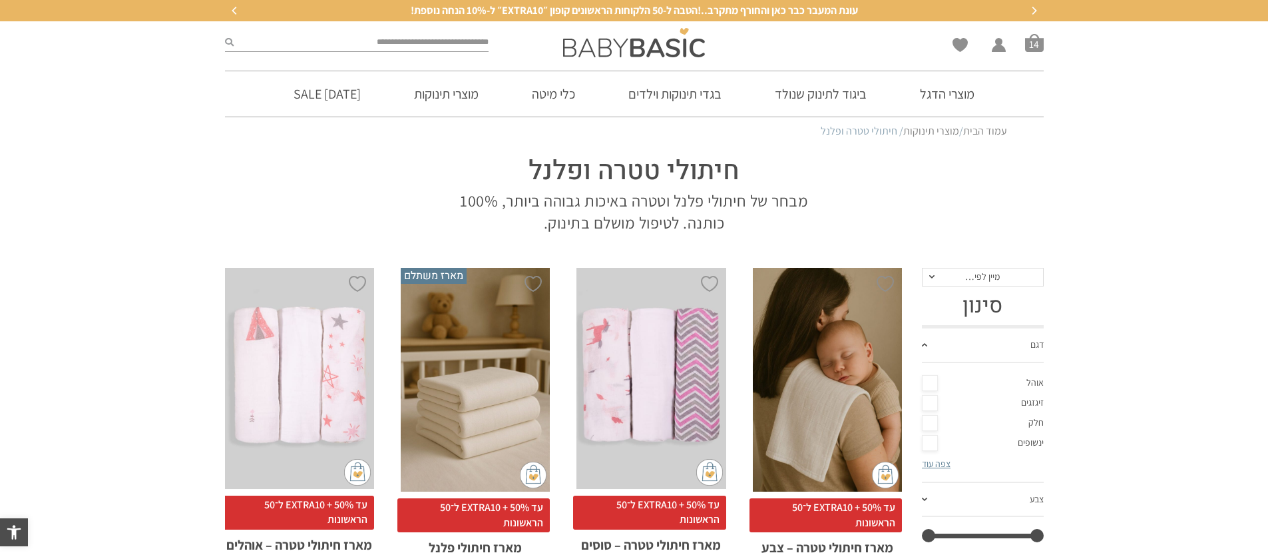
scroll to position [3, 0]
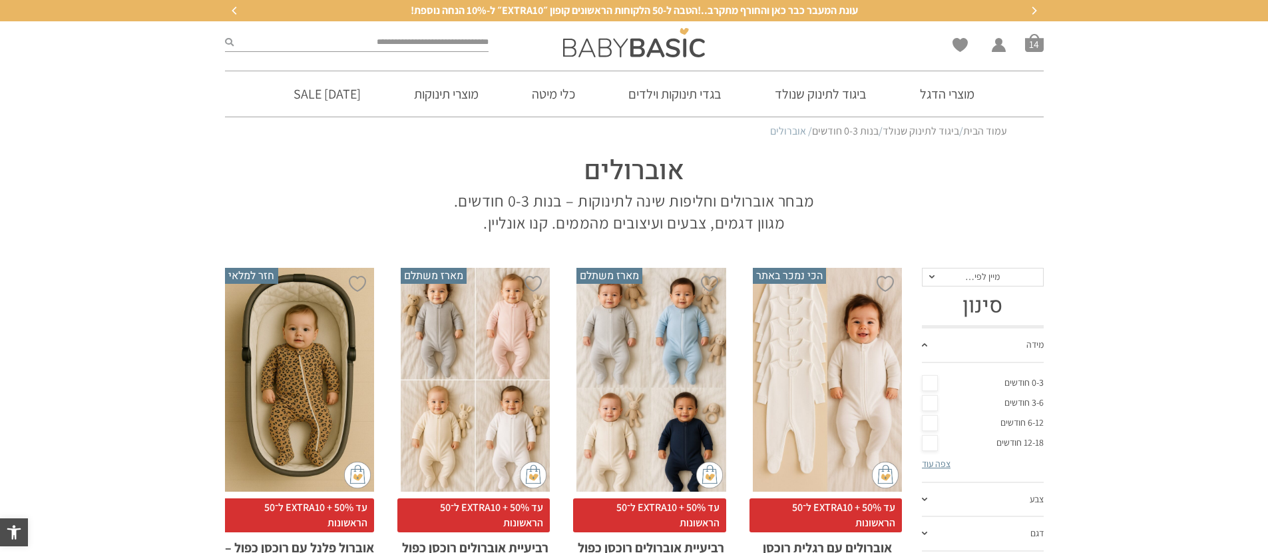
click at [639, 331] on div "x הוספה לסל" at bounding box center [651, 380] width 149 height 224
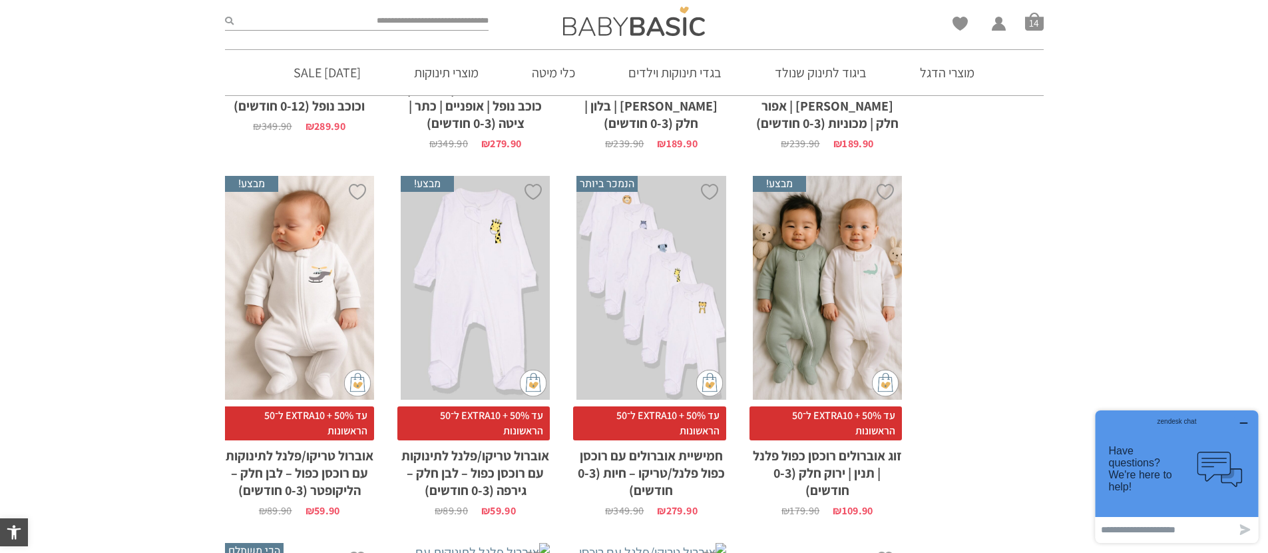
scroll to position [1230, 0]
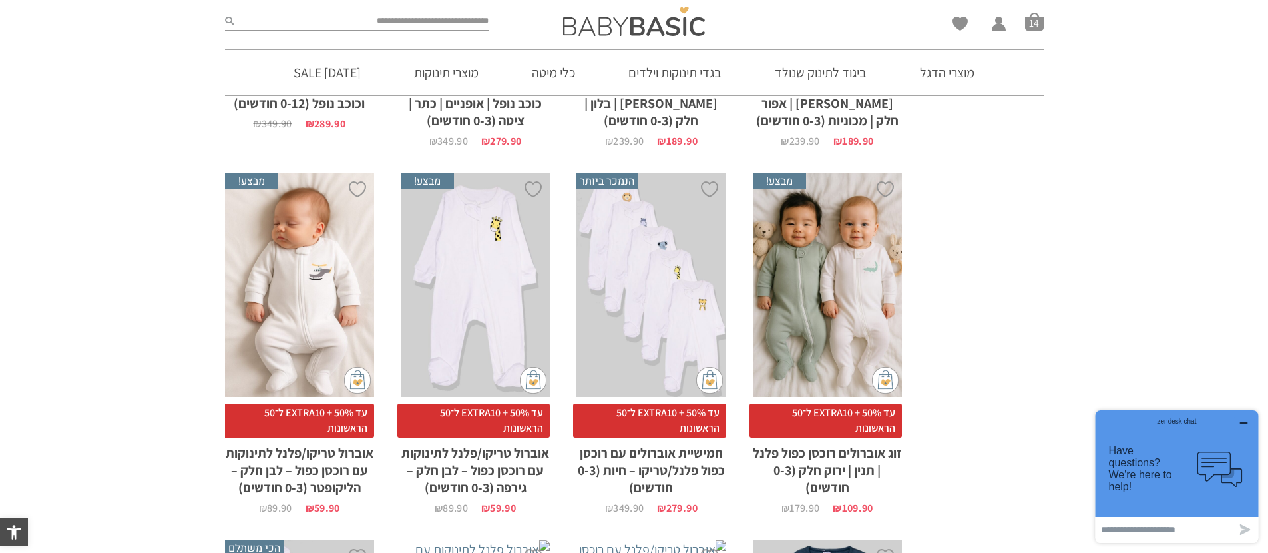
click at [828, 252] on div "x הוספה לסל" at bounding box center [827, 285] width 149 height 224
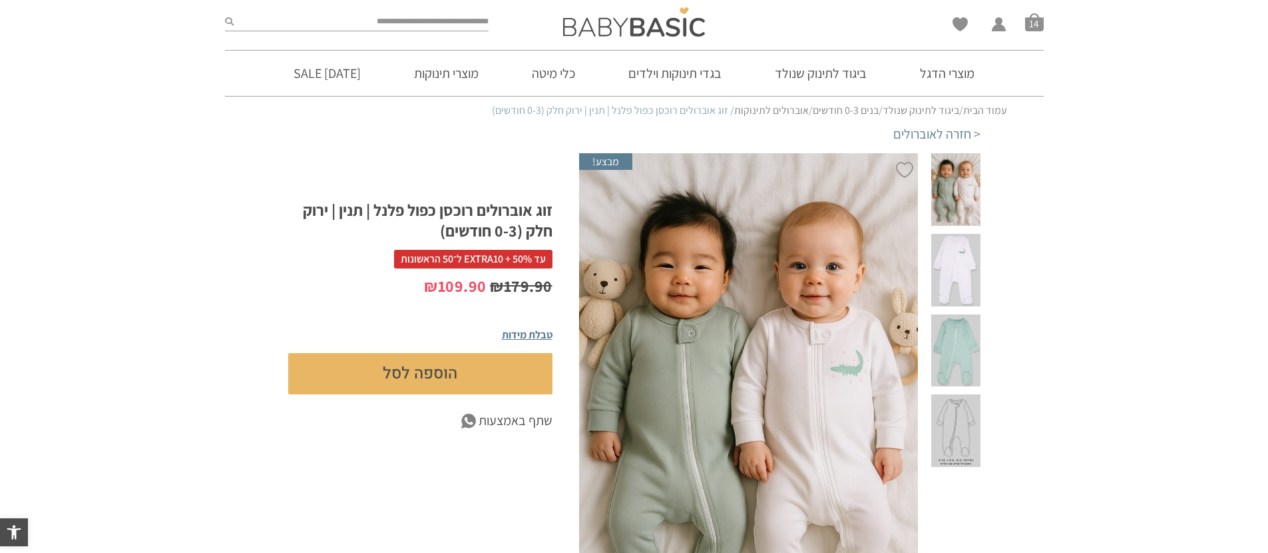
click at [964, 315] on span at bounding box center [955, 350] width 49 height 73
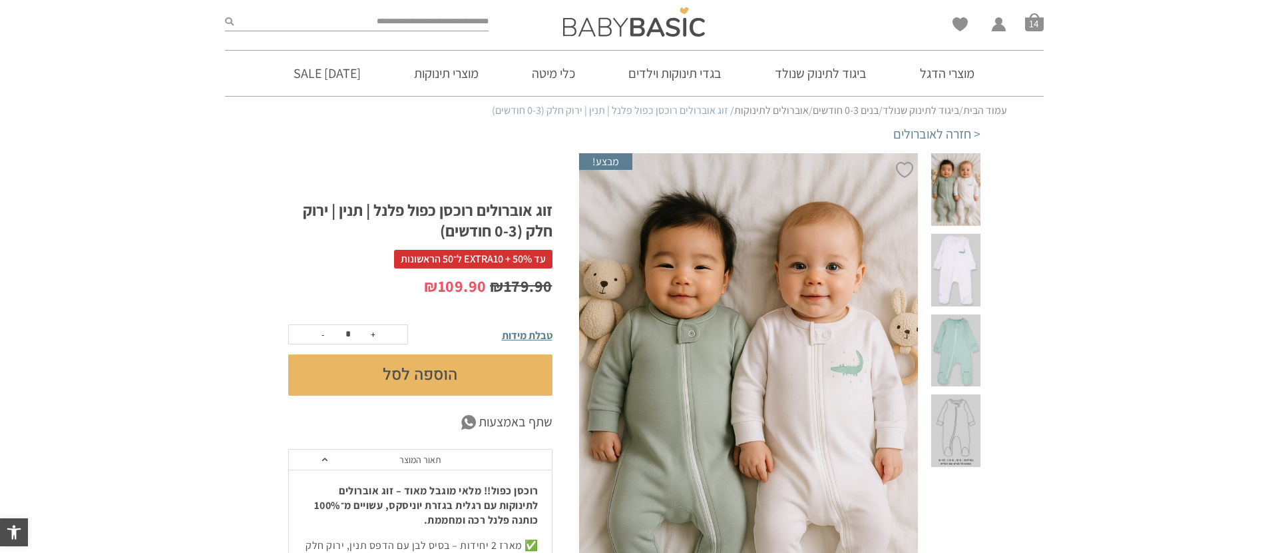
click at [959, 314] on span at bounding box center [955, 350] width 49 height 73
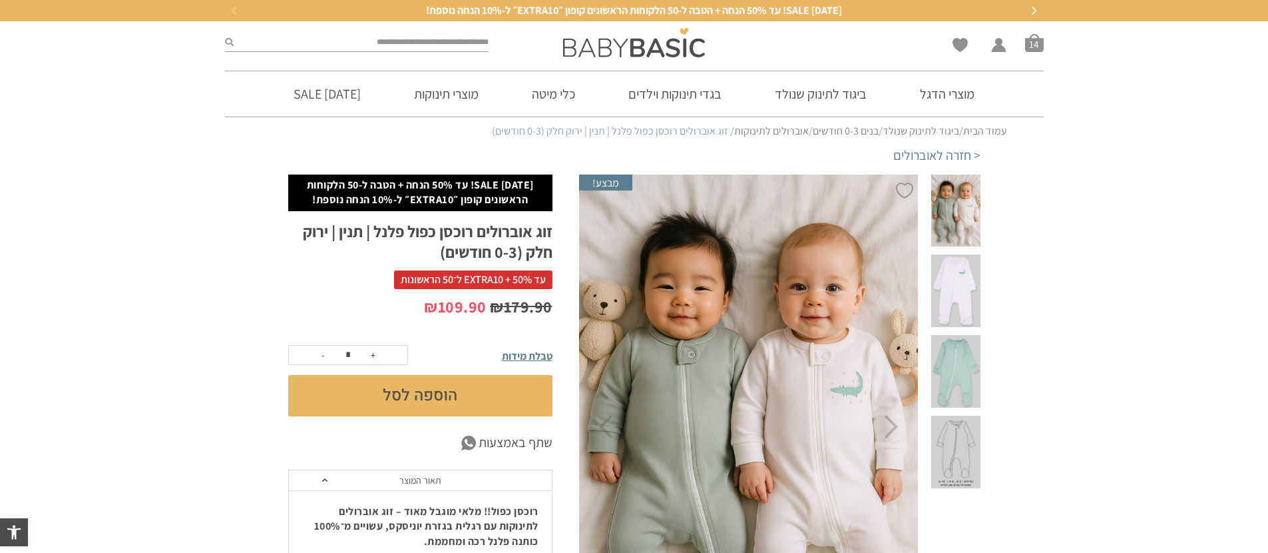
click at [963, 322] on div "הוספה ל-Wishlist מבצע!" at bounding box center [779, 518] width 401 height 689
click at [961, 335] on span at bounding box center [955, 371] width 49 height 73
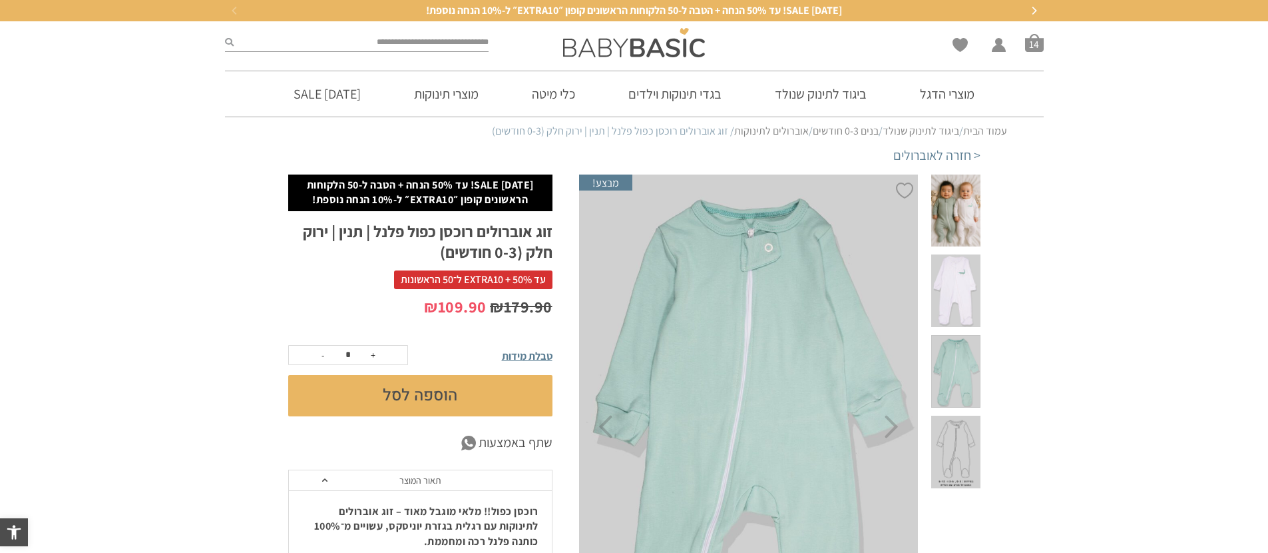
click at [962, 278] on span at bounding box center [955, 290] width 49 height 73
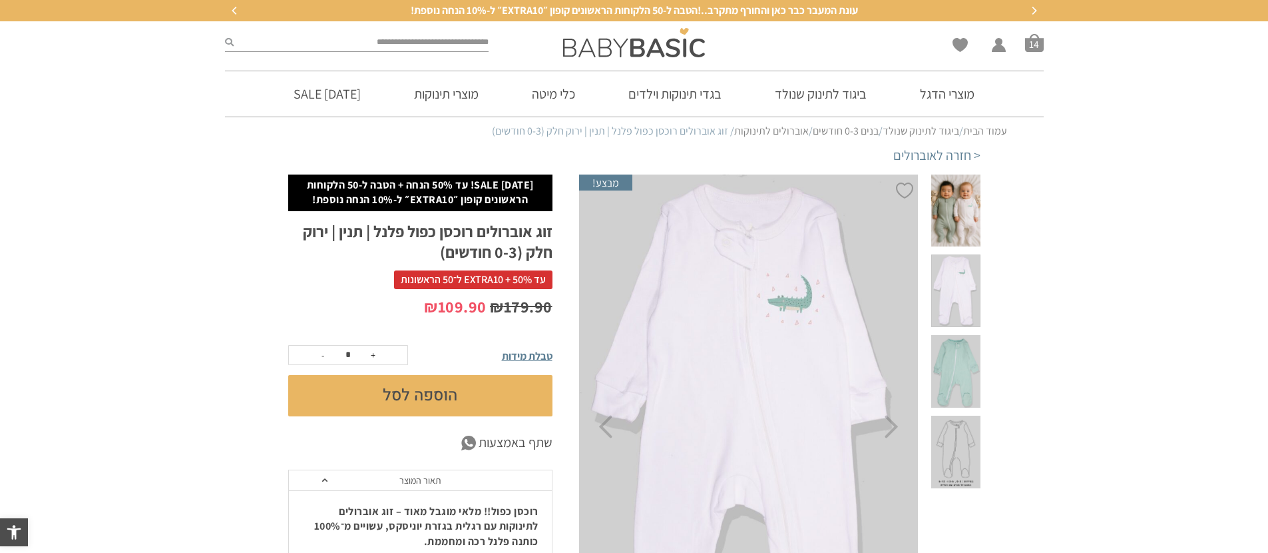
click at [1050, 52] on section "Wishlist החשבון שלי החשבון שלי הזמנות פרטי חשבון סל קניות 14" at bounding box center [634, 45] width 1268 height 49
click at [1038, 46] on span "סל קניות" at bounding box center [1034, 42] width 19 height 19
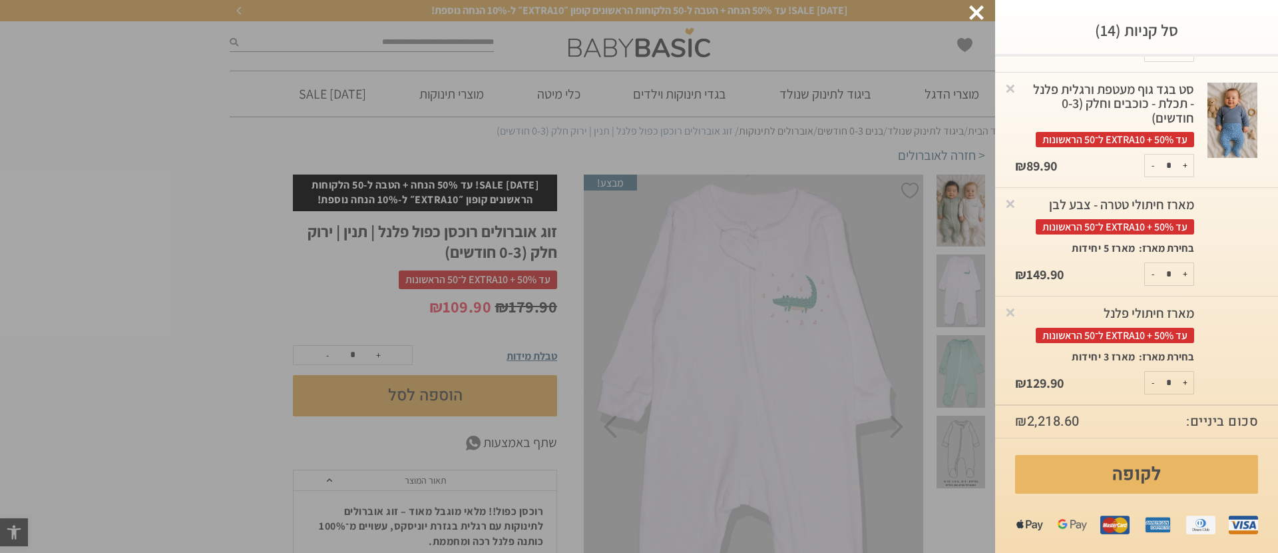
scroll to position [1490, 0]
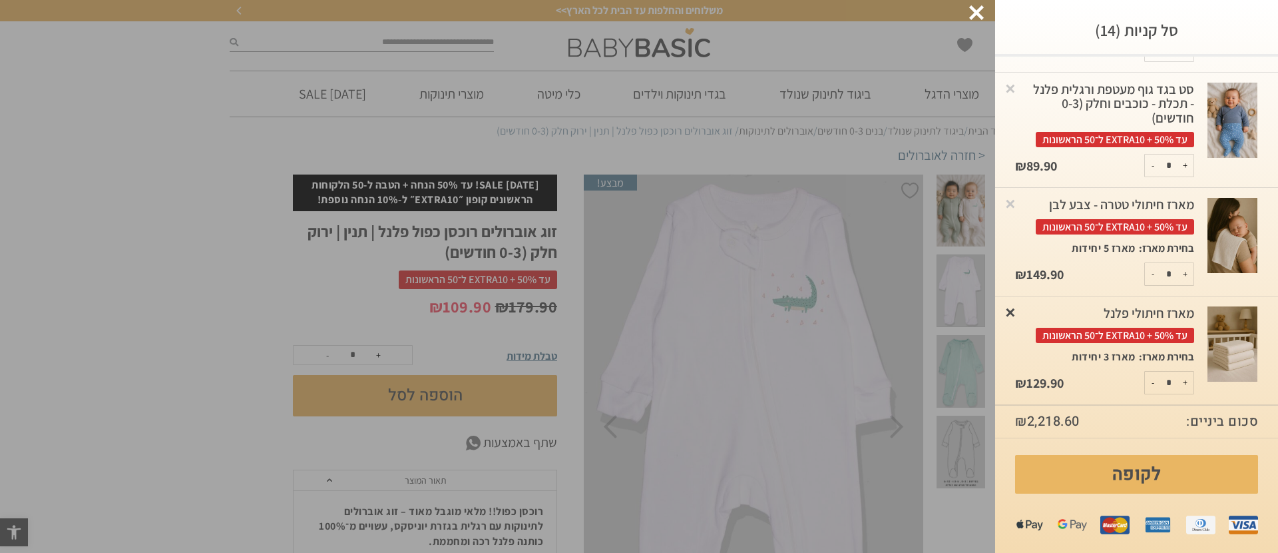
click at [1017, 305] on link "×" at bounding box center [1010, 311] width 13 height 13
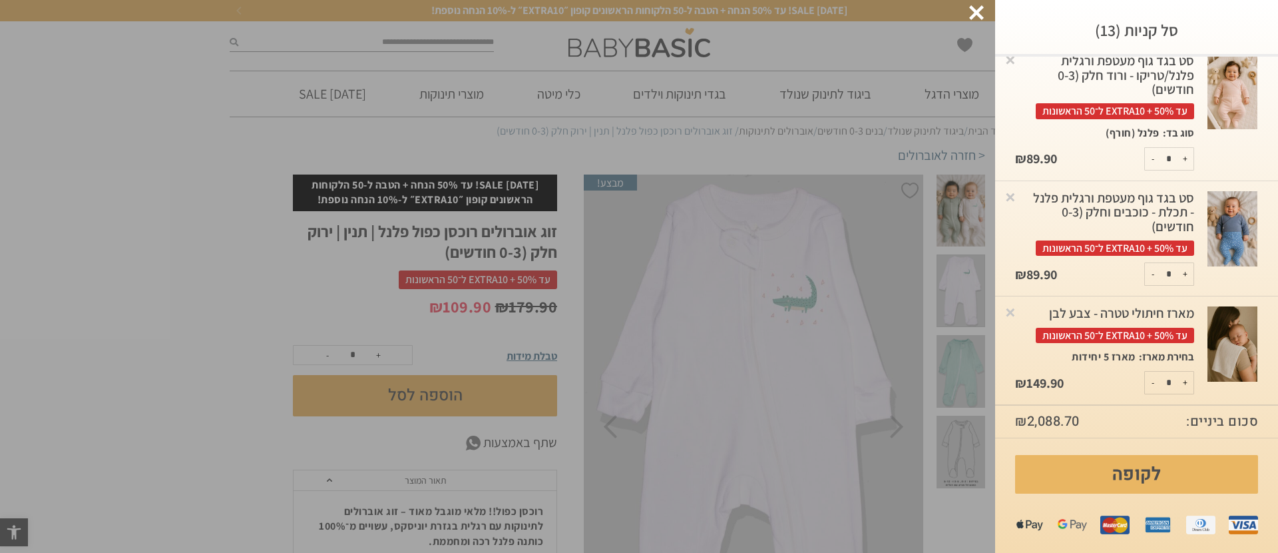
scroll to position [1332, 0]
